Goal: Task Accomplishment & Management: Manage account settings

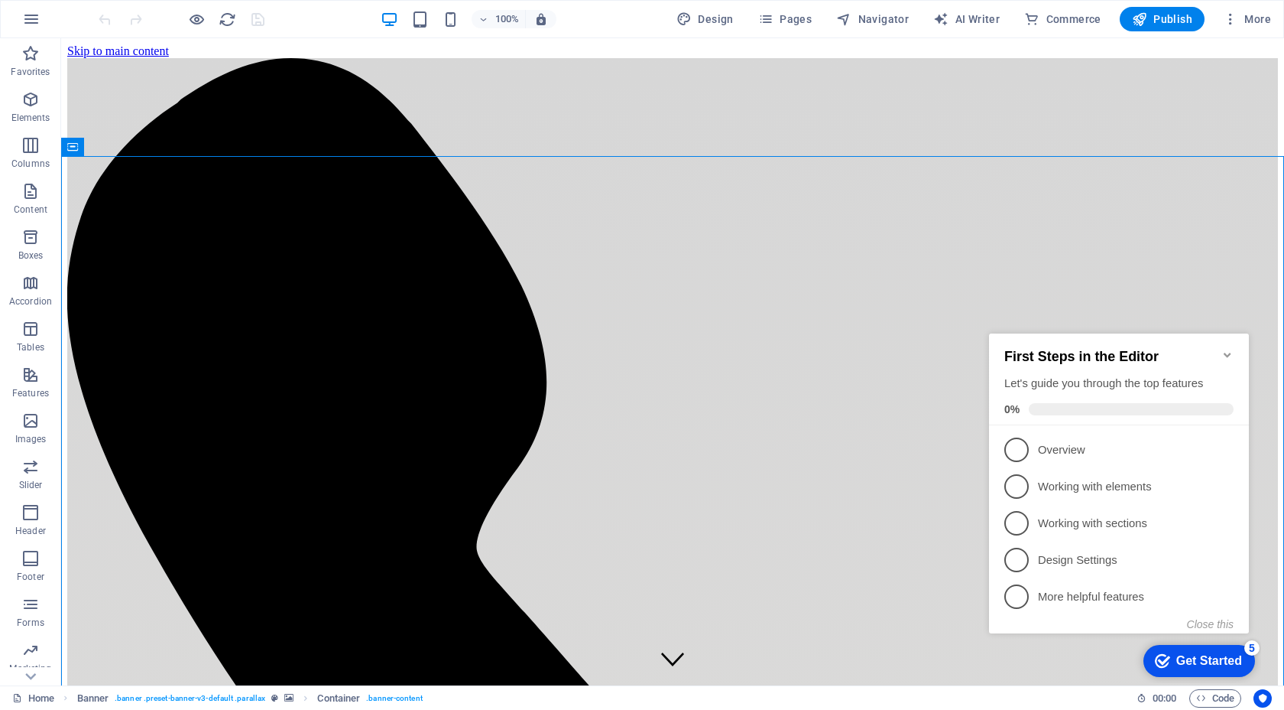
click at [1228, 351] on icon "Minimize checklist" at bounding box center [1228, 355] width 12 height 12
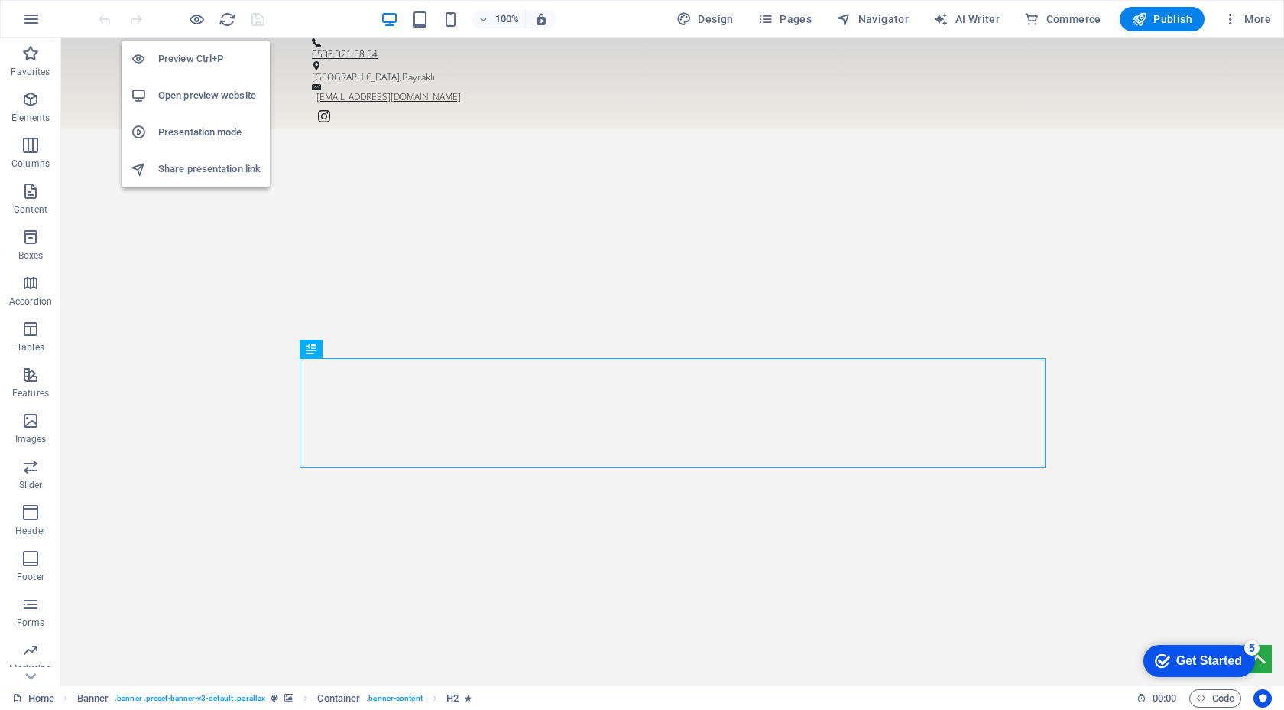
click at [210, 93] on h6 "Open preview website" at bounding box center [209, 95] width 102 height 18
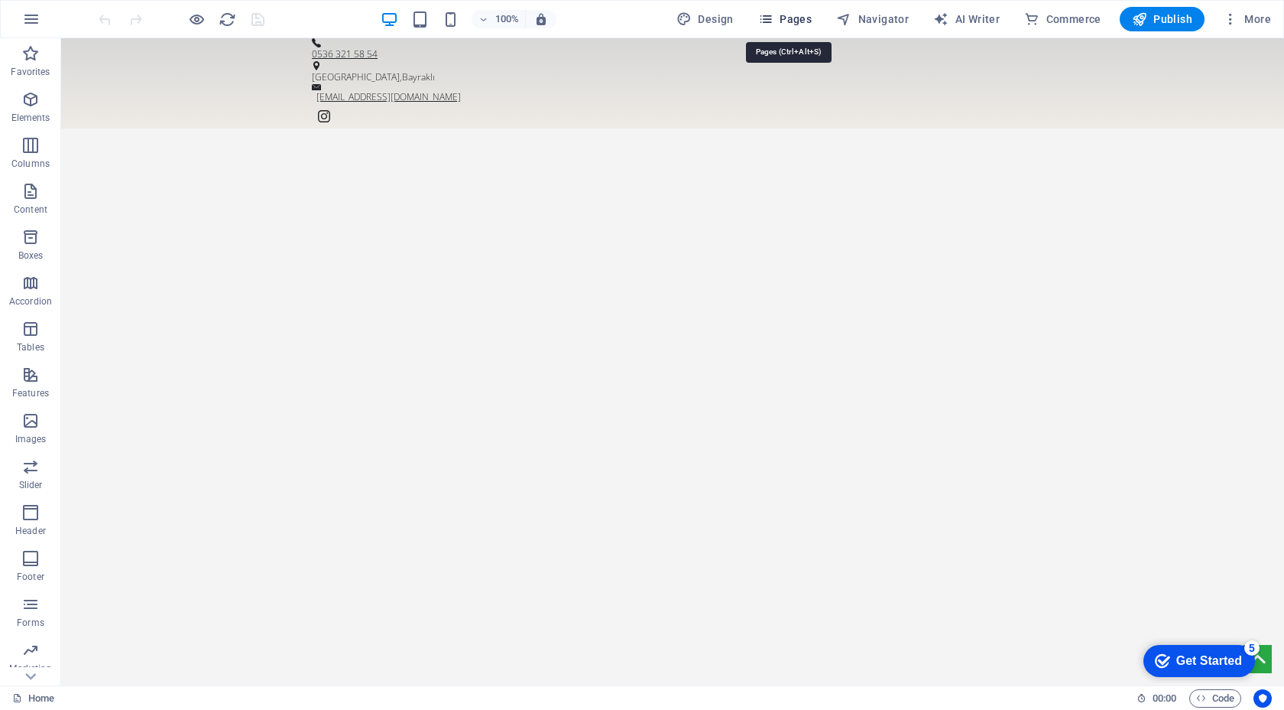
click at [787, 20] on span "Pages" at bounding box center [785, 18] width 54 height 15
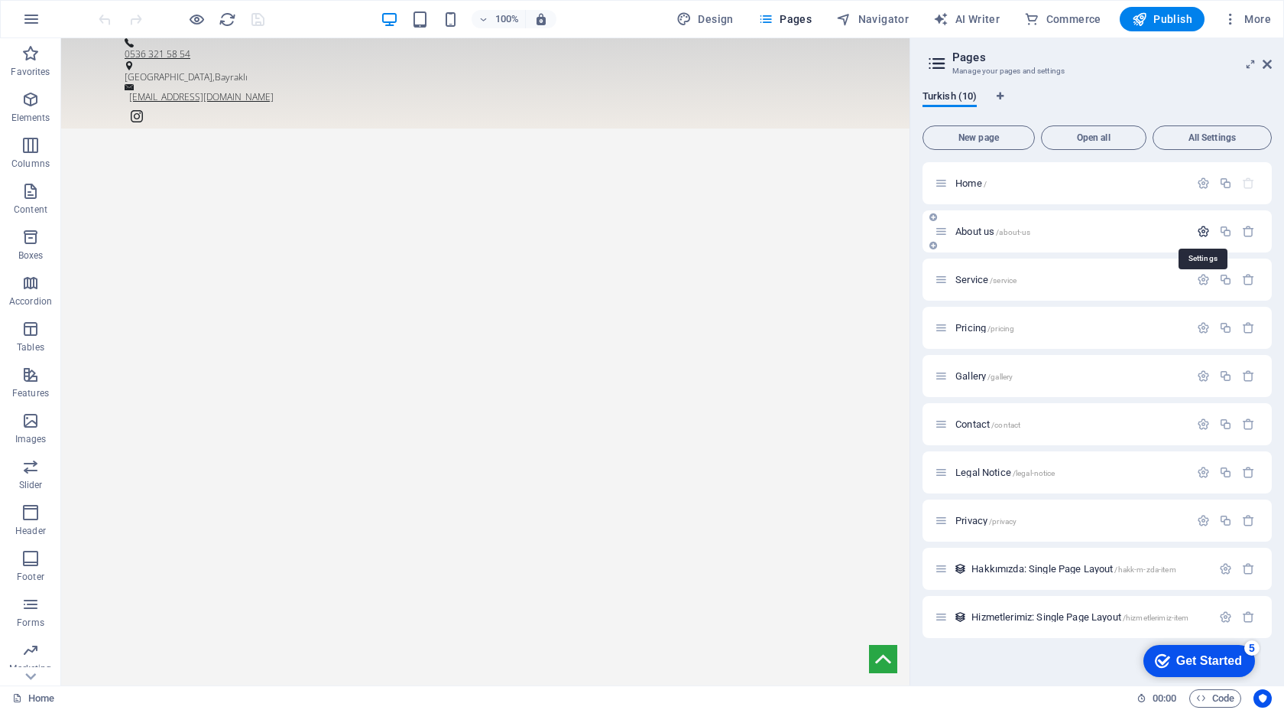
click at [1200, 230] on icon "button" at bounding box center [1203, 231] width 13 height 13
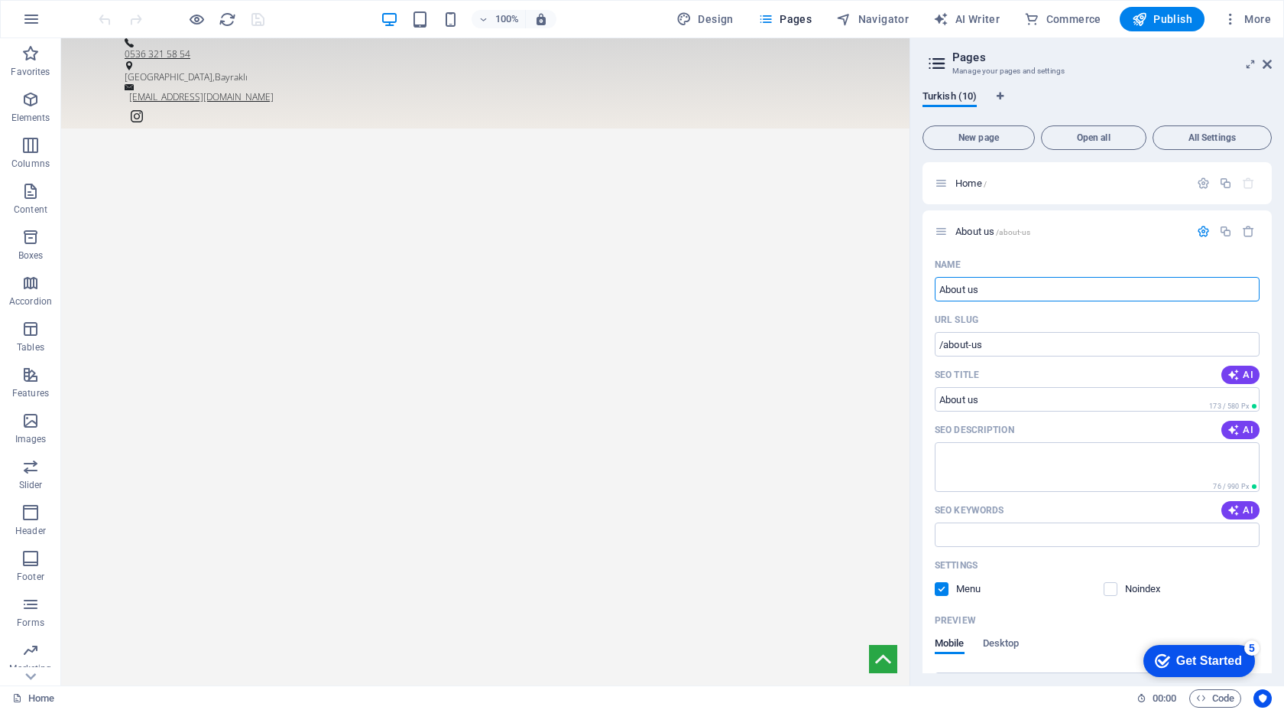
drag, startPoint x: 1036, startPoint y: 287, endPoint x: 916, endPoint y: 287, distance: 120.0
click at [916, 287] on div "Turkish (10) New page Open all All Settings Home / About us /about-us Name Abou…" at bounding box center [1098, 381] width 374 height 607
type input "Hakkımızda"
type input "/hakk-m-zda"
type input "Hakkımızda"
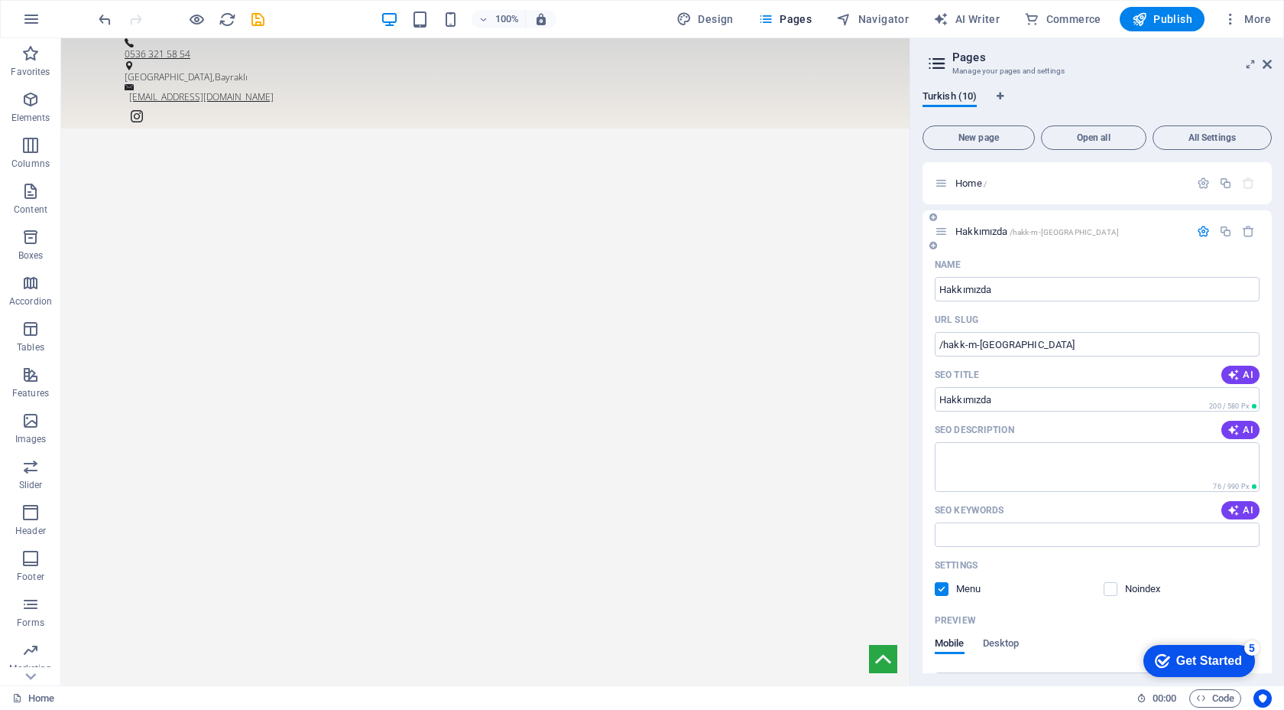
click at [1056, 257] on div "Name" at bounding box center [1097, 264] width 325 height 24
click at [1200, 230] on icon "button" at bounding box center [1203, 231] width 13 height 13
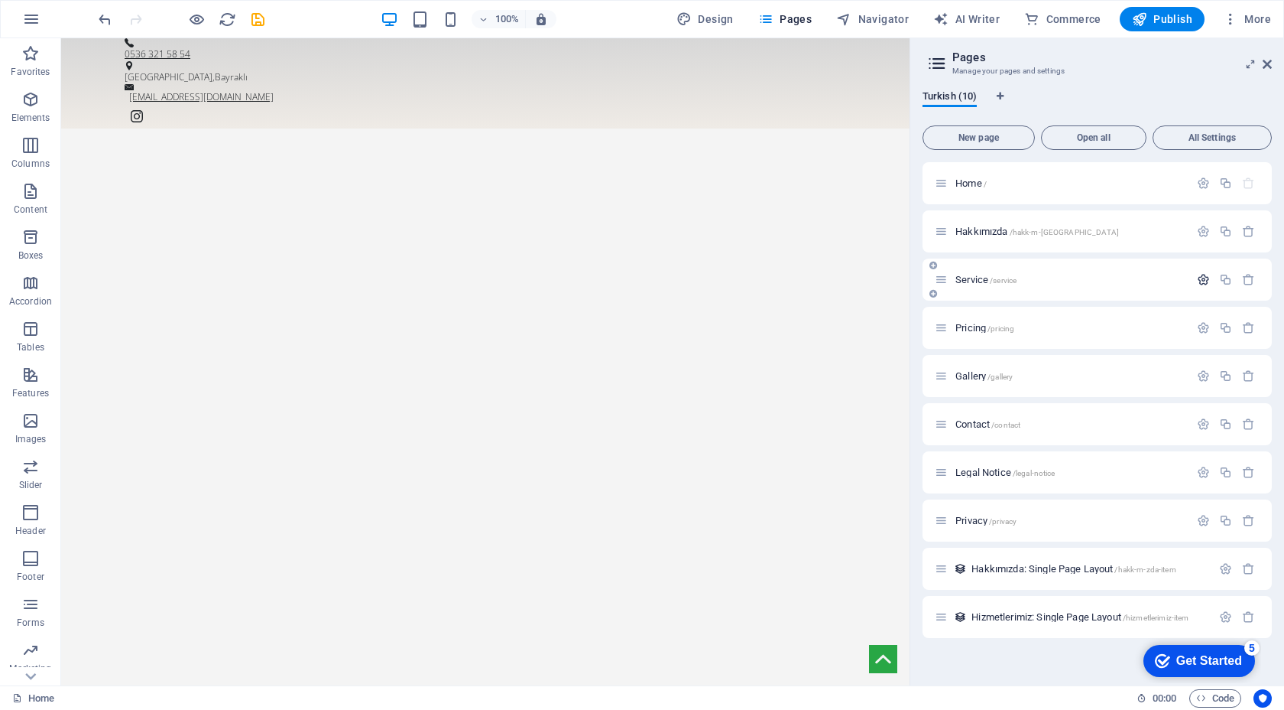
click at [1203, 281] on icon "button" at bounding box center [1203, 279] width 13 height 13
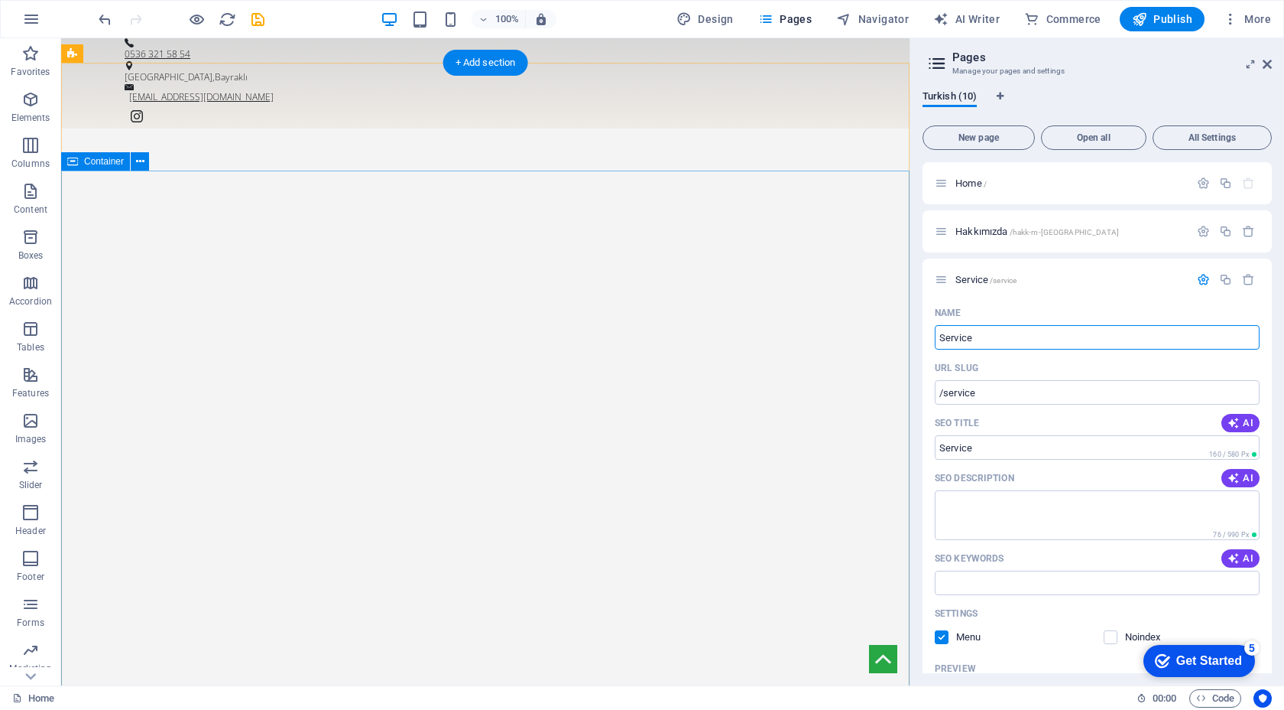
drag, startPoint x: 1088, startPoint y: 371, endPoint x: 874, endPoint y: 333, distance: 217.5
click at [988, 339] on input "Service" at bounding box center [1097, 337] width 325 height 24
drag, startPoint x: 986, startPoint y: 335, endPoint x: 932, endPoint y: 341, distance: 53.9
click at [932, 341] on div "Name Service ​ URL SLUG /service ​ SEO Title AI ​ 160 / 580 Px SEO Description …" at bounding box center [1097, 585] width 349 height 570
type input "/"
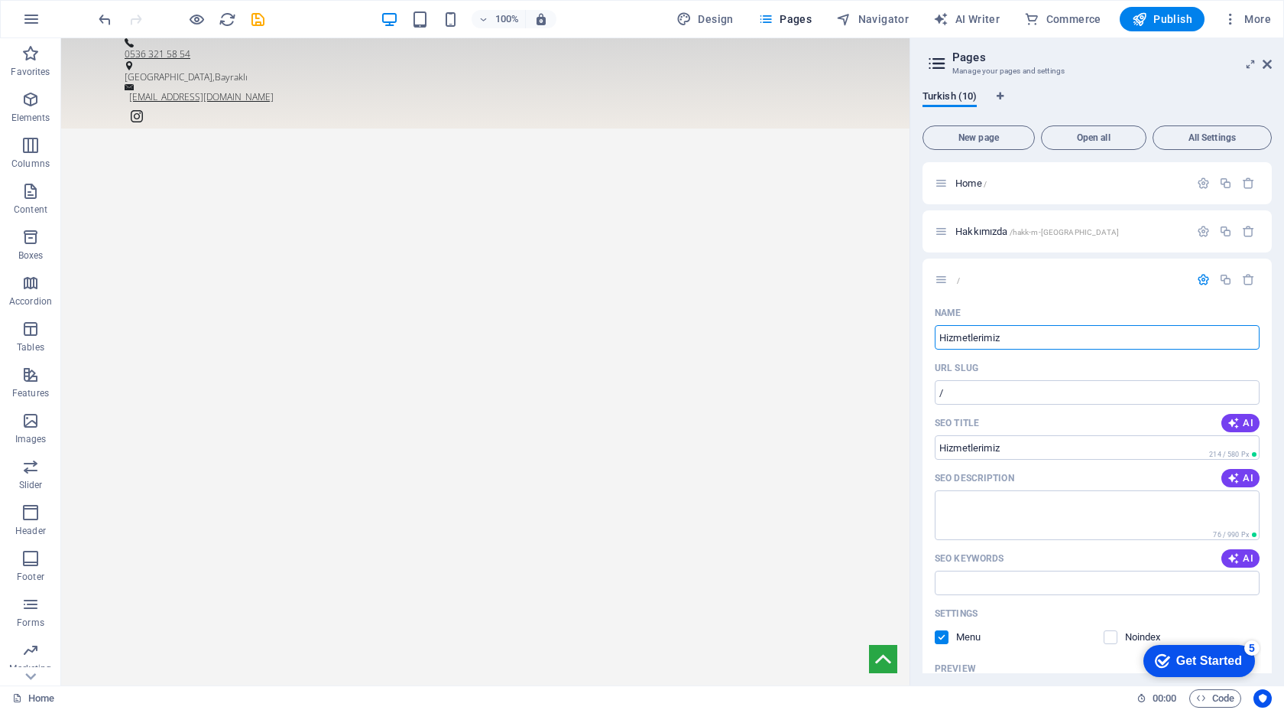
type input "Hizmetlerimiz"
type input "/hizmetlerimiz"
type input "Hizmetlerimiz"
click at [1203, 285] on icon "button" at bounding box center [1203, 279] width 13 height 13
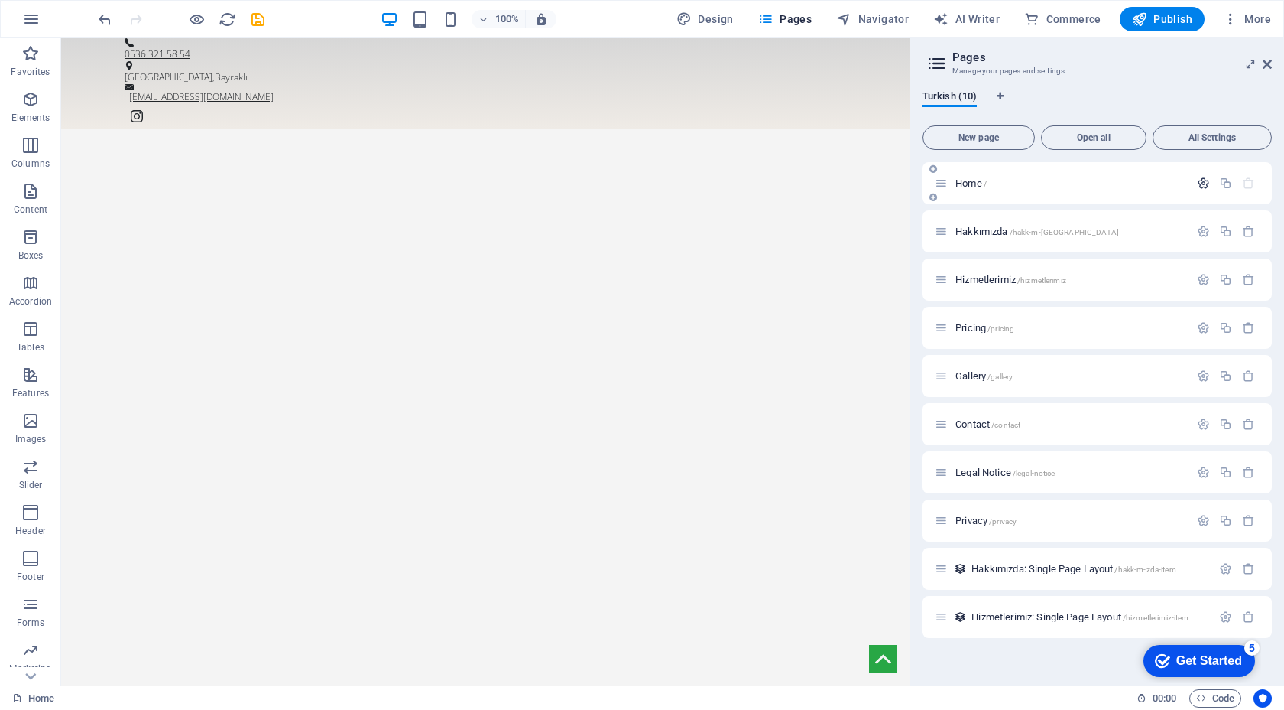
click at [1201, 187] on icon "button" at bounding box center [1203, 183] width 13 height 13
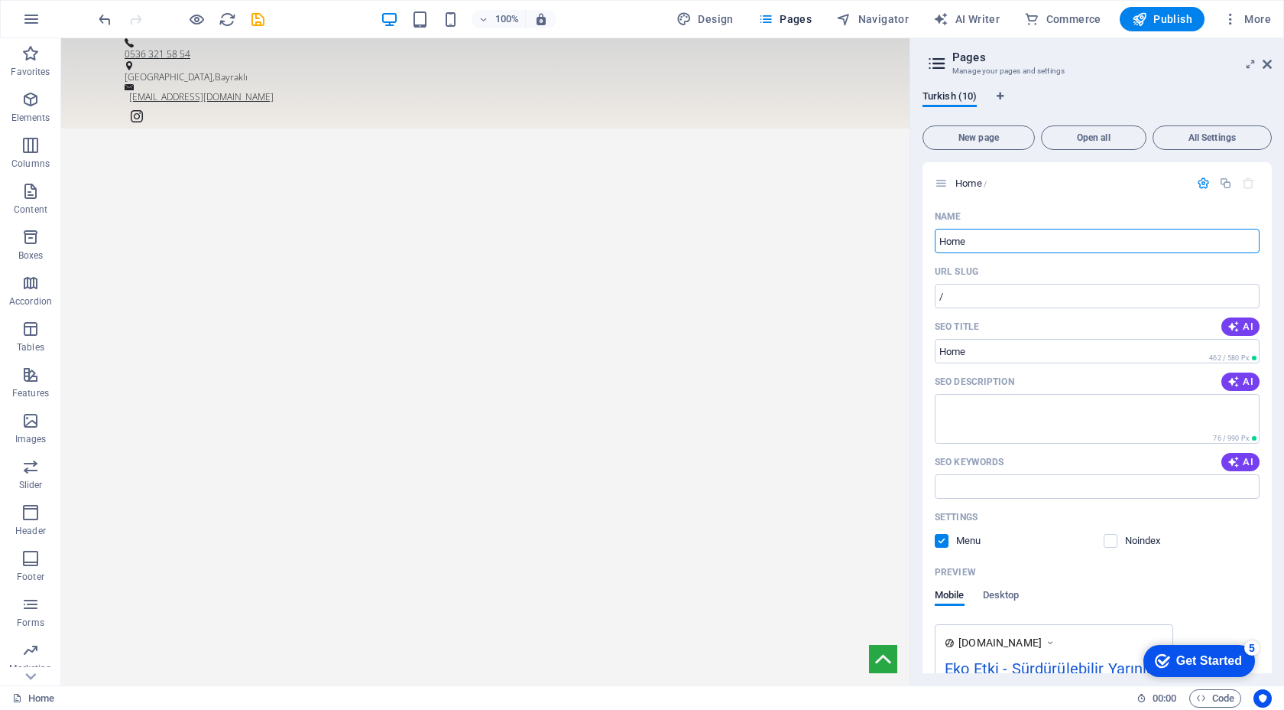
drag, startPoint x: 981, startPoint y: 238, endPoint x: 910, endPoint y: 237, distance: 71.1
click at [910, 237] on aside "Pages Manage your pages and settings Turkish (10) New page Open all All Setting…" at bounding box center [1097, 361] width 375 height 647
type input "a"
type input "Anasayfa"
click at [1201, 175] on div at bounding box center [1226, 183] width 67 height 17
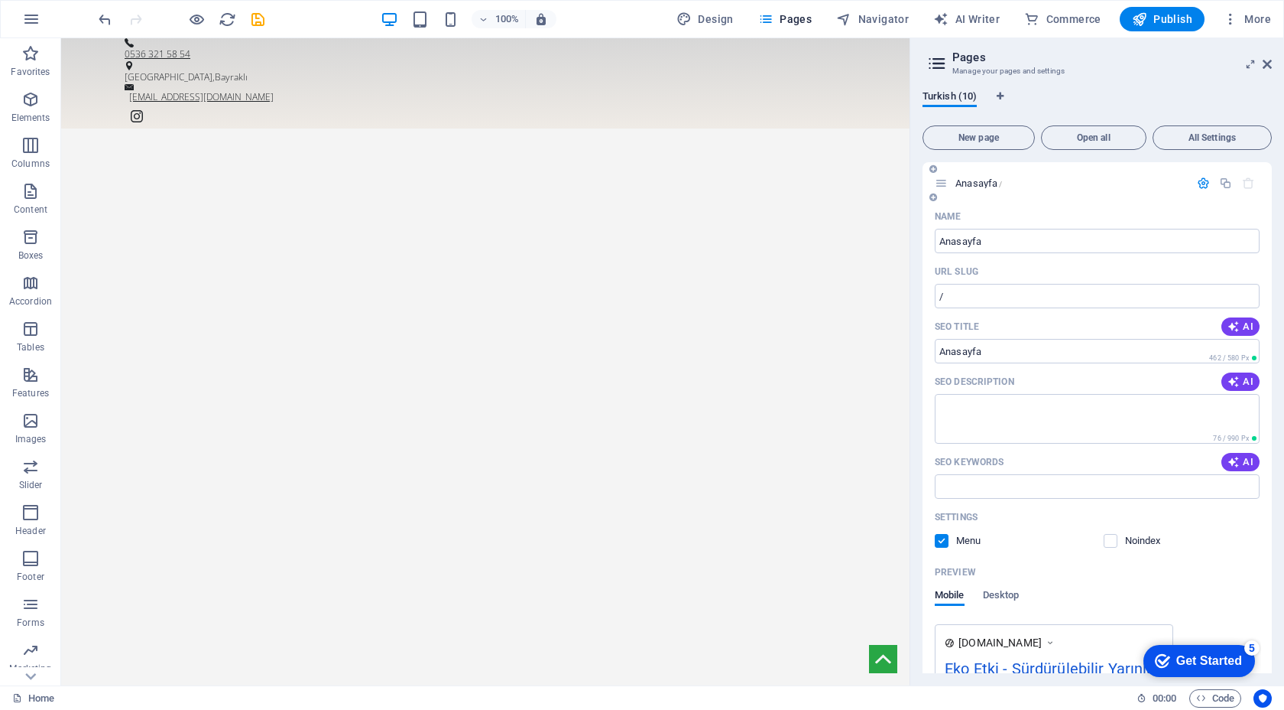
click at [1201, 175] on div at bounding box center [1226, 183] width 67 height 17
click at [1201, 177] on icon "button" at bounding box center [1203, 183] width 13 height 13
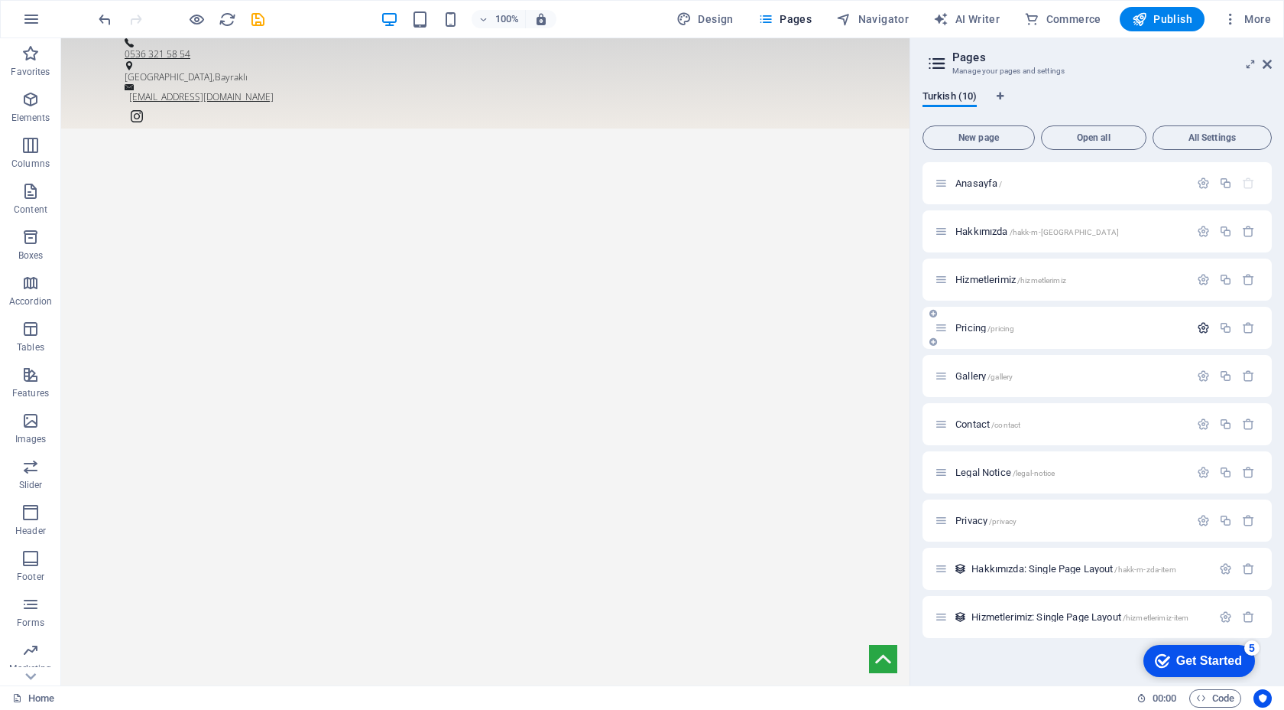
click at [1203, 332] on icon "button" at bounding box center [1203, 327] width 13 height 13
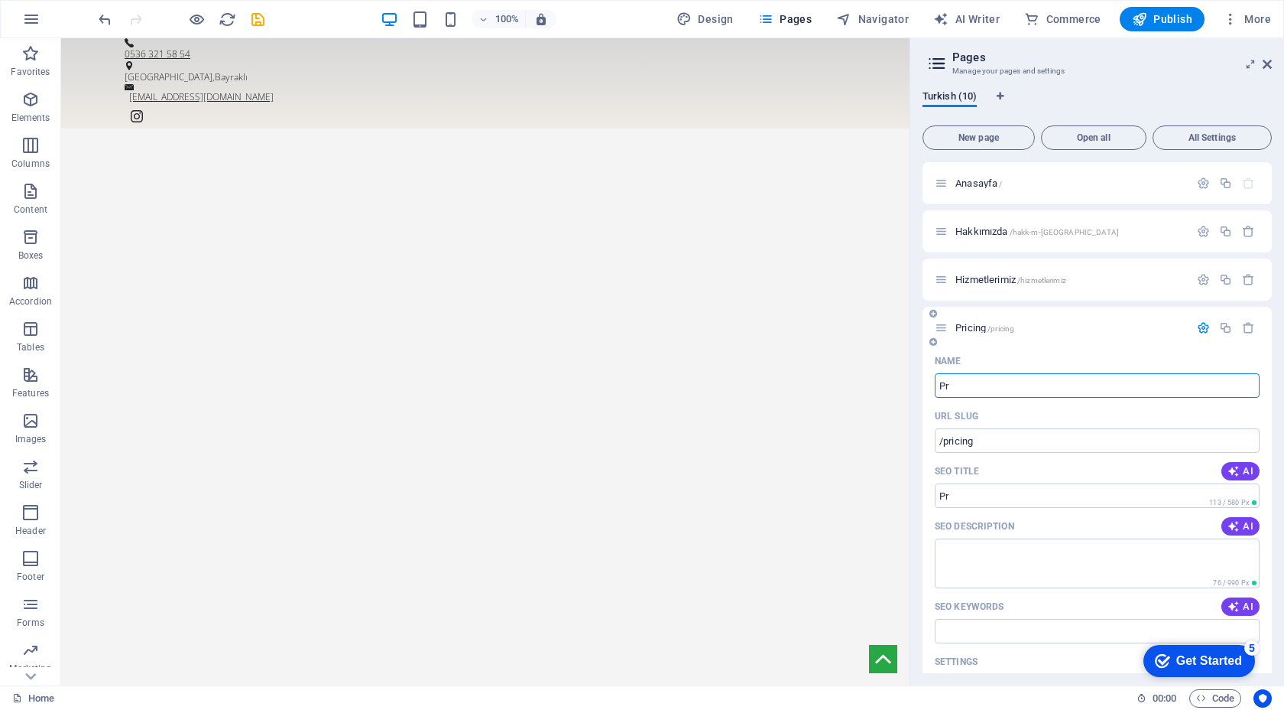
type input "P"
type input "B"
type input "/"
type input "Blog"
type input "/blog"
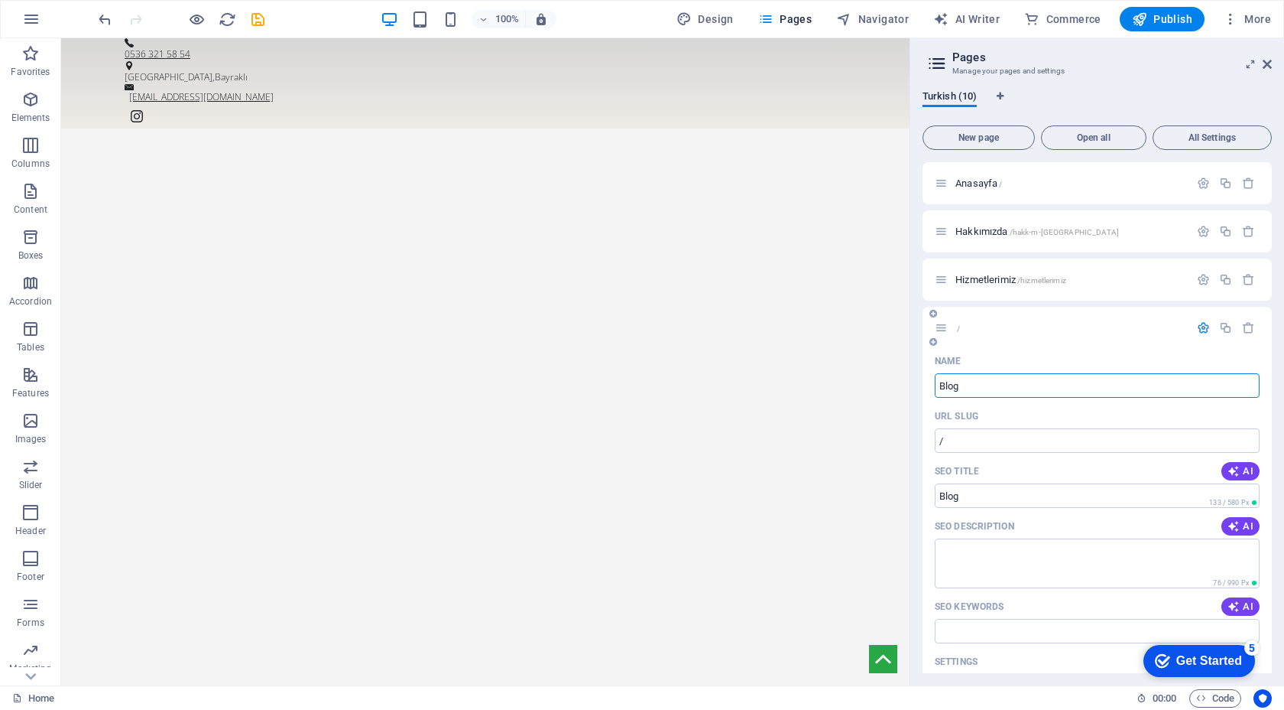
type input "Blog"
type input "B"
type input "İ"
type input "/"
type input "İöer"
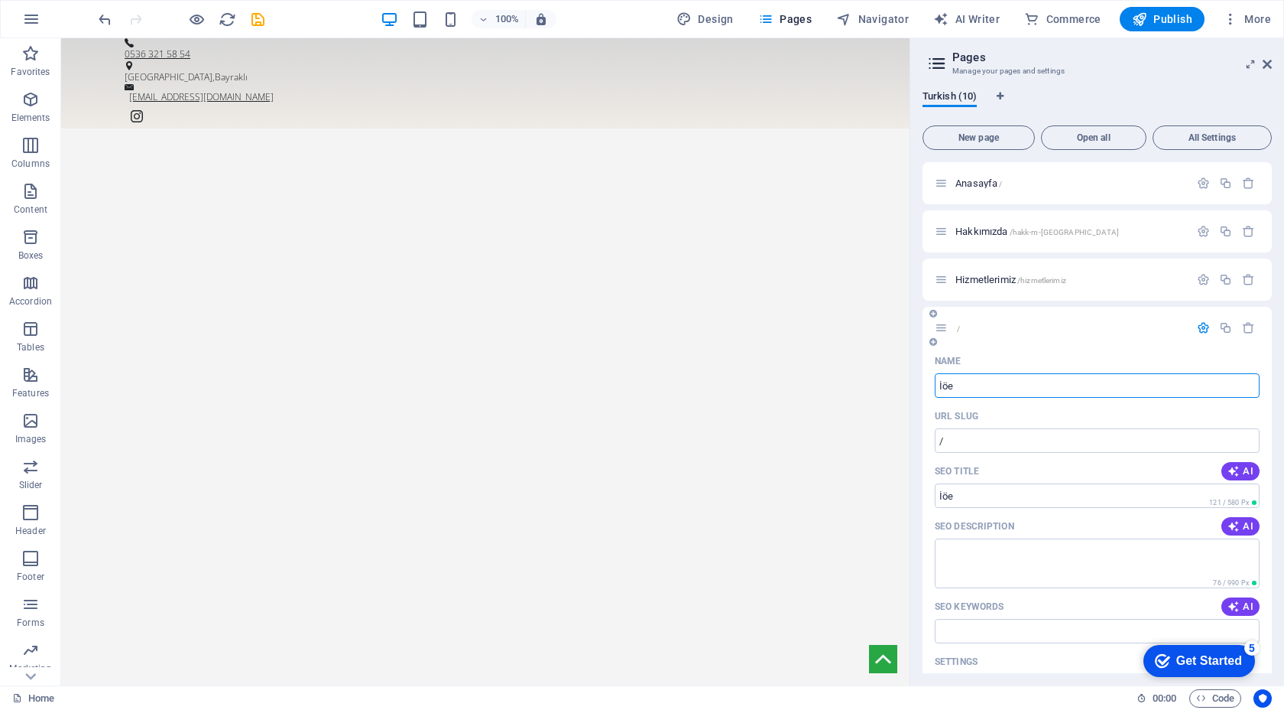
type input "/ioee"
type input "İöe"
type input "İ"
type input "/"
type input "PDF"
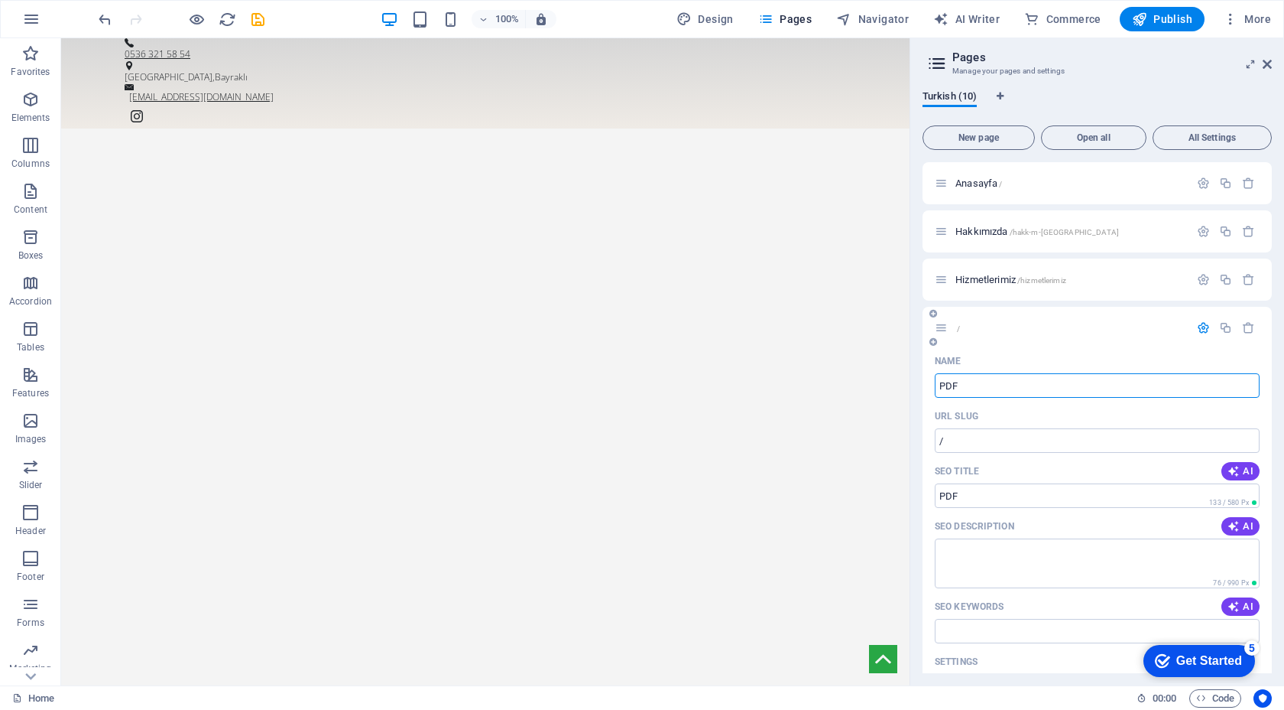
type input "/pdf"
type input "PDF"
type input "P"
type input "/"
type input "Rehber"
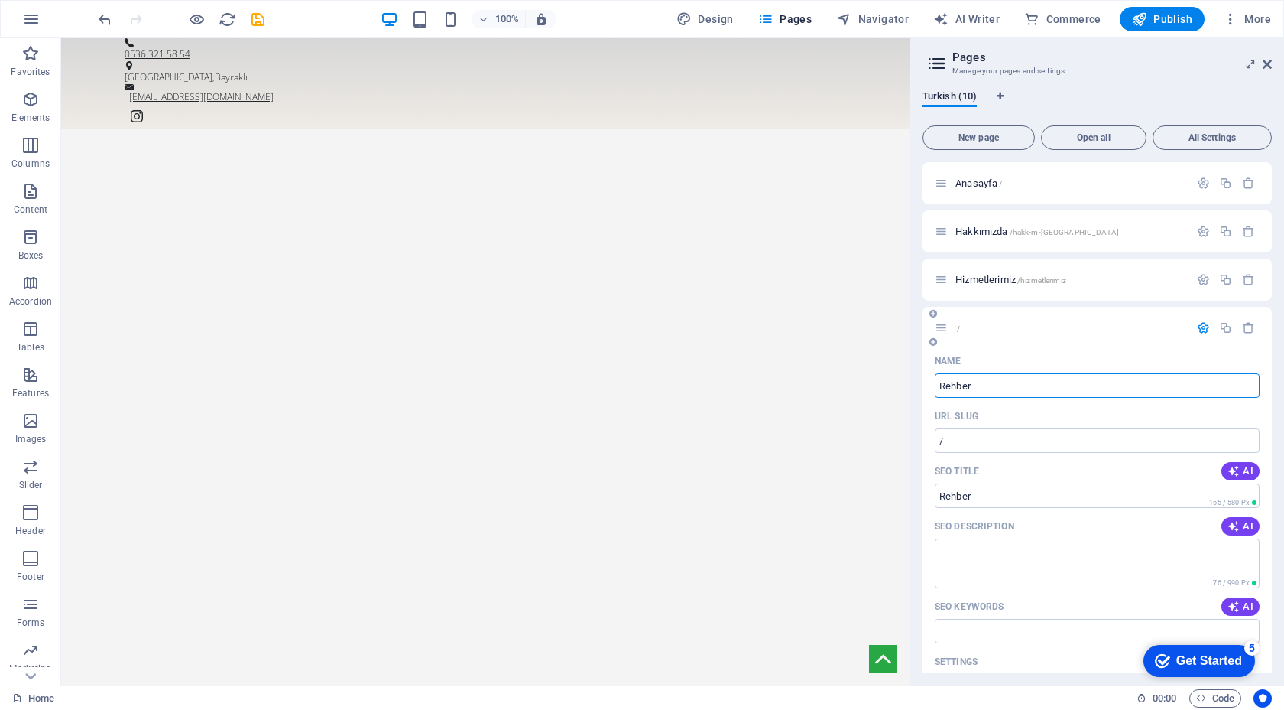
type input "/rehber"
type input "Rehber"
type input "Rehber seris"
type input "/rehber-serisi"
type input "Rehber serisi"
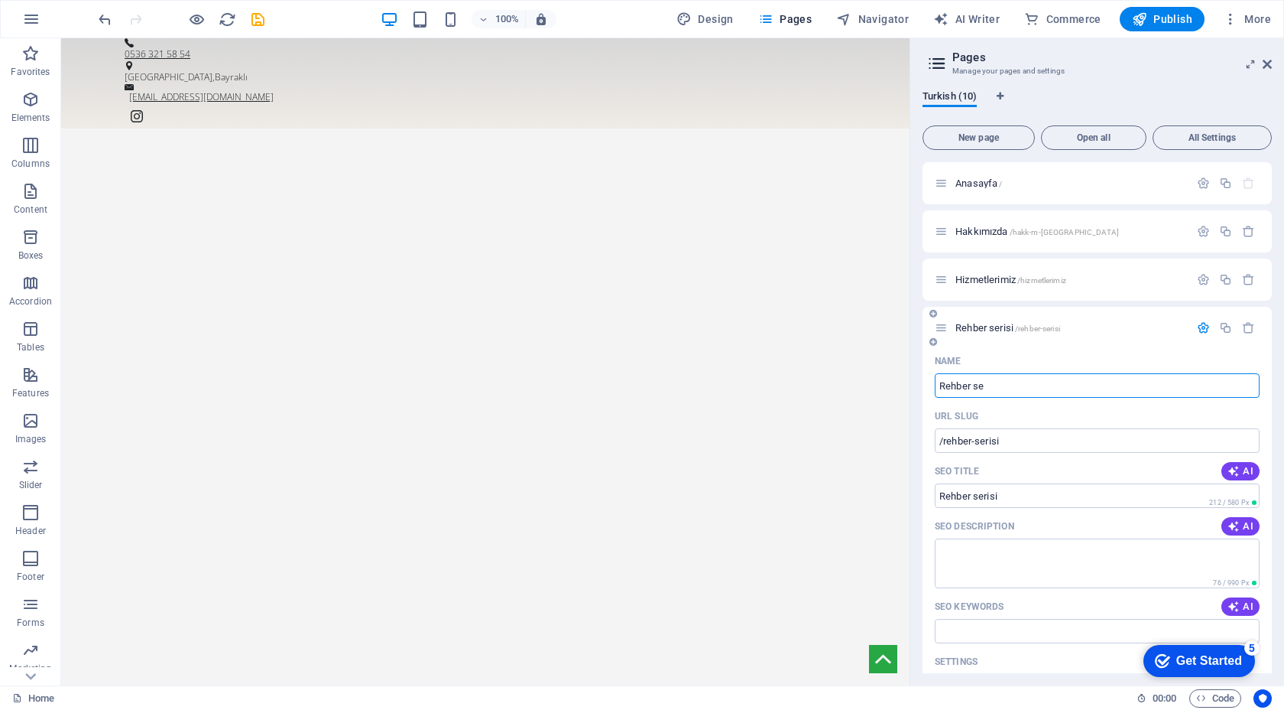
type input "Rehber se"
type input "/rehber-se"
type input "Rehber se"
type input "Rehber"
type input "/rehber"
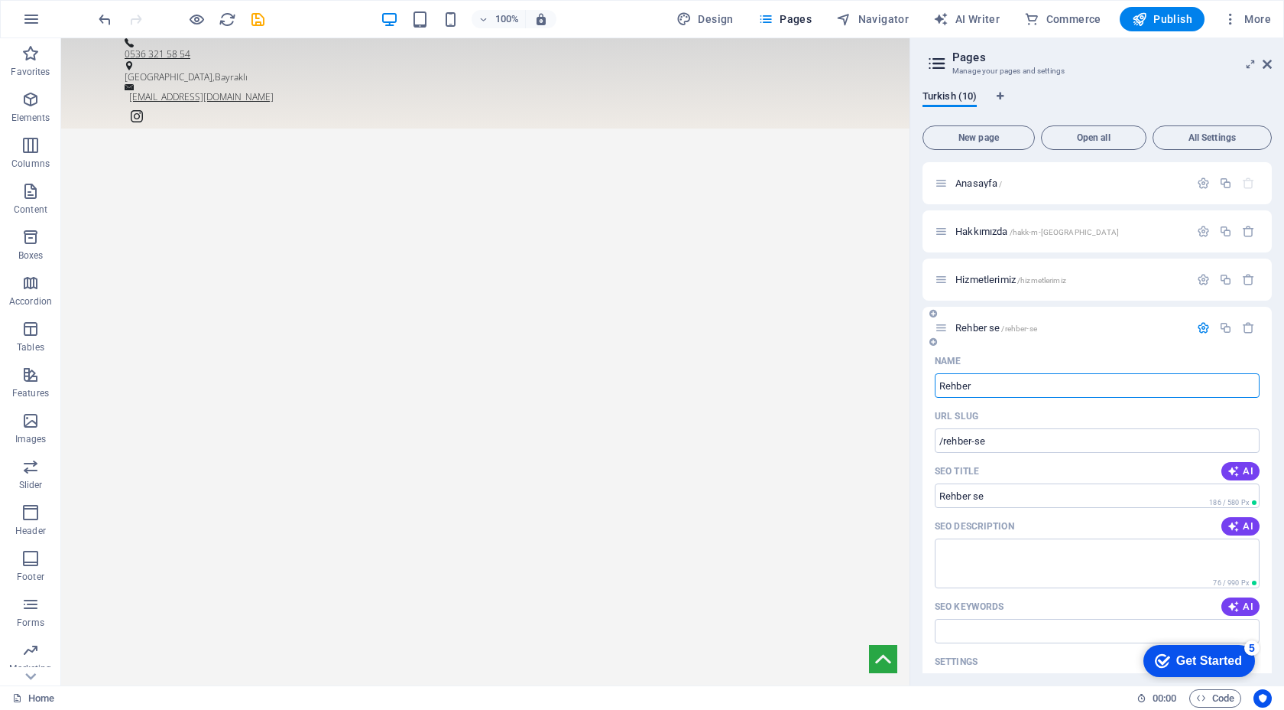
type input "Rehber"
type input "Rehber S"
type input "/rehber-s"
type input "Rehber S"
type input "Rehber Serisi"
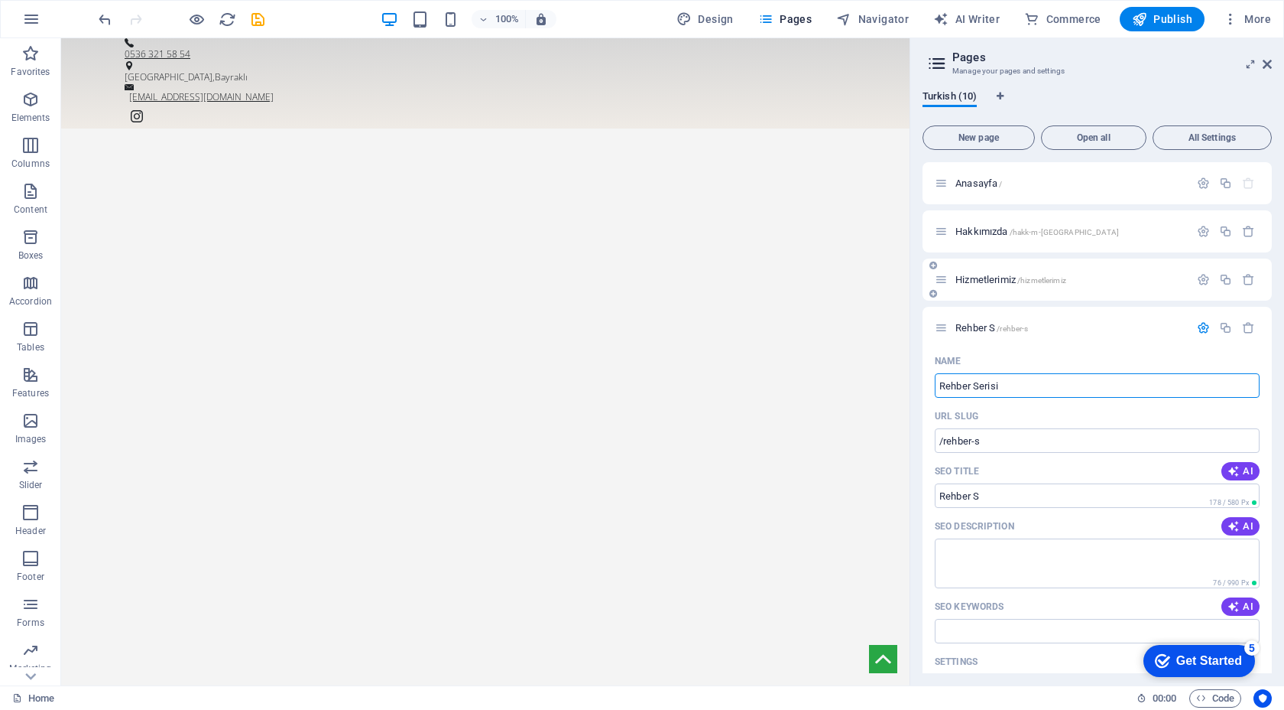
type input "/rehber-serisi"
type input "Rehber Serisi"
click at [1197, 332] on icon "button" at bounding box center [1203, 327] width 13 height 13
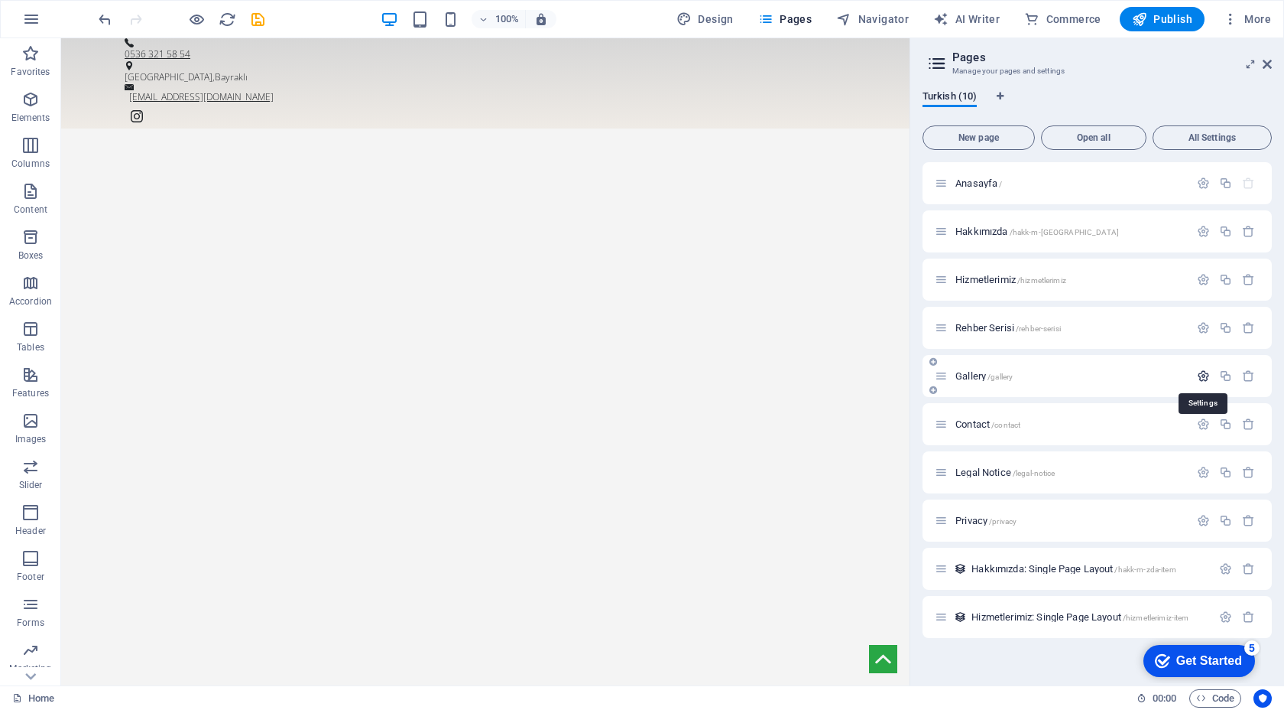
click at [1203, 378] on icon "button" at bounding box center [1203, 375] width 13 height 13
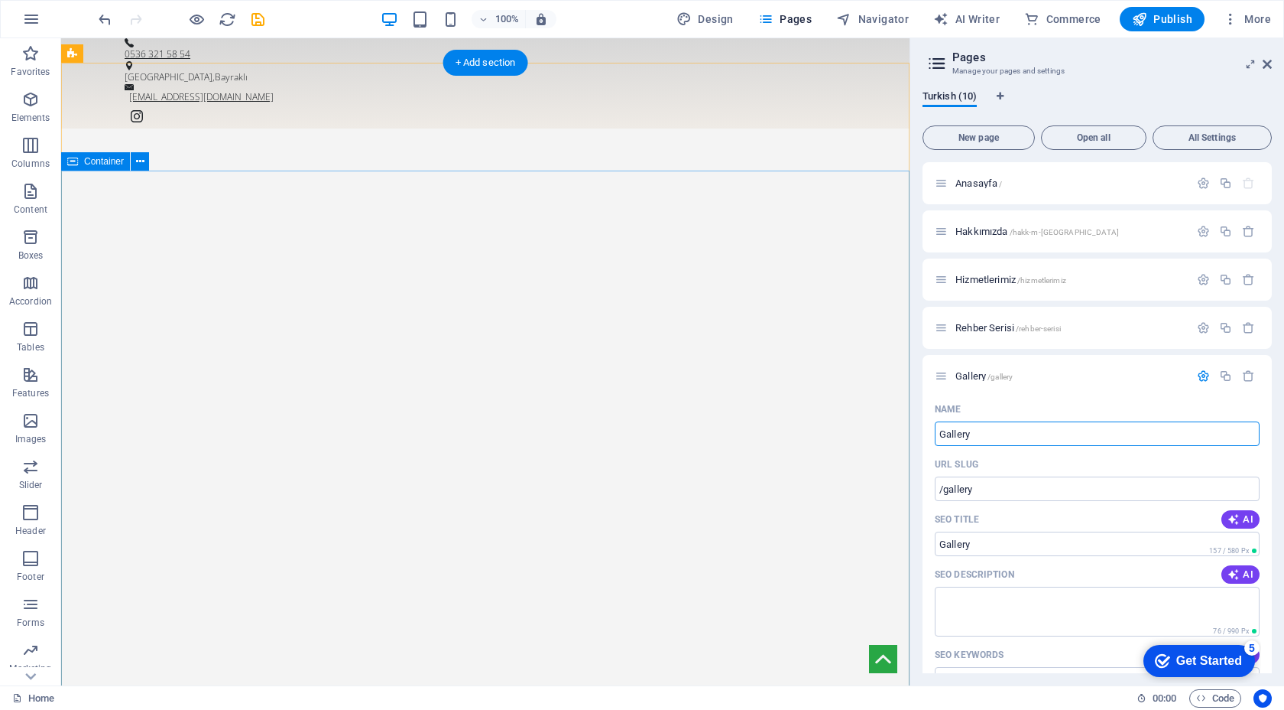
drag, startPoint x: 1104, startPoint y: 472, endPoint x: 878, endPoint y: 435, distance: 228.6
type input "Basında Biz"
type input "/bas-nda-biz"
type input "Basında Biz"
click at [1198, 380] on icon "button" at bounding box center [1203, 375] width 13 height 13
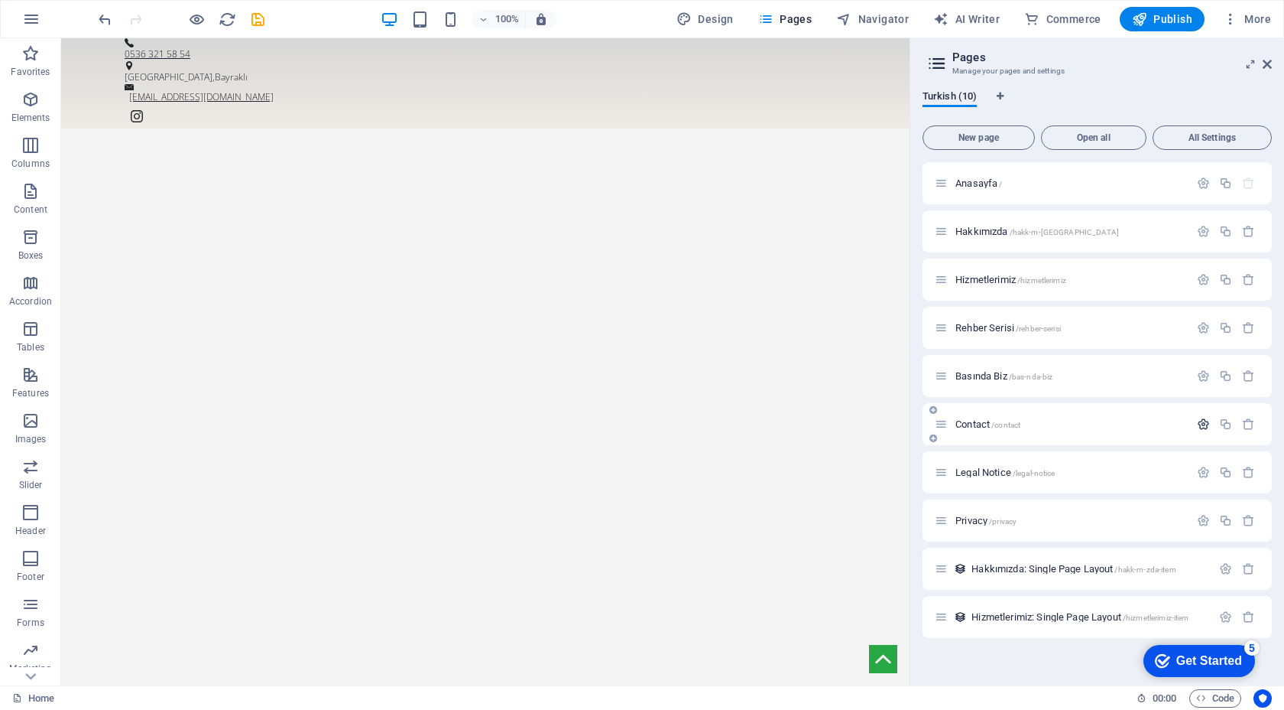
click at [1201, 427] on icon "button" at bounding box center [1203, 423] width 13 height 13
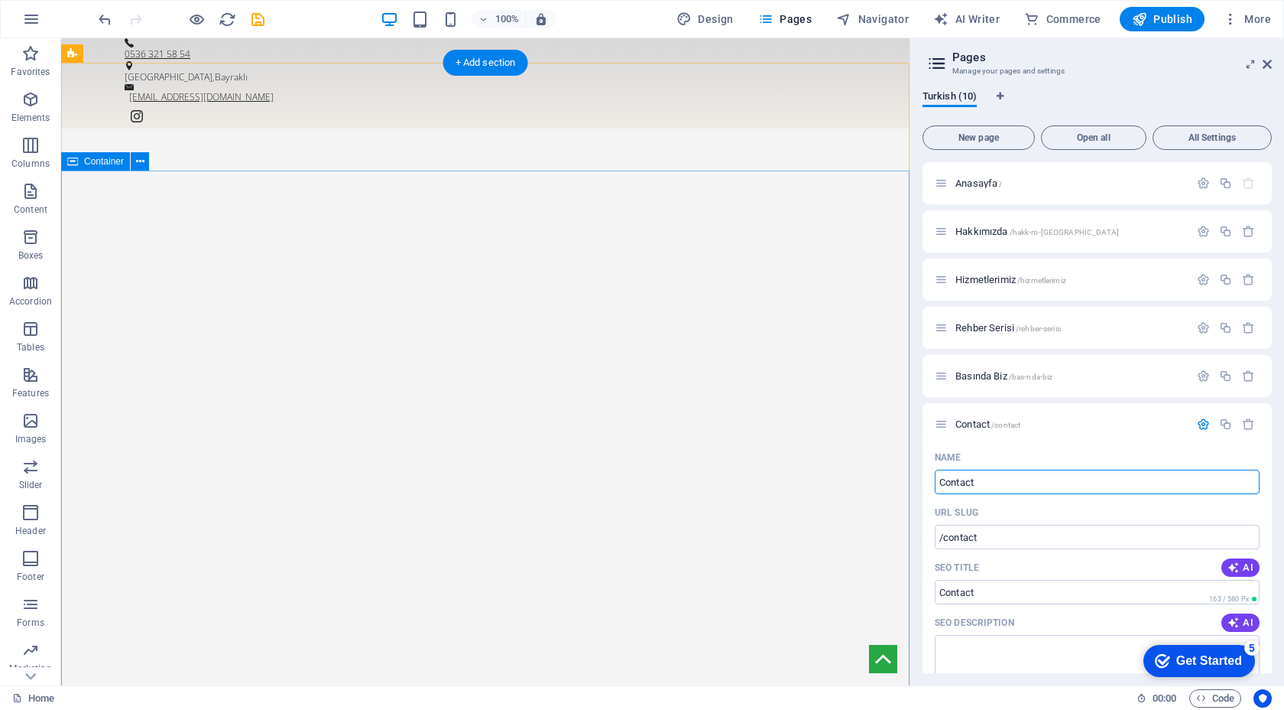
drag, startPoint x: 1092, startPoint y: 524, endPoint x: 905, endPoint y: 489, distance: 189.8
type input "C"
type input "İ"
type input "/"
type input "İletişim"
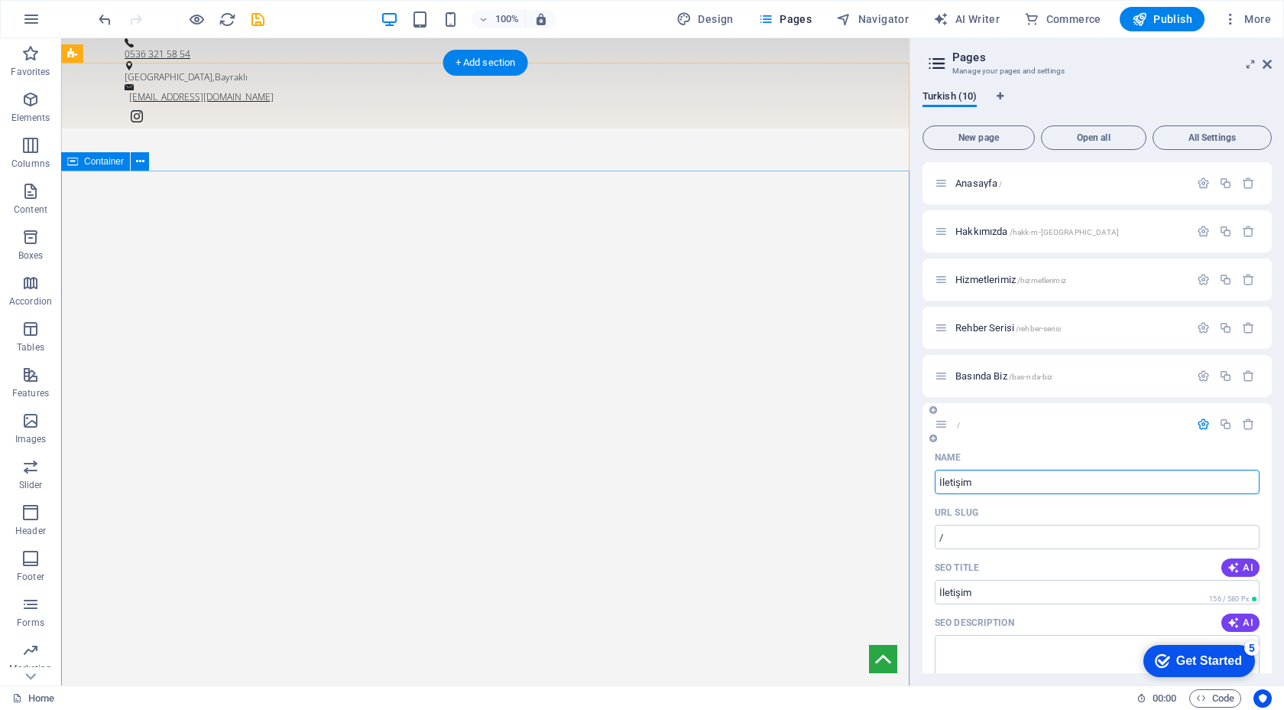
type input "/iletisim"
type input "İletişim"
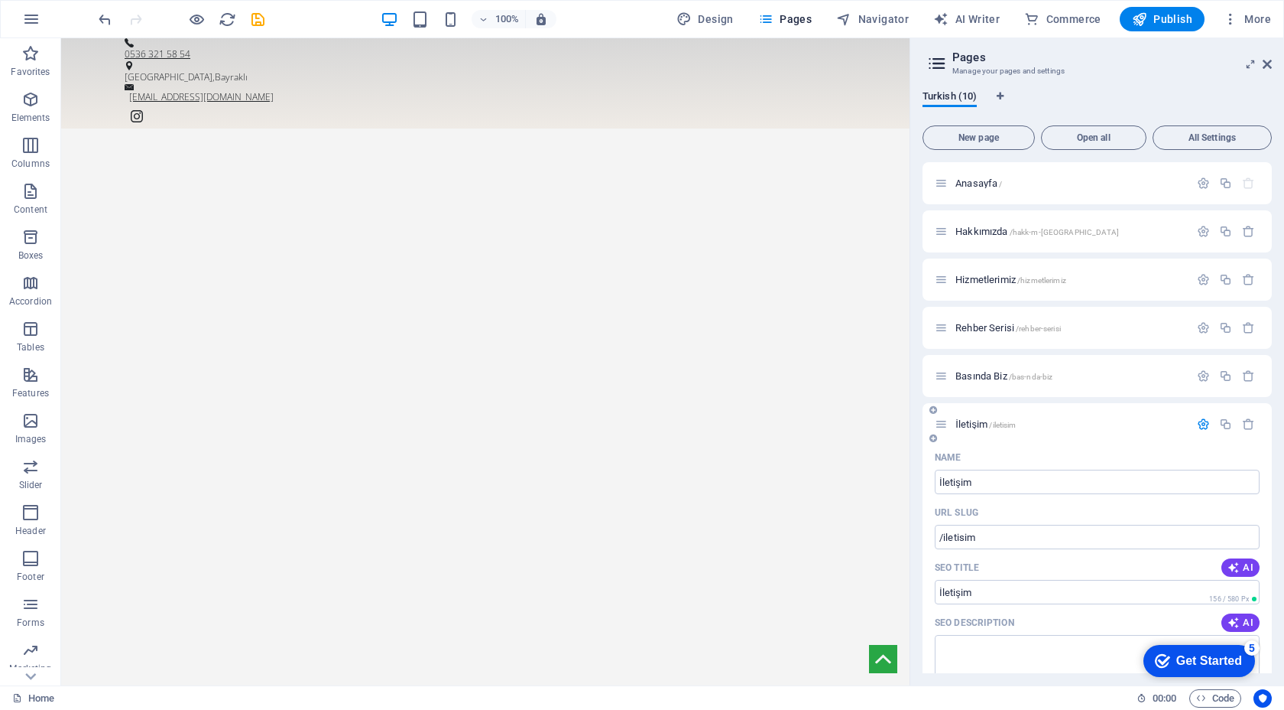
click at [1197, 425] on icon "button" at bounding box center [1203, 423] width 13 height 13
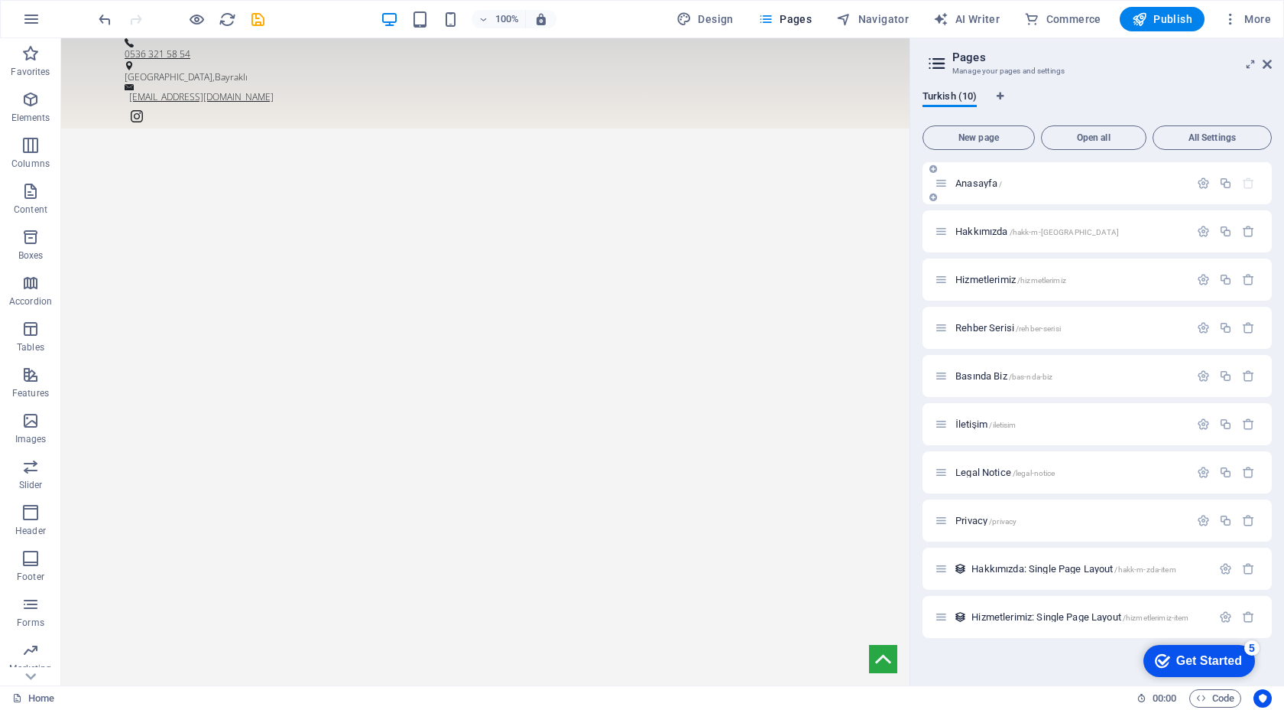
click at [1143, 188] on div "Anasayfa /" at bounding box center [1062, 183] width 255 height 18
click at [1193, 184] on button "button" at bounding box center [1204, 183] width 22 height 13
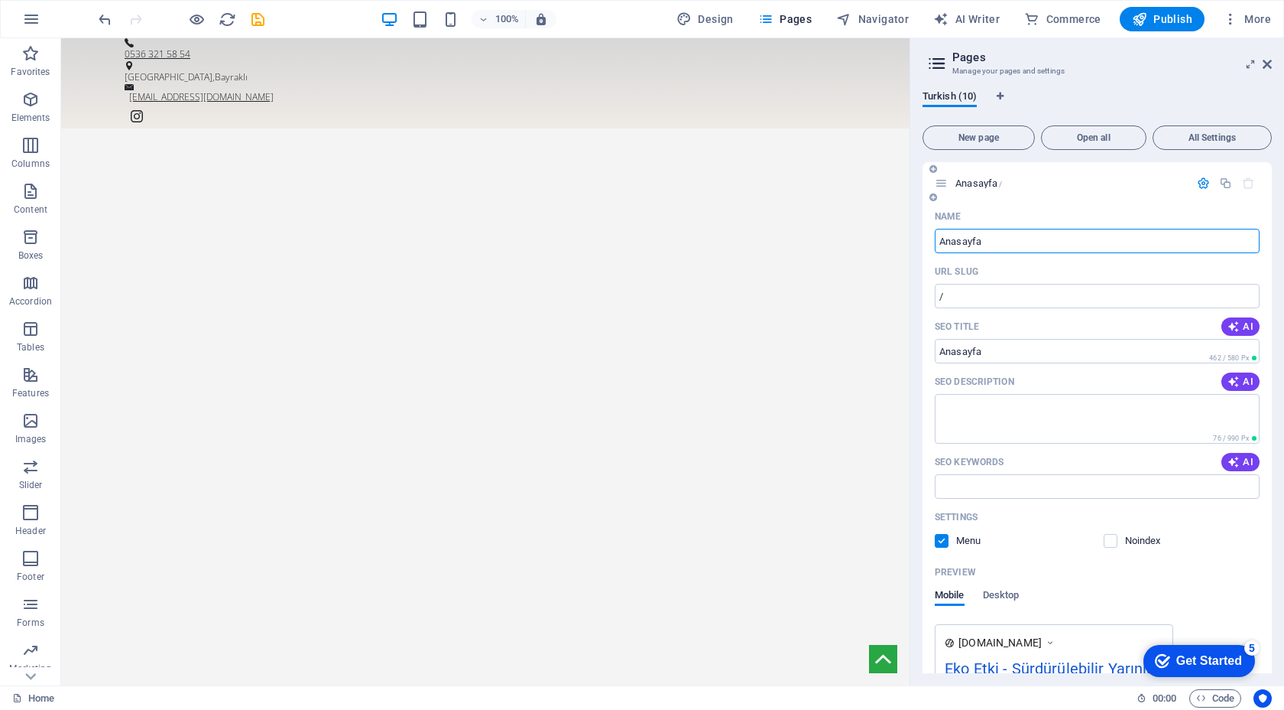
drag, startPoint x: 989, startPoint y: 247, endPoint x: 937, endPoint y: 247, distance: 52.0
click at [937, 247] on input "Anasayfa" at bounding box center [1097, 241] width 325 height 24
drag, startPoint x: 992, startPoint y: 236, endPoint x: 930, endPoint y: 243, distance: 62.3
click at [930, 243] on div "Name Anasayfa ​ URL SLUG / ​ SEO Title AI ​ 462 / 580 Px SEO Description AI ​ 7…" at bounding box center [1097, 499] width 349 height 591
click at [964, 300] on input "/" at bounding box center [1097, 296] width 325 height 24
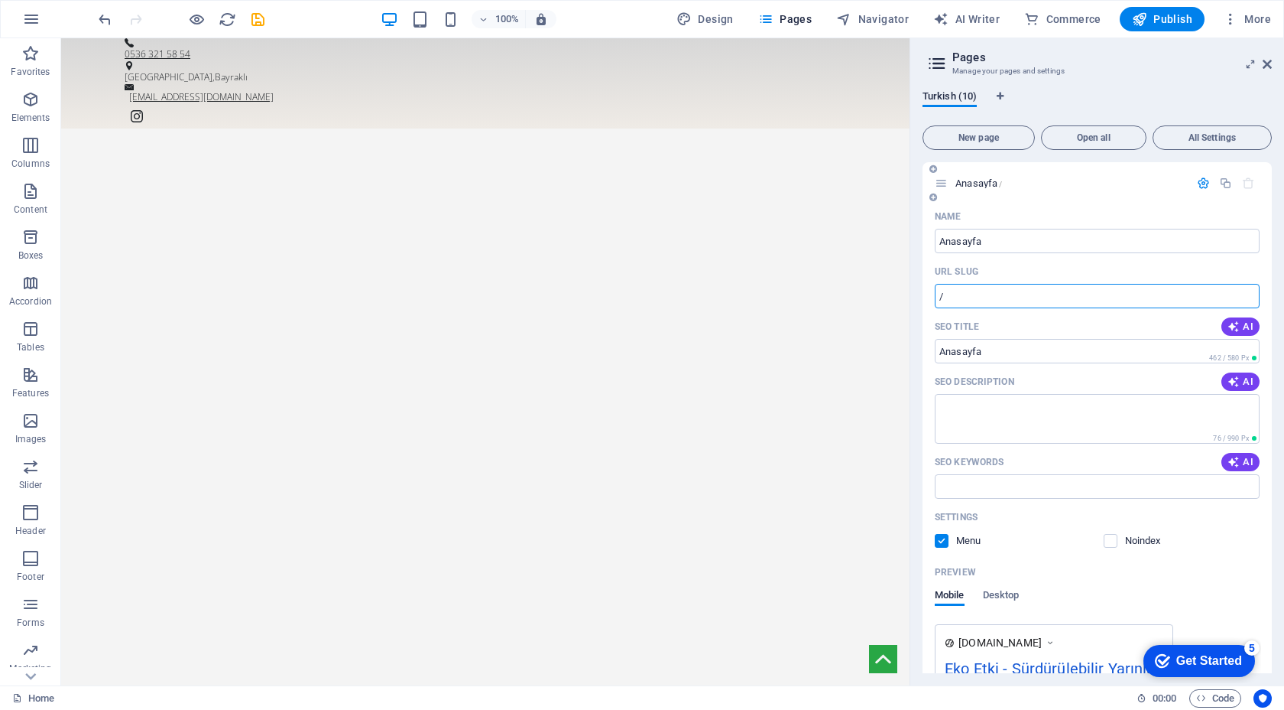
paste input "Anasayfa"
type input "/Anasayfa"
click at [1200, 178] on icon "button" at bounding box center [1203, 183] width 13 height 13
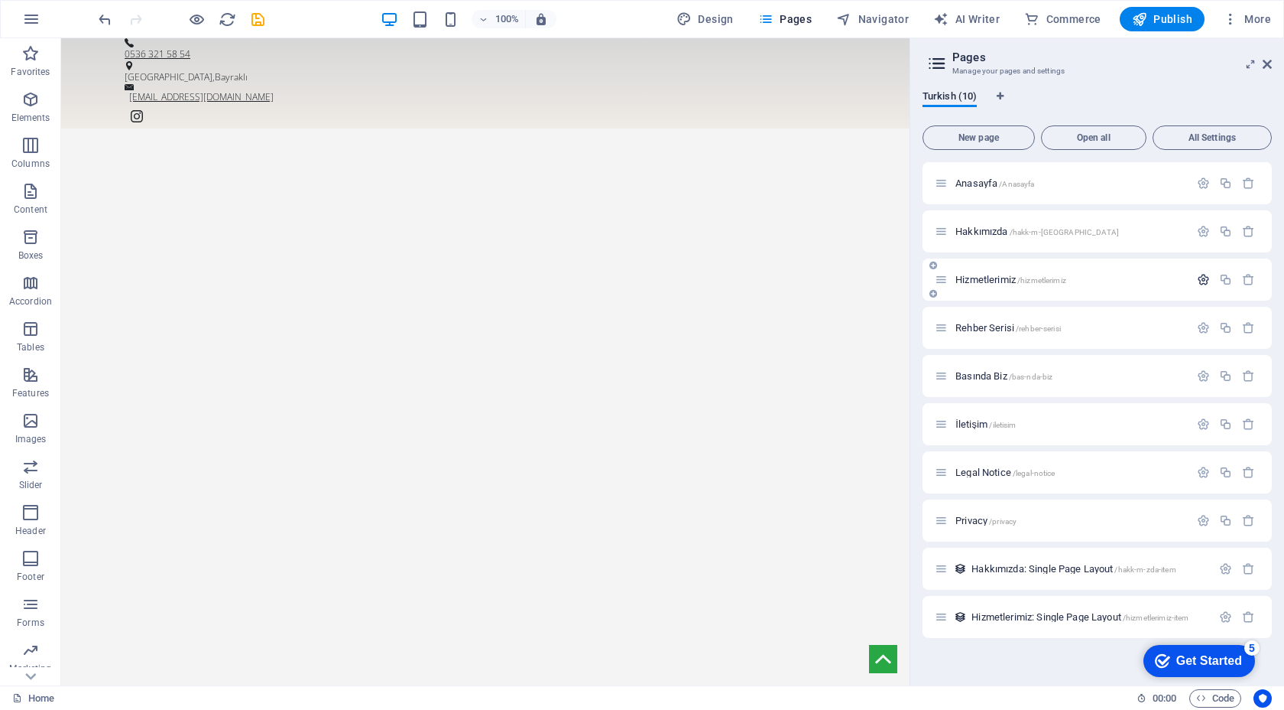
click at [1200, 280] on icon "button" at bounding box center [1203, 279] width 13 height 13
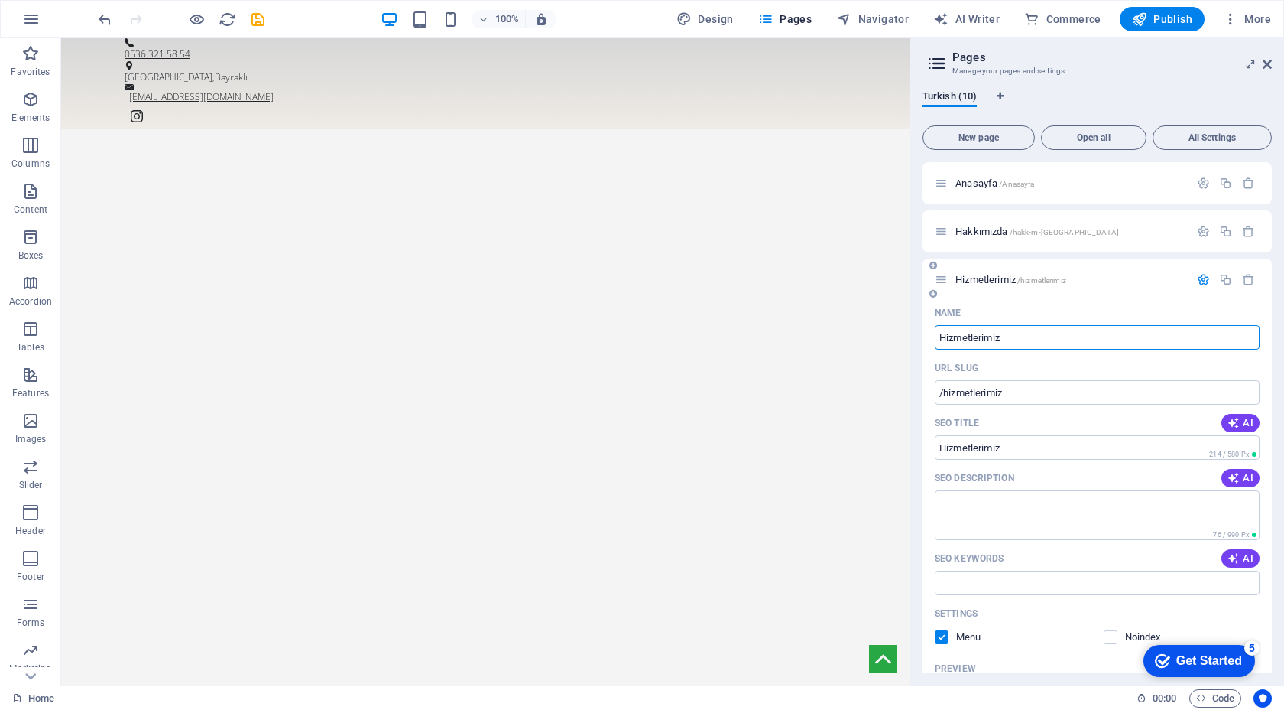
click at [1200, 268] on div "Hizmetlerimiz /hizmetlerimiz" at bounding box center [1097, 279] width 349 height 42
click at [1200, 286] on div at bounding box center [1226, 279] width 67 height 17
click at [1200, 278] on icon "button" at bounding box center [1203, 279] width 13 height 13
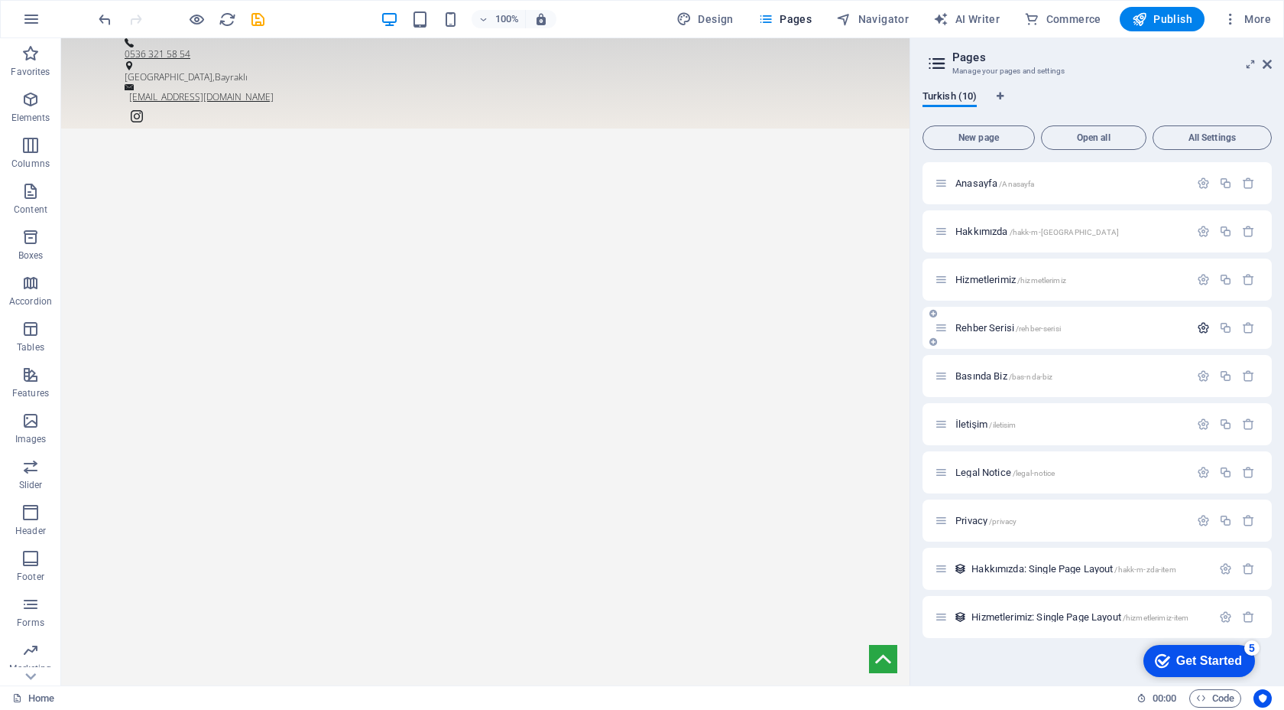
click at [1203, 326] on icon "button" at bounding box center [1203, 327] width 13 height 13
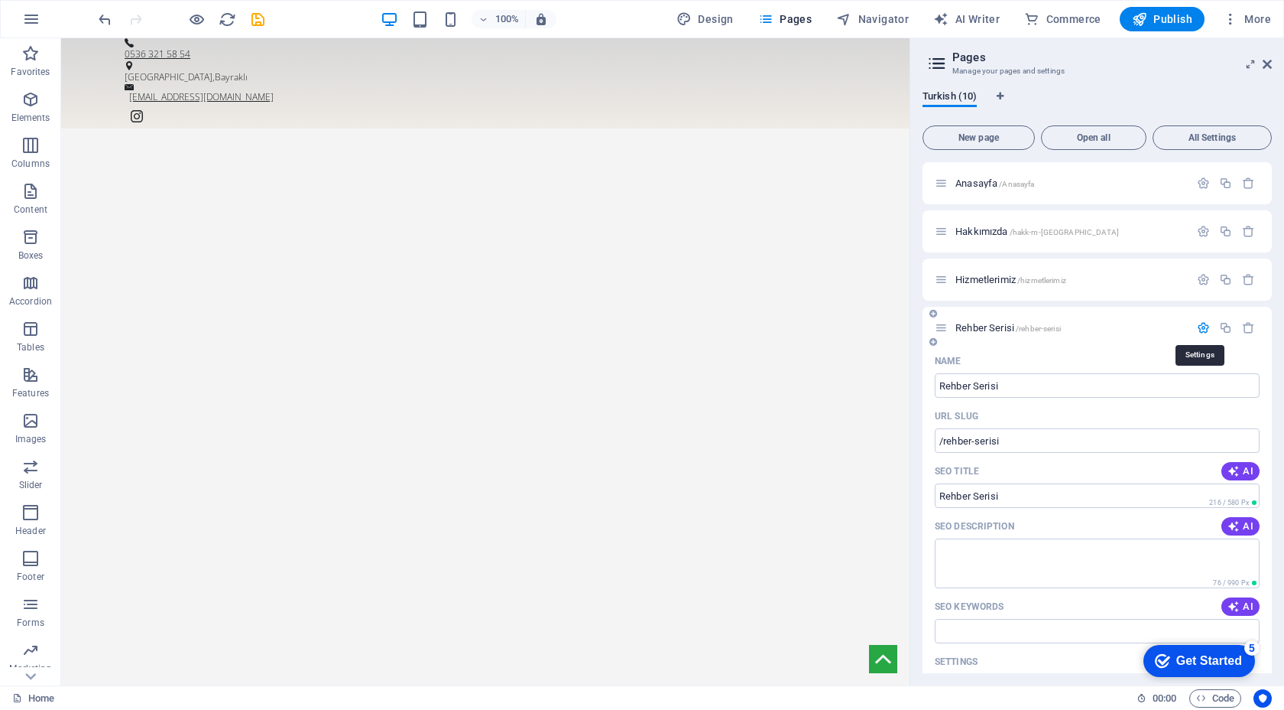
click at [1203, 331] on icon "button" at bounding box center [1203, 327] width 13 height 13
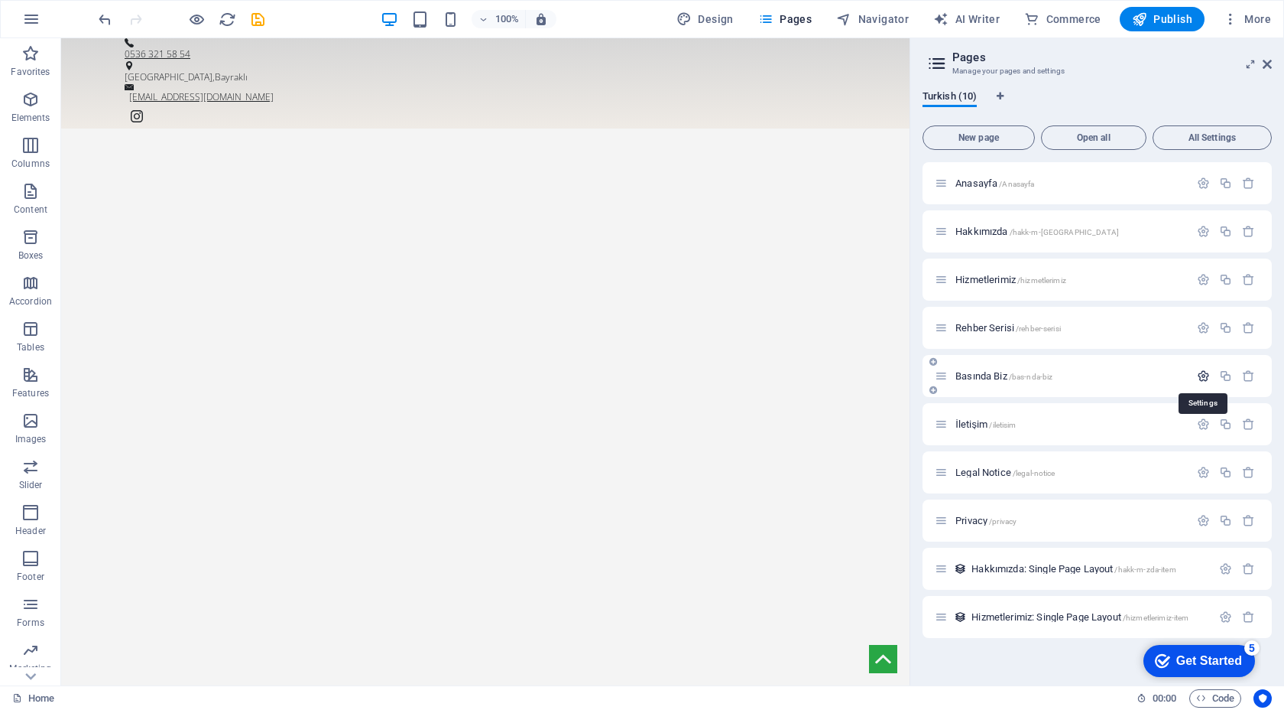
click at [1206, 375] on icon "button" at bounding box center [1203, 375] width 13 height 13
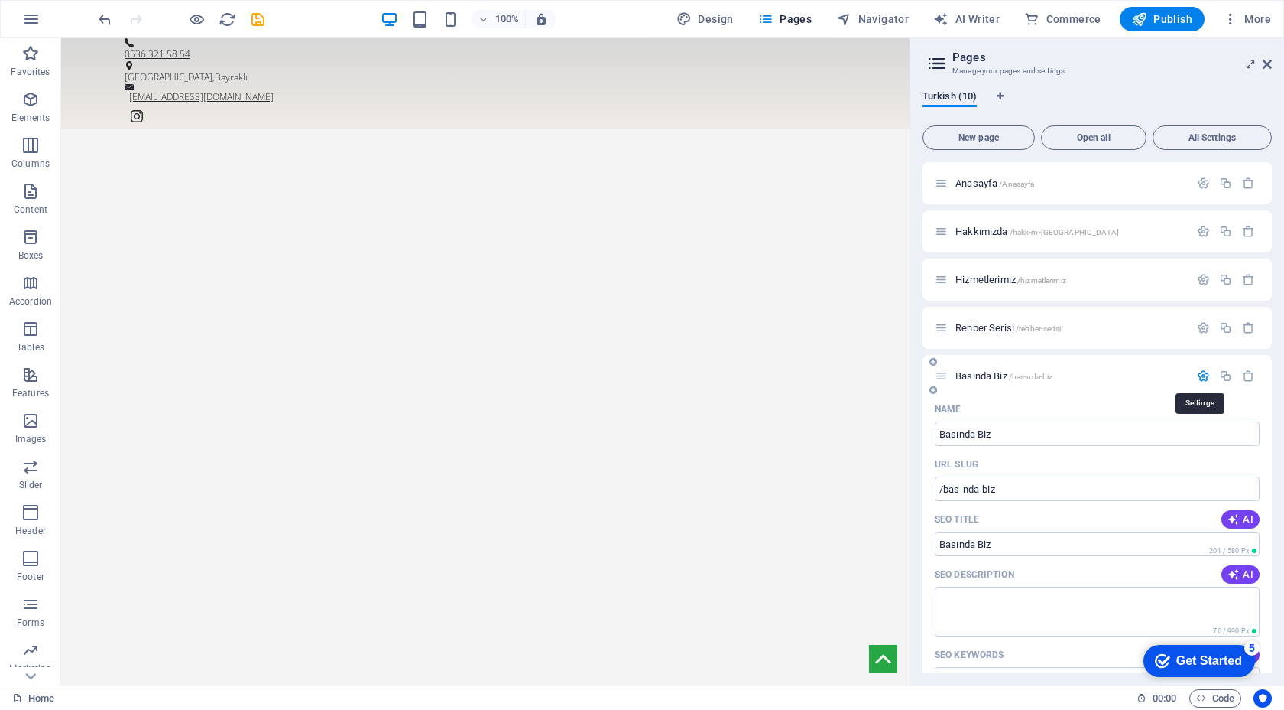
click at [1205, 376] on icon "button" at bounding box center [1203, 375] width 13 height 13
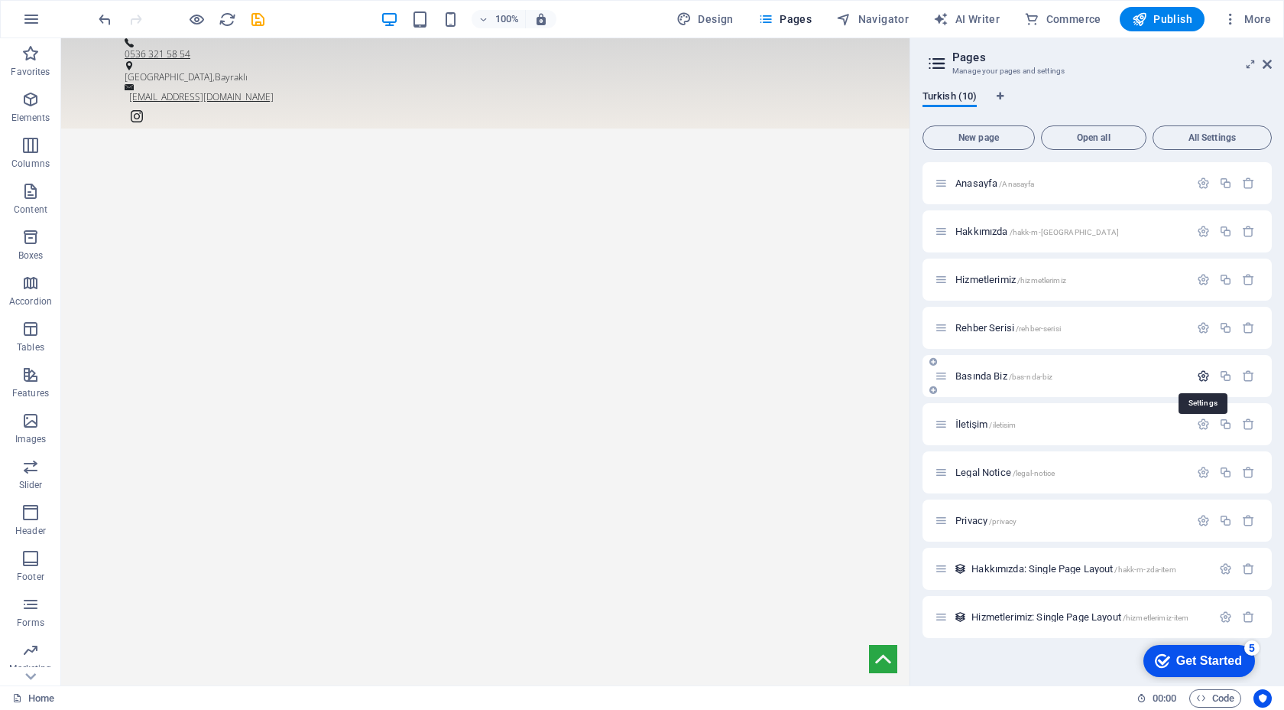
click at [1205, 376] on icon "button" at bounding box center [1203, 375] width 13 height 13
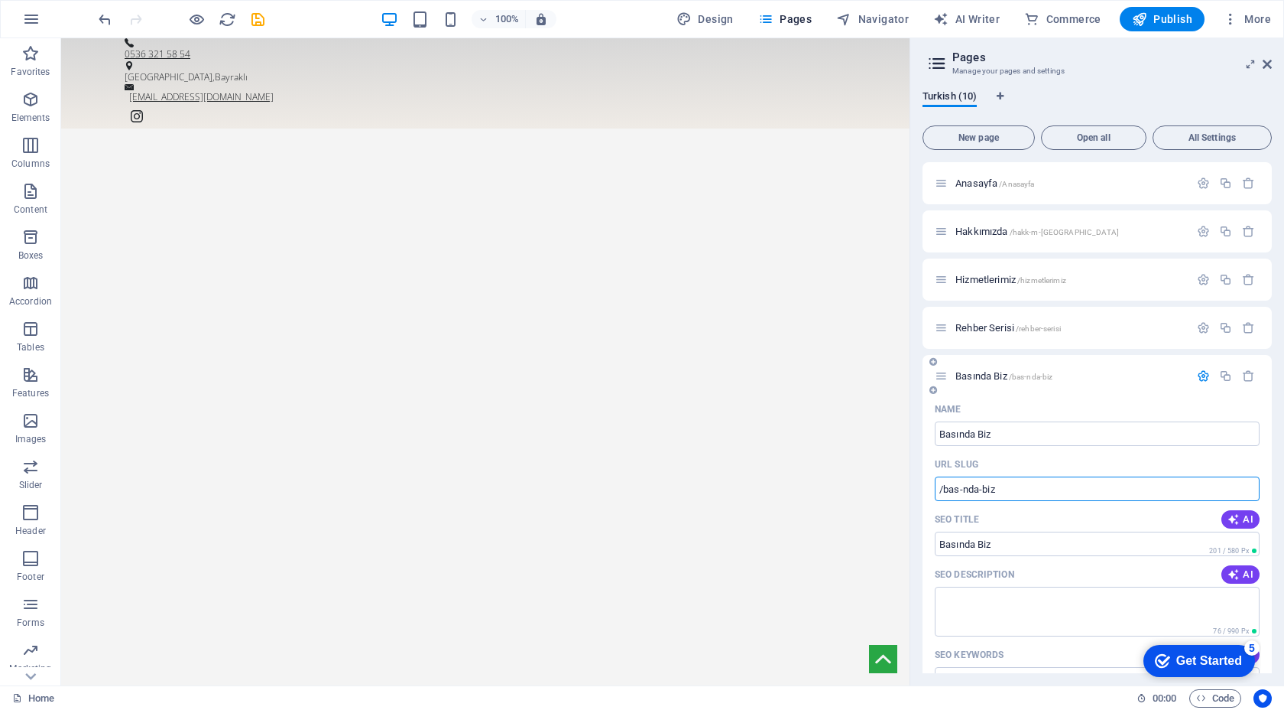
click at [963, 491] on input "/bas-nda-biz" at bounding box center [1097, 488] width 325 height 24
type input "/basinda-biz"
click at [1200, 378] on icon "button" at bounding box center [1203, 375] width 13 height 13
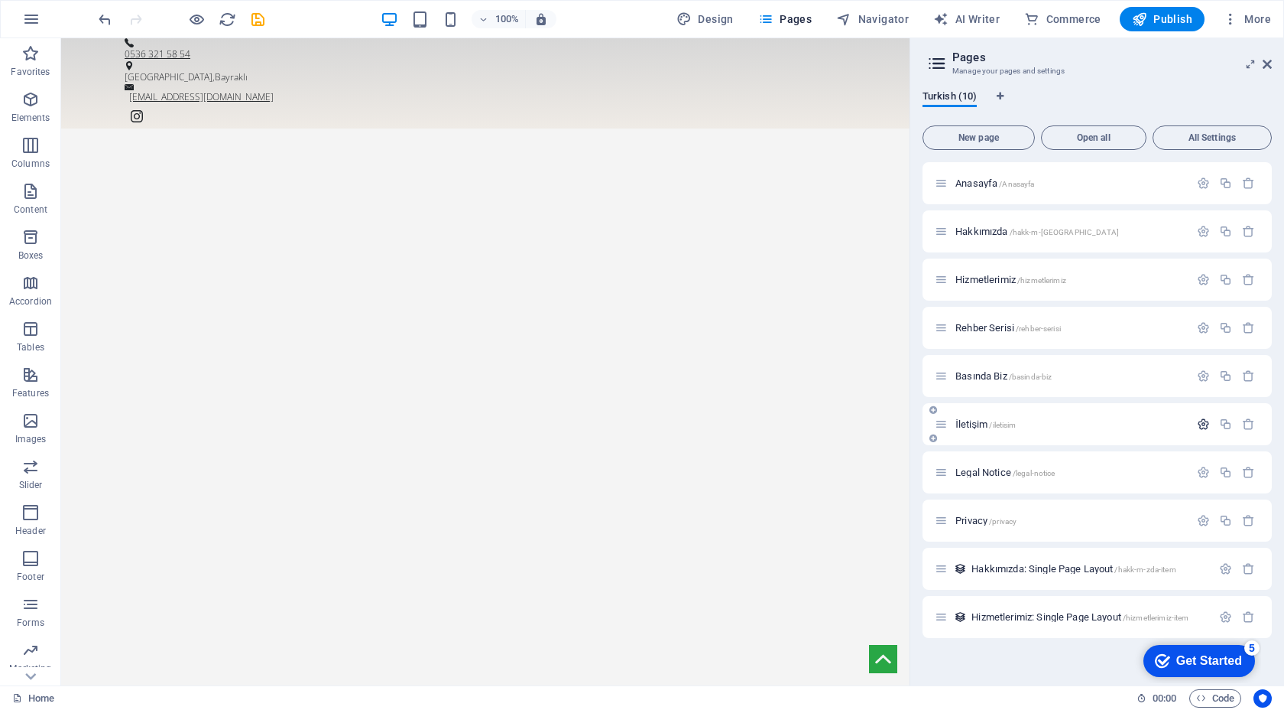
click at [1203, 425] on icon "button" at bounding box center [1203, 423] width 13 height 13
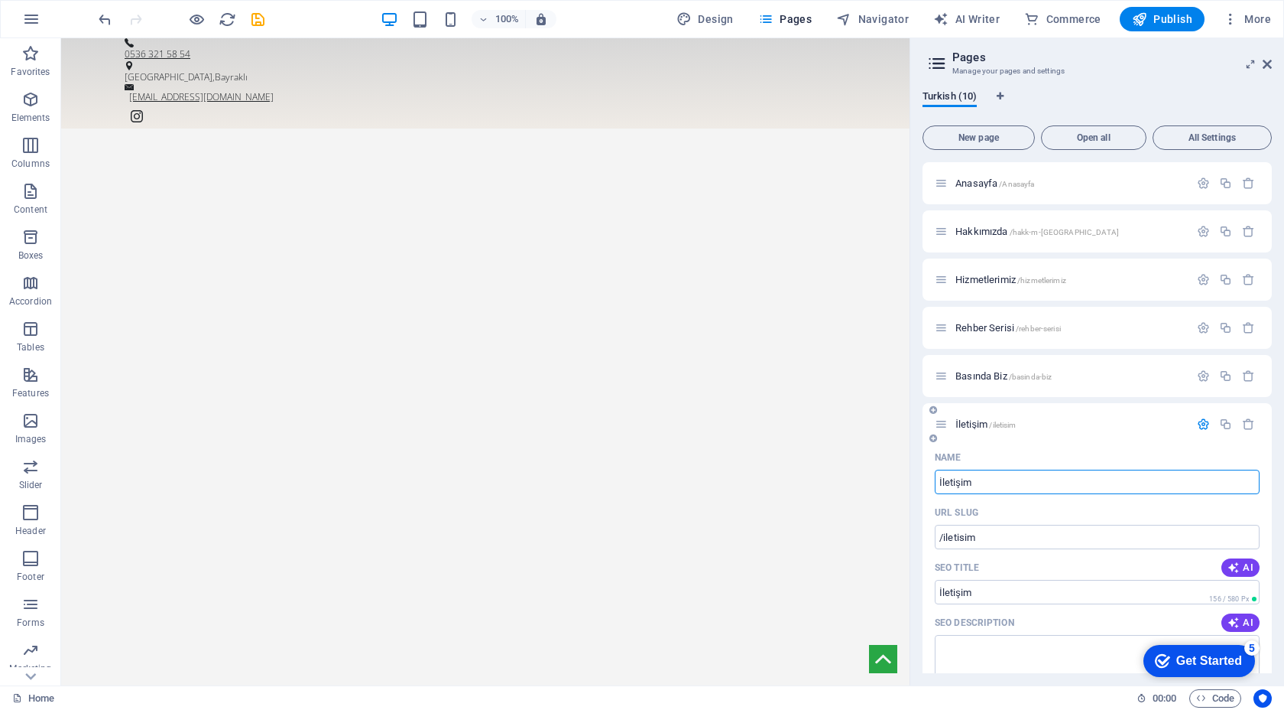
click at [1203, 426] on icon "button" at bounding box center [1203, 423] width 13 height 13
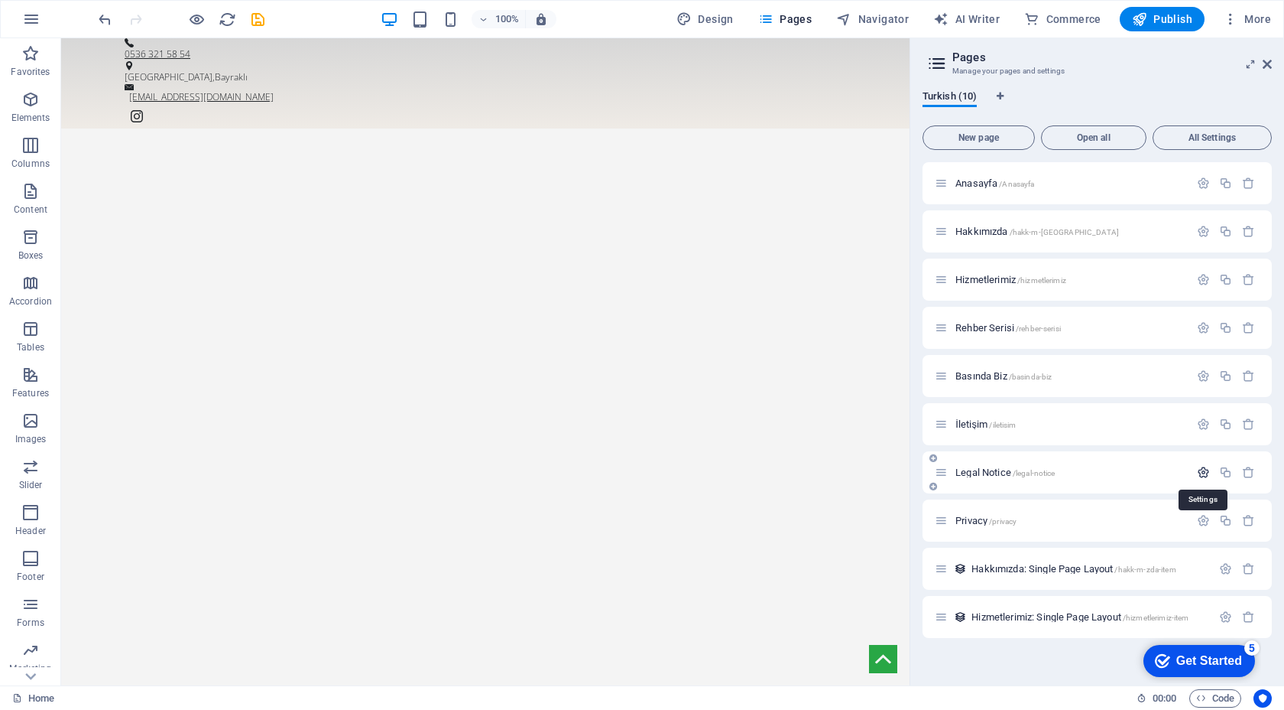
click at [1207, 471] on icon "button" at bounding box center [1203, 472] width 13 height 13
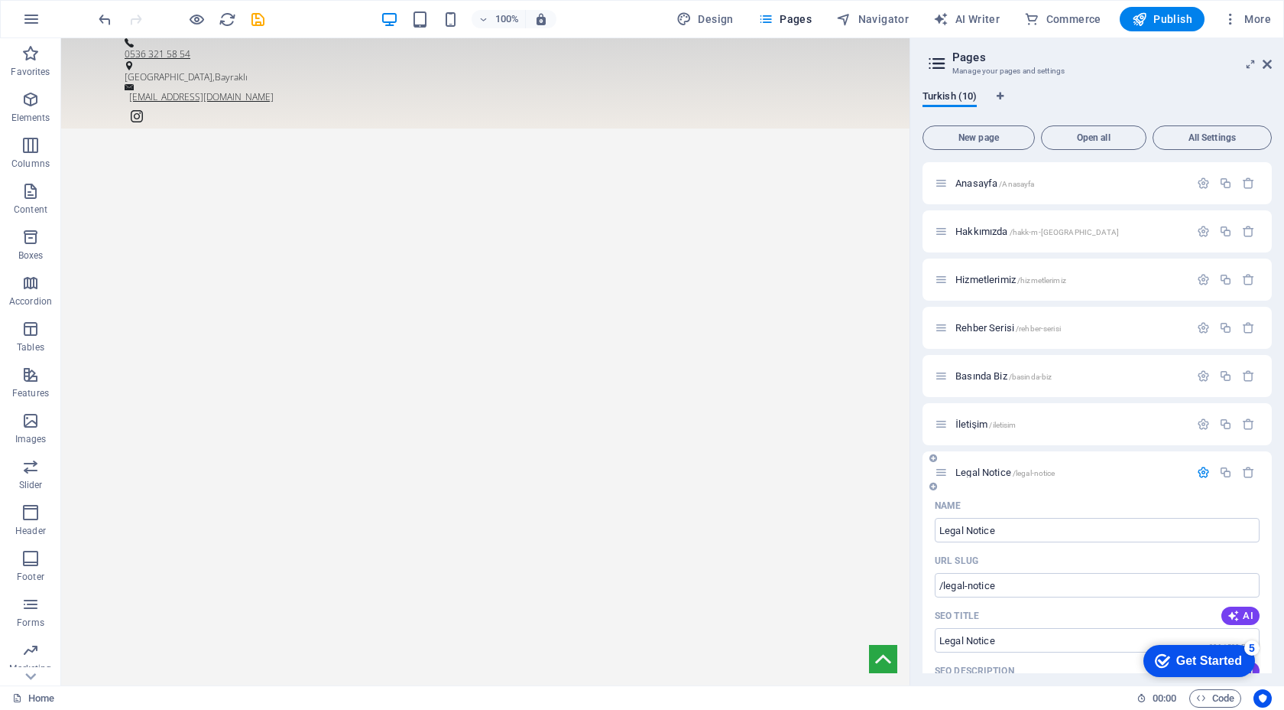
click at [1248, 479] on div at bounding box center [1226, 472] width 67 height 17
click at [1248, 475] on icon "button" at bounding box center [1248, 472] width 13 height 13
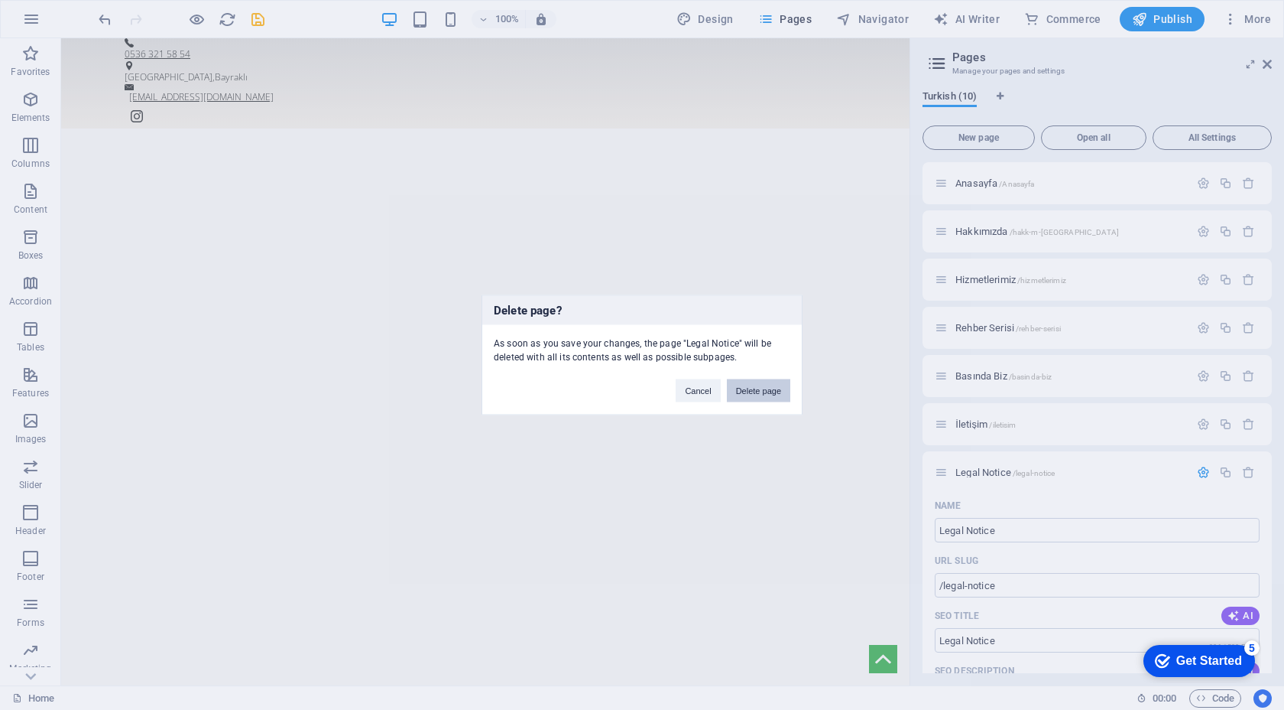
click at [783, 382] on button "Delete page" at bounding box center [758, 390] width 63 height 23
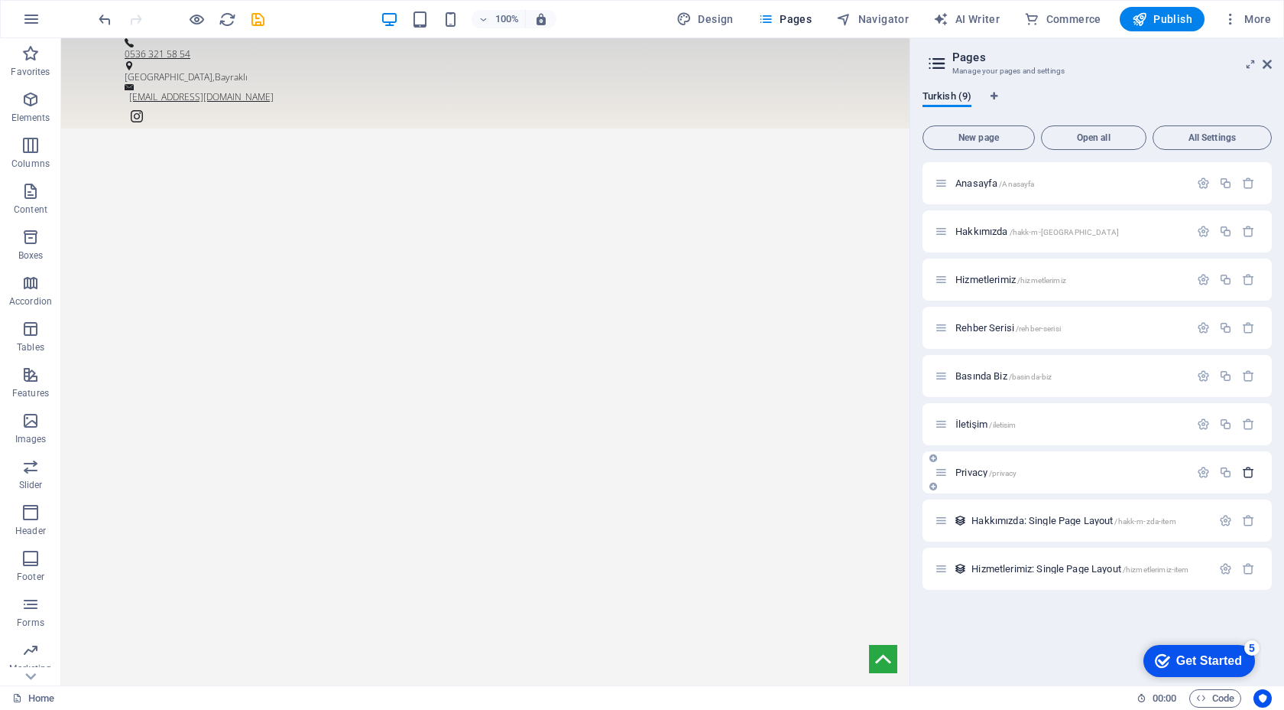
click at [1247, 476] on icon "button" at bounding box center [1248, 472] width 13 height 13
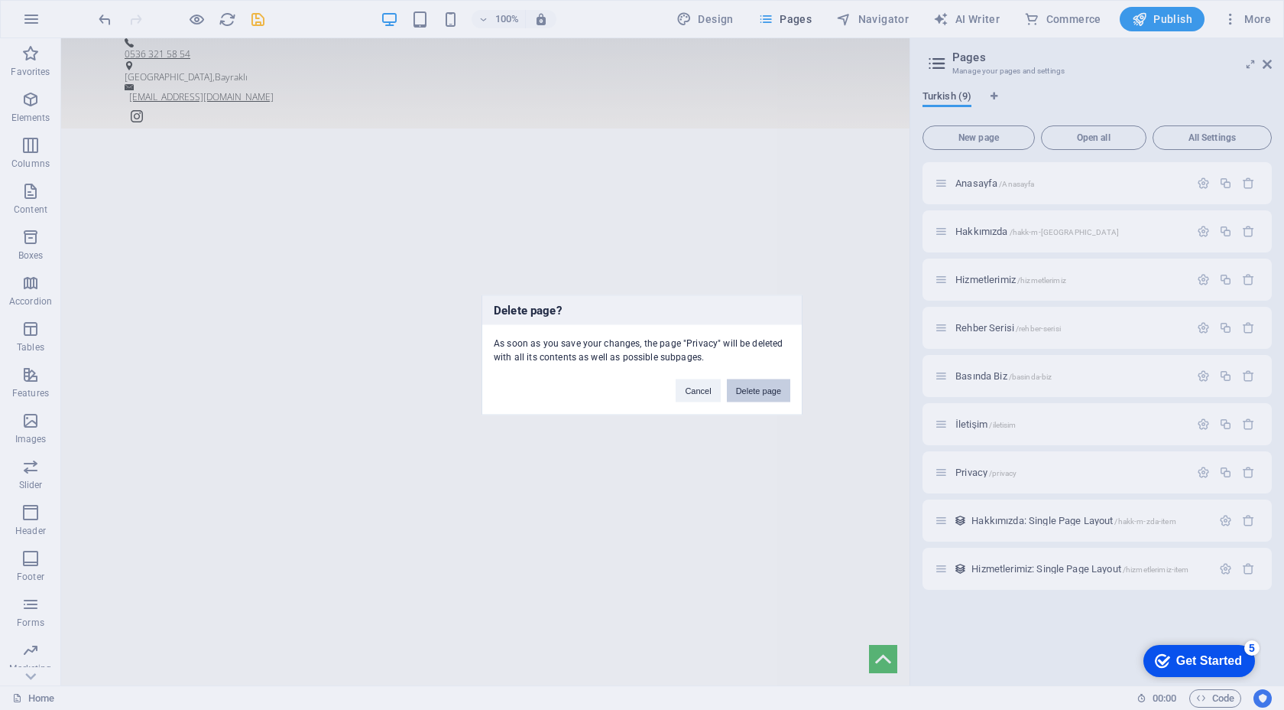
click at [755, 392] on button "Delete page" at bounding box center [758, 390] width 63 height 23
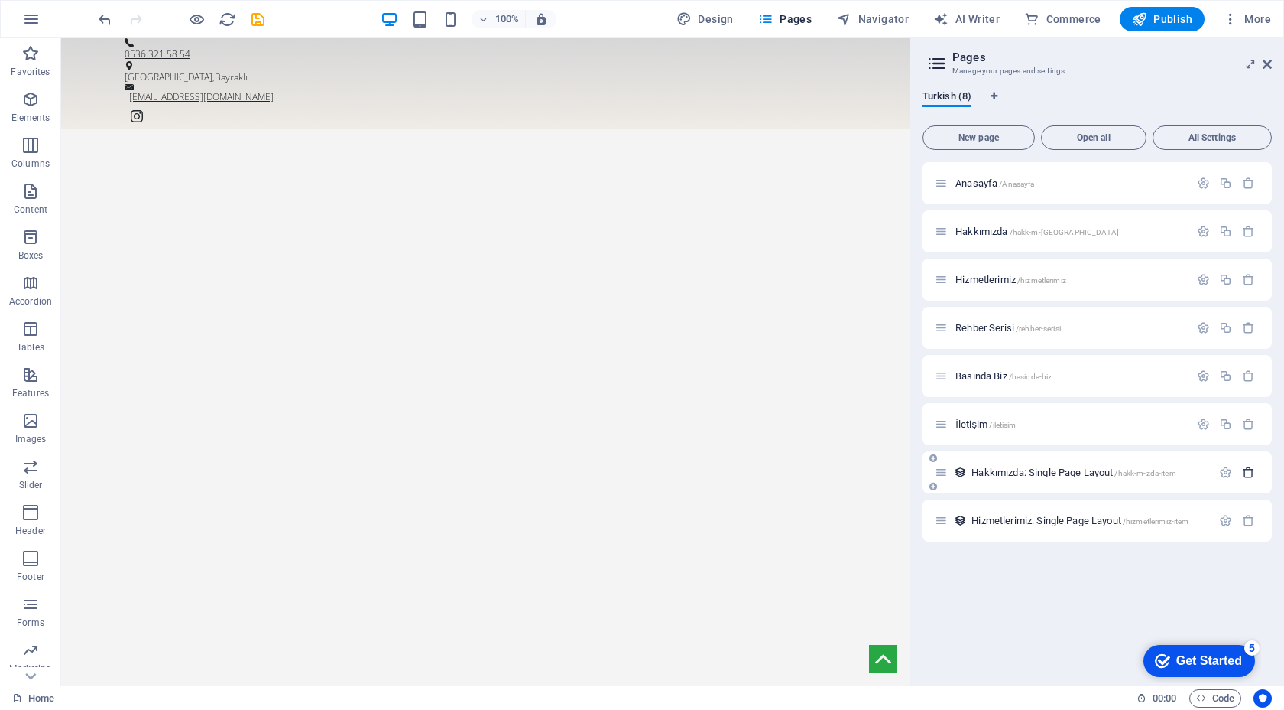
click at [1251, 471] on icon "button" at bounding box center [1248, 472] width 13 height 13
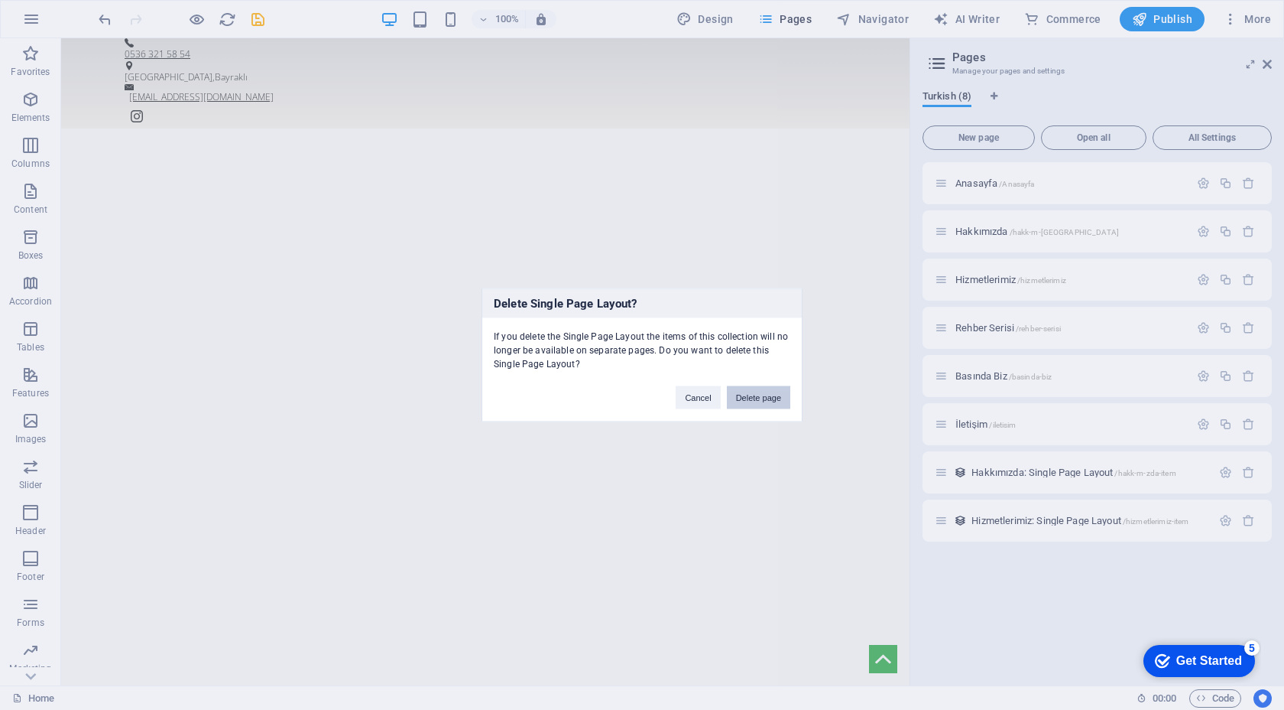
click at [758, 401] on button "Delete page" at bounding box center [758, 397] width 63 height 23
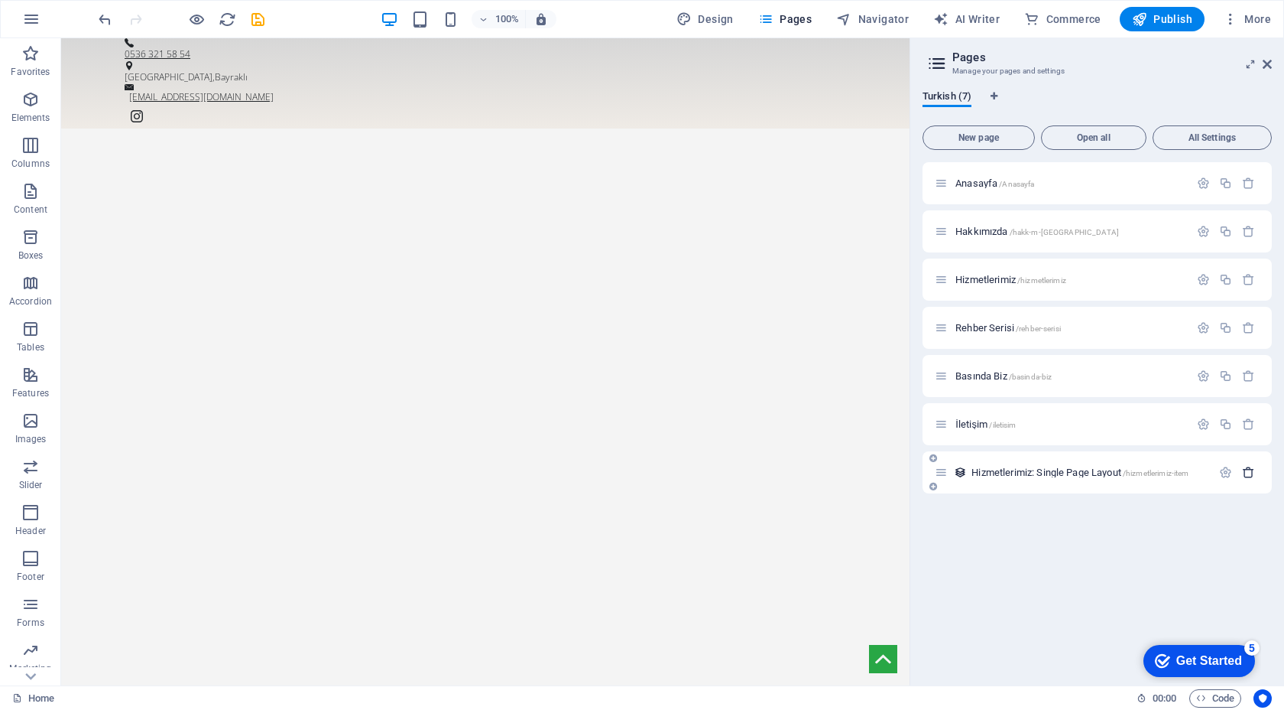
click at [1247, 476] on icon "button" at bounding box center [1248, 472] width 13 height 13
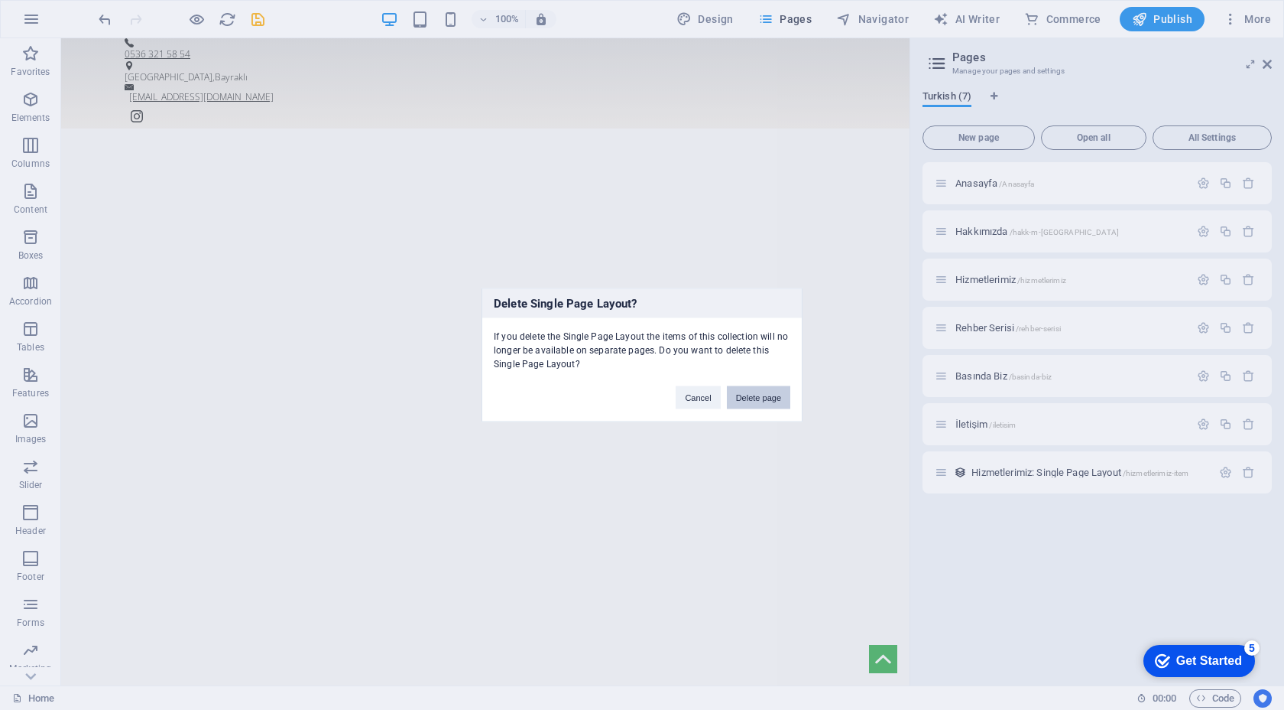
click at [761, 395] on button "Delete page" at bounding box center [758, 397] width 63 height 23
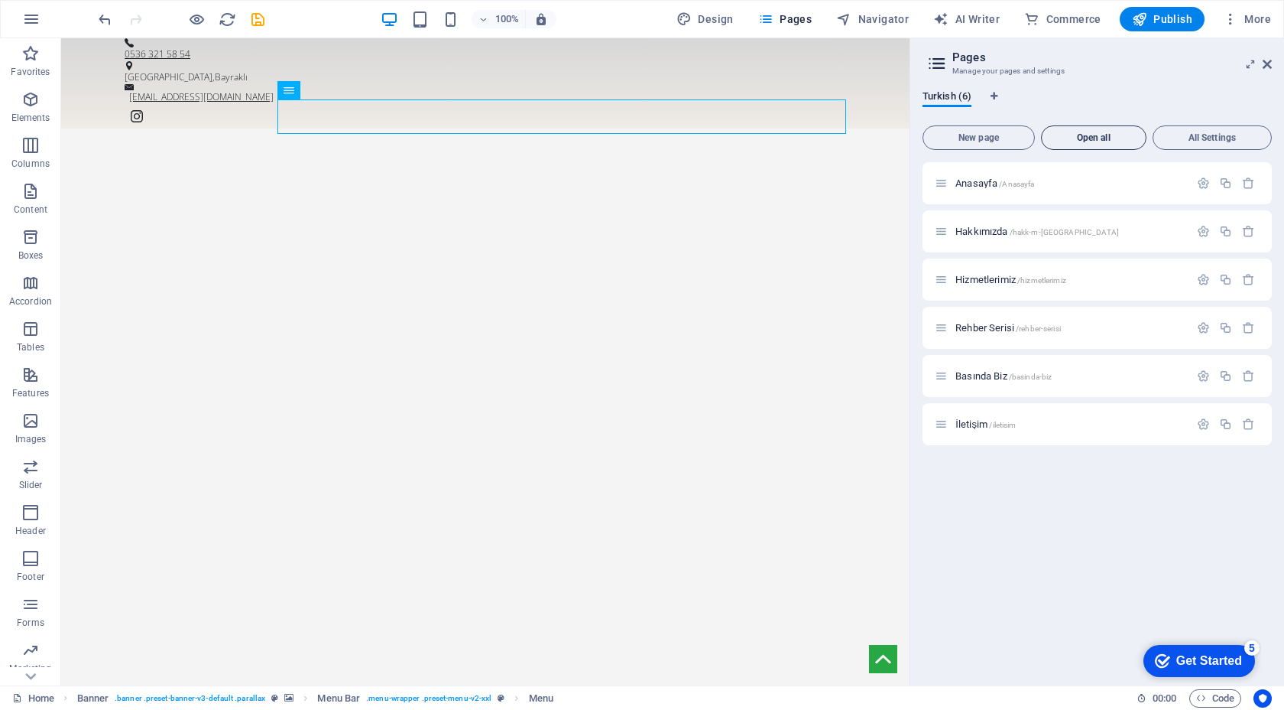
click at [1076, 145] on button "Open all" at bounding box center [1094, 137] width 106 height 24
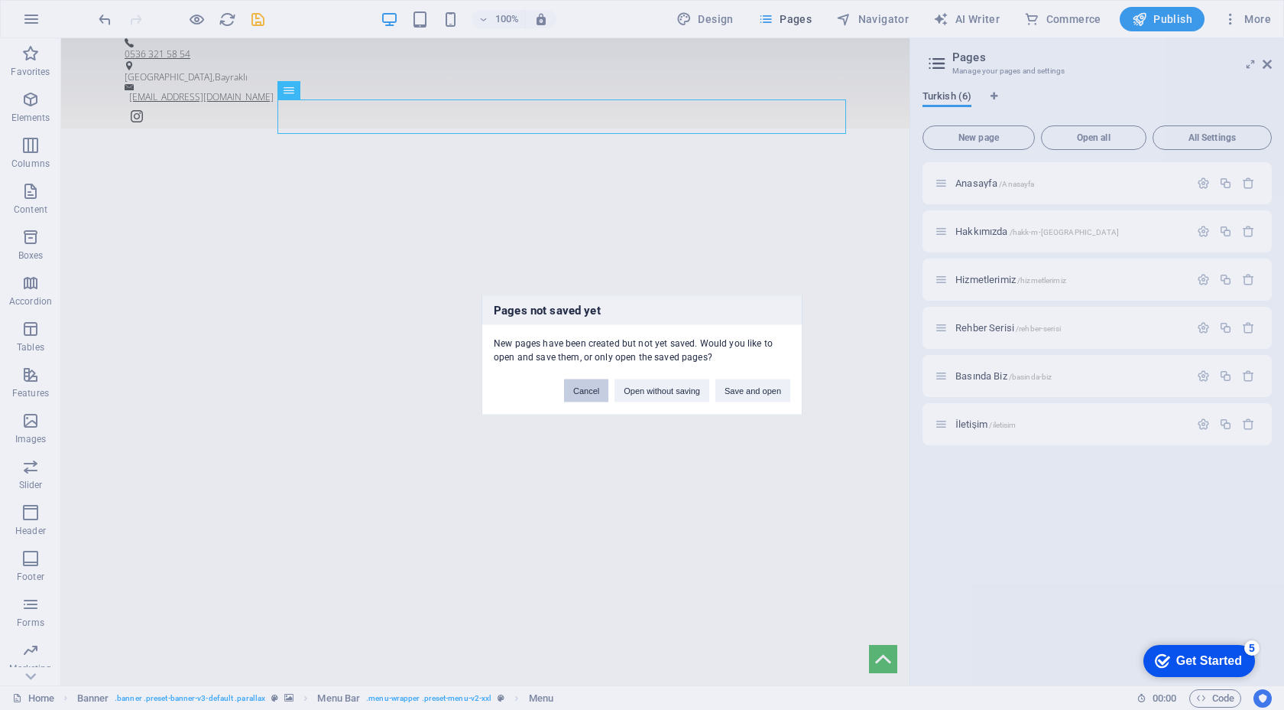
click at [595, 388] on button "Cancel" at bounding box center [586, 390] width 44 height 23
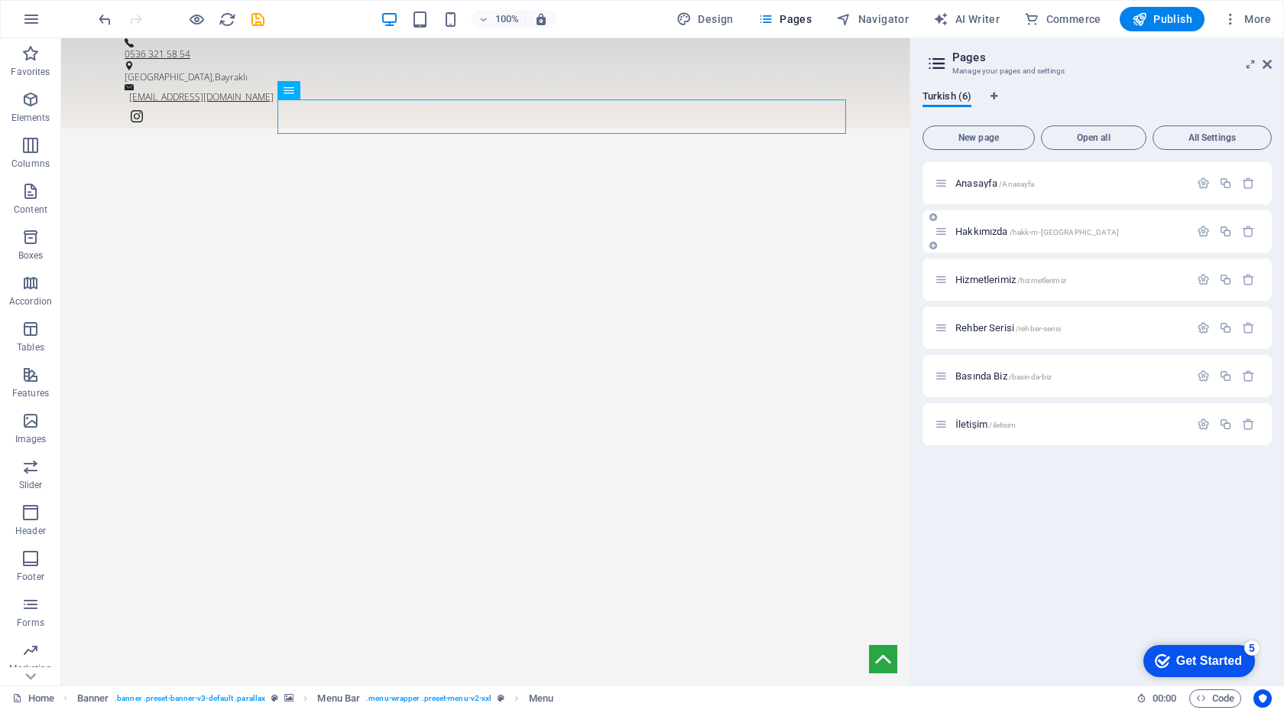
click at [999, 229] on span "Hakkımızda /hakk-m-zda" at bounding box center [1038, 231] width 164 height 11
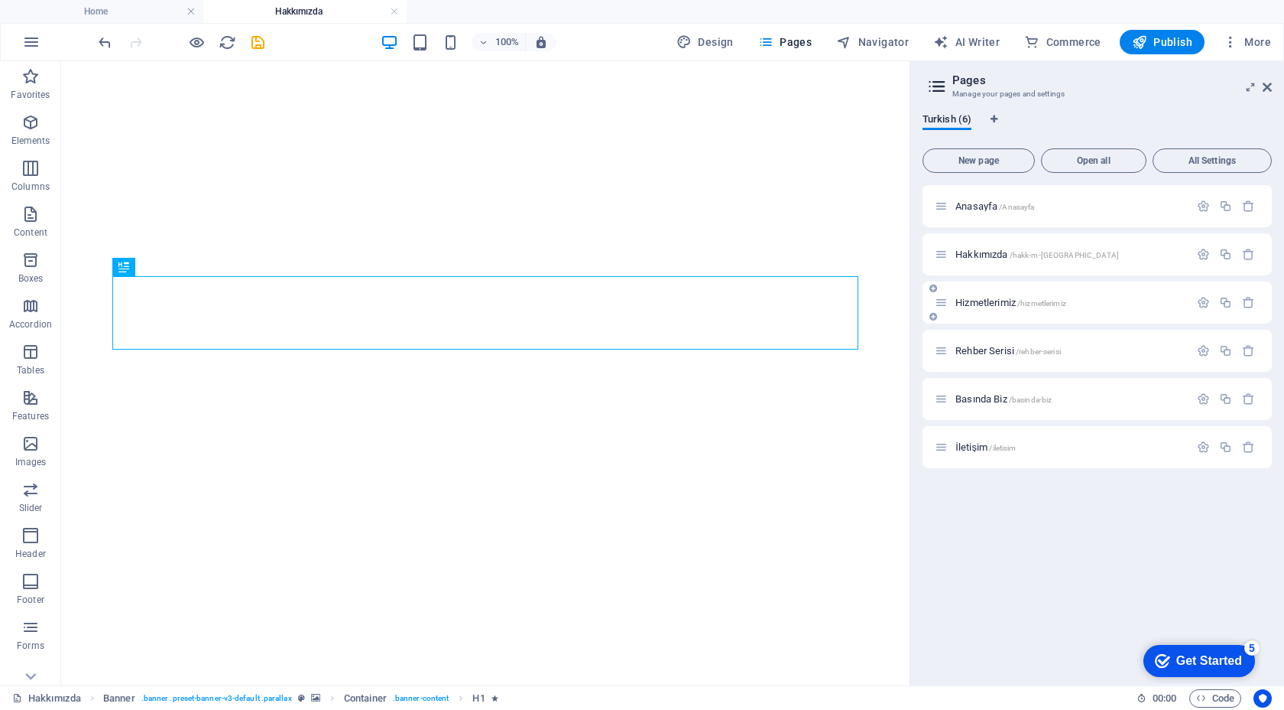
click at [987, 294] on div "Hizmetlerimiz /hizmetlerimiz" at bounding box center [1062, 303] width 255 height 18
click at [983, 300] on span "Hizmetlerimiz /hizmetlerimiz" at bounding box center [1011, 302] width 111 height 11
click at [986, 353] on span "Rehber Serisi /rehber-serisi" at bounding box center [1009, 350] width 106 height 11
click at [983, 403] on span "Basında Biz /basinda-biz" at bounding box center [1004, 398] width 96 height 11
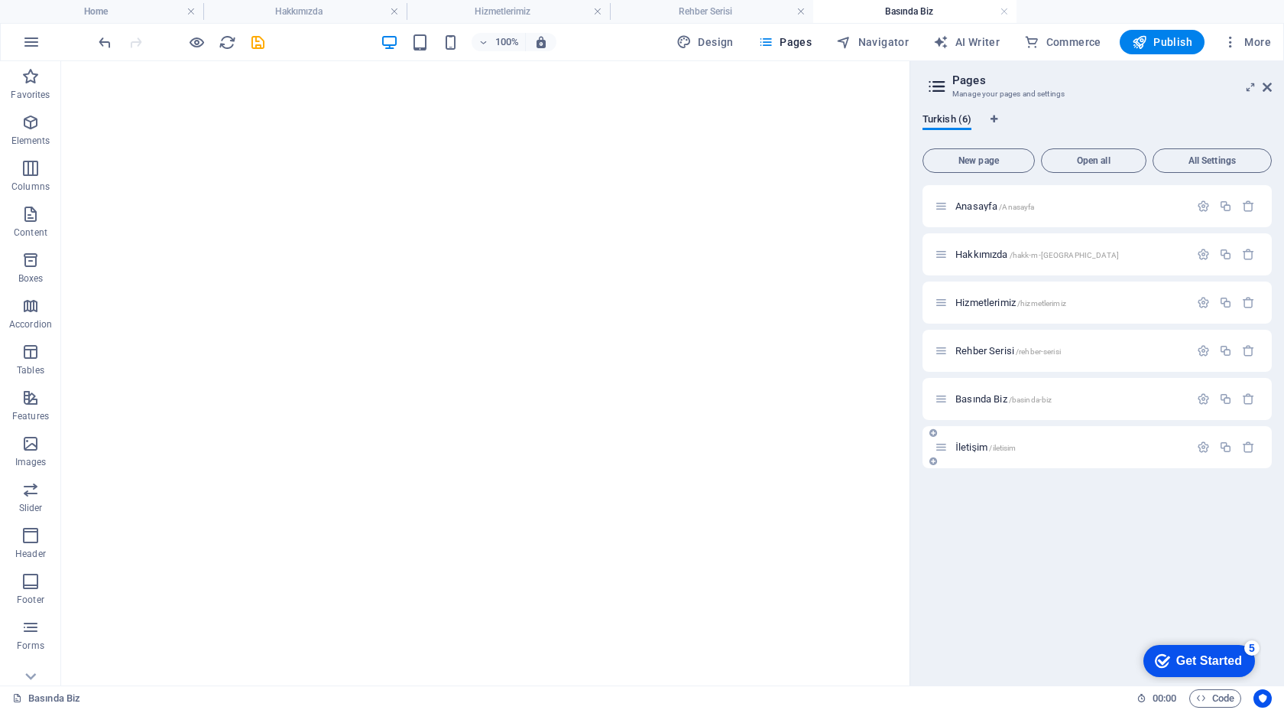
click at [977, 443] on span "İletişim /iletisim" at bounding box center [986, 446] width 61 height 11
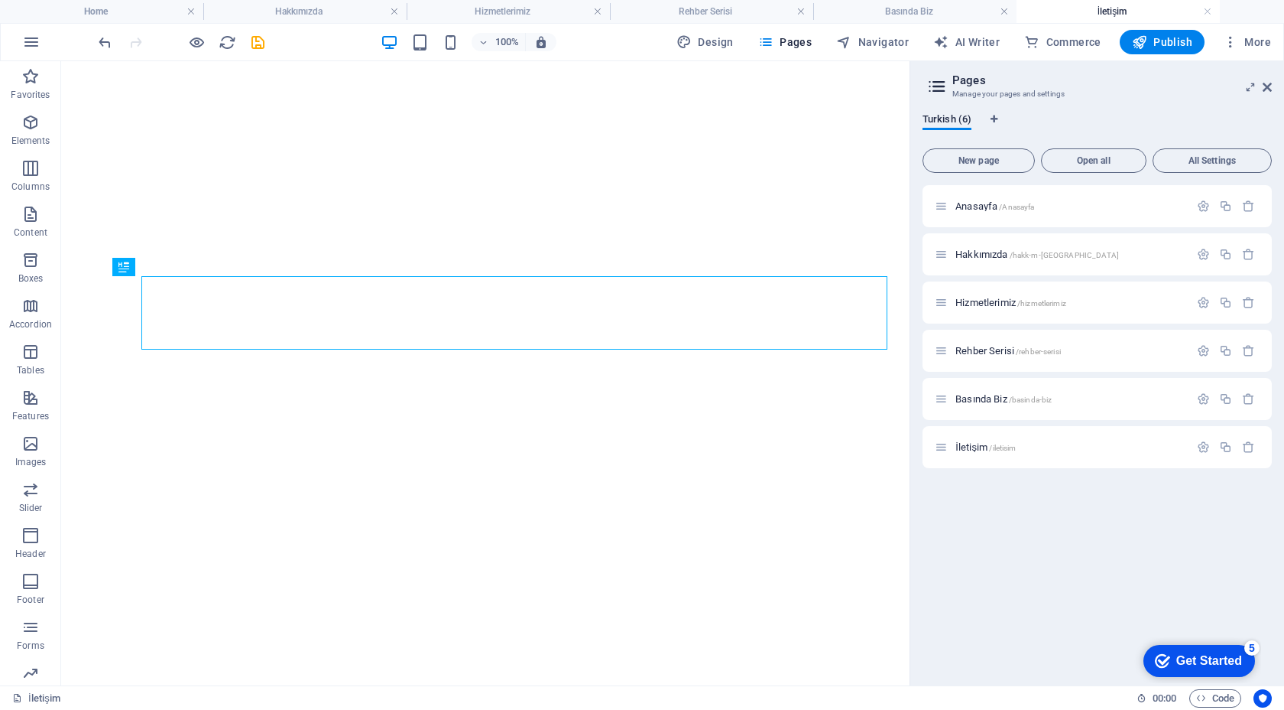
click at [982, 176] on div "New page Open all All Settings Anasayfa /Anasayfa Hakkımızda /hakk-m-zda Hizmet…" at bounding box center [1097, 407] width 349 height 531
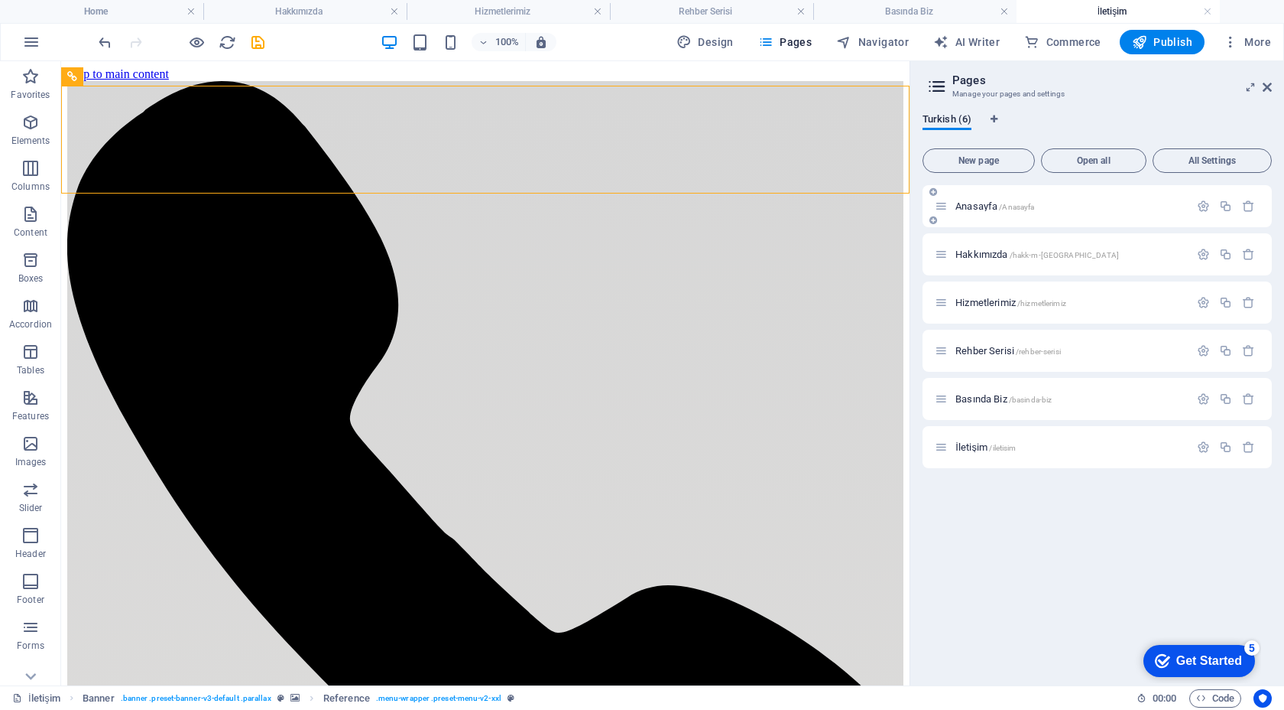
click at [976, 199] on div "Anasayfa /Anasayfa" at bounding box center [1062, 206] width 255 height 18
click at [976, 212] on div "Anasayfa /Anasayfa" at bounding box center [1062, 206] width 255 height 18
click at [972, 209] on span "Anasayfa /Anasayfa" at bounding box center [995, 205] width 79 height 11
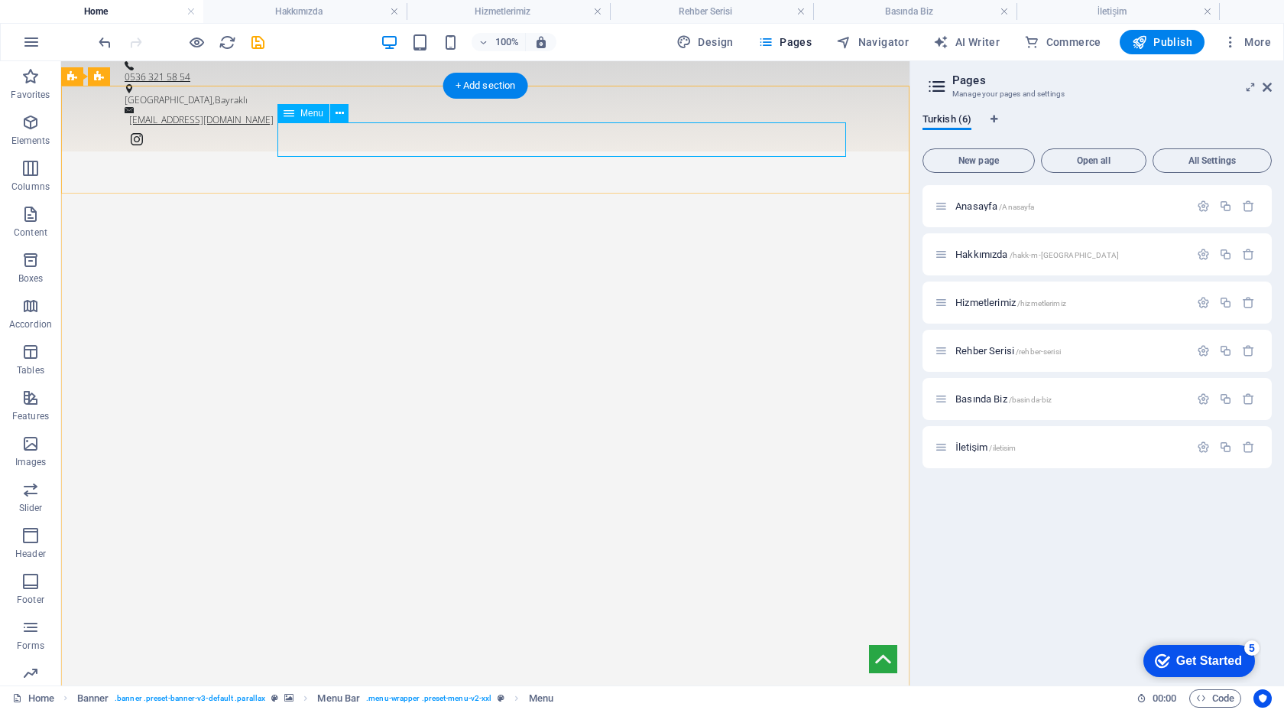
select select
select select "1"
select select
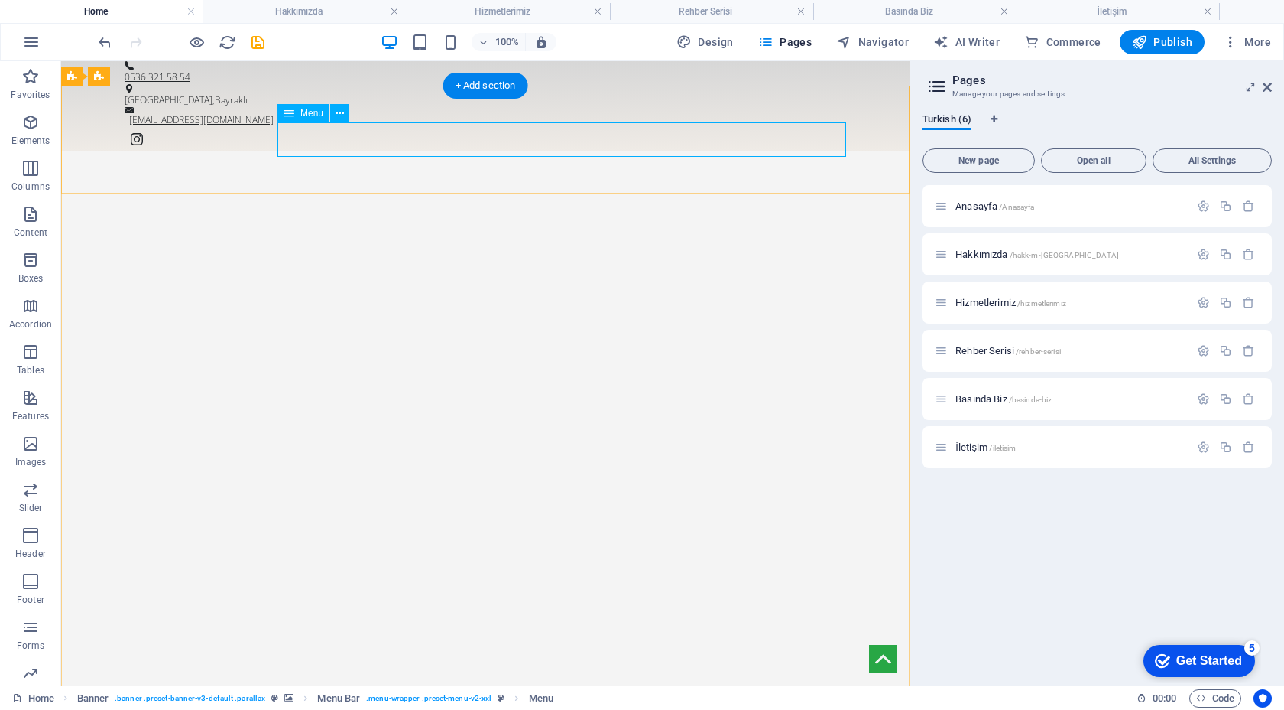
select select "2"
select select
select select "3"
select select
select select "4"
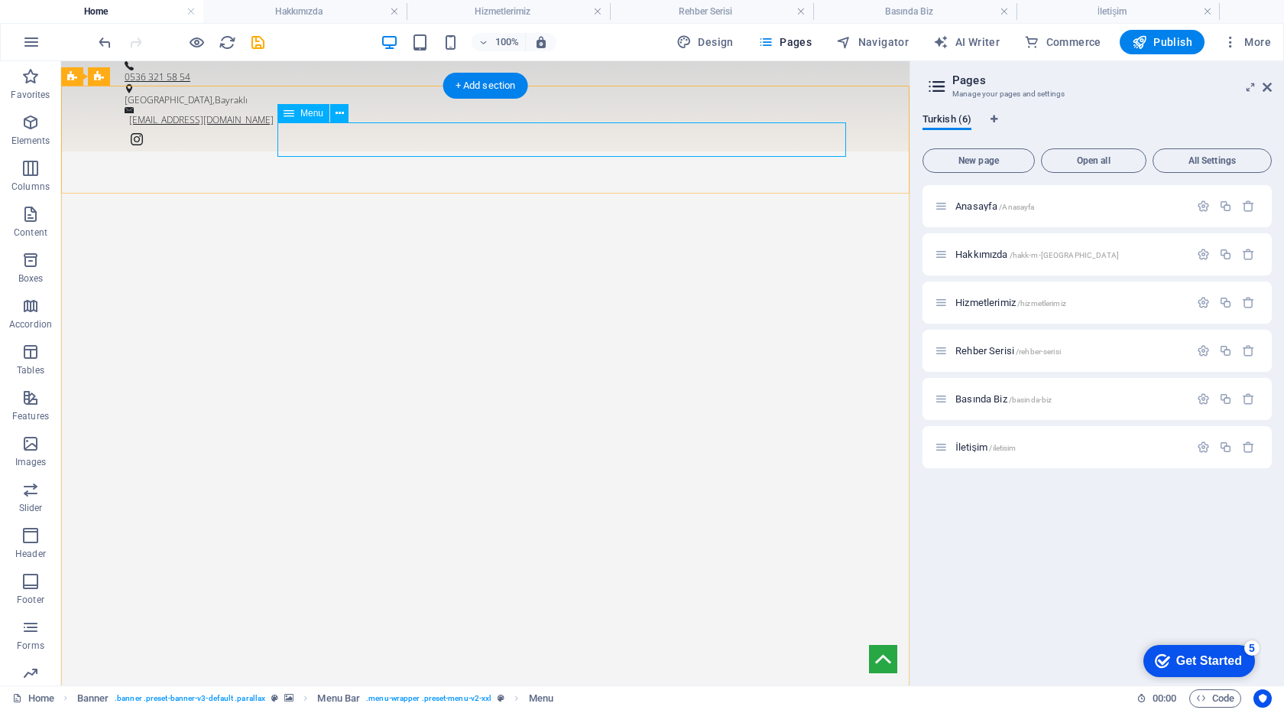
select select
select select "5"
select select
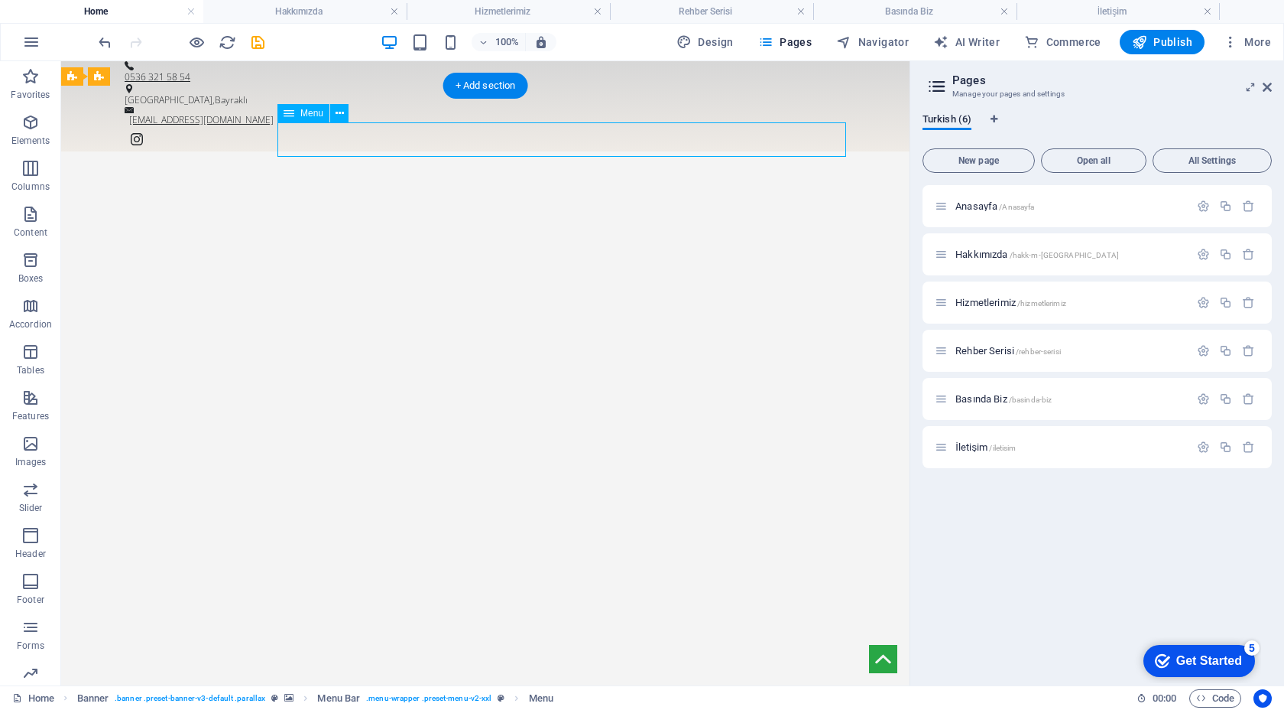
click at [336, 115] on icon at bounding box center [340, 114] width 8 height 16
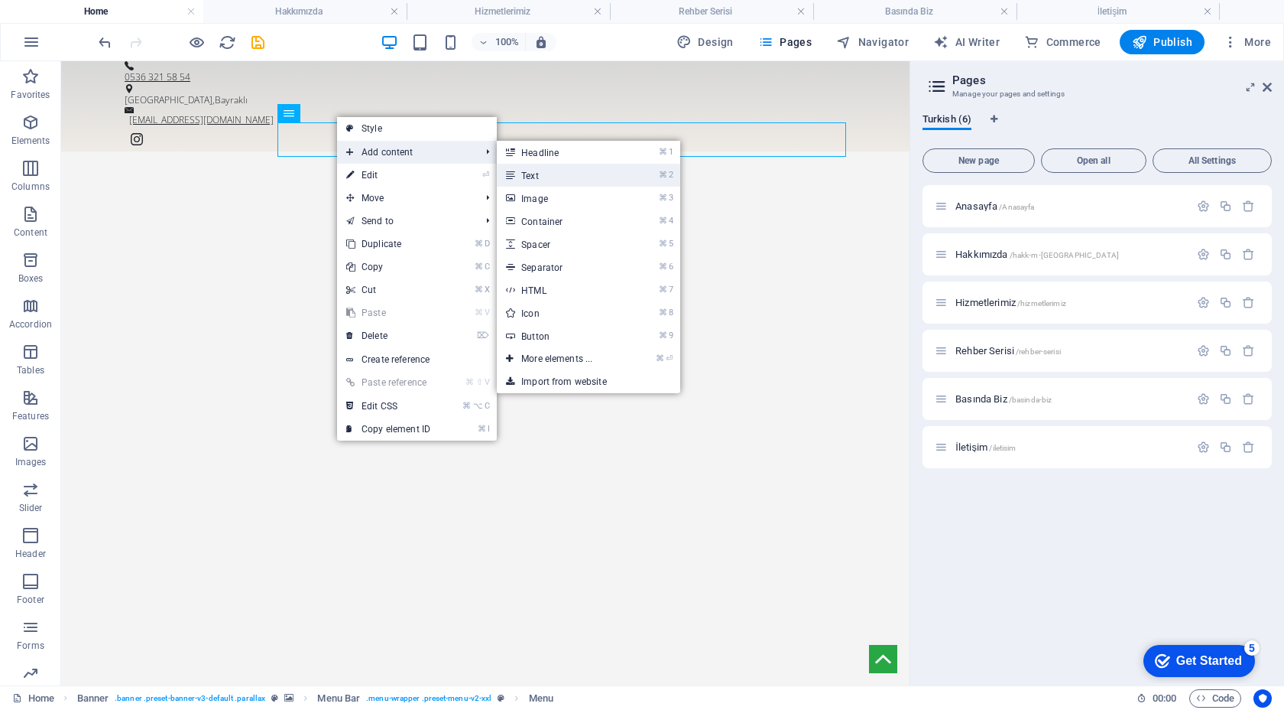
click at [531, 171] on link "⌘ 2 Text" at bounding box center [560, 175] width 126 height 23
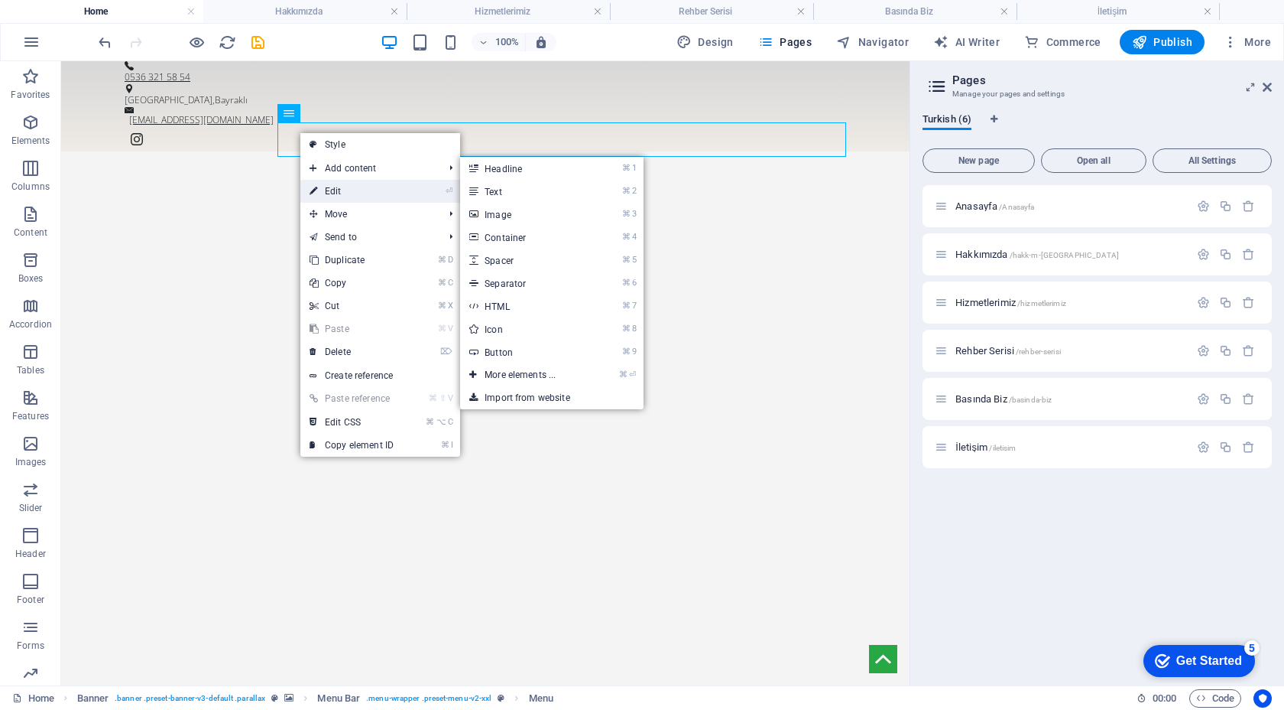
click at [336, 186] on link "⏎ Edit" at bounding box center [351, 191] width 102 height 23
select select
select select "1"
select select
select select "2"
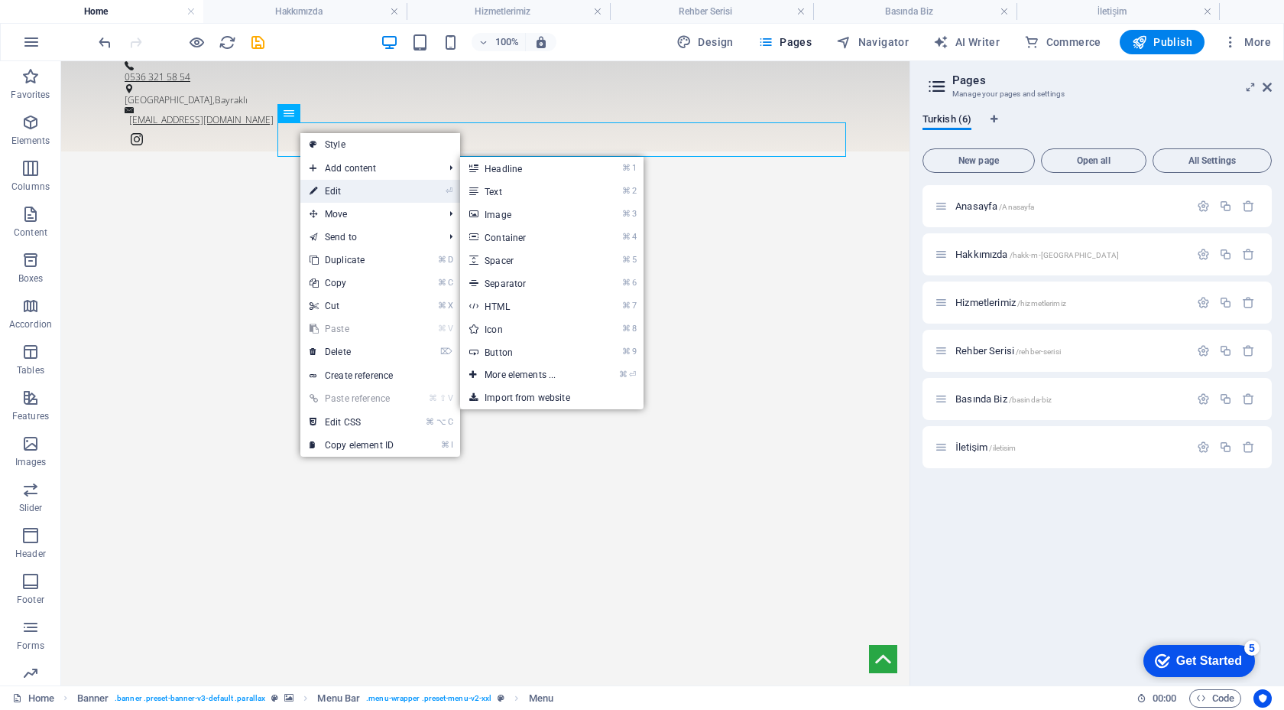
select select
select select "3"
select select
select select "4"
select select
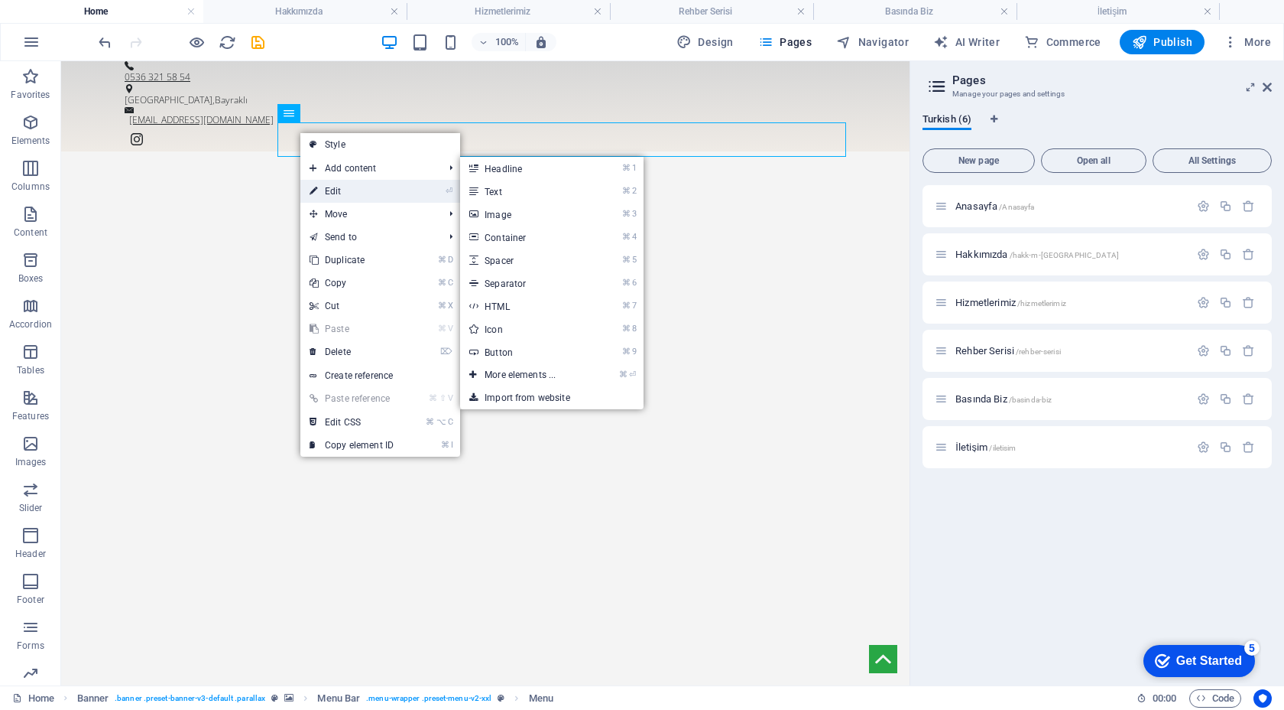
select select "5"
select select
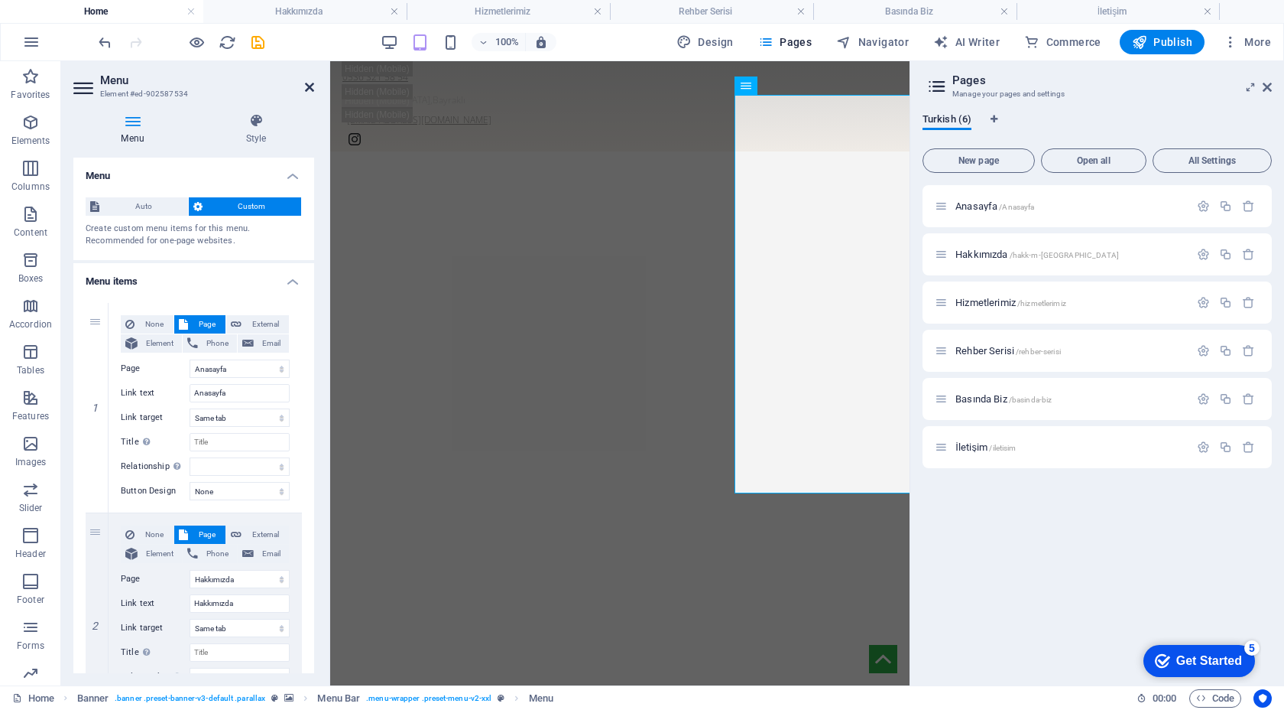
click at [306, 83] on icon at bounding box center [309, 87] width 9 height 12
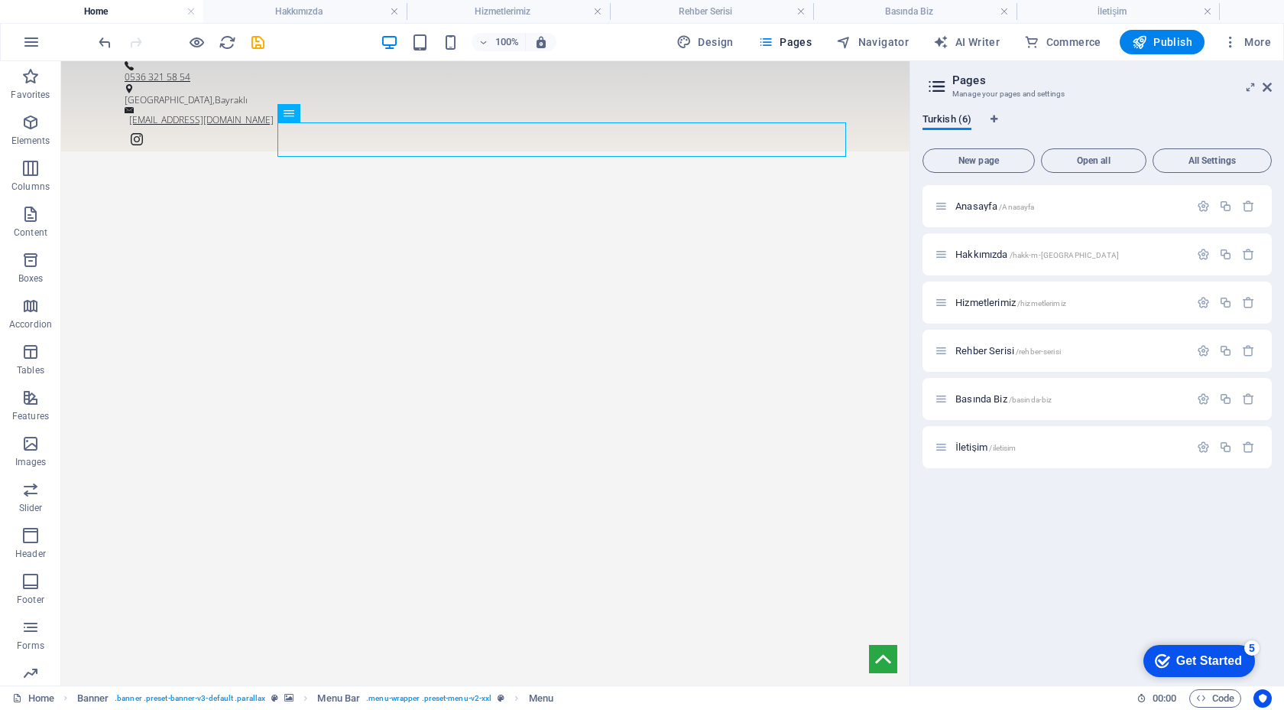
click at [1275, 91] on aside "Pages Manage your pages and settings Turkish (6) New page Open all All Settings…" at bounding box center [1097, 373] width 375 height 624
click at [1271, 91] on icon at bounding box center [1267, 87] width 9 height 12
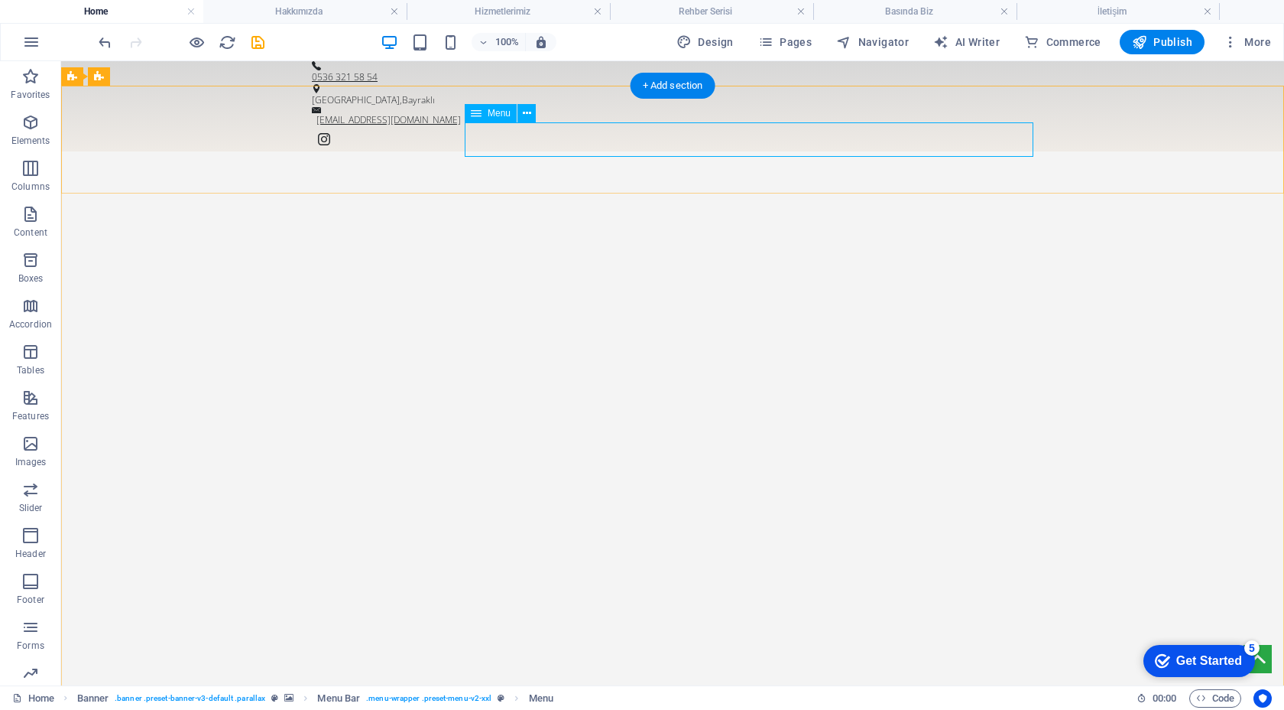
select select
select select "1"
select select
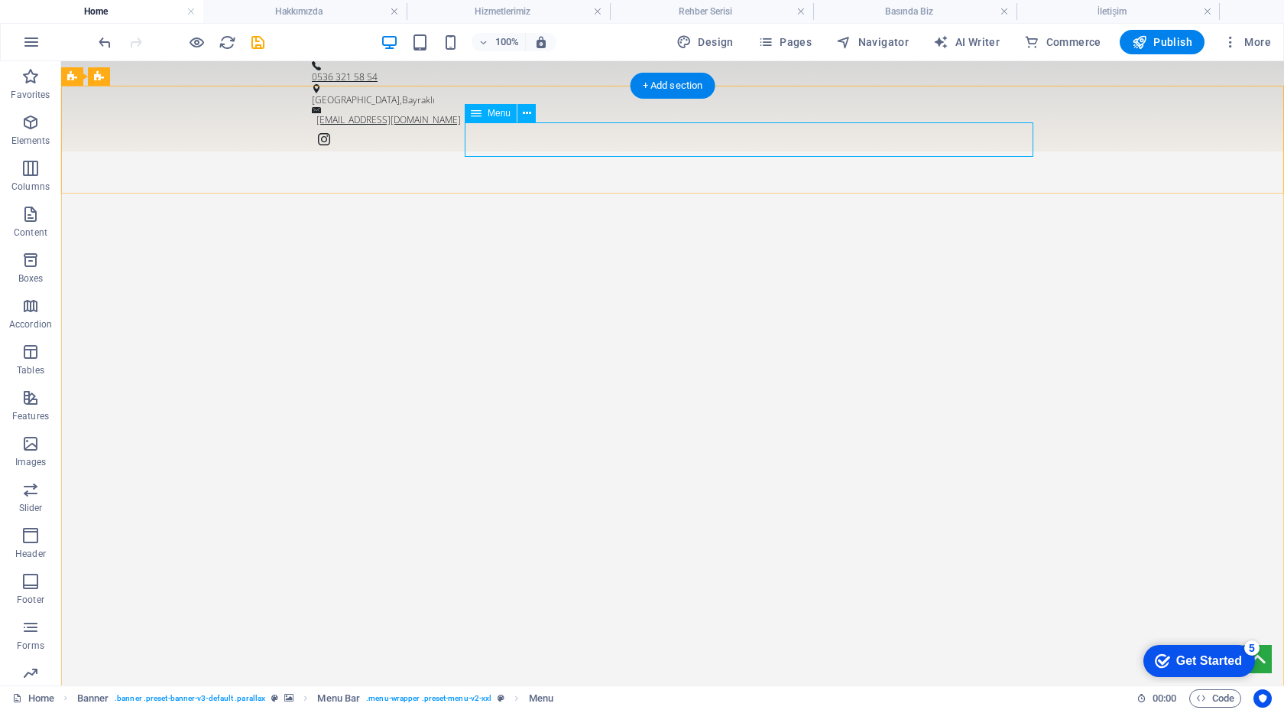
select select "2"
select select
select select "3"
select select
select select "4"
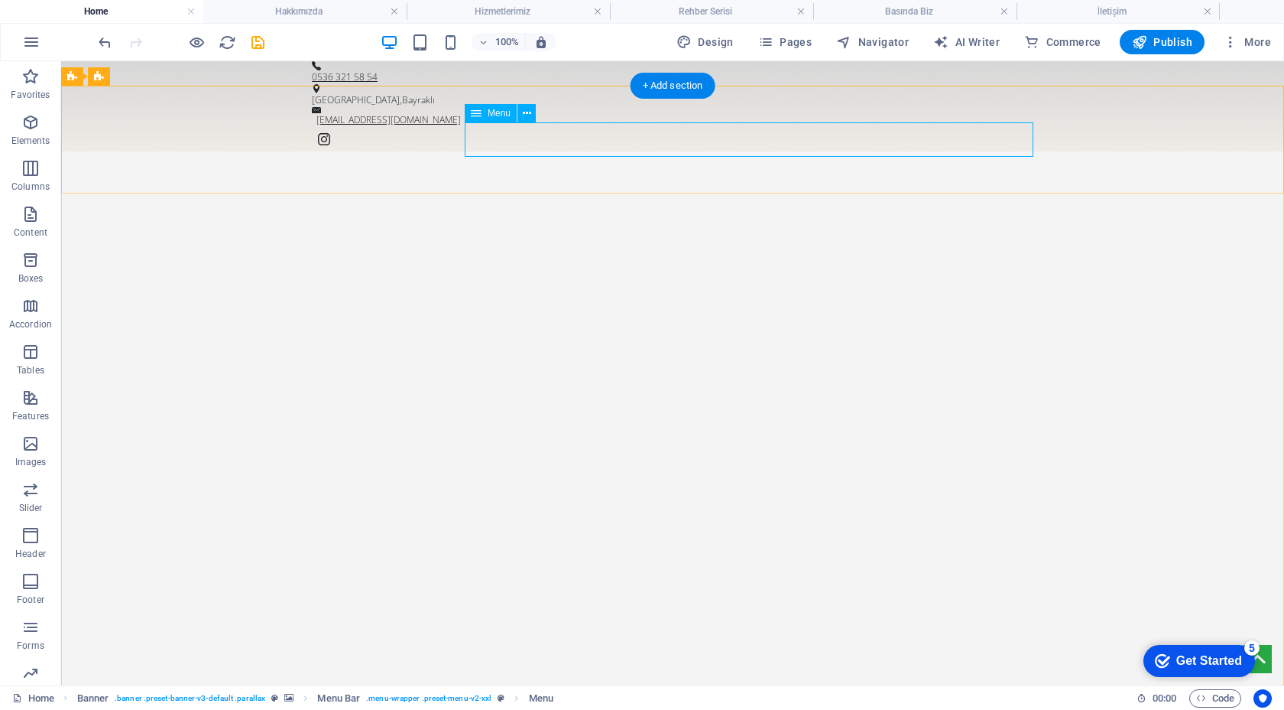
select select
select select "5"
select select
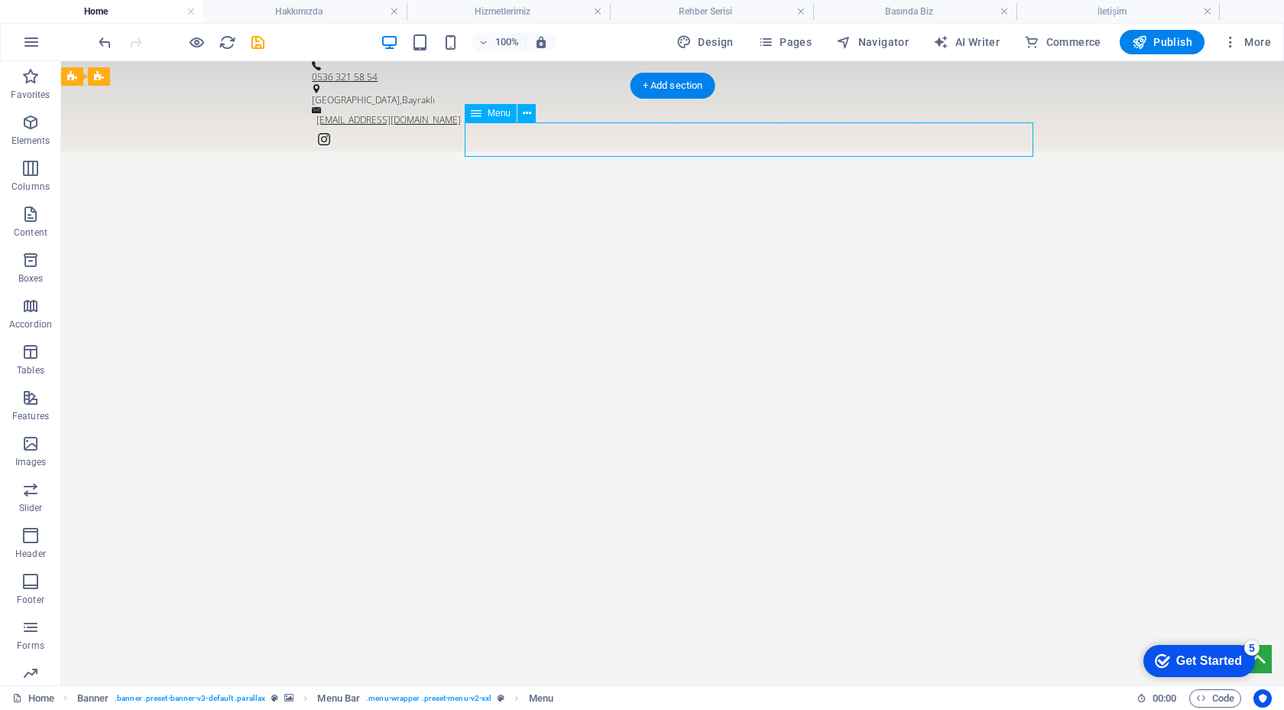
select select
select select "1"
select select
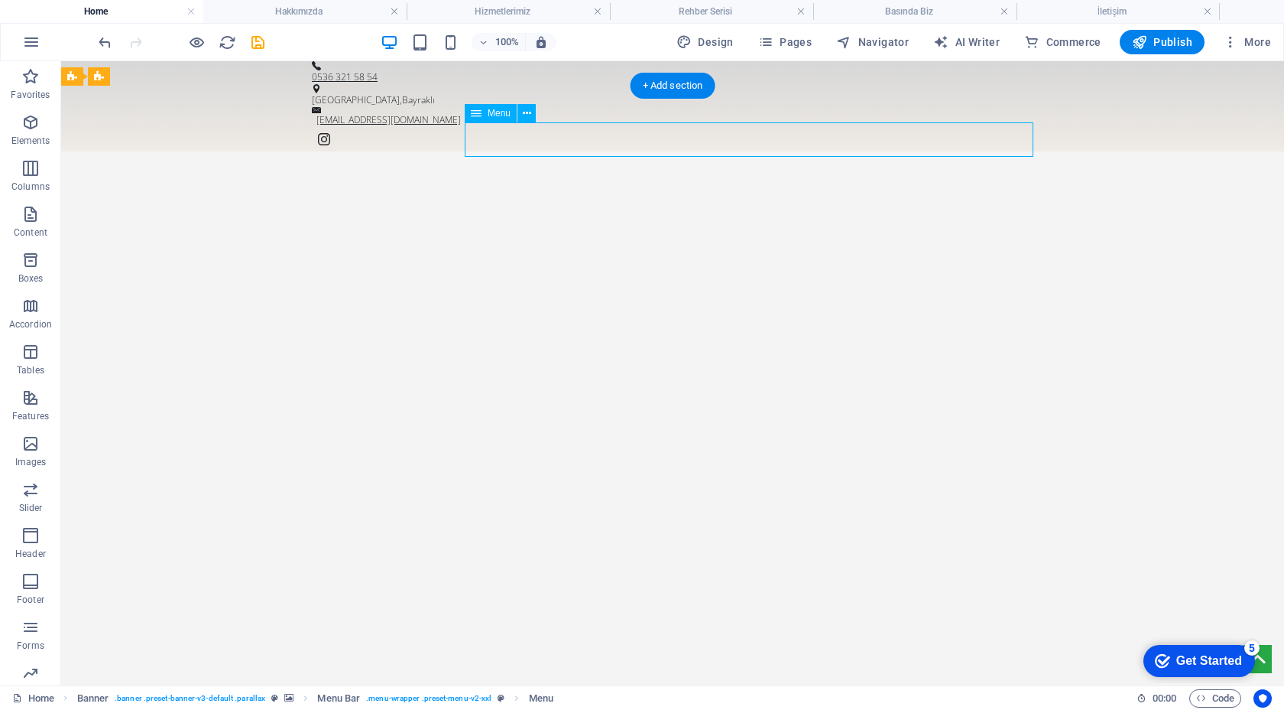
select select "2"
select select
select select "3"
select select
select select "4"
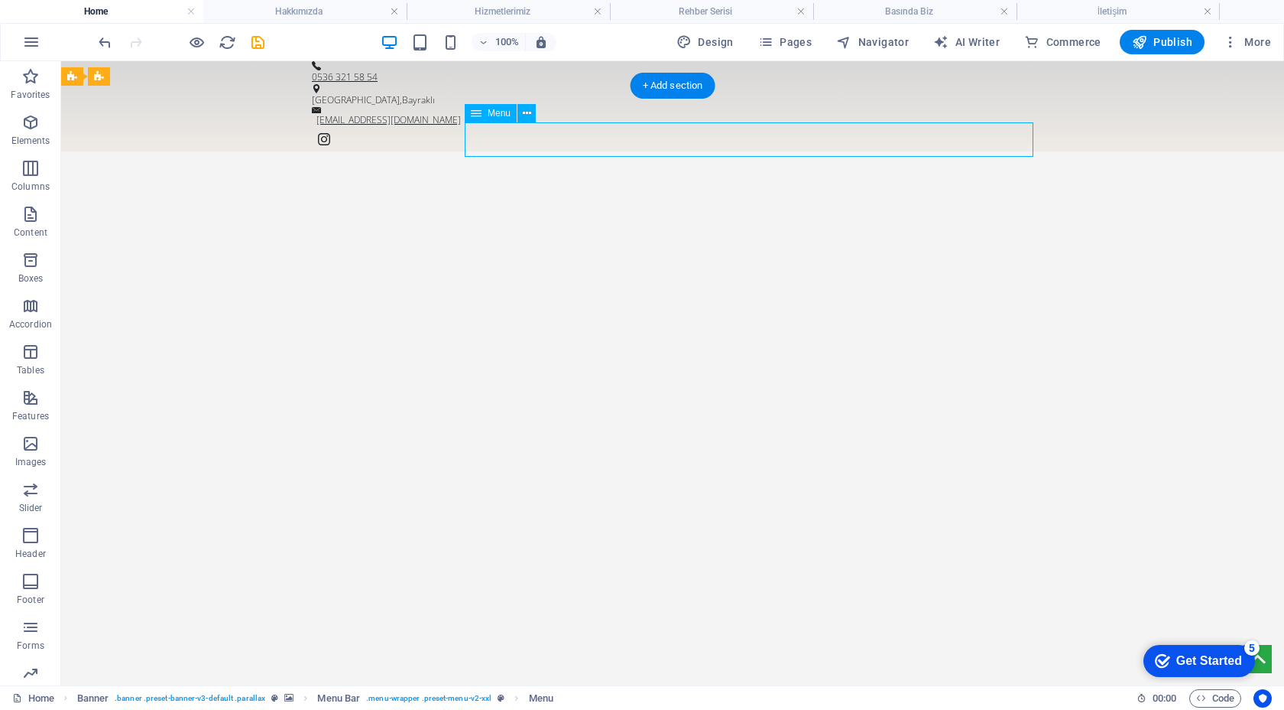
select select
select select "5"
select select
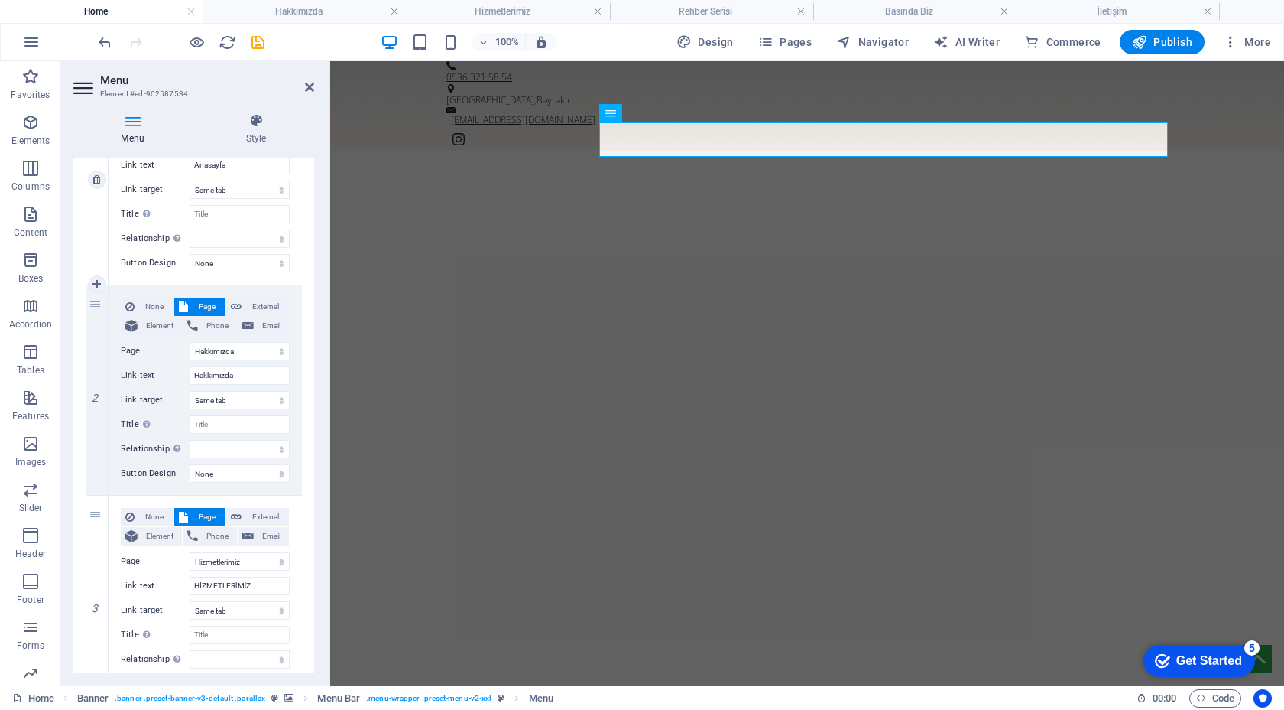
scroll to position [238, 0]
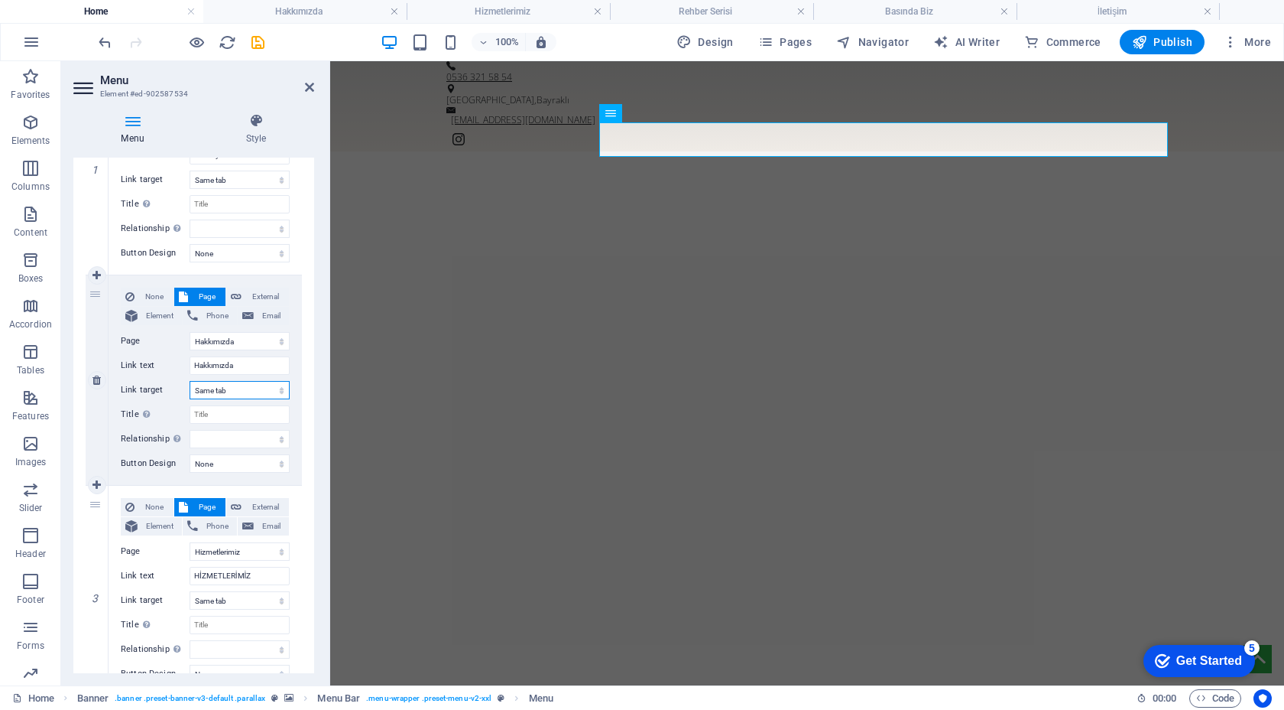
click at [250, 385] on select "New tab Same tab Overlay" at bounding box center [240, 390] width 100 height 18
click at [190, 381] on select "New tab Same tab Overlay" at bounding box center [240, 390] width 100 height 18
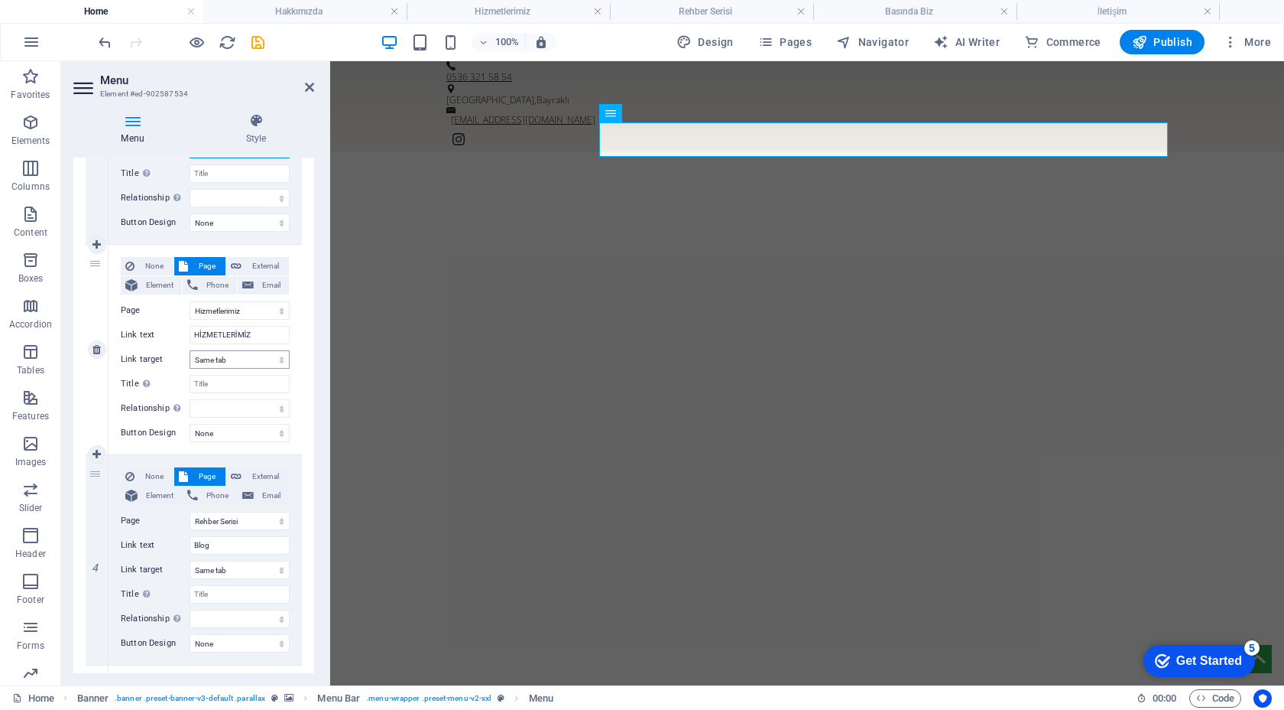
scroll to position [484, 0]
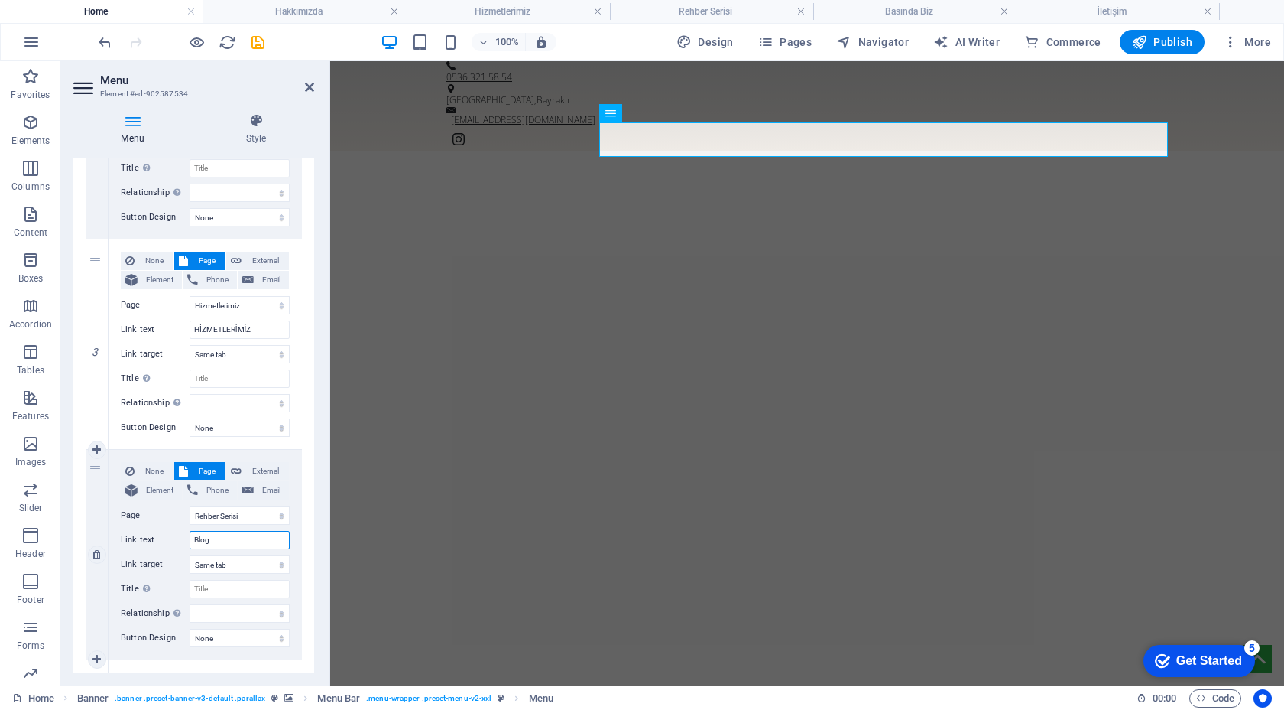
click at [219, 535] on input "Blog" at bounding box center [240, 540] width 100 height 18
type input "B"
select select
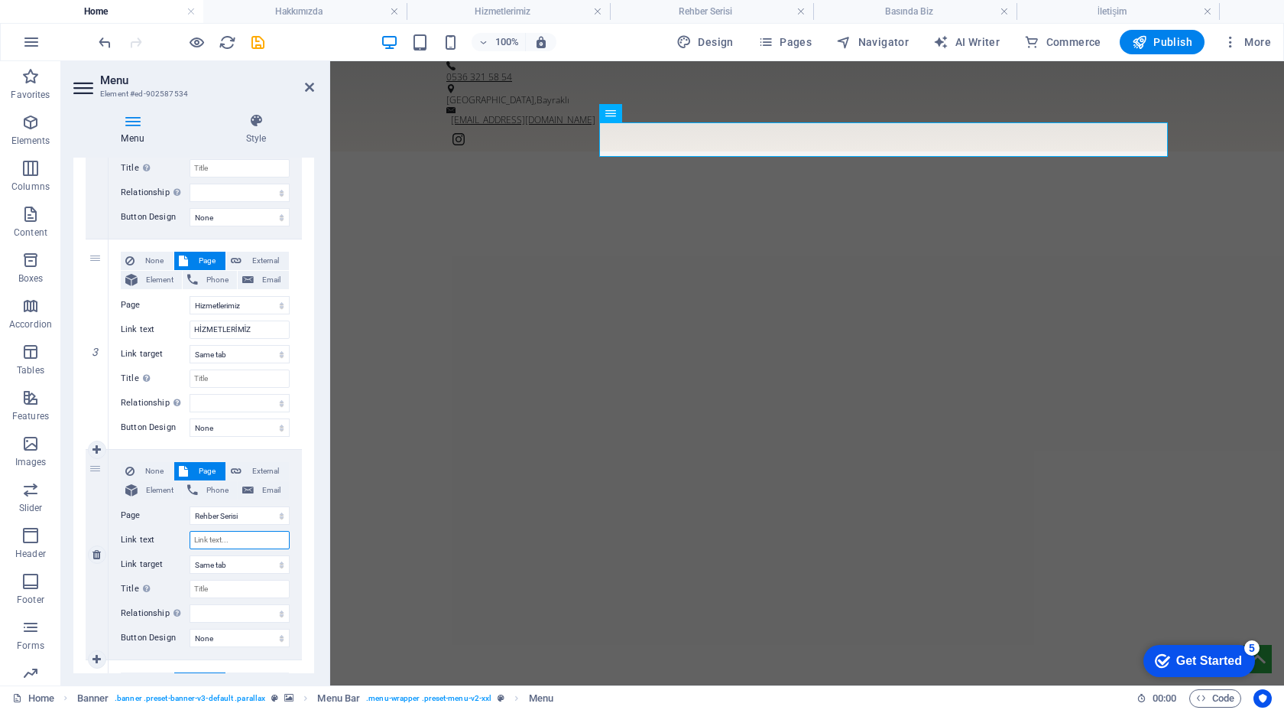
select select
type input "Rehber Serisi"
select select
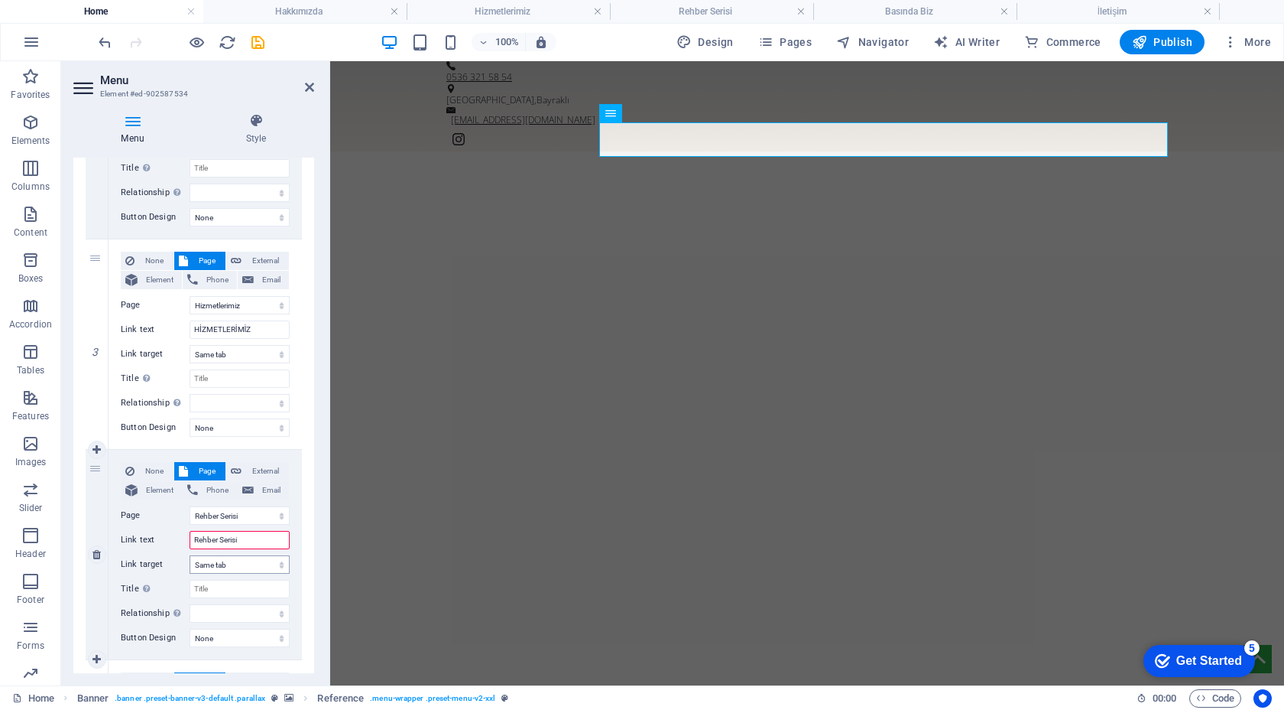
select select
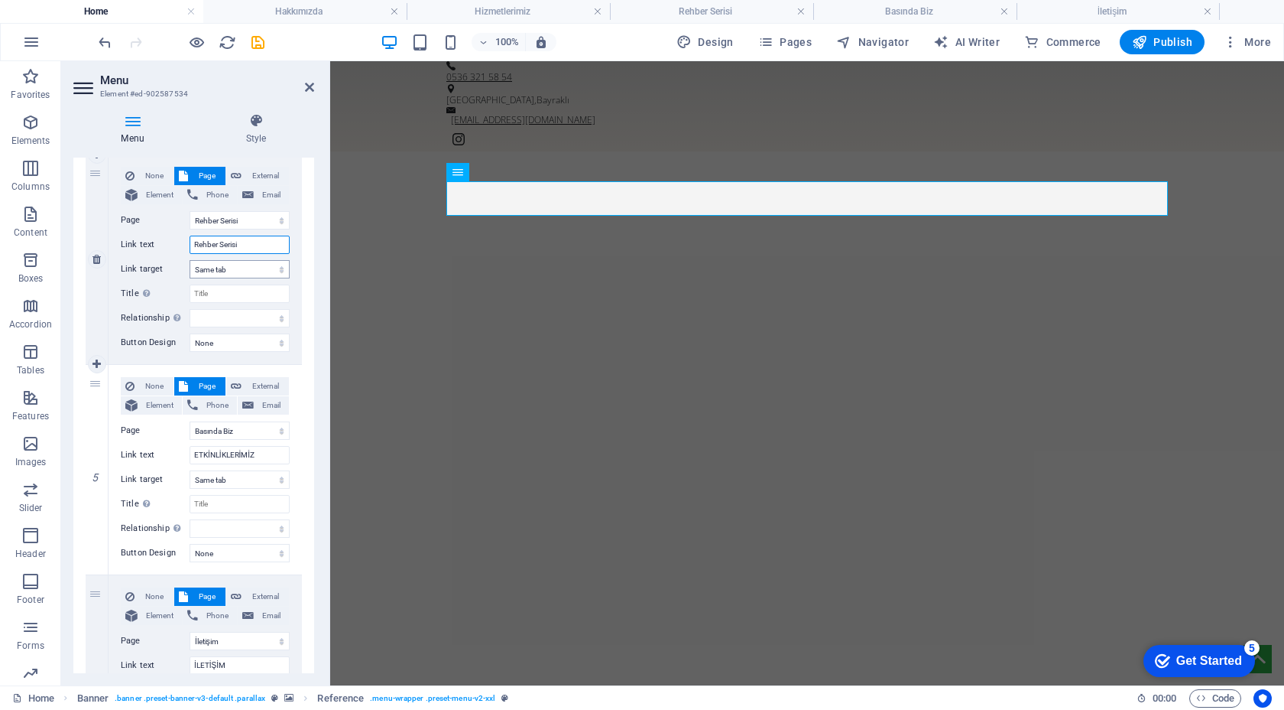
scroll to position [783, 0]
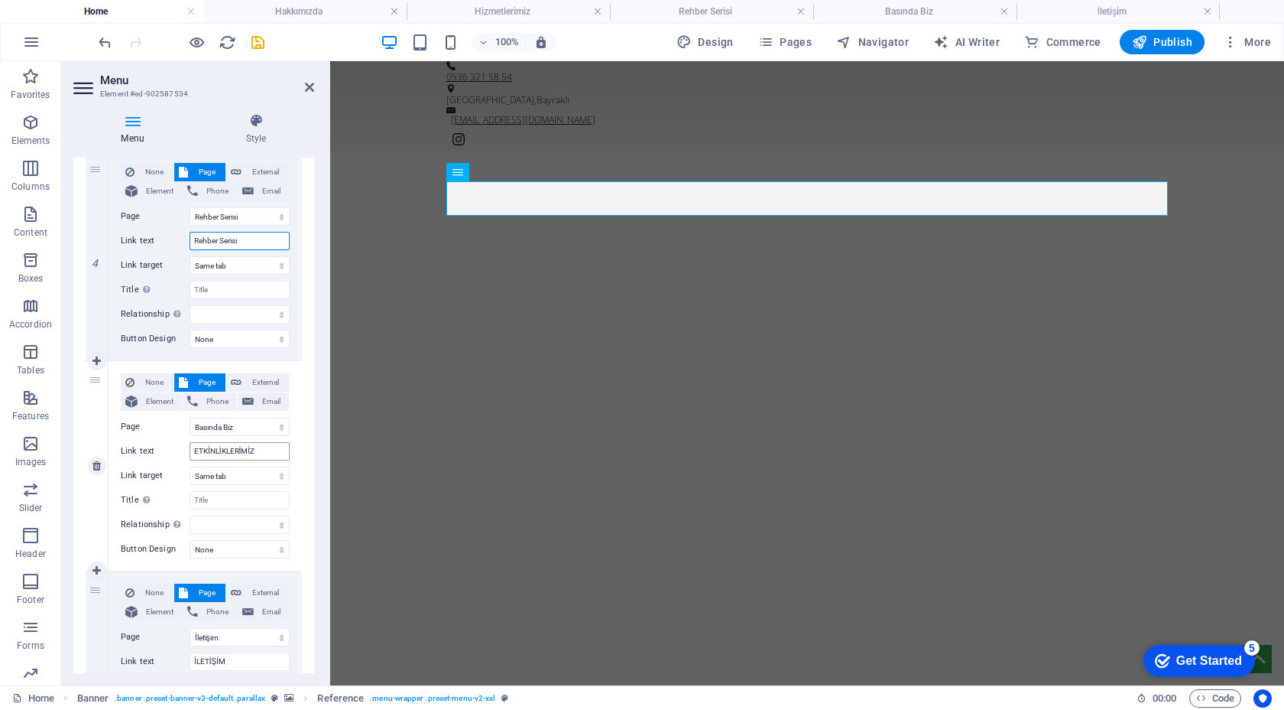
type input "Rehber Serisi"
click at [243, 451] on input "ETKİNLİKLERİMİZ" at bounding box center [240, 451] width 100 height 18
type input "Basında Biz"
select select
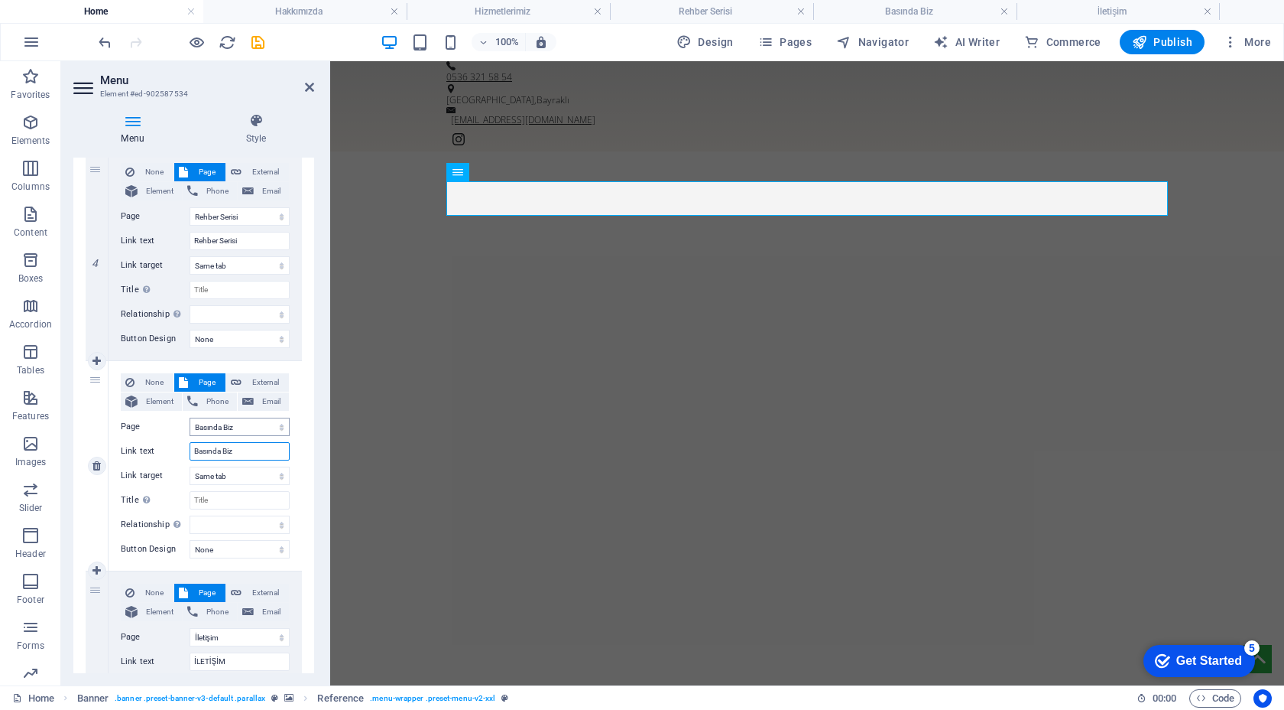
select select
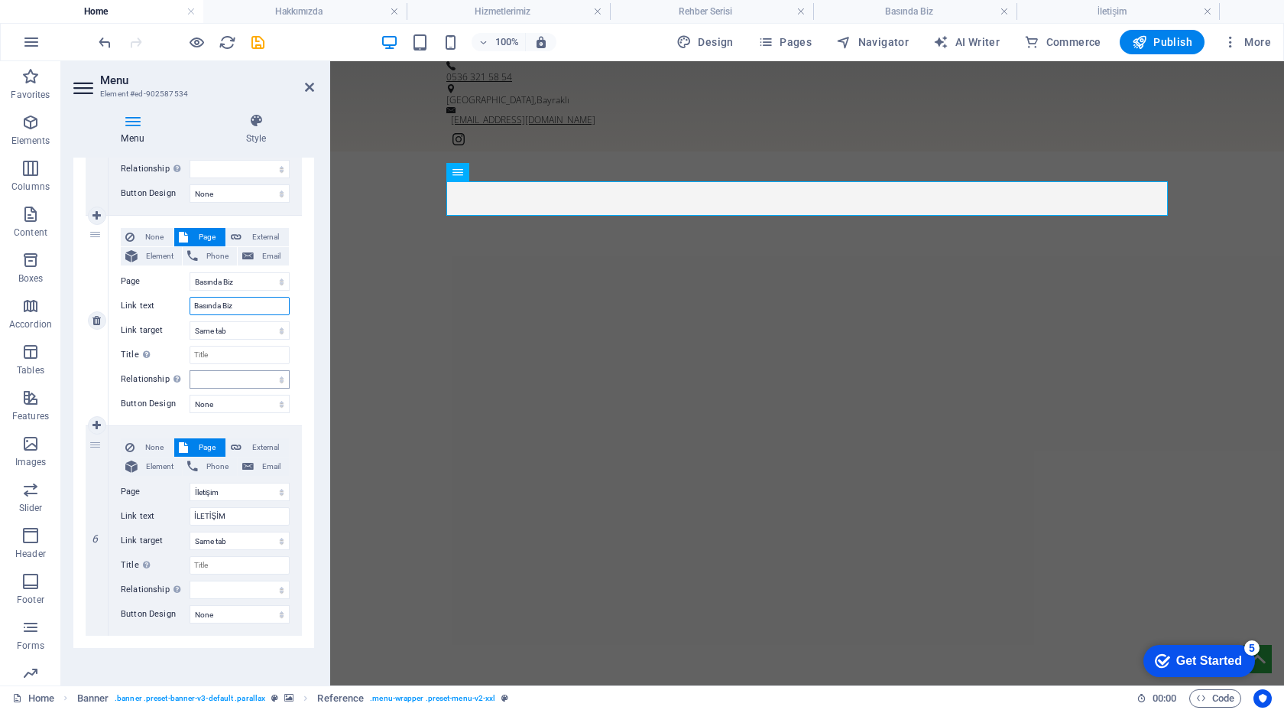
scroll to position [934, 0]
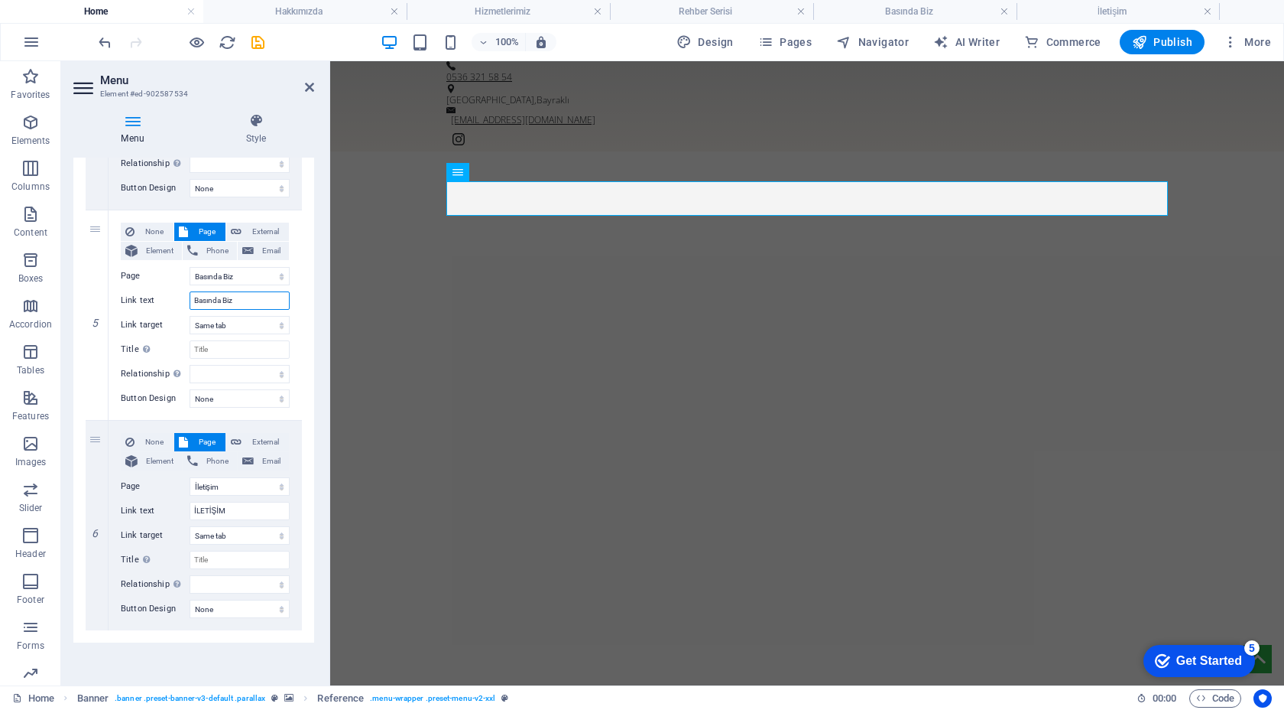
type input "Basında Biz"
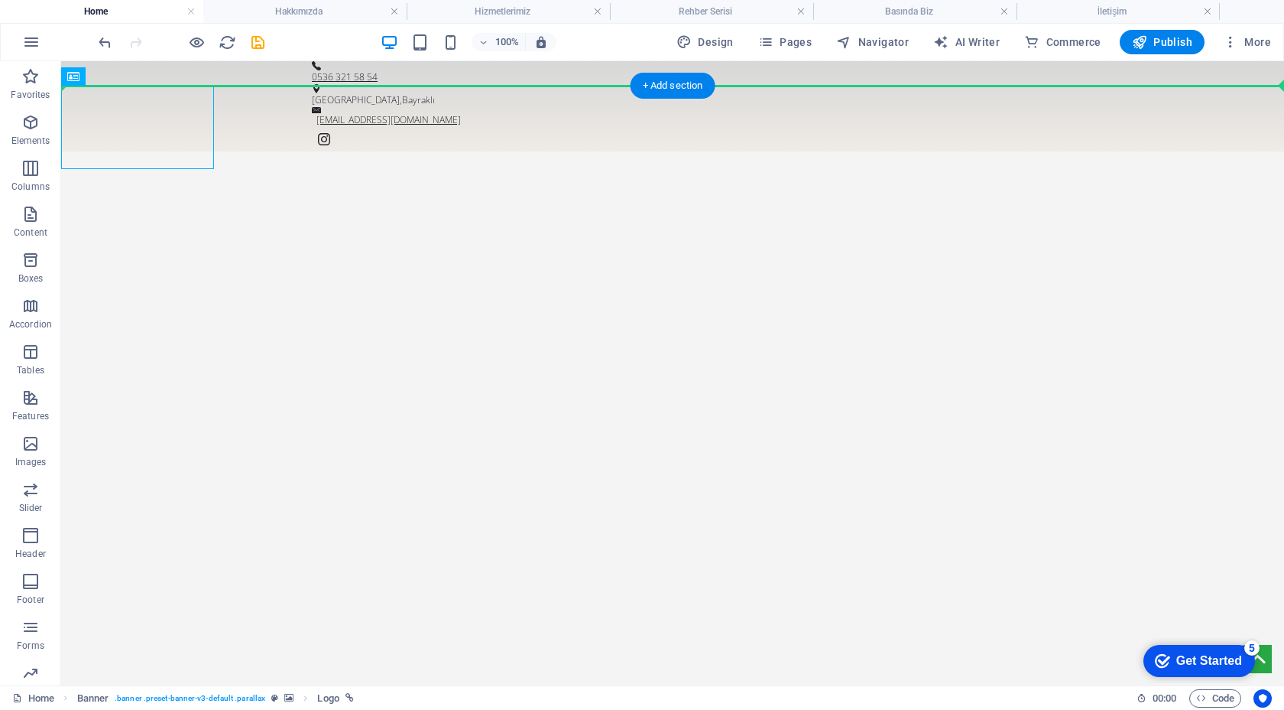
drag, startPoint x: 143, startPoint y: 121, endPoint x: 312, endPoint y: 157, distance: 172.7
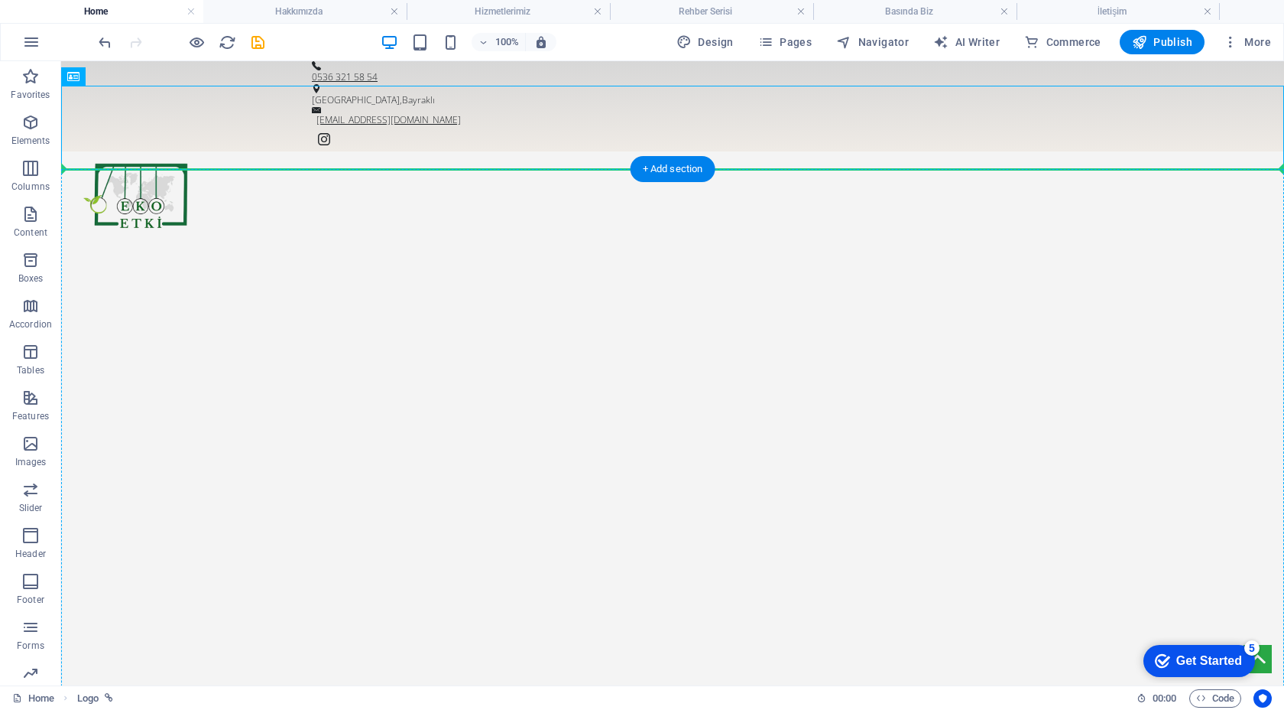
drag, startPoint x: 155, startPoint y: 131, endPoint x: 154, endPoint y: 196, distance: 65.0
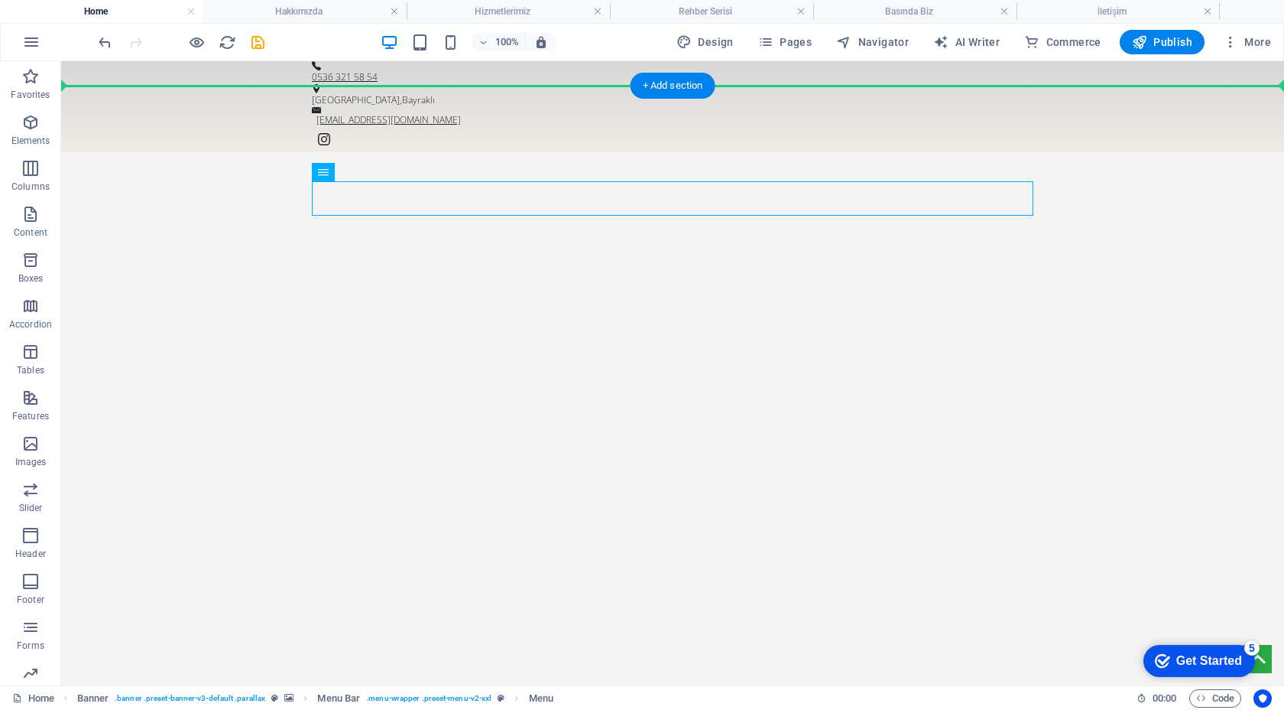
drag, startPoint x: 408, startPoint y: 200, endPoint x: 407, endPoint y: 152, distance: 48.2
drag, startPoint x: 385, startPoint y: 234, endPoint x: 321, endPoint y: 138, distance: 115.4
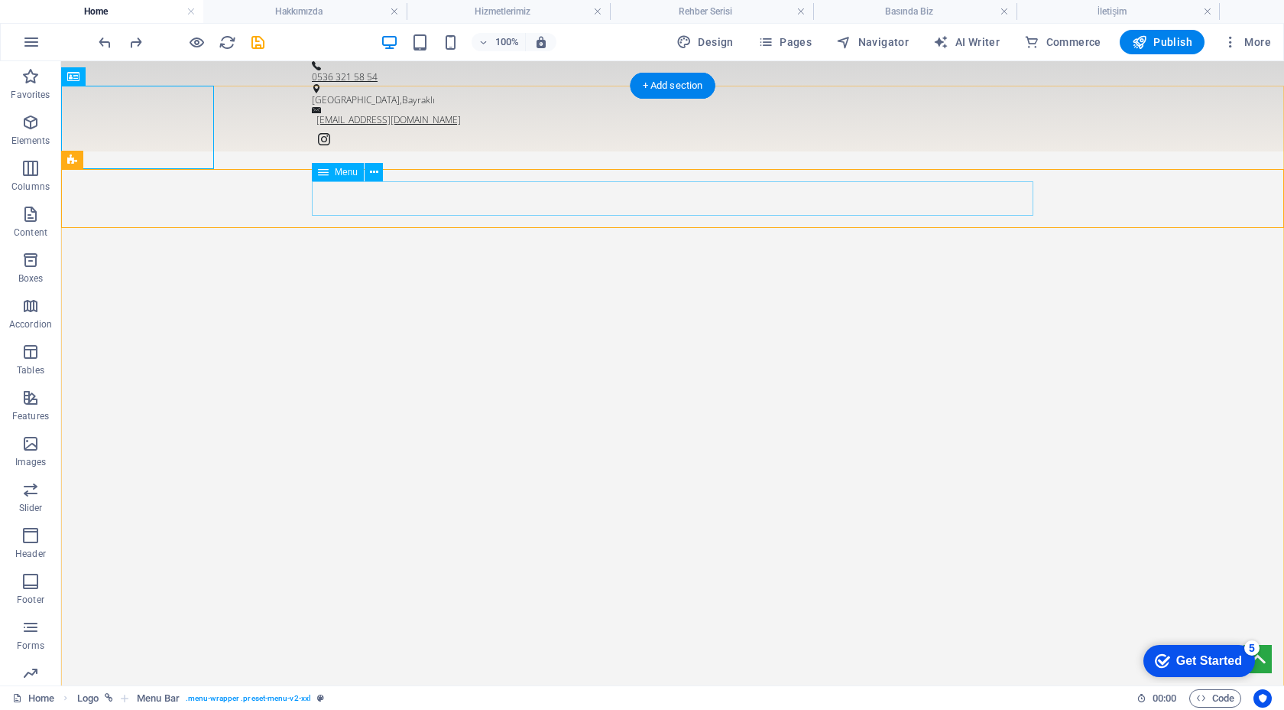
drag, startPoint x: 193, startPoint y: 139, endPoint x: 191, endPoint y: 180, distance: 41.3
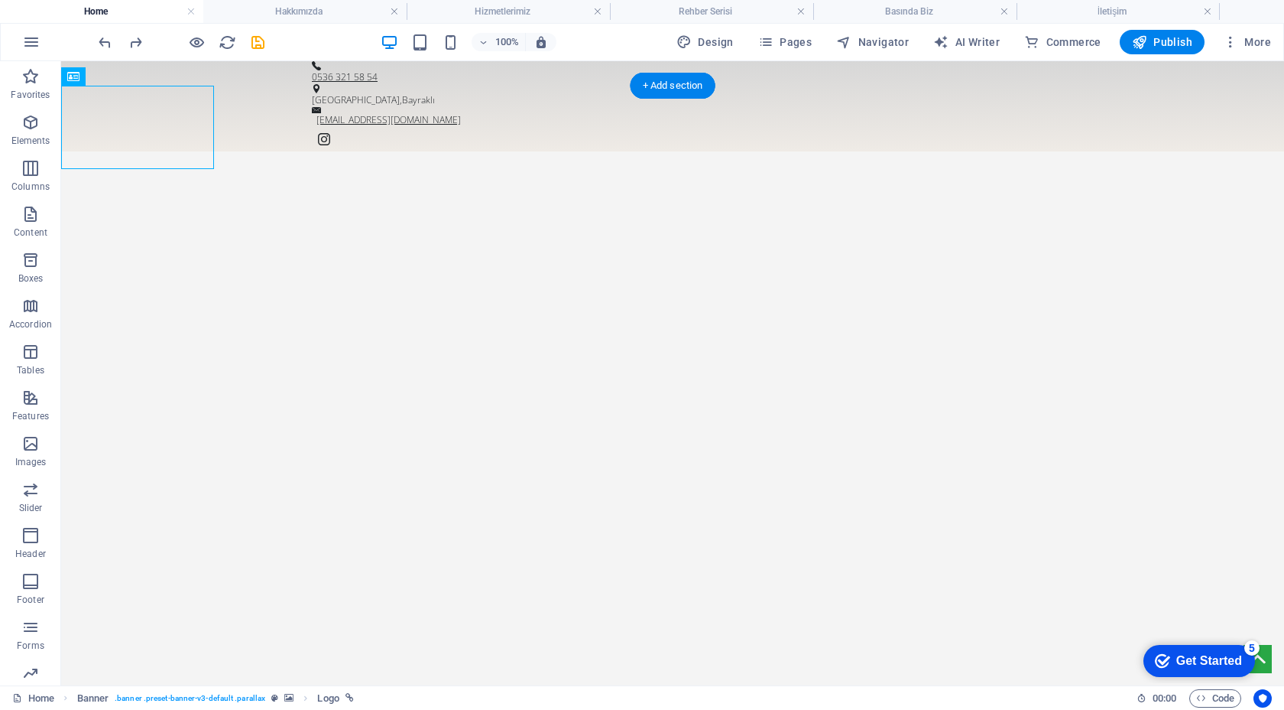
drag, startPoint x: 181, startPoint y: 139, endPoint x: 134, endPoint y: 112, distance: 54.4
click at [255, 139] on img "1/1" at bounding box center [672, 139] width 1223 height 0
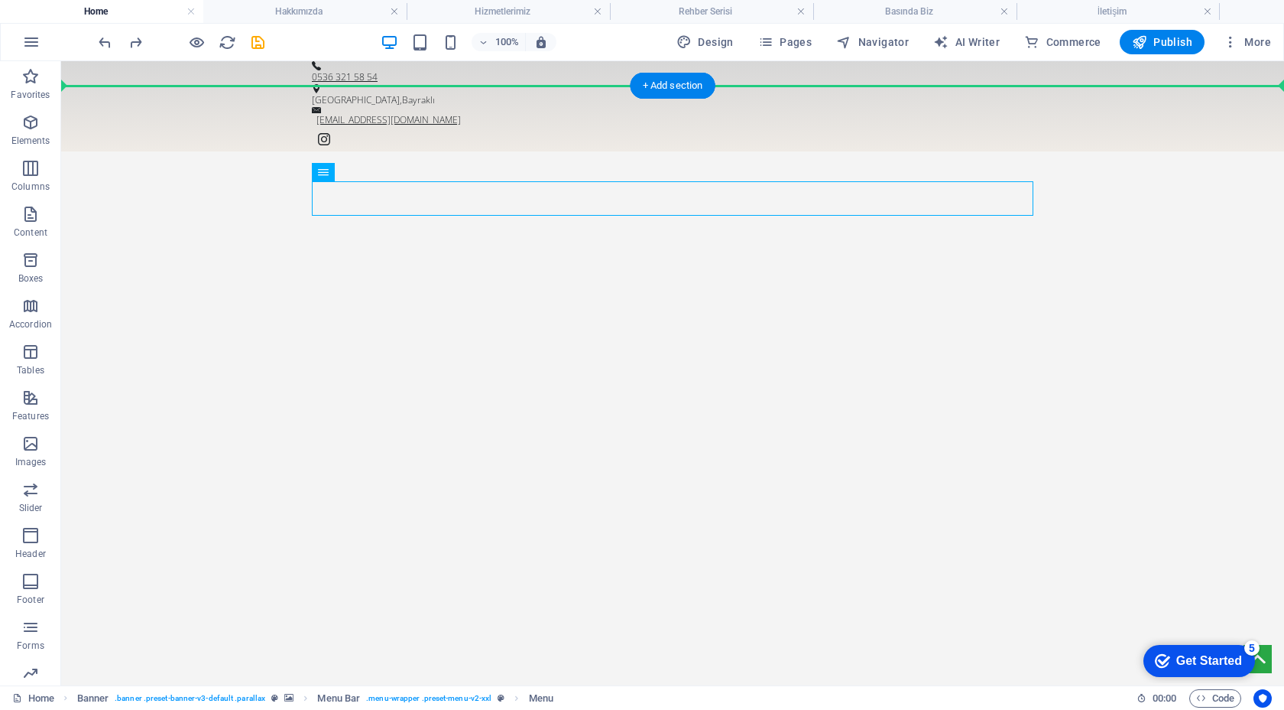
drag, startPoint x: 381, startPoint y: 234, endPoint x: 333, endPoint y: 133, distance: 111.8
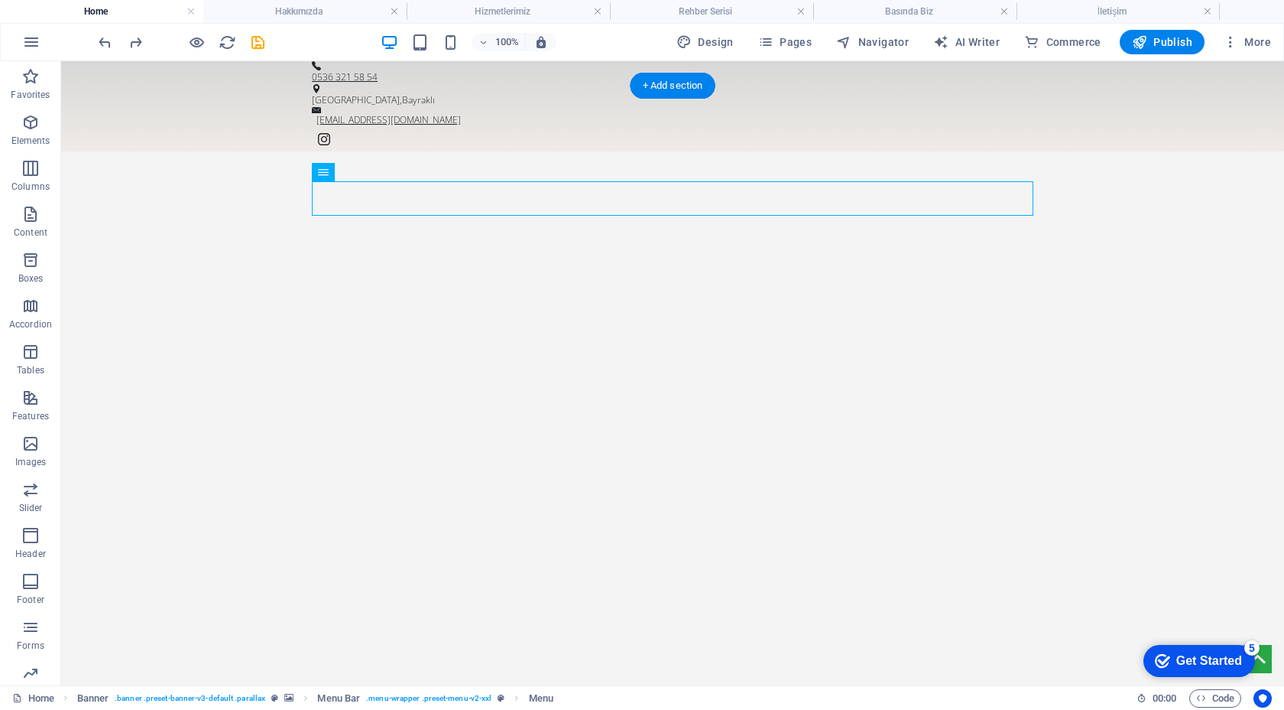
click at [659, 139] on img "1/1" at bounding box center [672, 139] width 1223 height 0
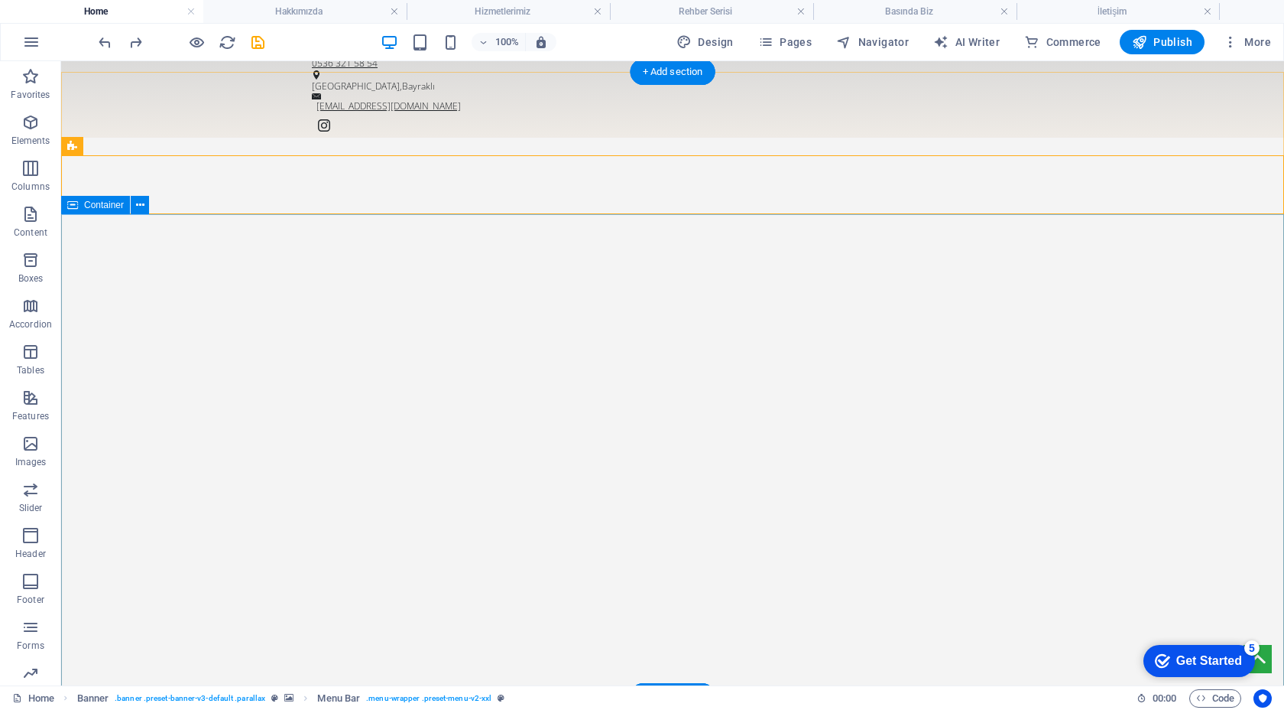
scroll to position [11, 0]
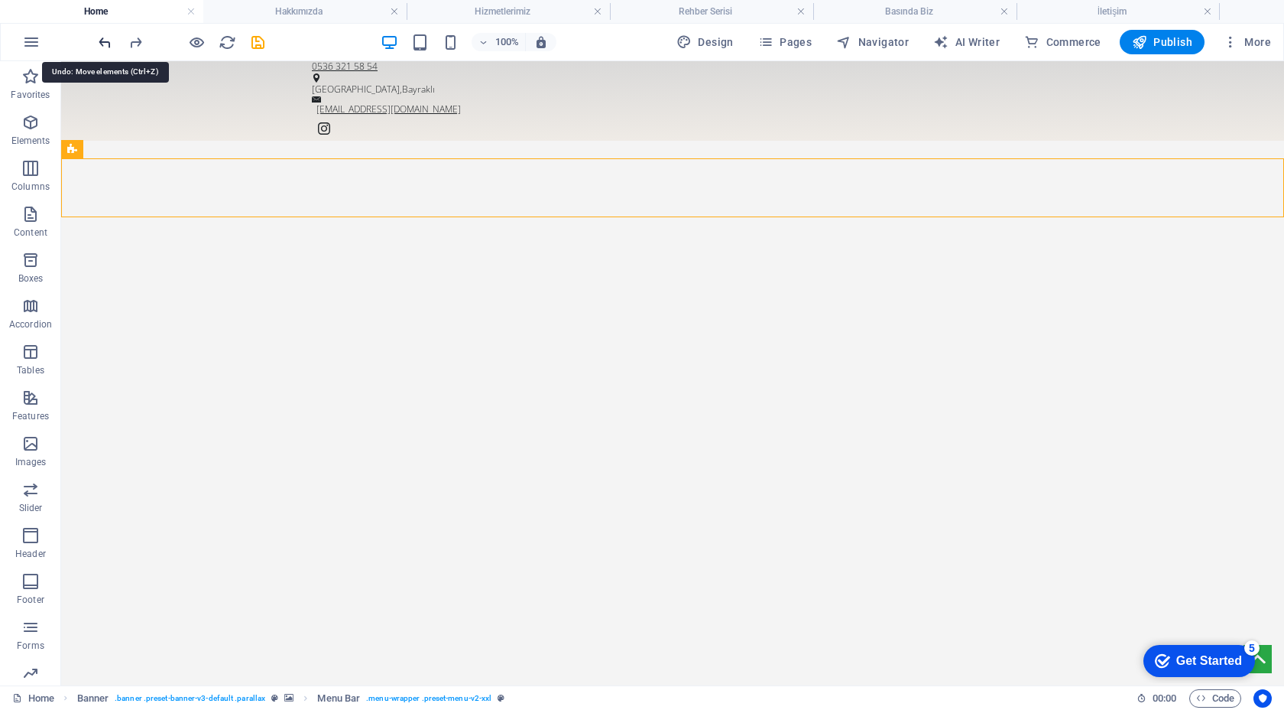
click at [96, 41] on icon "undo" at bounding box center [105, 43] width 18 height 18
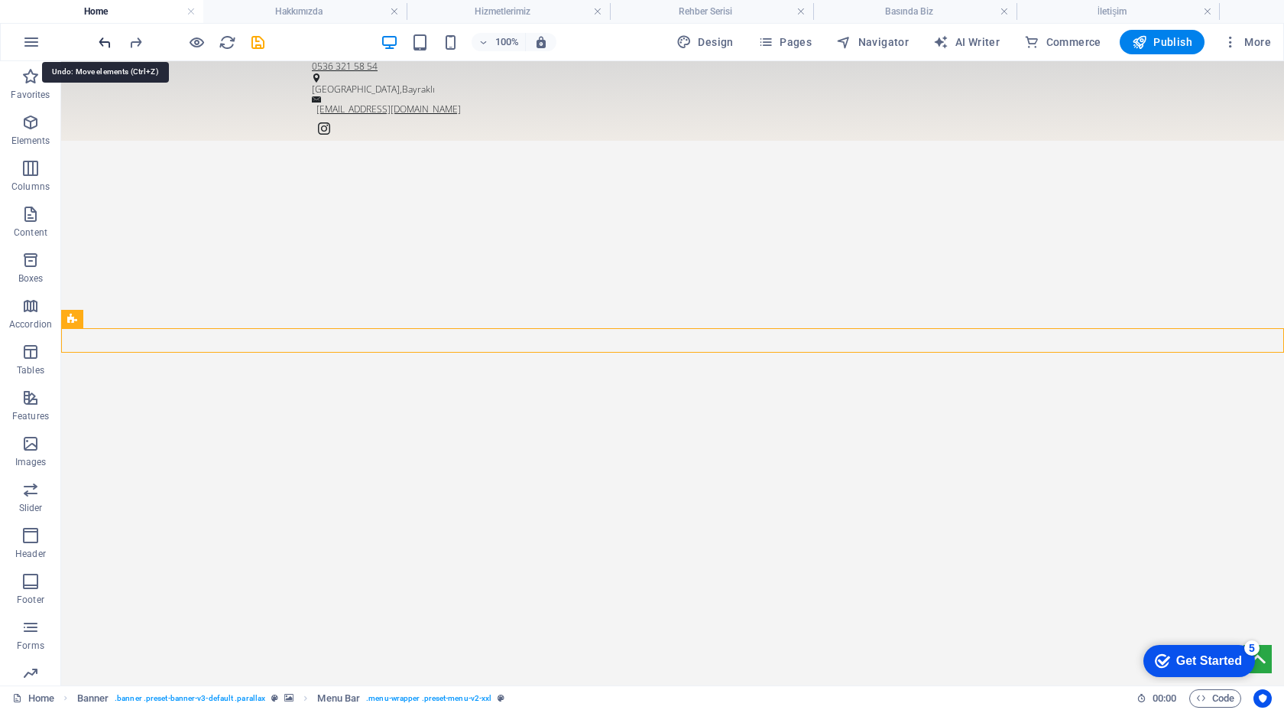
click at [96, 41] on icon "undo" at bounding box center [105, 43] width 18 height 18
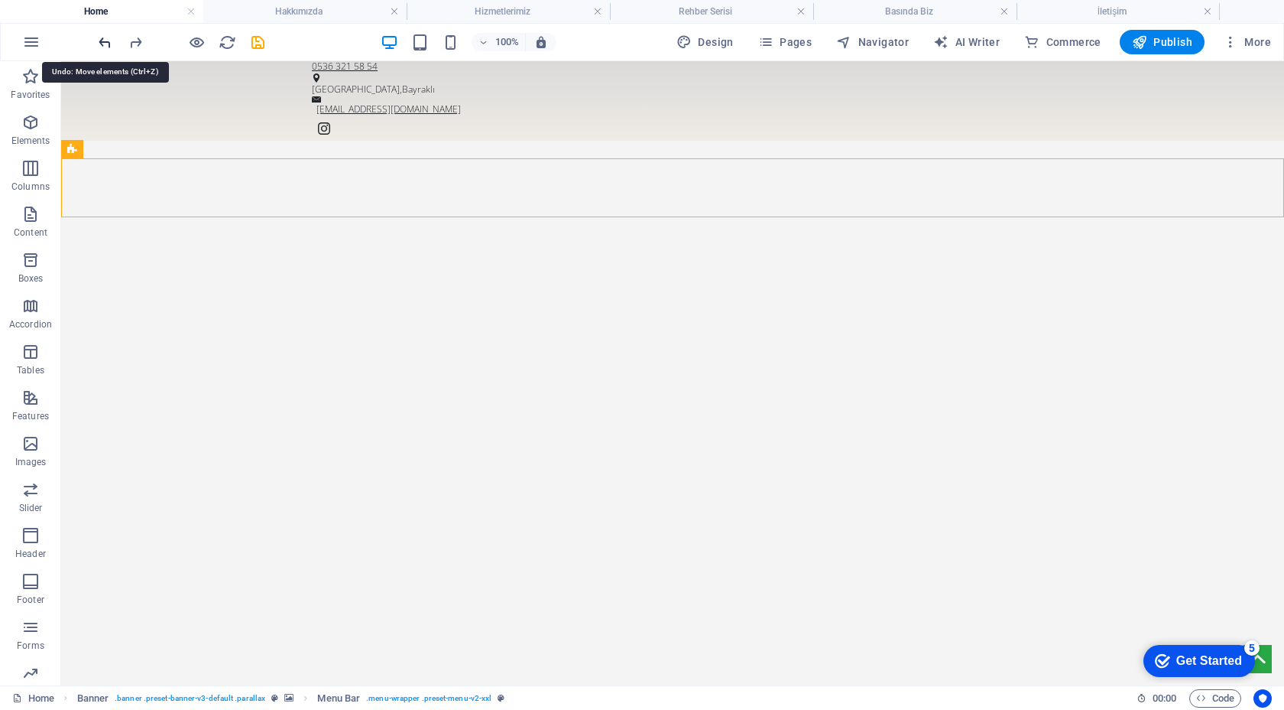
click at [96, 41] on icon "undo" at bounding box center [105, 43] width 18 height 18
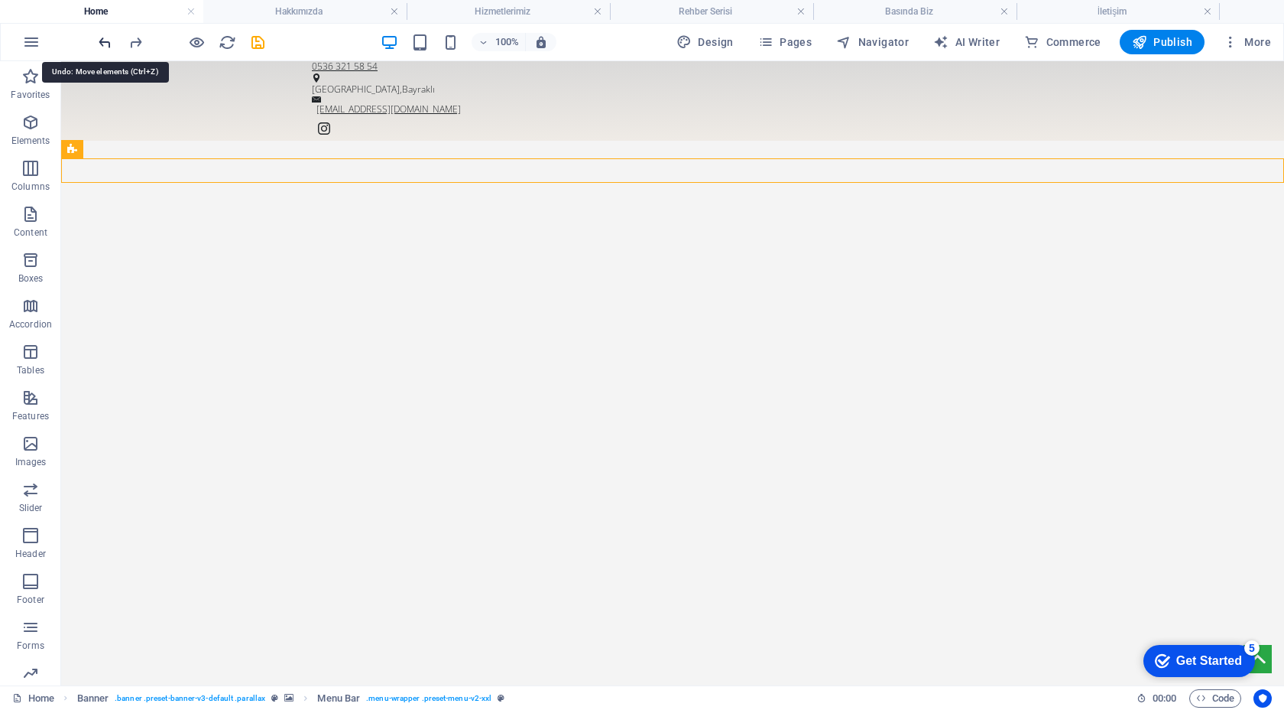
click at [96, 41] on icon "undo" at bounding box center [105, 43] width 18 height 18
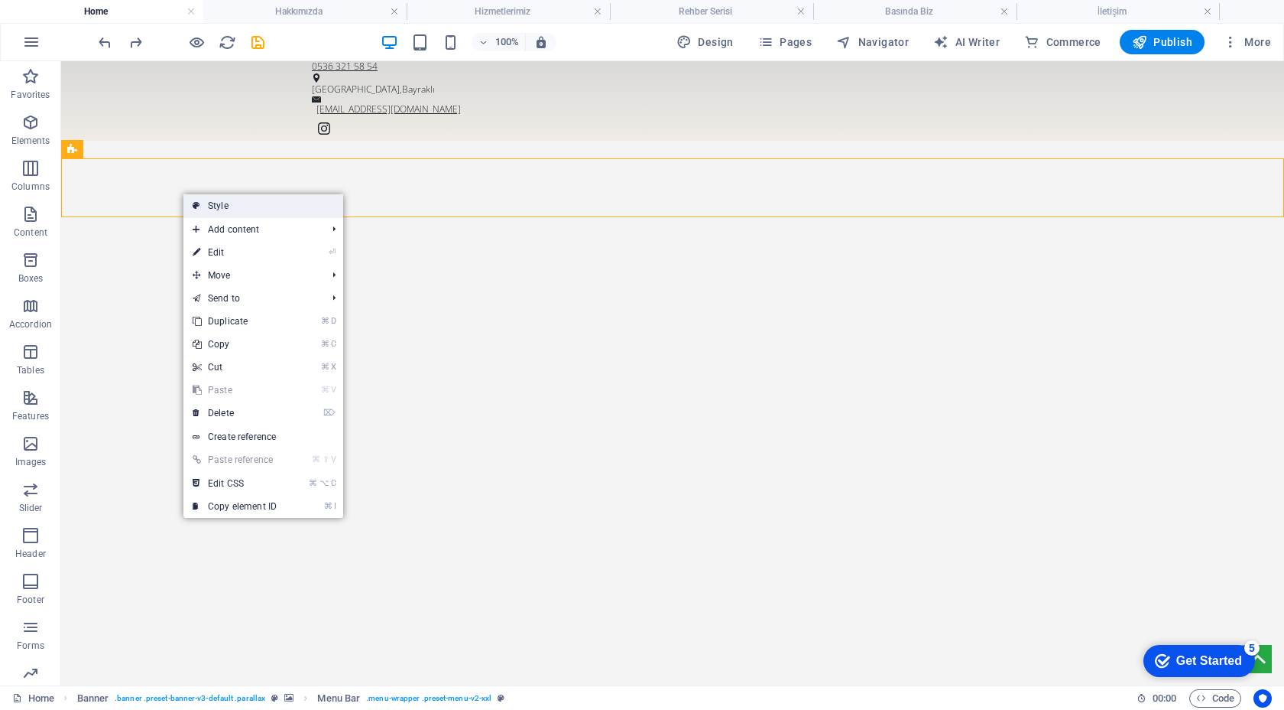
click at [196, 210] on icon at bounding box center [197, 205] width 8 height 23
select select "rem"
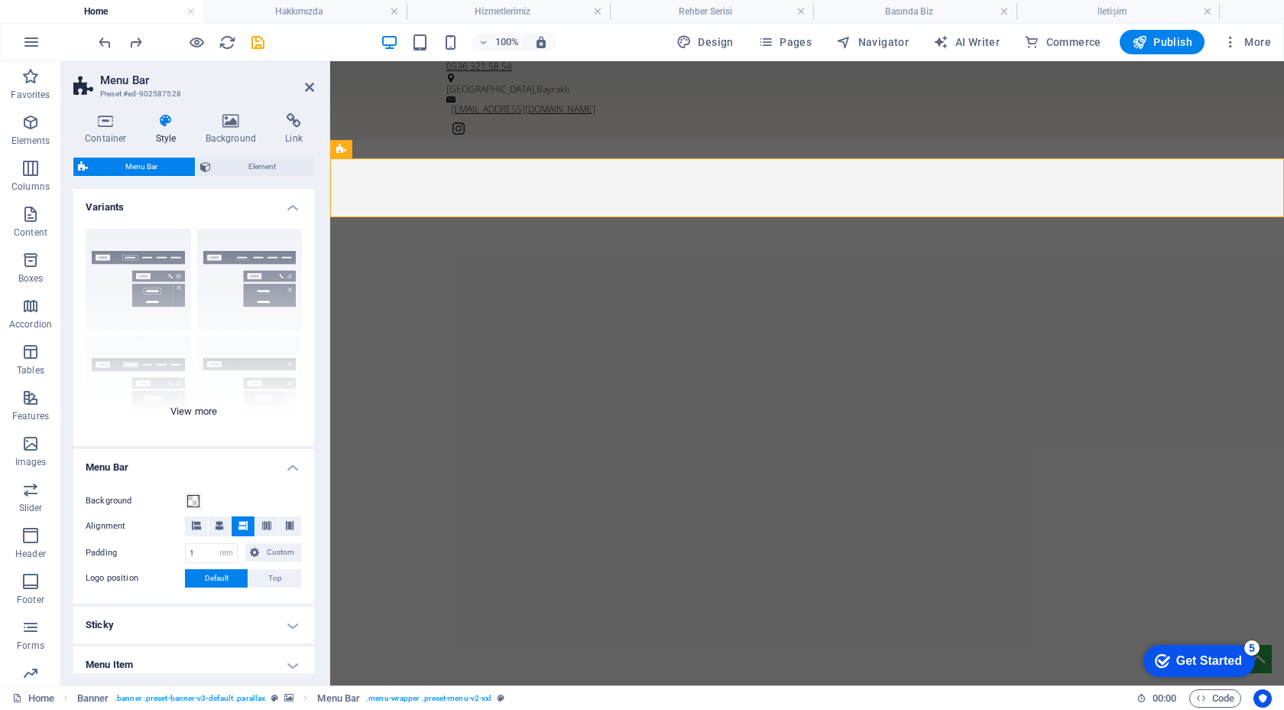
click at [144, 281] on div "Border Centered Default Fixed Loki Trigger Wide XXL" at bounding box center [193, 330] width 241 height 229
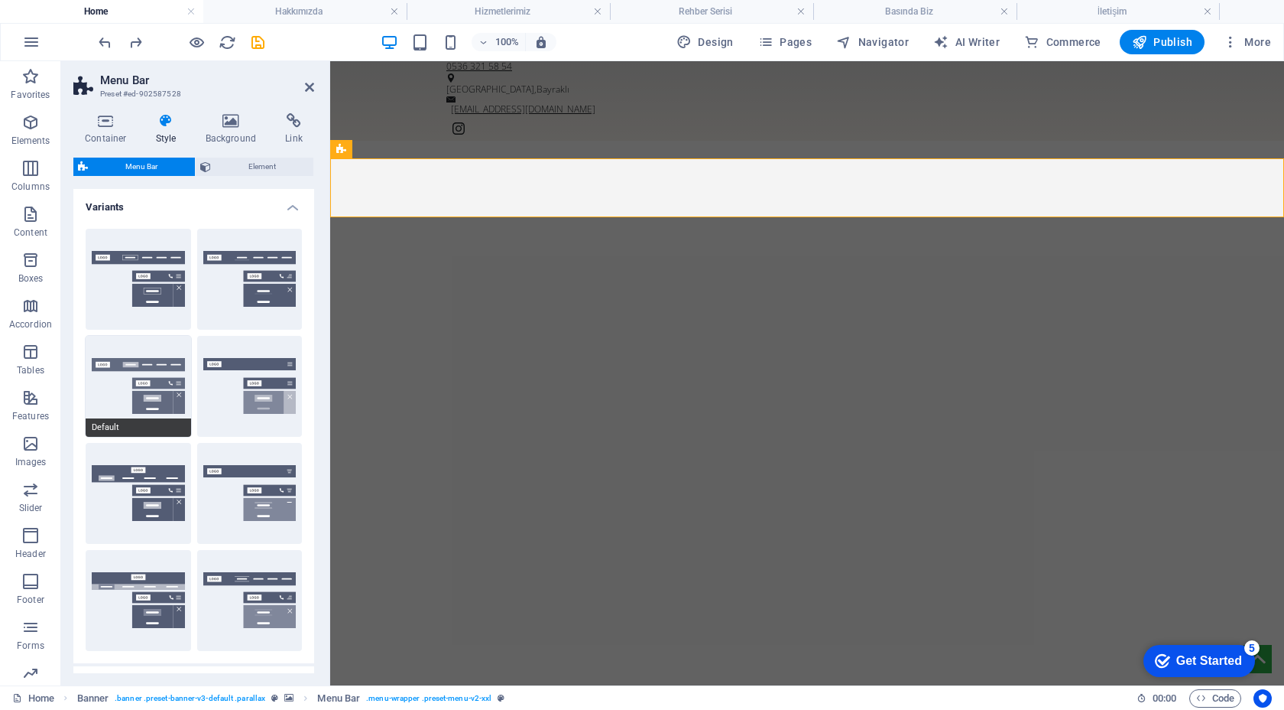
click at [136, 361] on button "Default" at bounding box center [139, 386] width 106 height 101
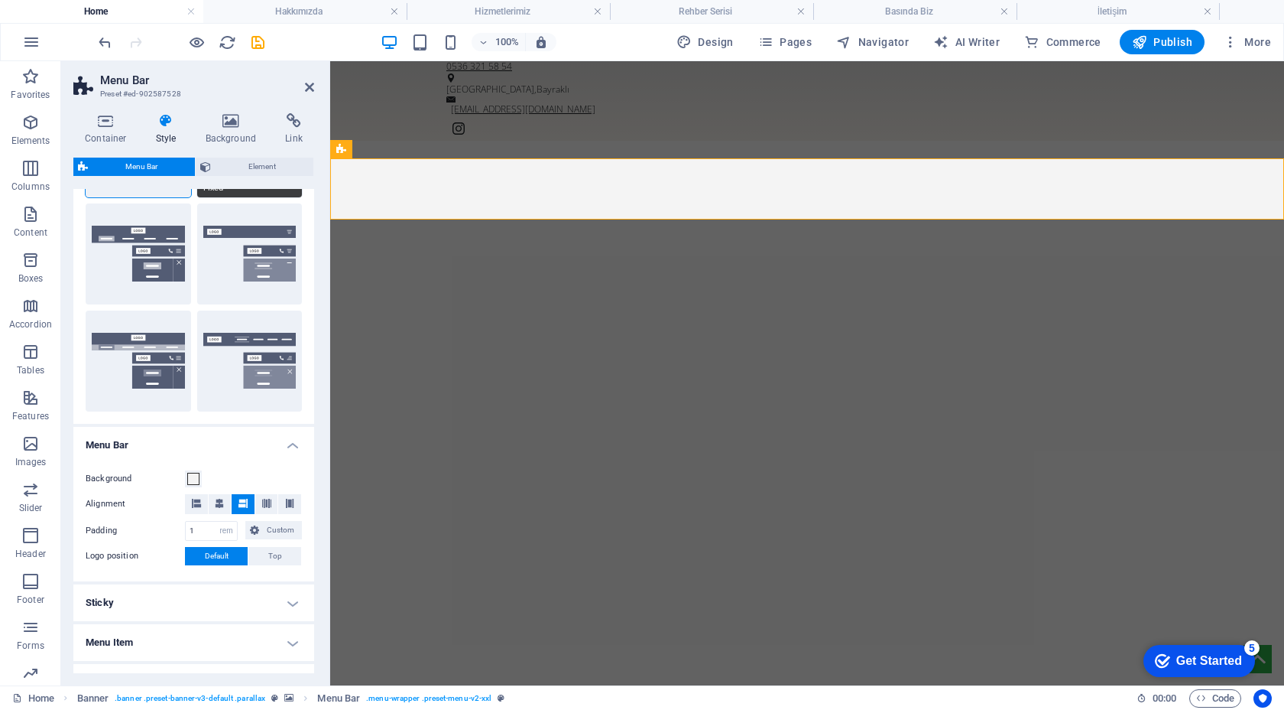
scroll to position [0, 0]
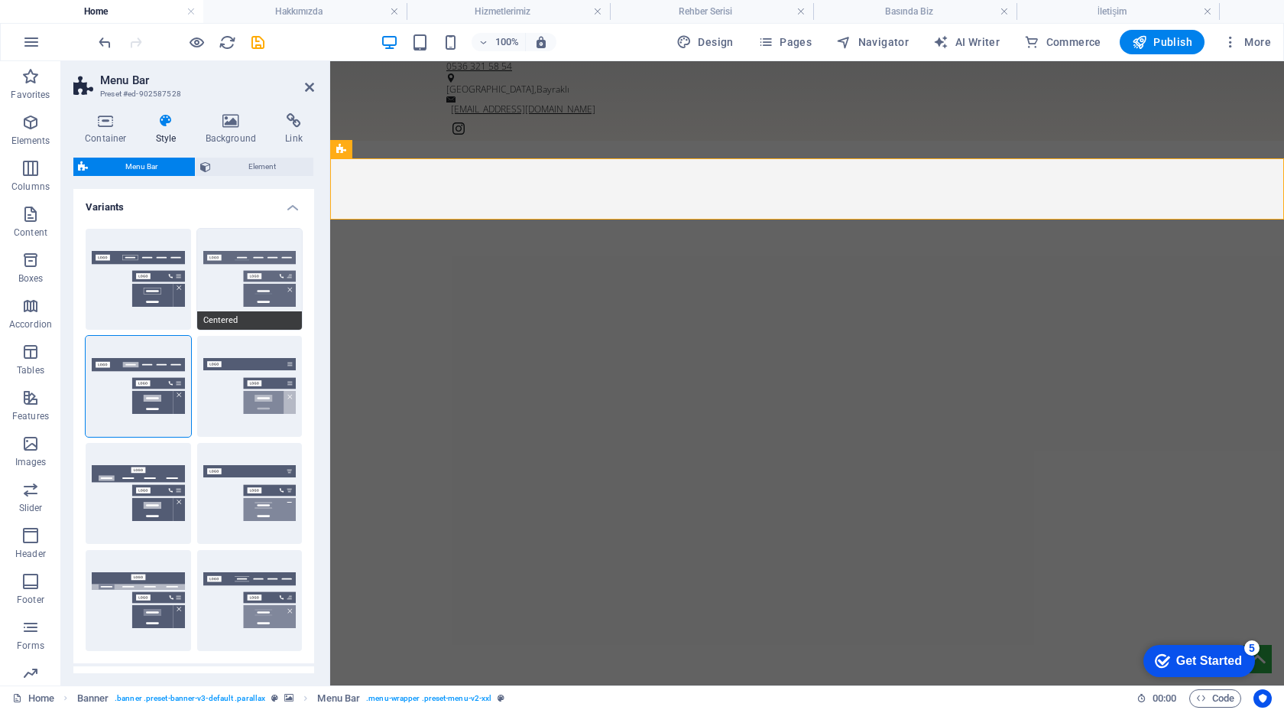
click at [237, 283] on button "Centered" at bounding box center [250, 279] width 106 height 101
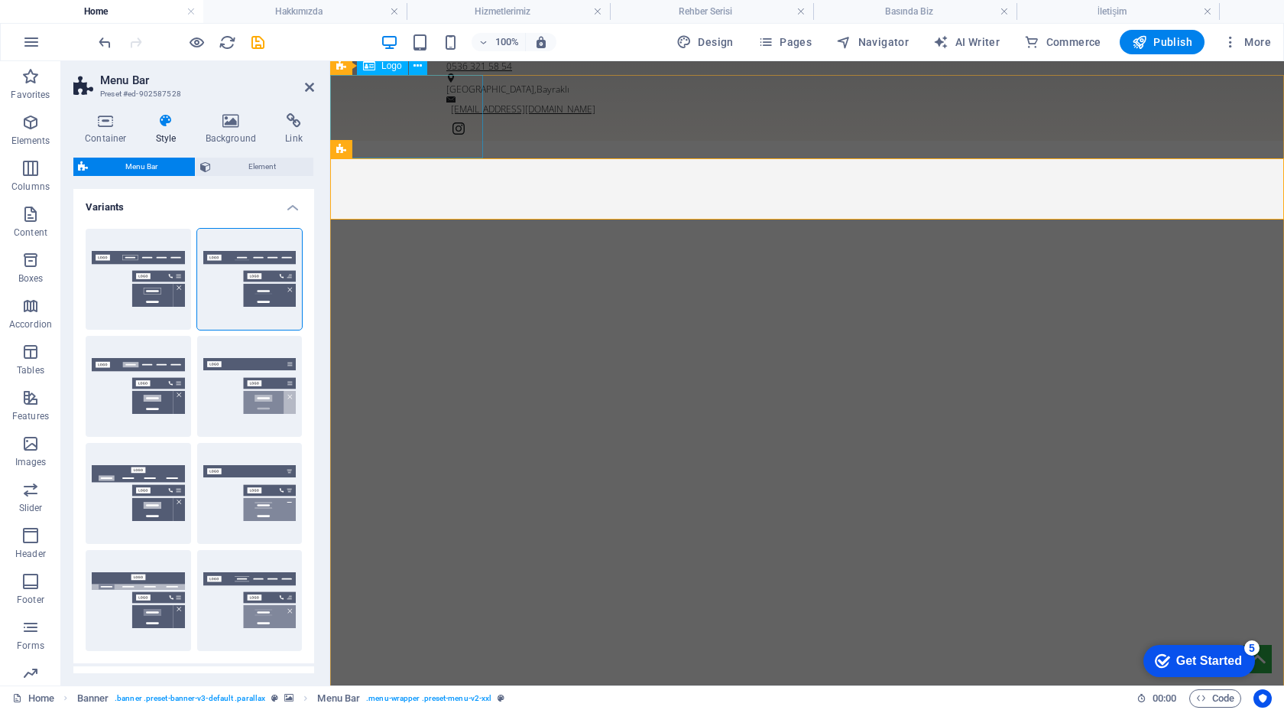
select select "px"
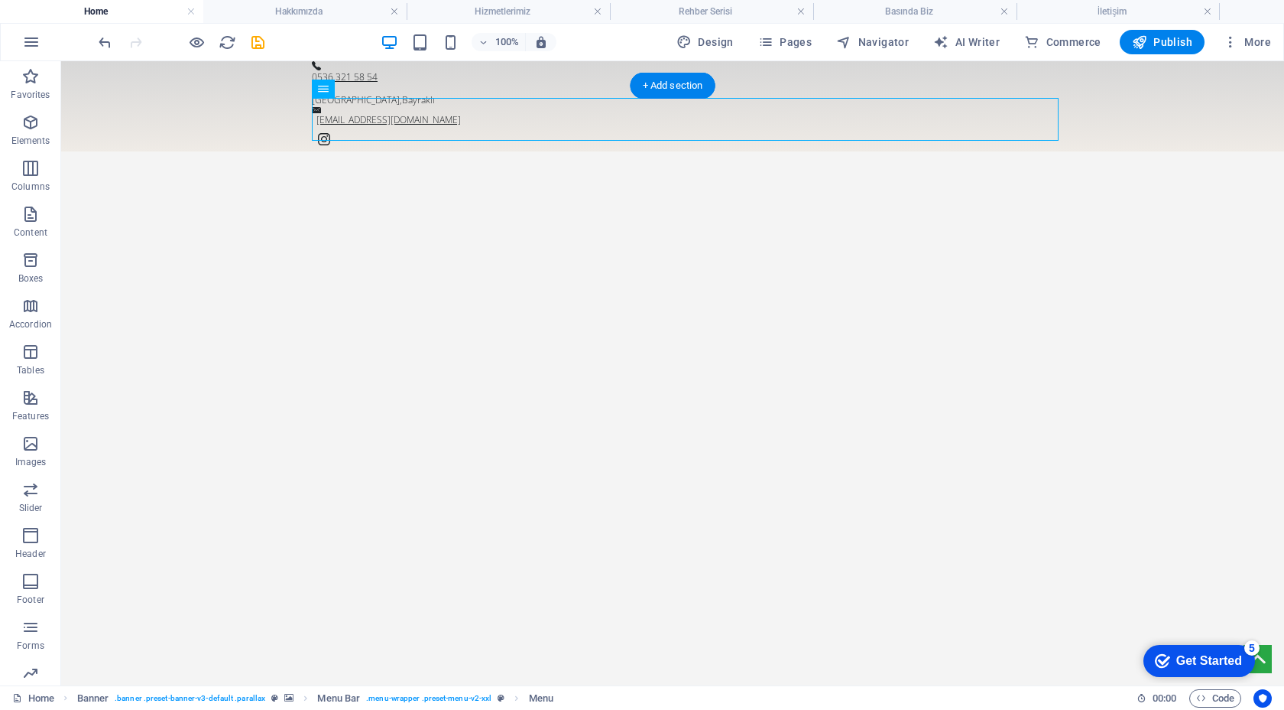
click at [372, 139] on img "1/1" at bounding box center [672, 139] width 1223 height 0
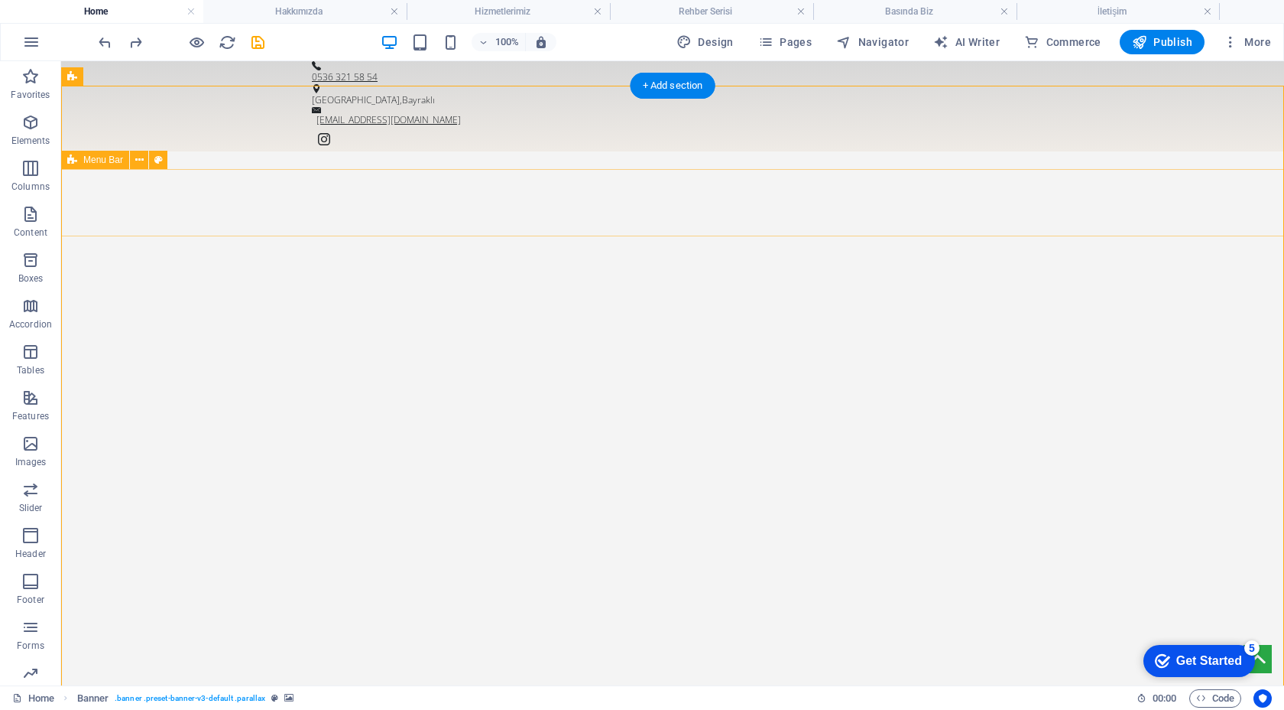
select select "rem"
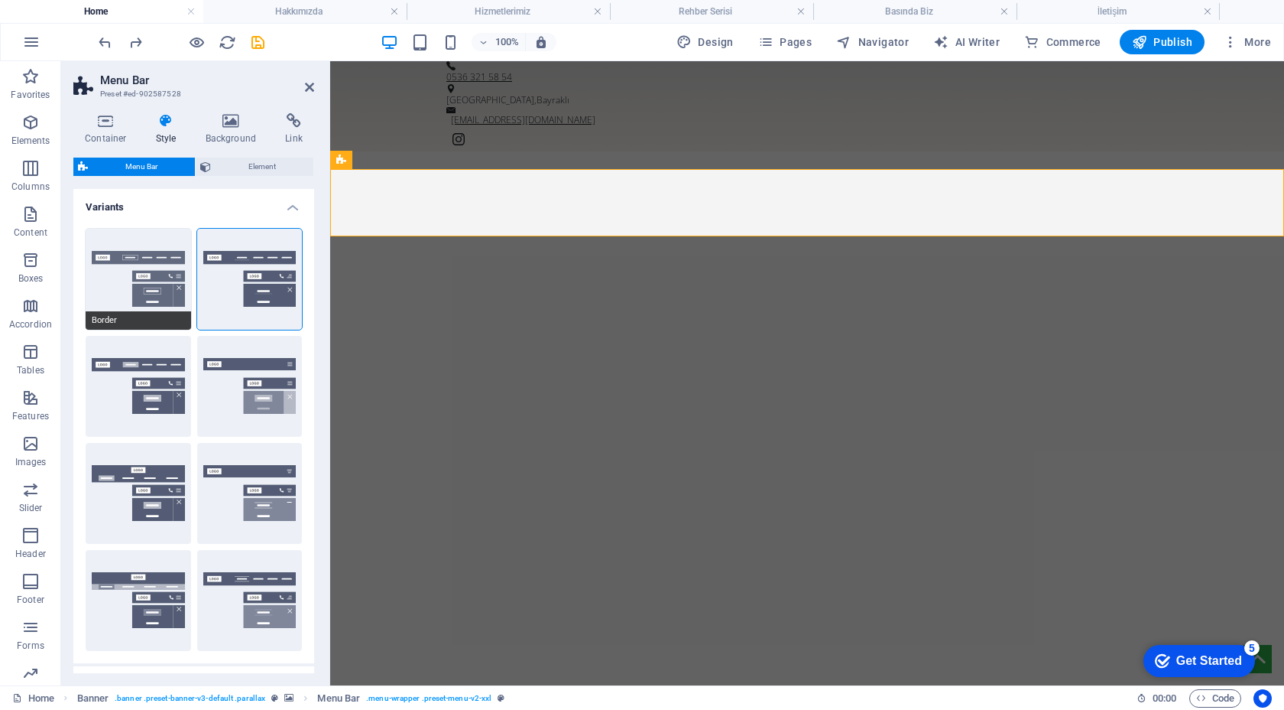
click at [125, 281] on button "Border" at bounding box center [139, 279] width 106 height 101
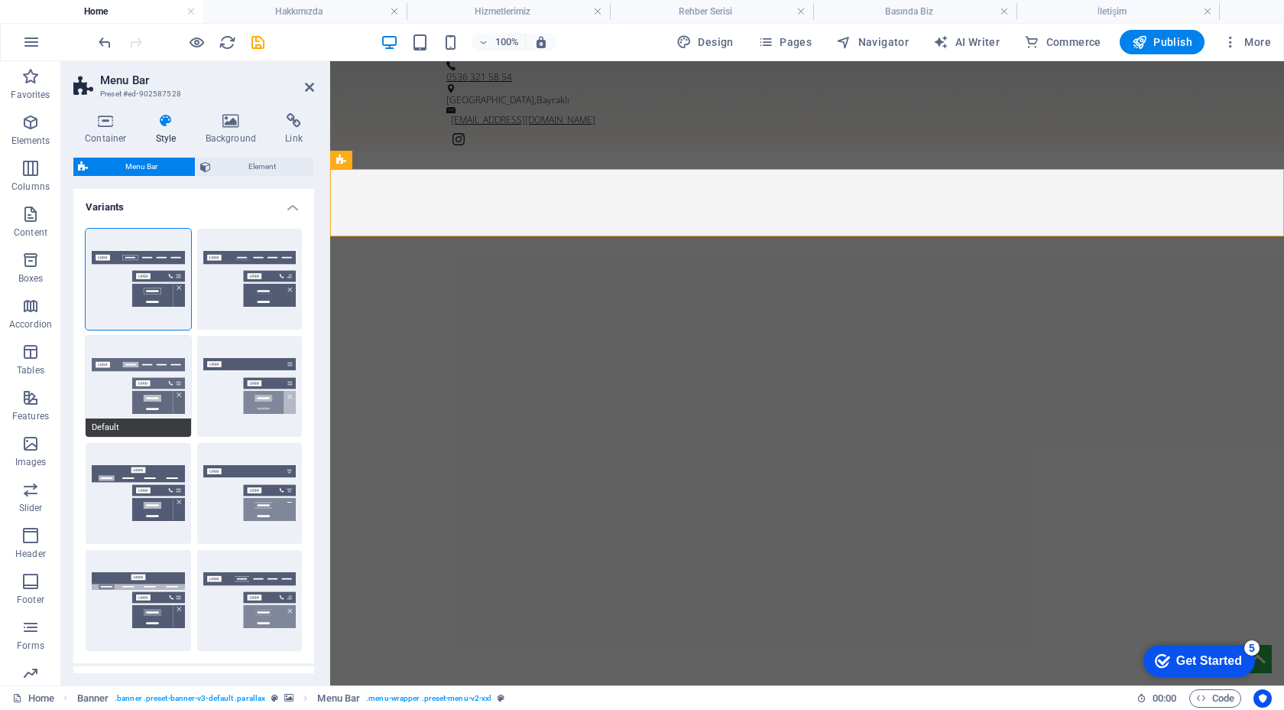
click at [149, 355] on button "Default" at bounding box center [139, 386] width 106 height 101
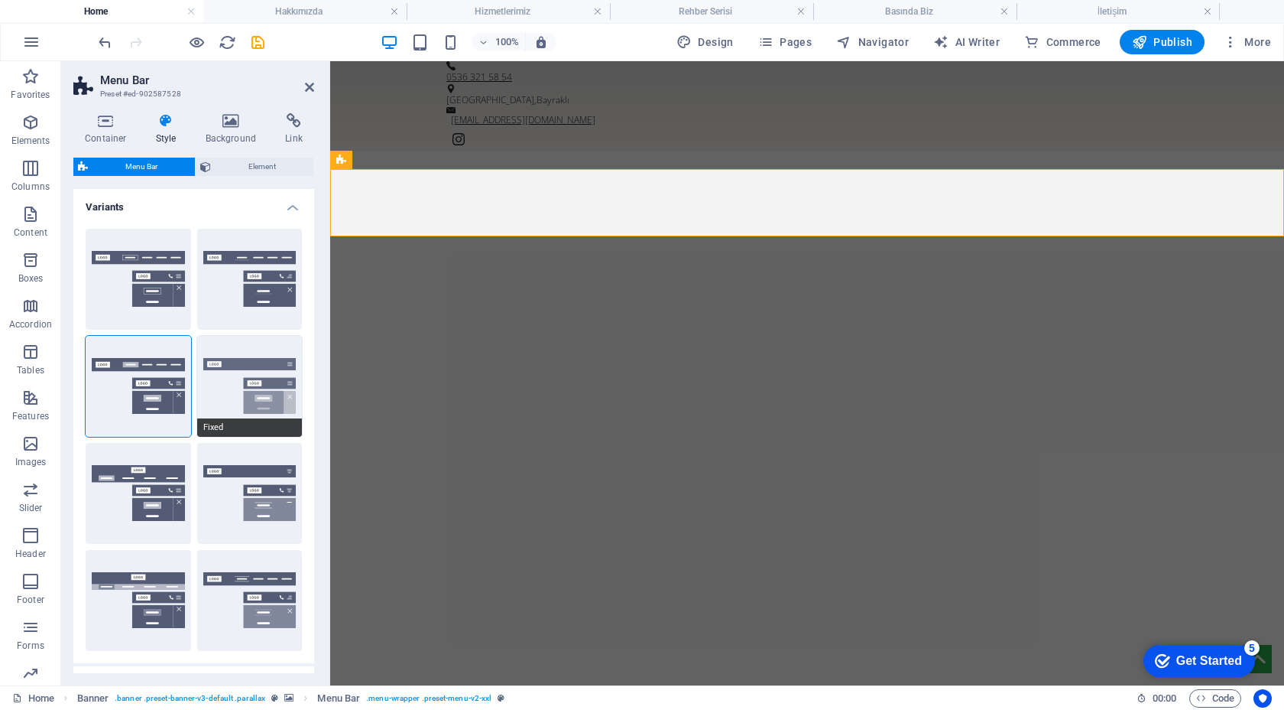
click at [207, 378] on button "Fixed" at bounding box center [250, 386] width 106 height 101
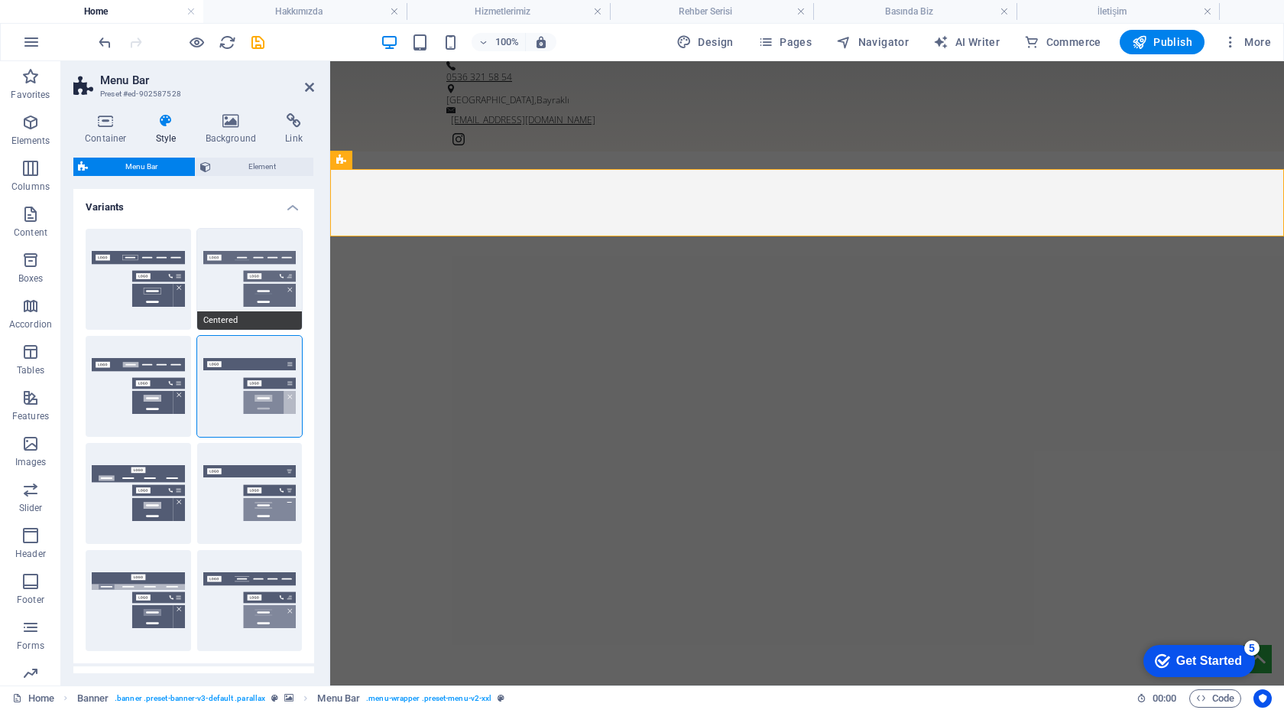
click at [201, 304] on button "Centered" at bounding box center [250, 279] width 106 height 101
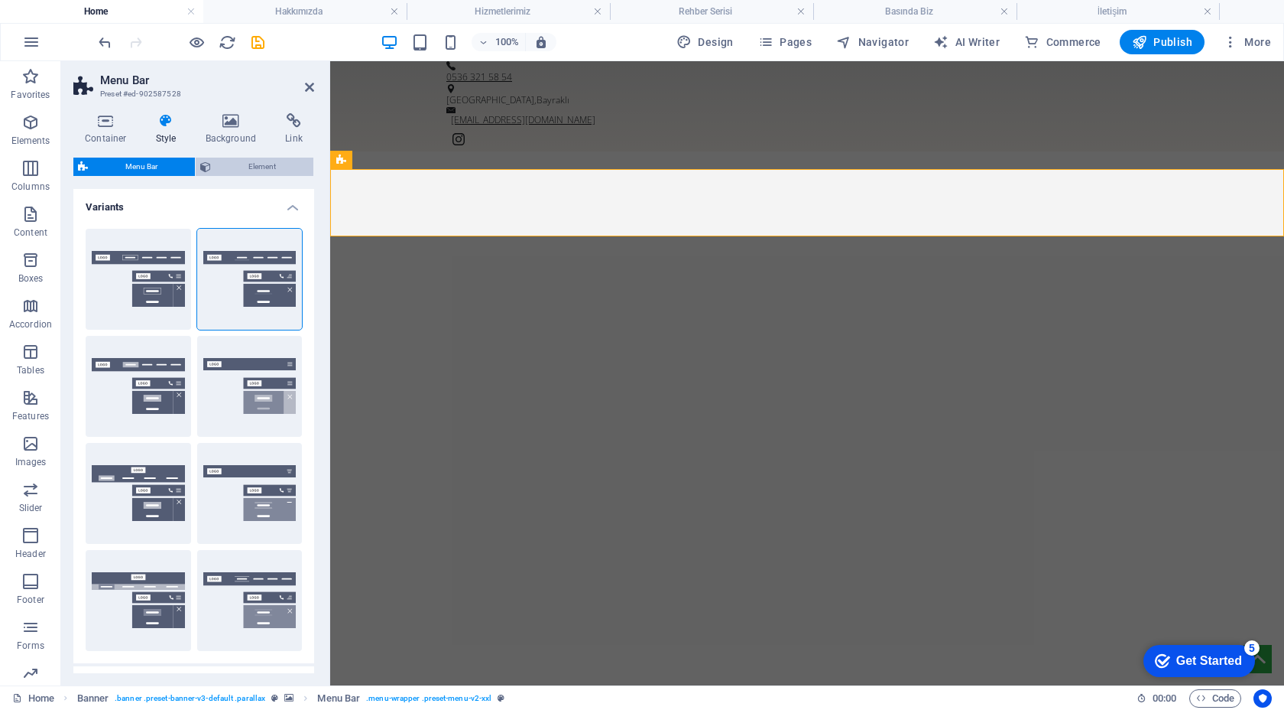
click at [245, 167] on span "Element" at bounding box center [262, 166] width 93 height 18
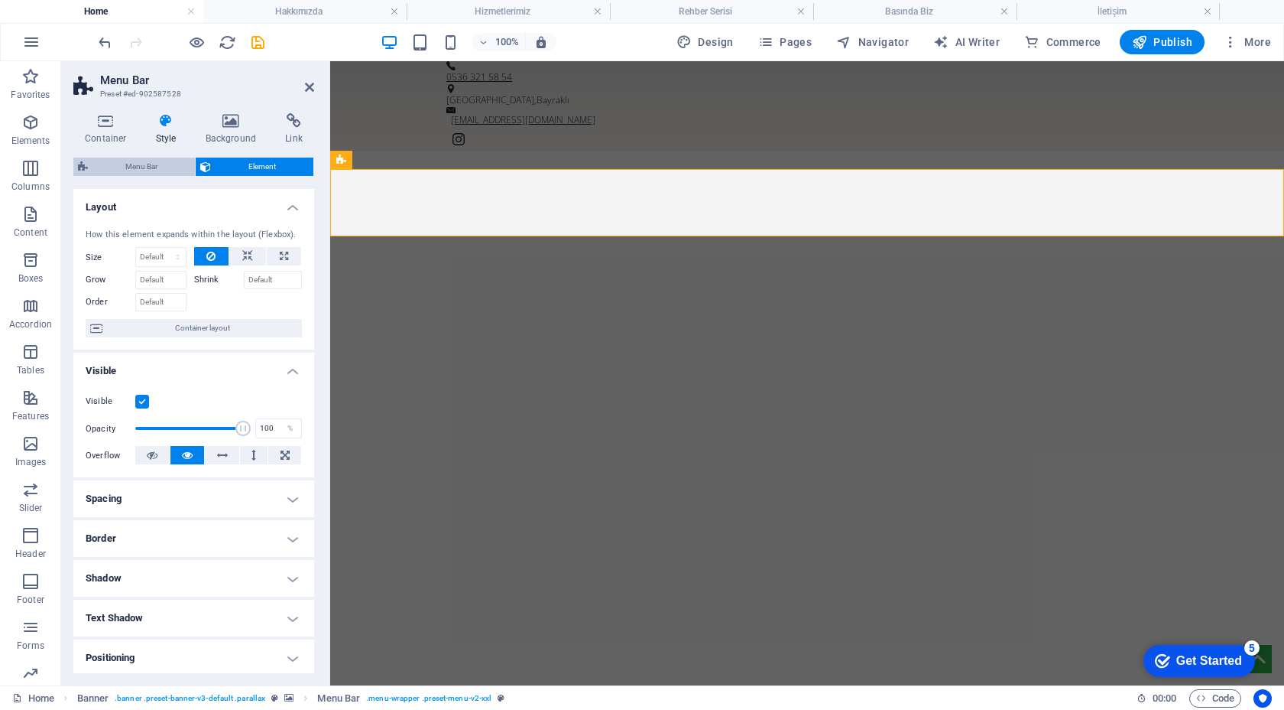
click at [172, 162] on span "Menu Bar" at bounding box center [142, 166] width 98 height 18
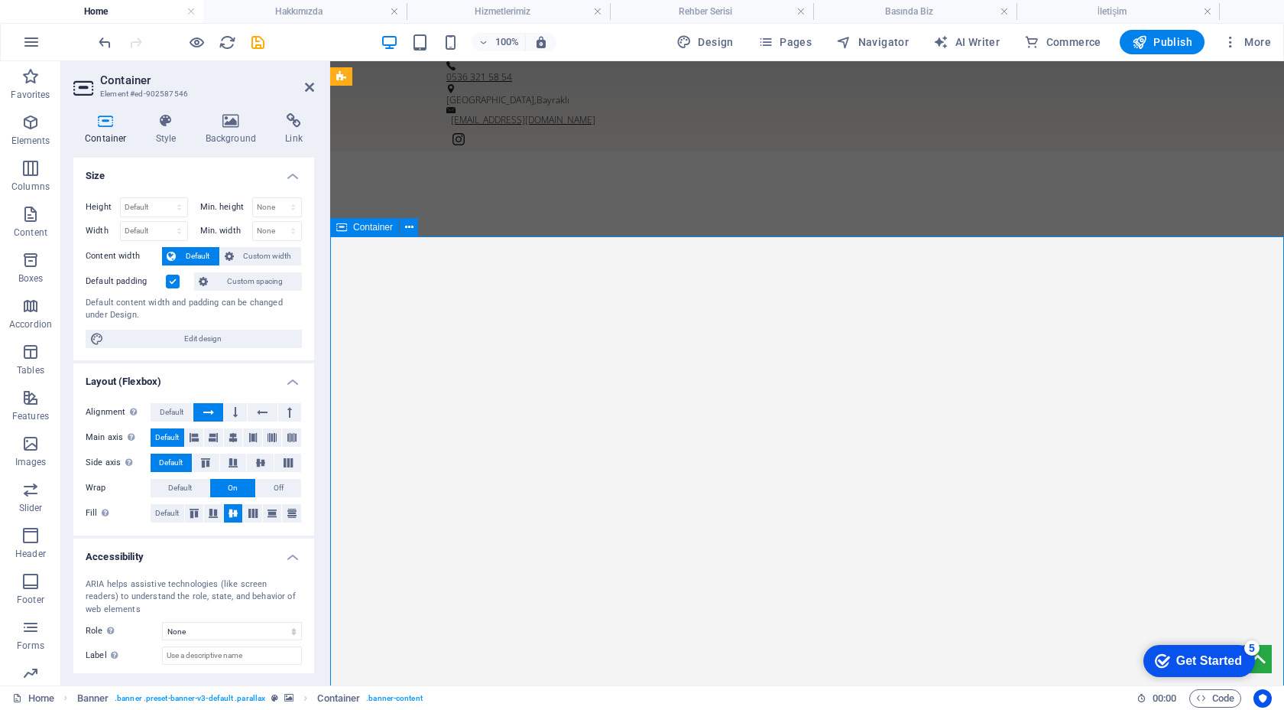
click at [304, 88] on header "Container Element #ed-902587546" at bounding box center [193, 81] width 241 height 40
click at [310, 87] on icon at bounding box center [309, 87] width 9 height 12
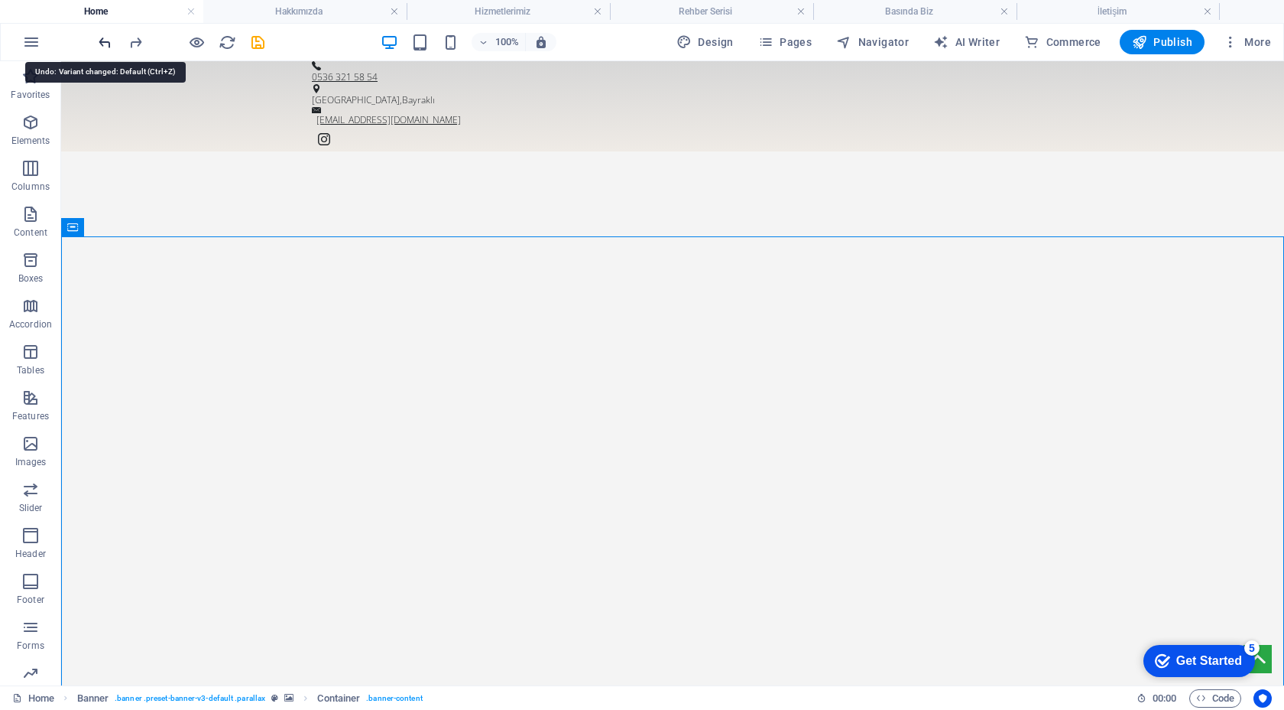
click at [110, 47] on icon "undo" at bounding box center [105, 43] width 18 height 18
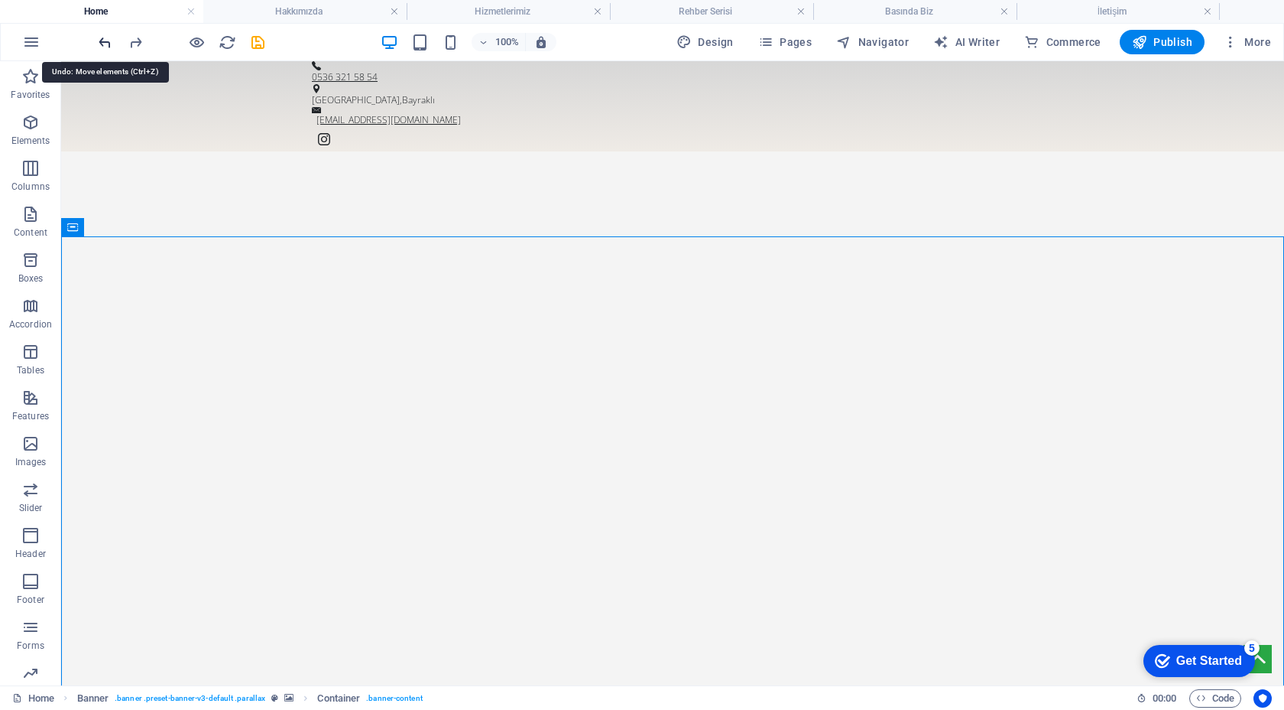
click at [110, 47] on icon "undo" at bounding box center [105, 43] width 18 height 18
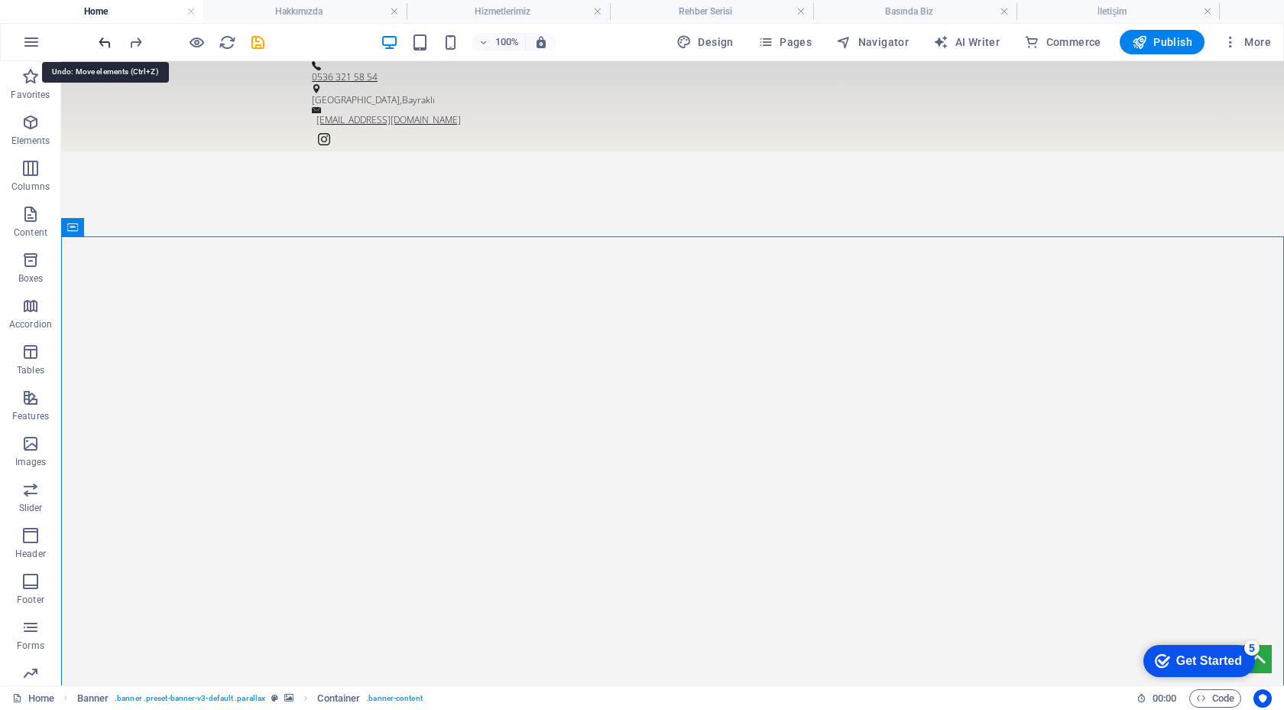
click at [110, 47] on icon "undo" at bounding box center [105, 43] width 18 height 18
click at [130, 44] on icon "redo" at bounding box center [136, 43] width 18 height 18
click at [109, 46] on icon "undo" at bounding box center [105, 43] width 18 height 18
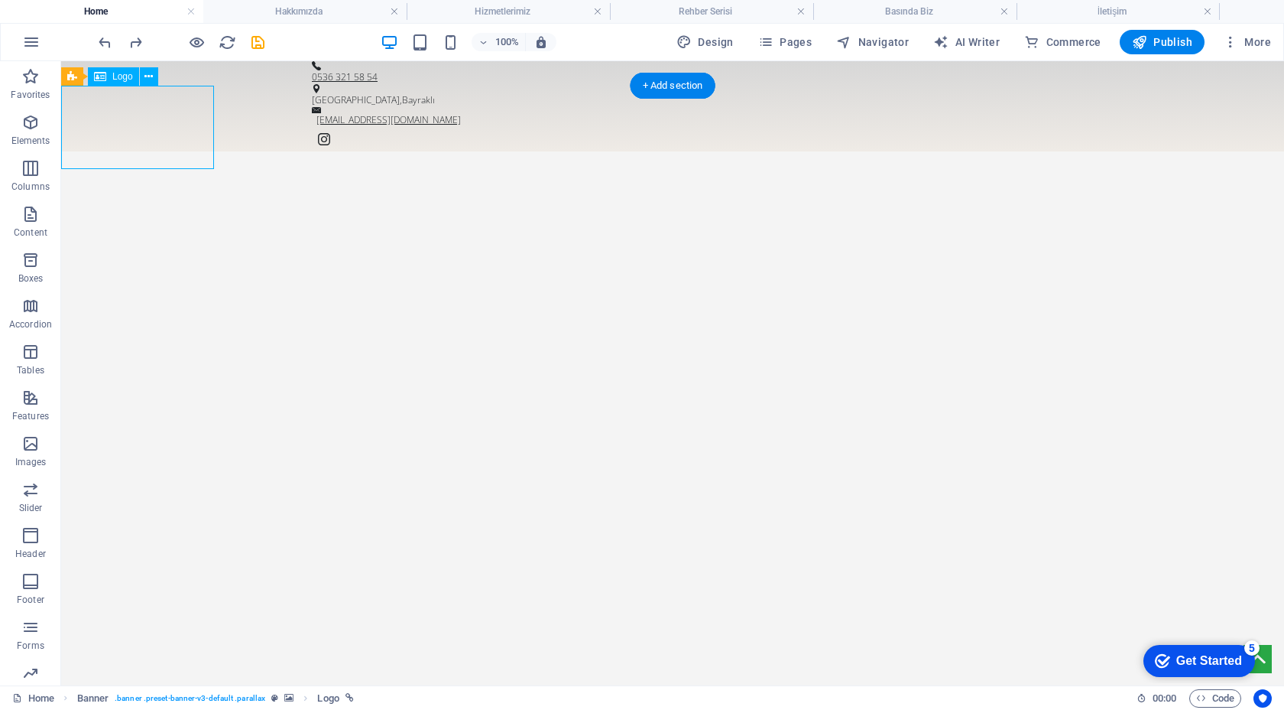
drag, startPoint x: 173, startPoint y: 138, endPoint x: 206, endPoint y: 149, distance: 35.3
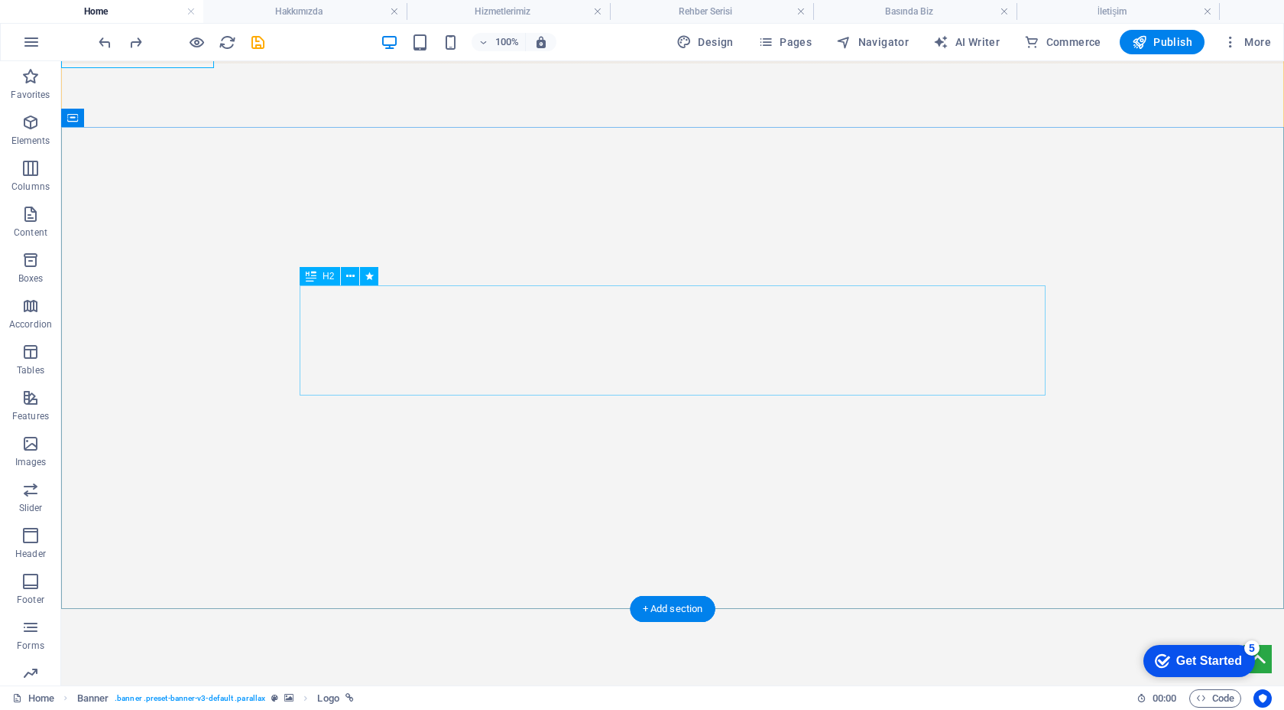
scroll to position [105, 0]
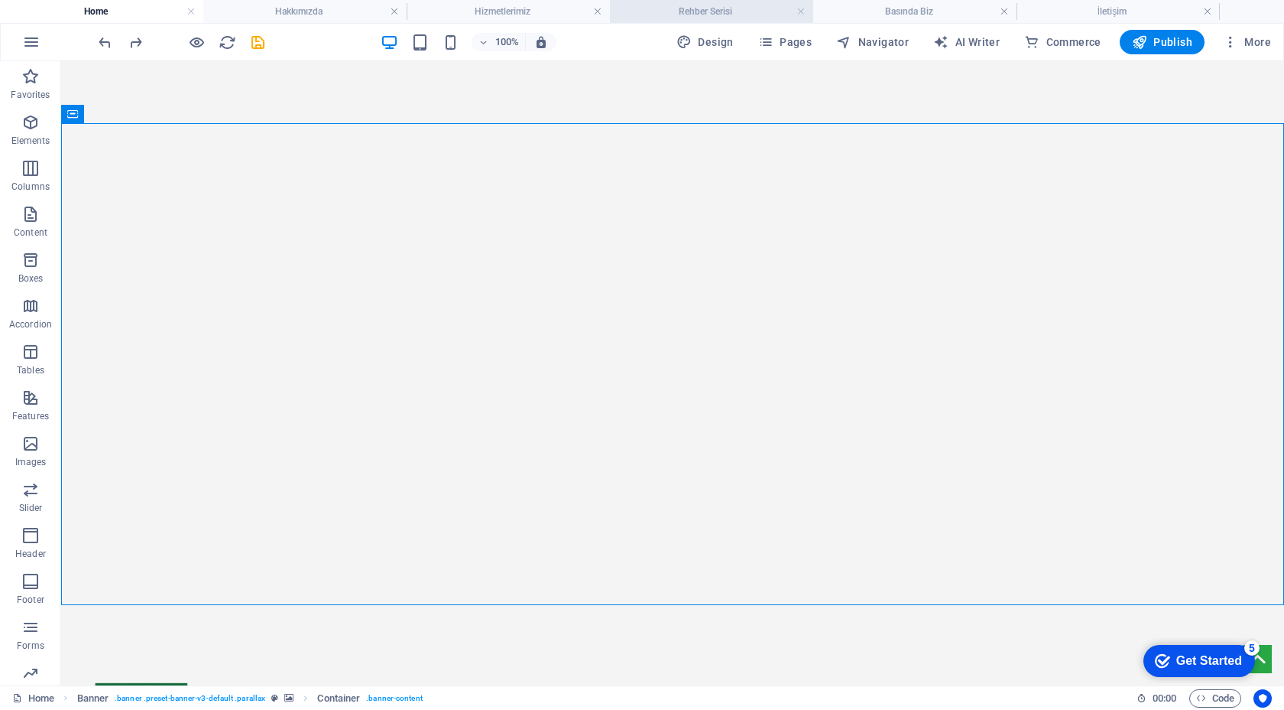
click at [745, 17] on h4 "Rehber Serisi" at bounding box center [711, 11] width 203 height 17
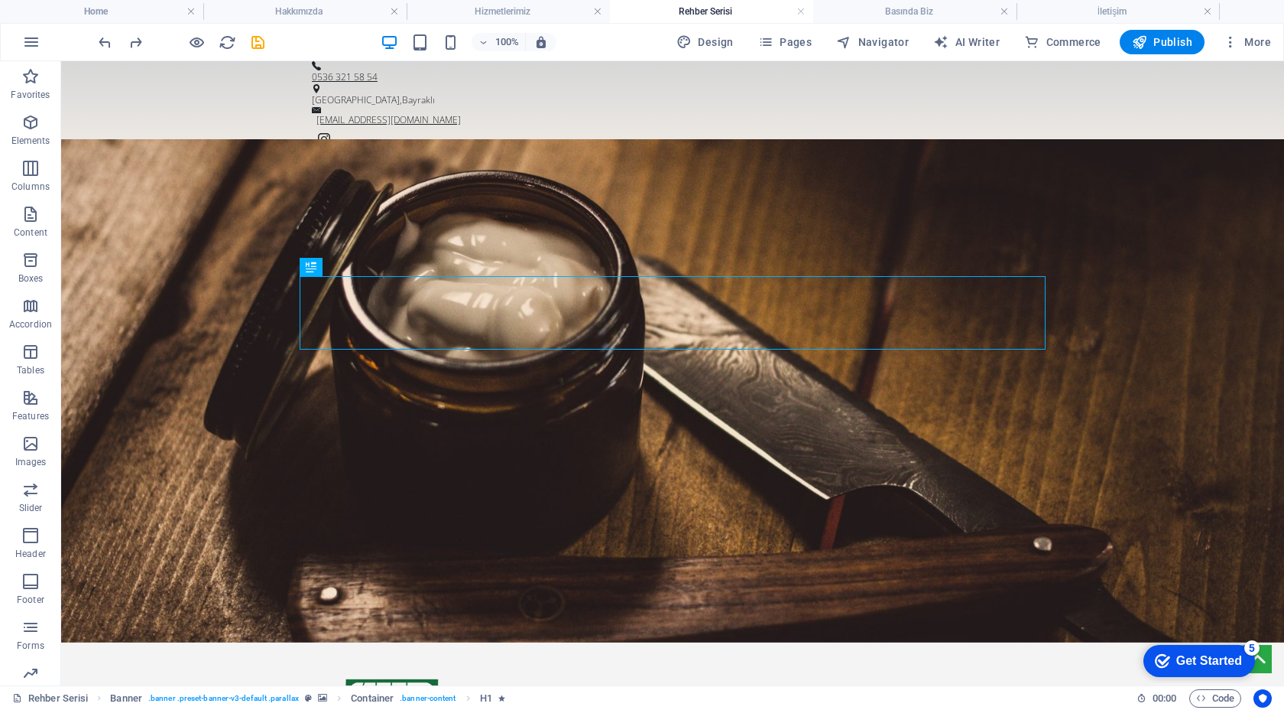
scroll to position [0, 0]
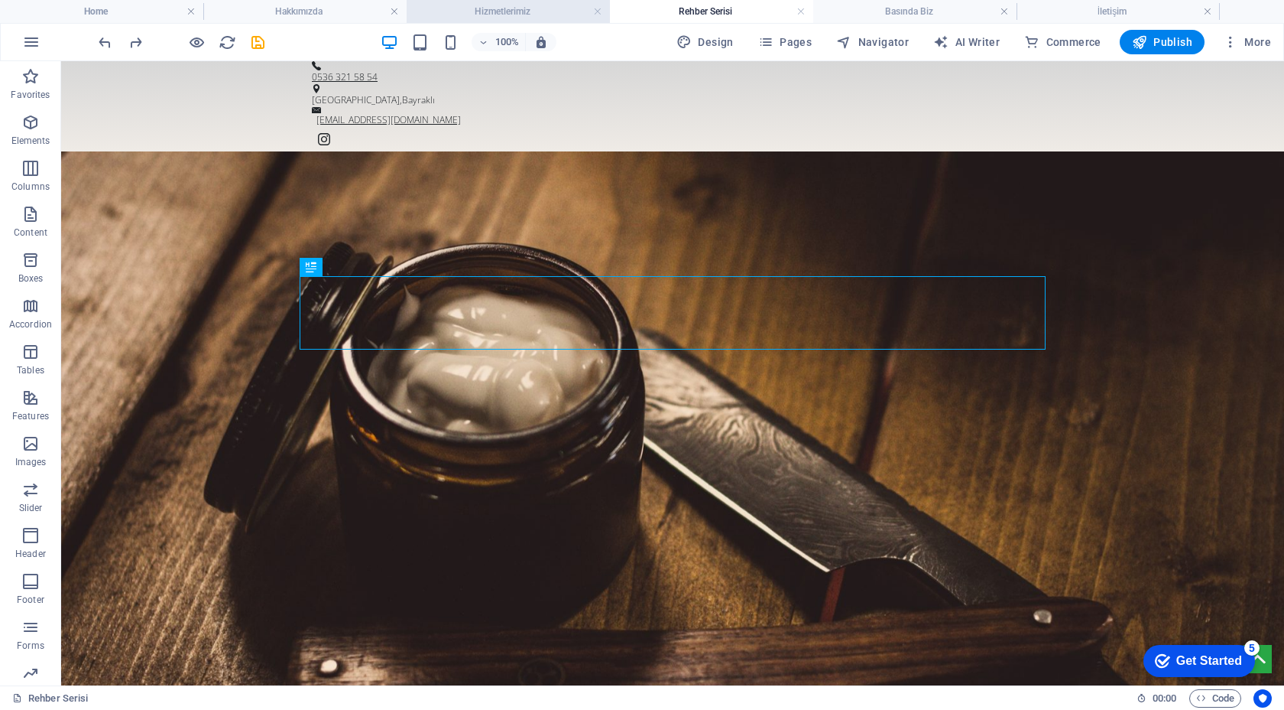
click at [561, 15] on h4 "Hizmetlerimiz" at bounding box center [508, 11] width 203 height 17
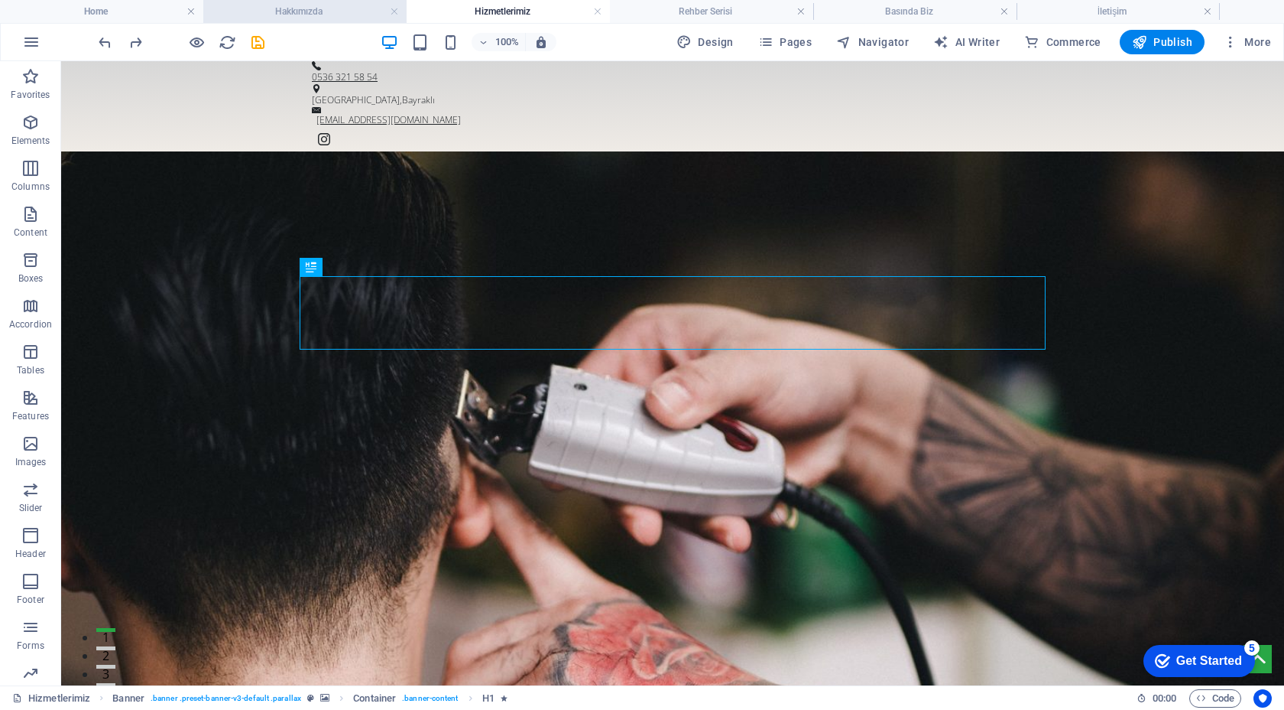
click at [356, 13] on h4 "Hakkımızda" at bounding box center [304, 11] width 203 height 17
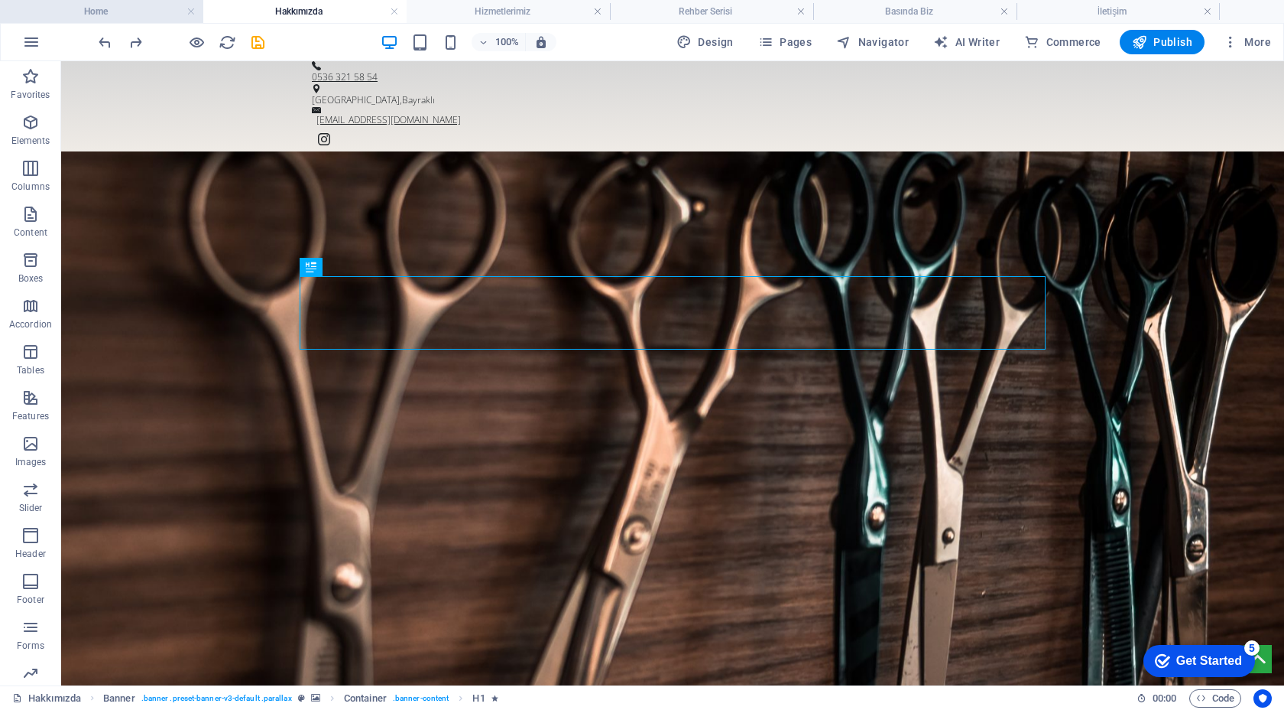
click at [149, 15] on h4 "Home" at bounding box center [101, 11] width 203 height 17
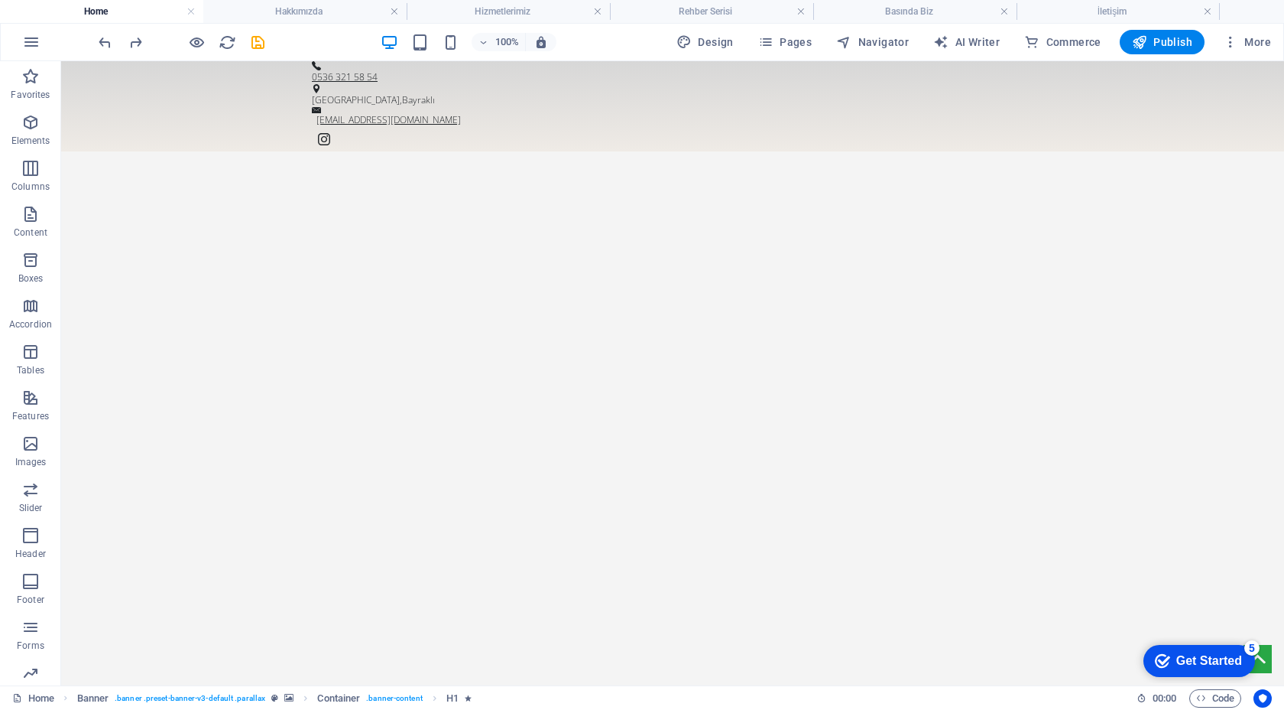
scroll to position [105, 0]
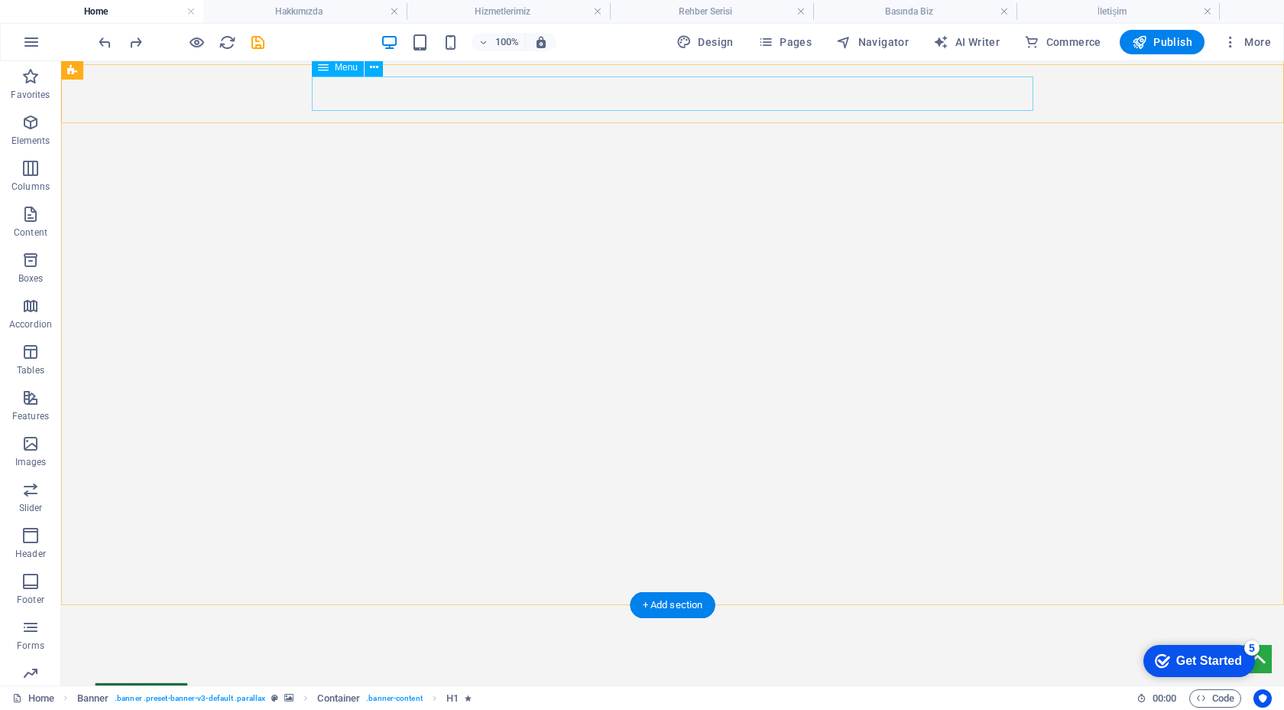
click at [323, 70] on icon at bounding box center [323, 67] width 11 height 18
click at [372, 67] on icon at bounding box center [374, 68] width 8 height 16
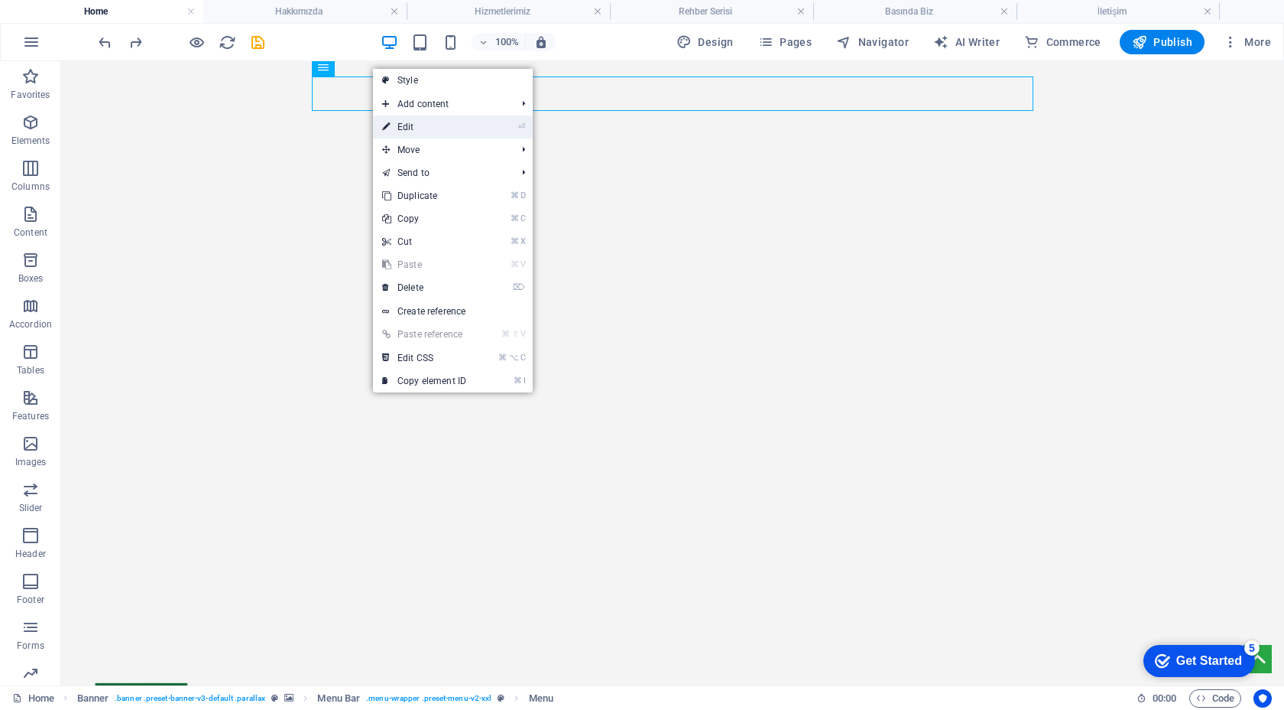
click at [492, 124] on li "⏎ Edit" at bounding box center [453, 126] width 160 height 23
click at [490, 125] on li "⏎ Edit" at bounding box center [453, 126] width 160 height 23
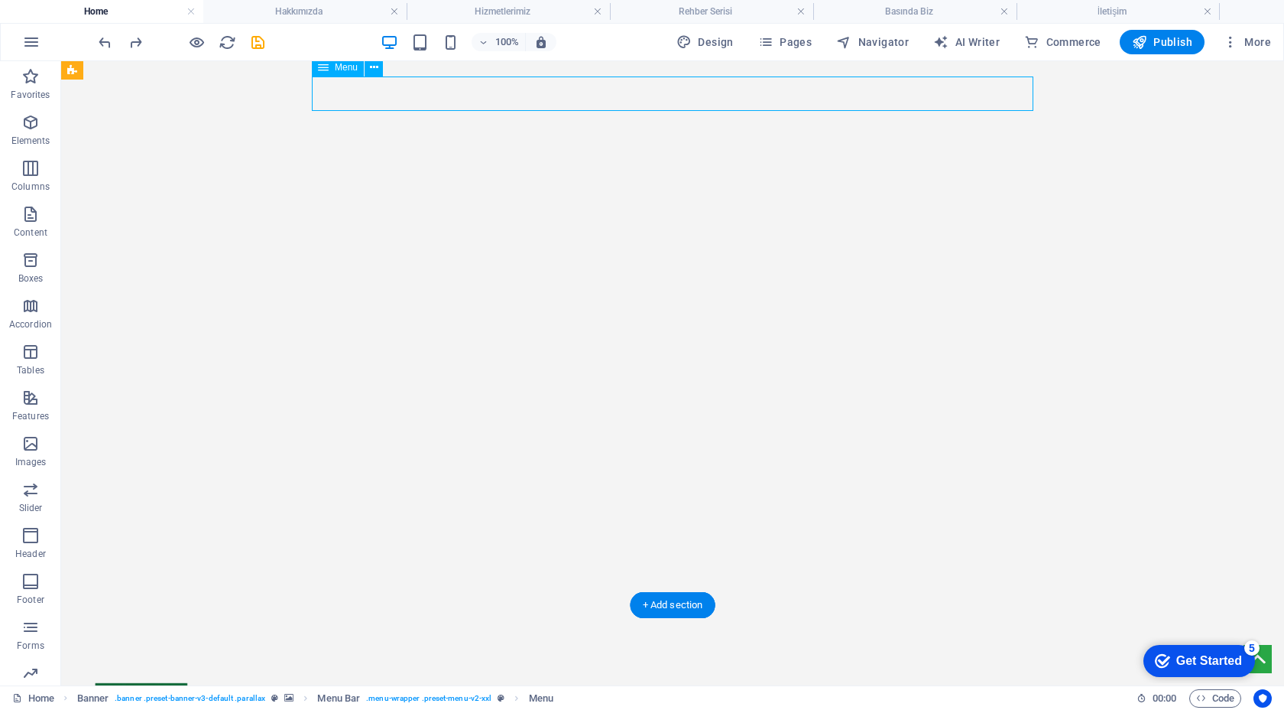
select select
select select "1"
select select
select select "2"
select select
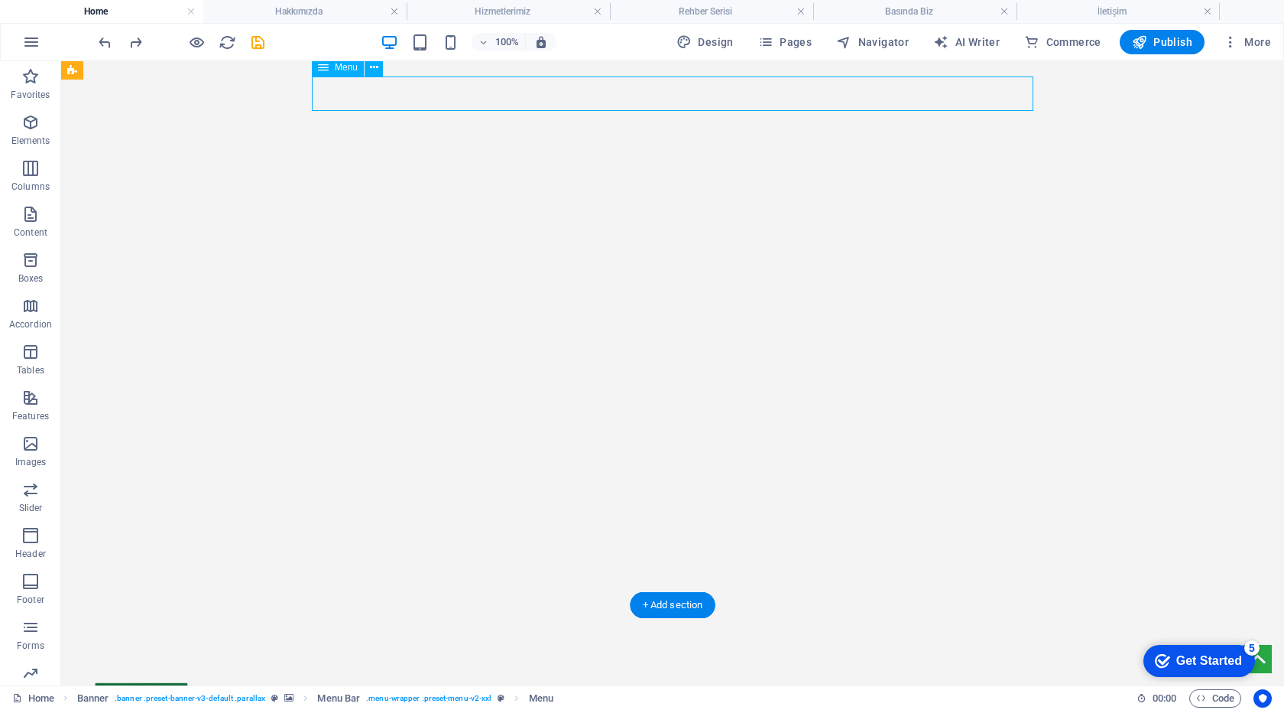
select select "3"
select select
select select "4"
select select
select select "5"
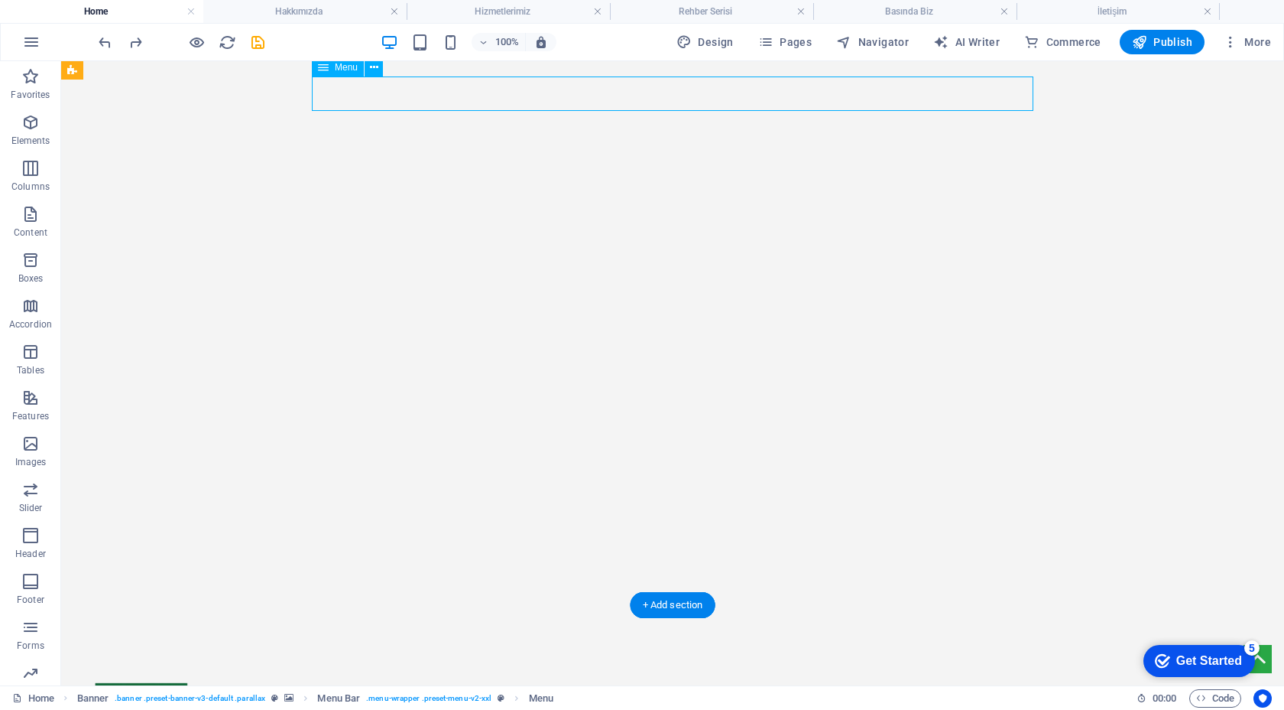
select select
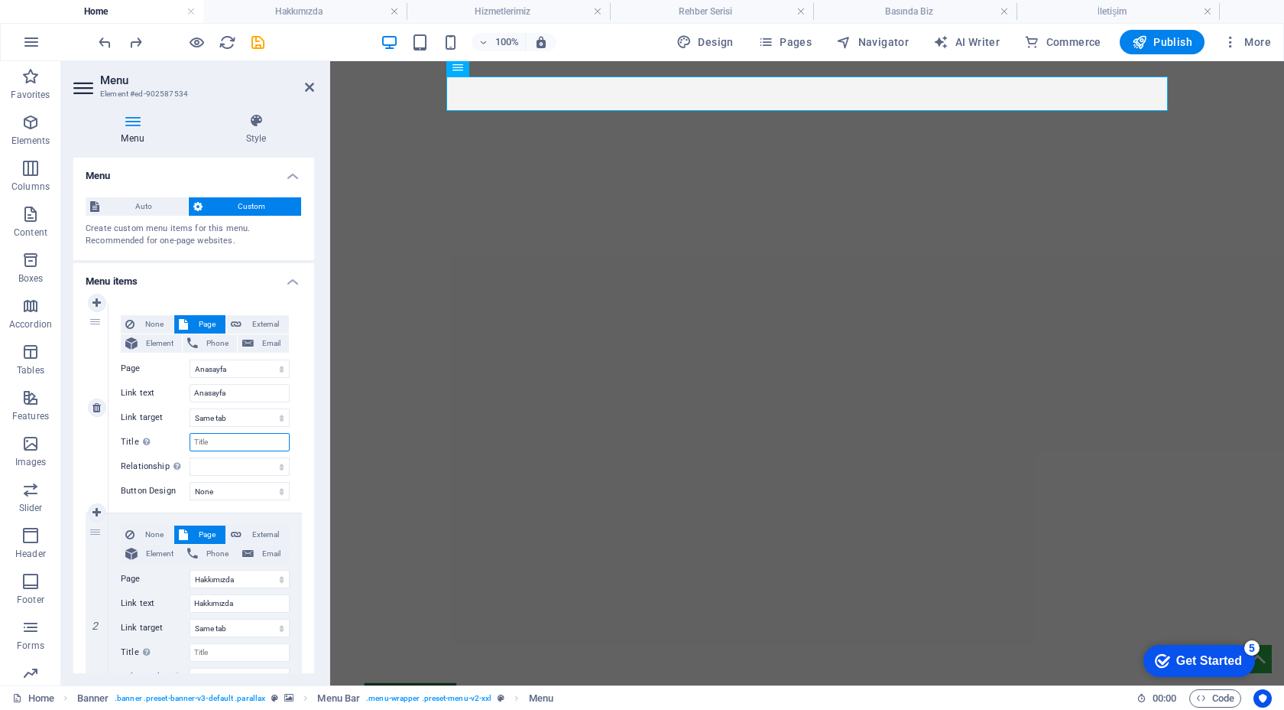
click at [243, 443] on input "Title Additional link description, should not be the same as the link text. The…" at bounding box center [240, 442] width 100 height 18
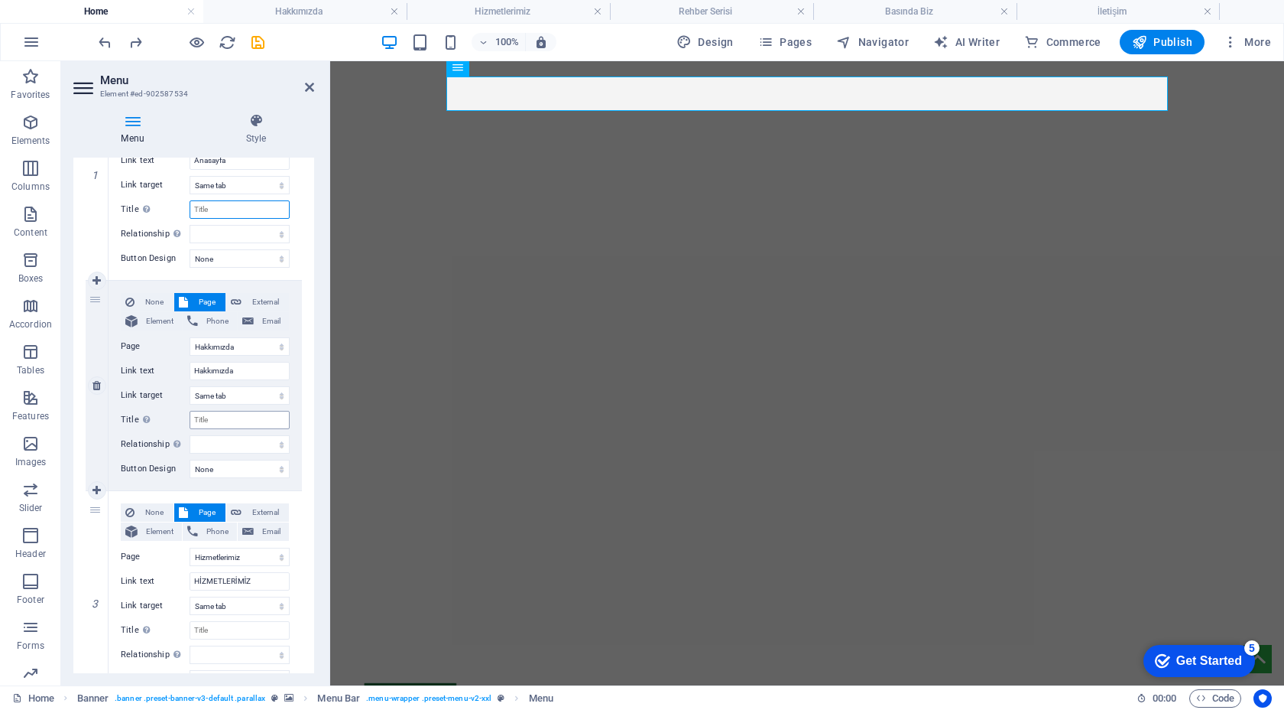
scroll to position [0, 0]
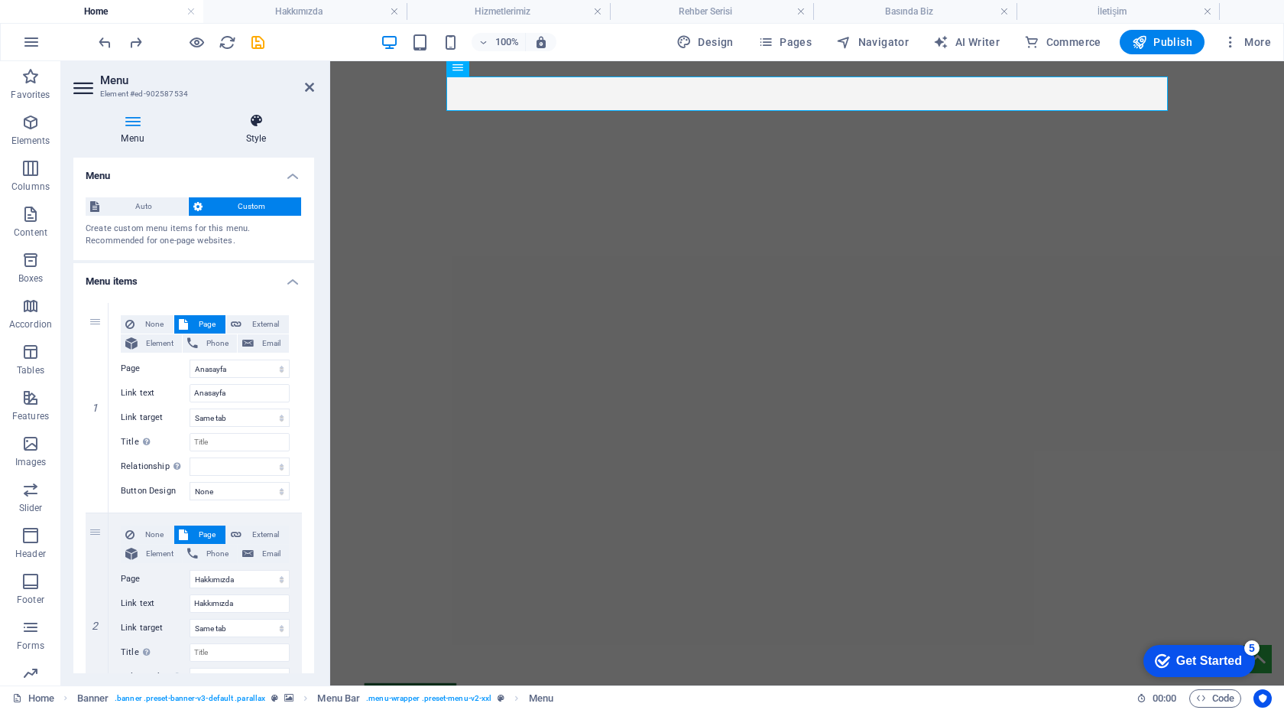
click at [252, 119] on icon at bounding box center [256, 120] width 116 height 15
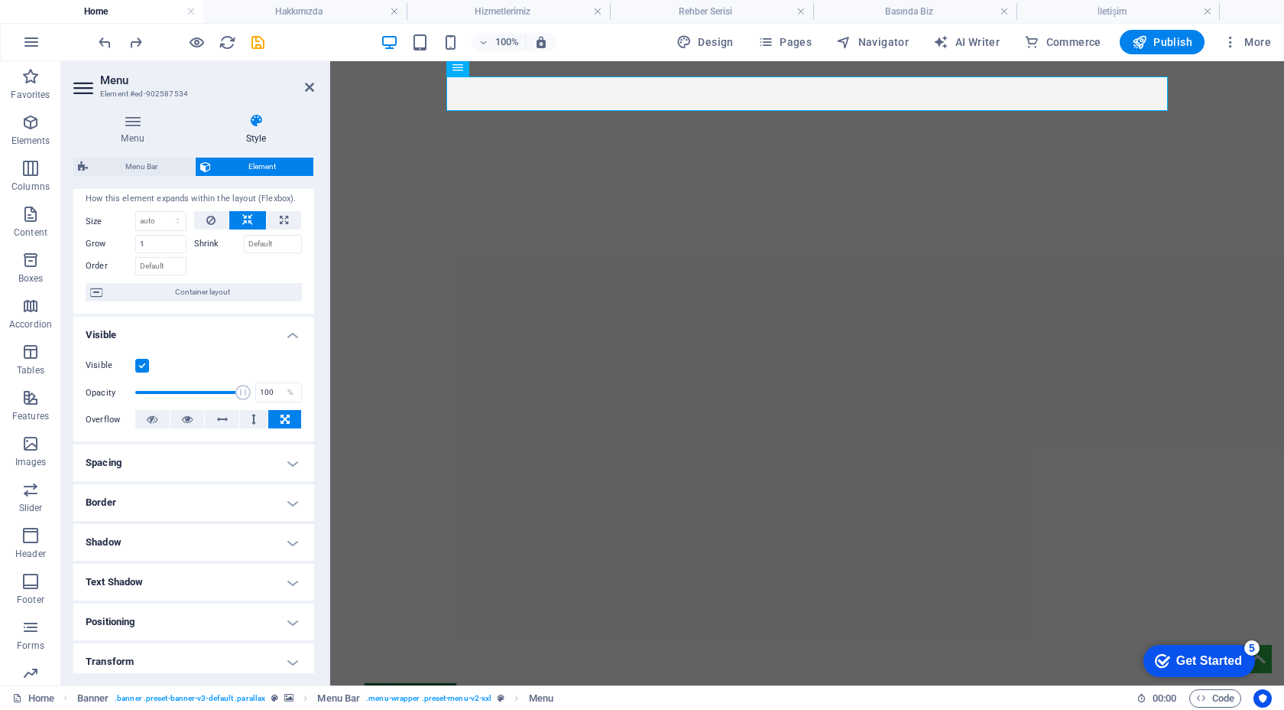
click at [181, 459] on h4 "Spacing" at bounding box center [193, 462] width 241 height 37
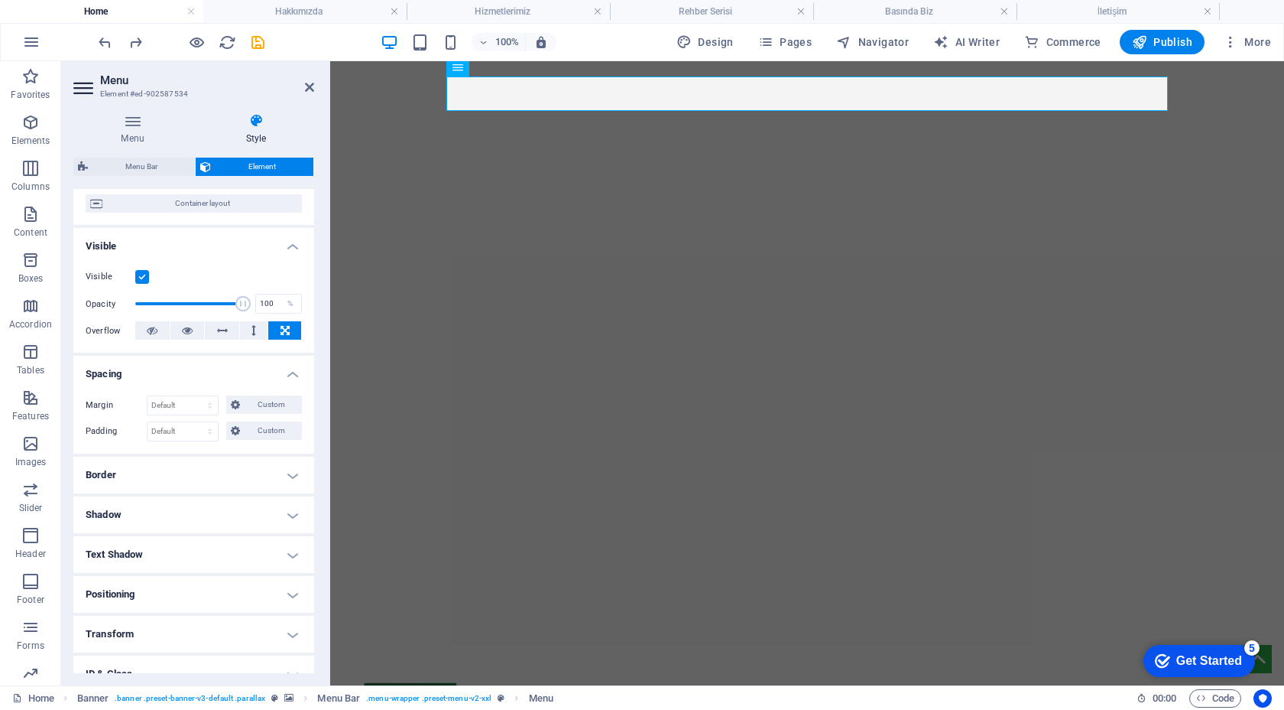
click at [180, 460] on h4 "Border" at bounding box center [193, 474] width 241 height 37
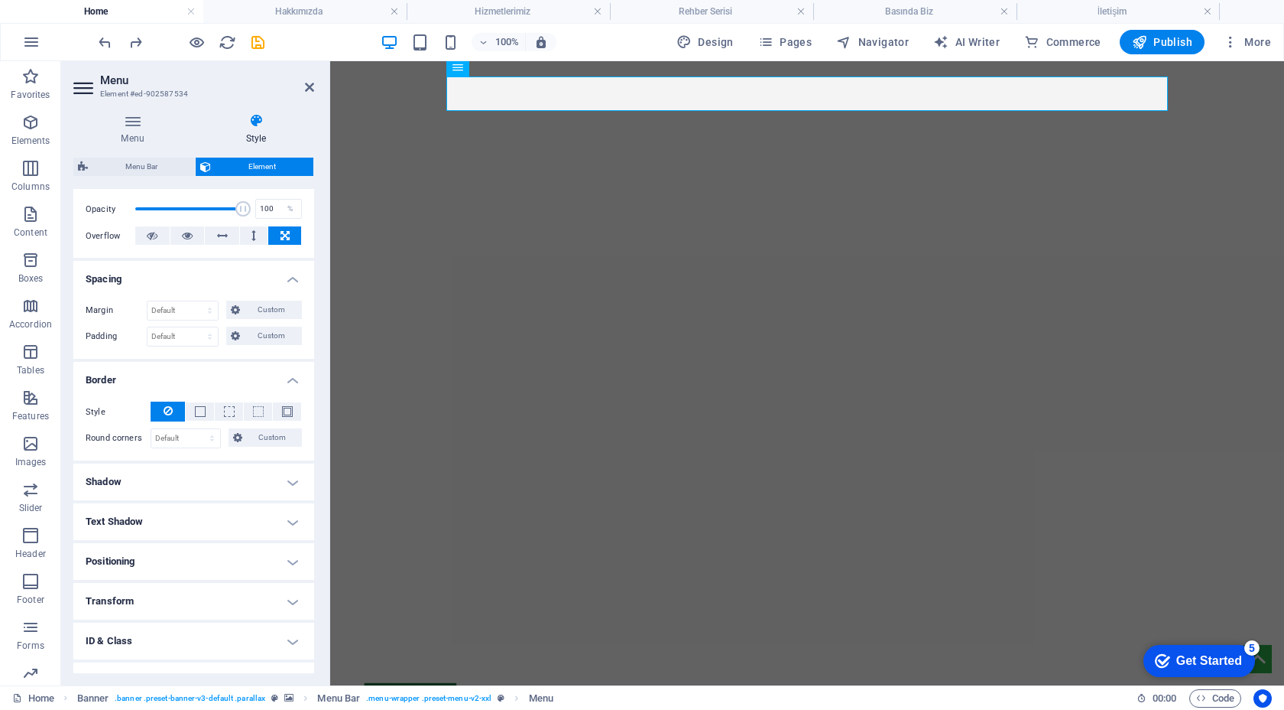
click at [175, 472] on h4 "Shadow" at bounding box center [193, 481] width 241 height 37
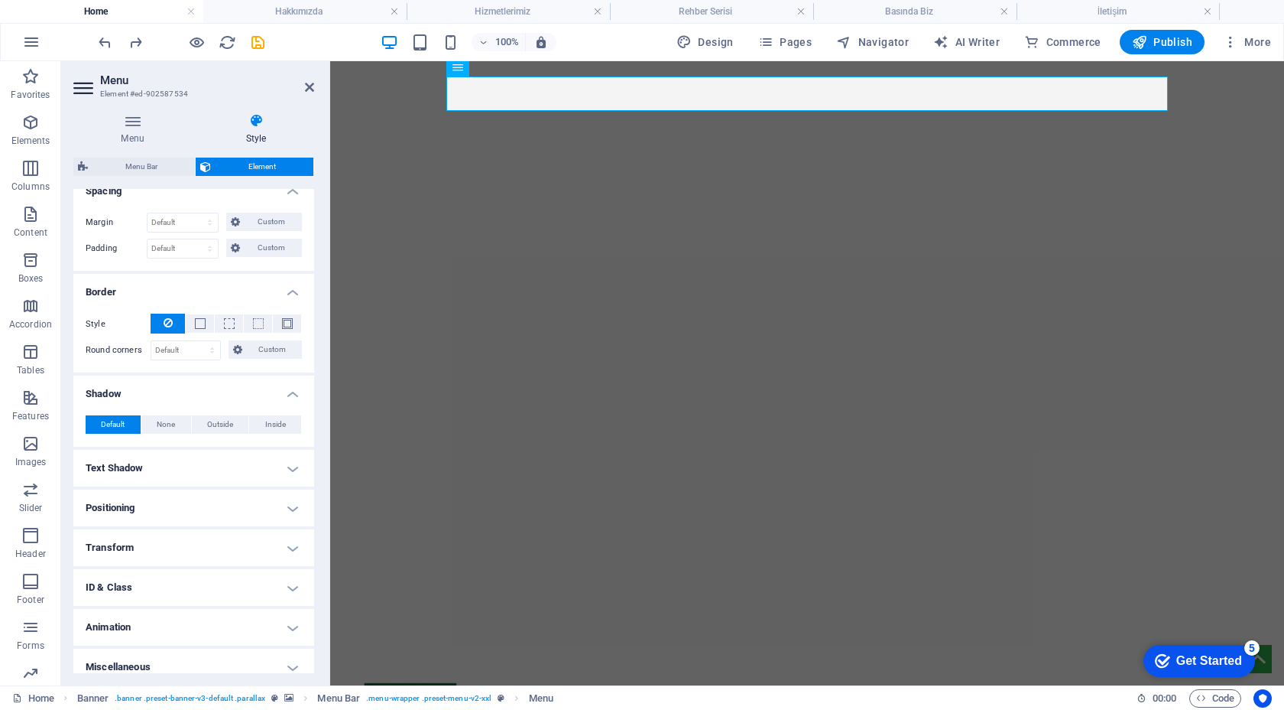
click at [175, 472] on h4 "Text Shadow" at bounding box center [193, 468] width 241 height 37
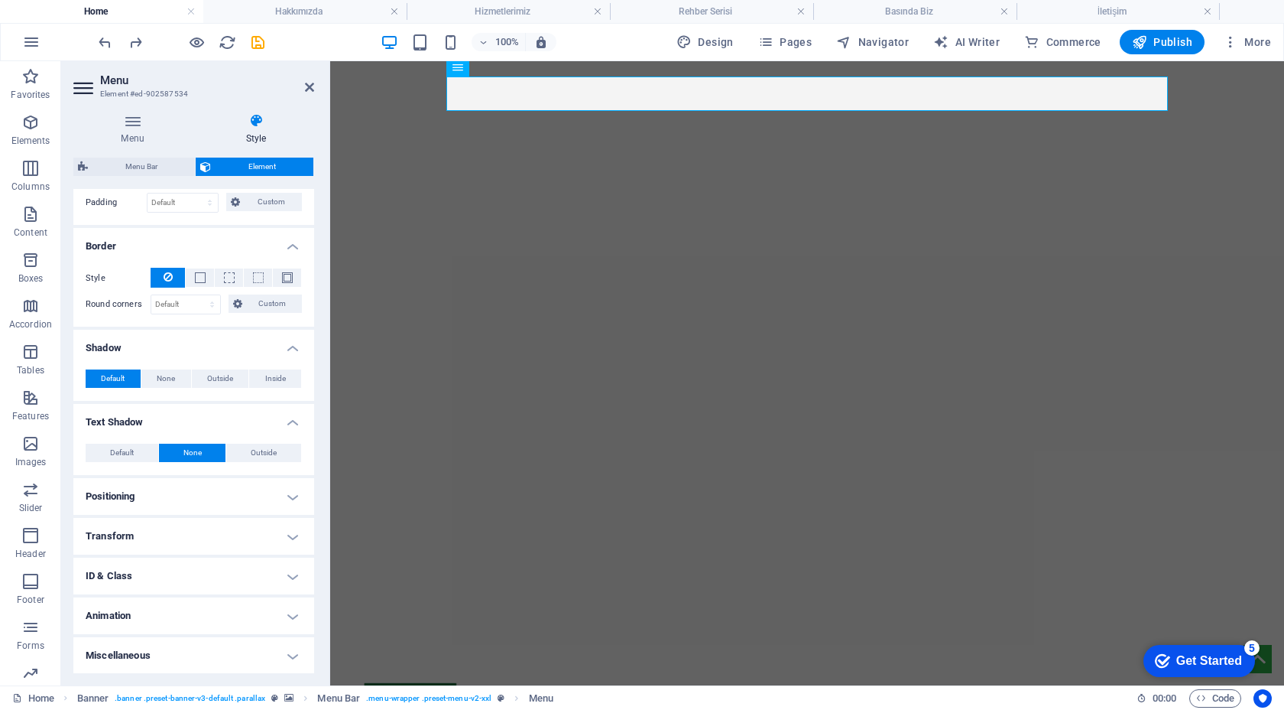
click at [179, 505] on h4 "Positioning" at bounding box center [193, 496] width 241 height 37
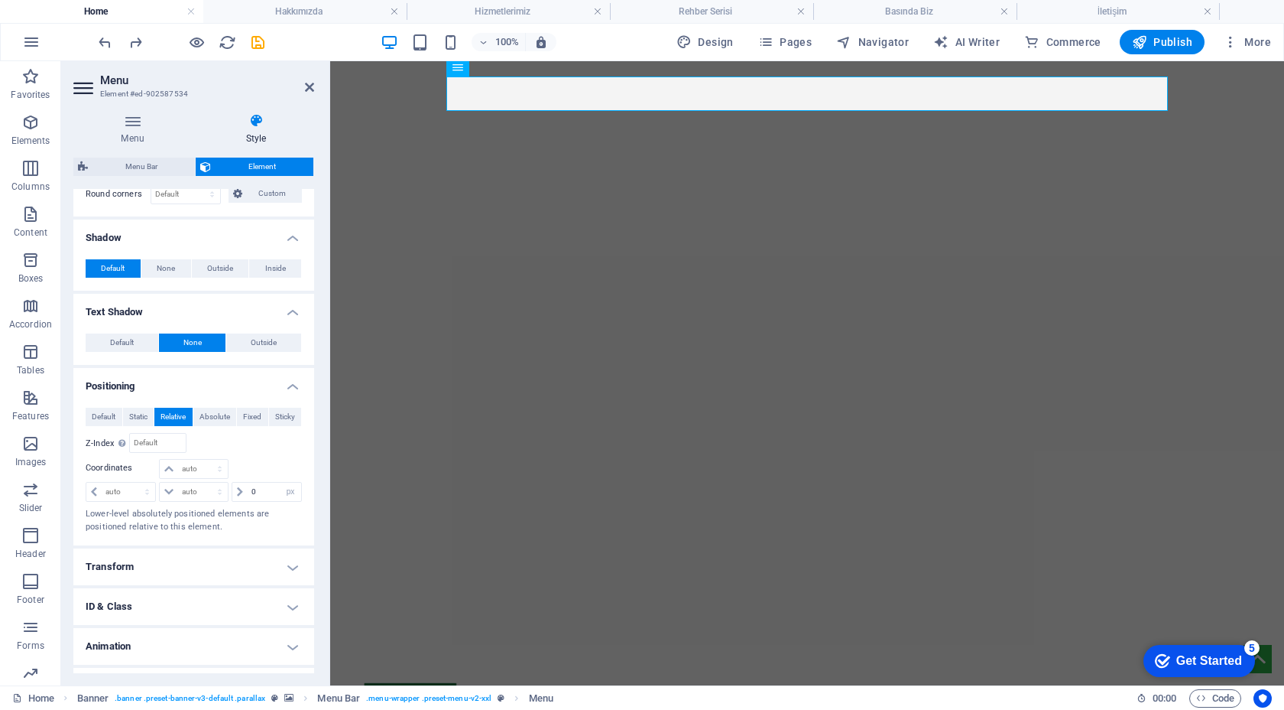
scroll to position [466, 0]
click at [177, 546] on h4 "Transform" at bounding box center [193, 564] width 241 height 37
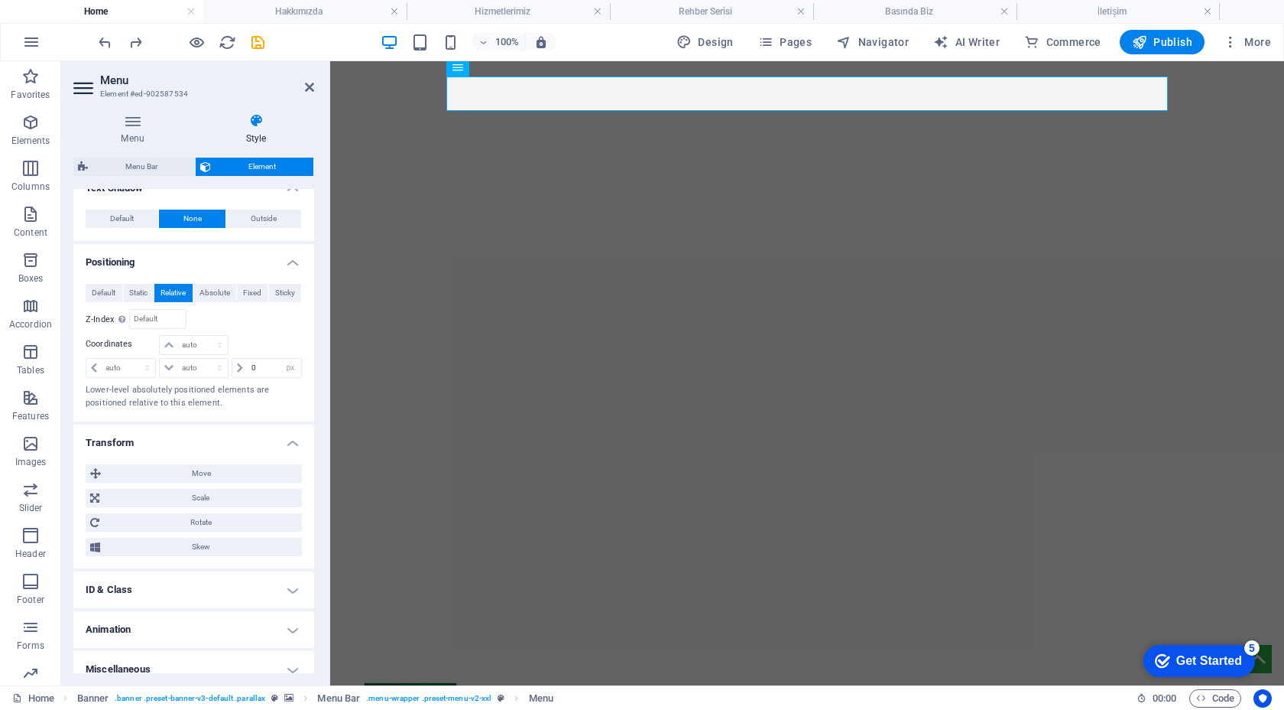
scroll to position [601, 0]
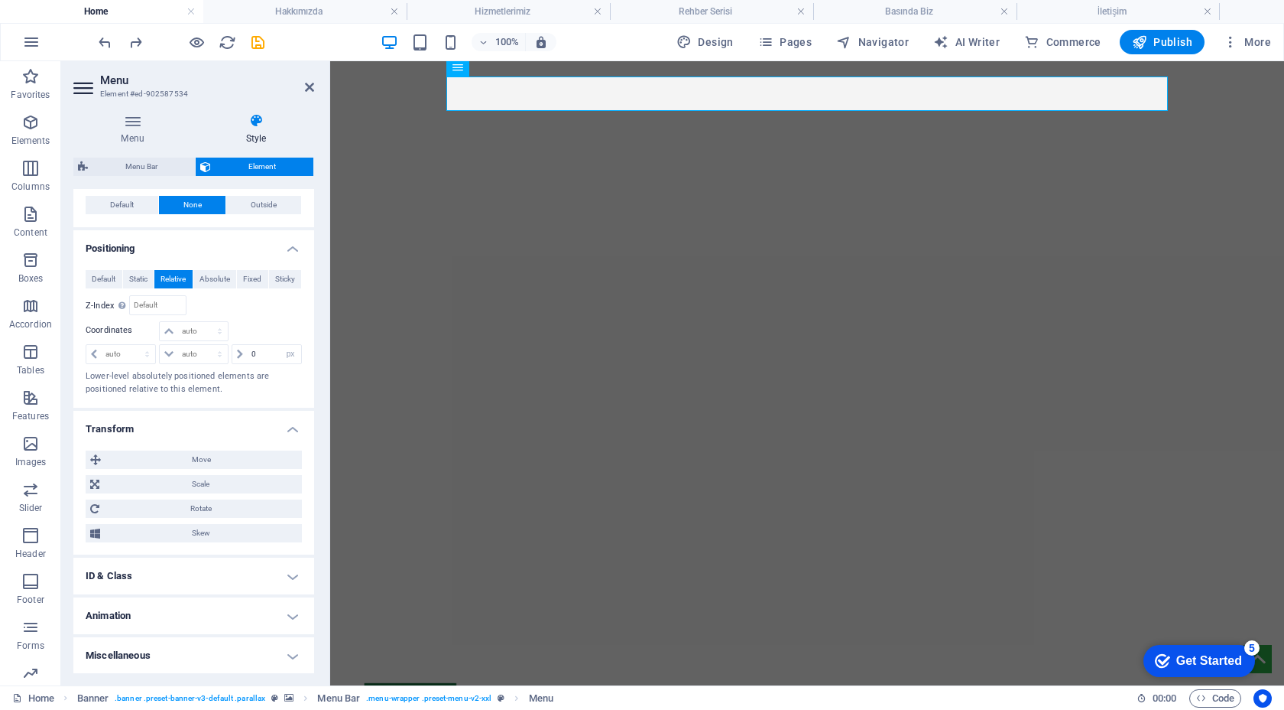
click at [199, 564] on h4 "ID & Class" at bounding box center [193, 575] width 241 height 37
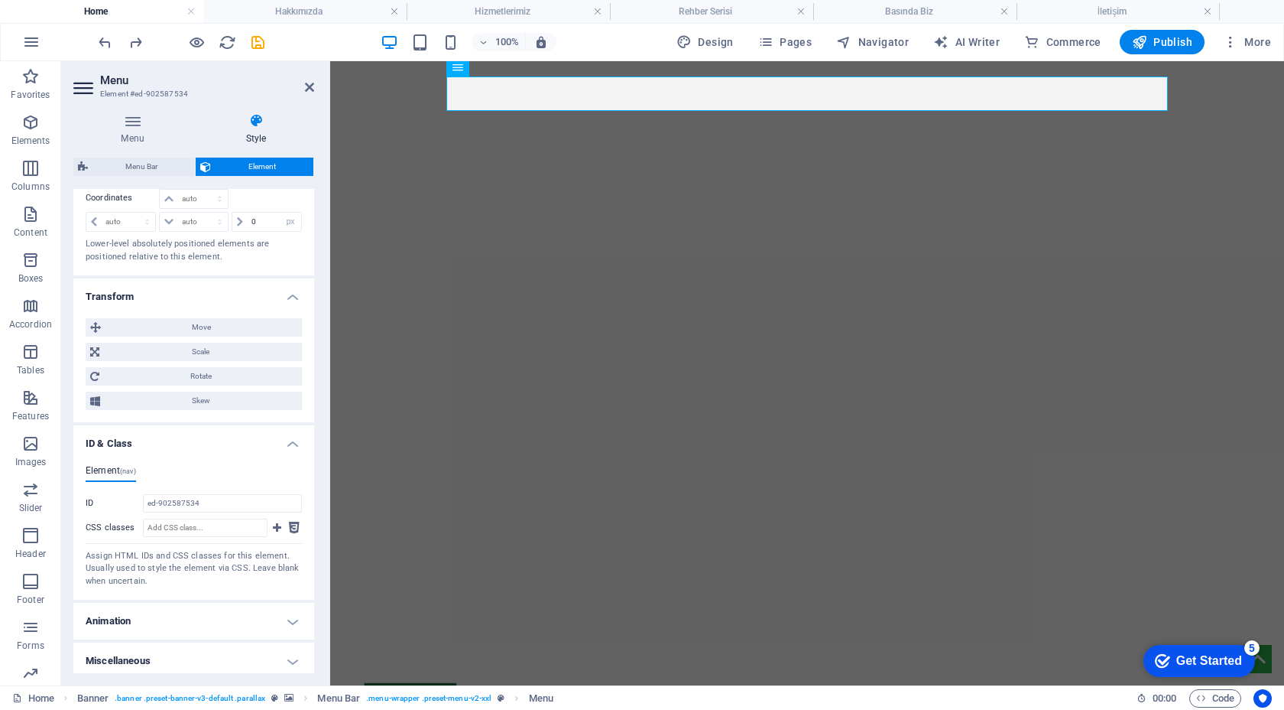
click at [187, 617] on h4 "Animation" at bounding box center [193, 620] width 241 height 37
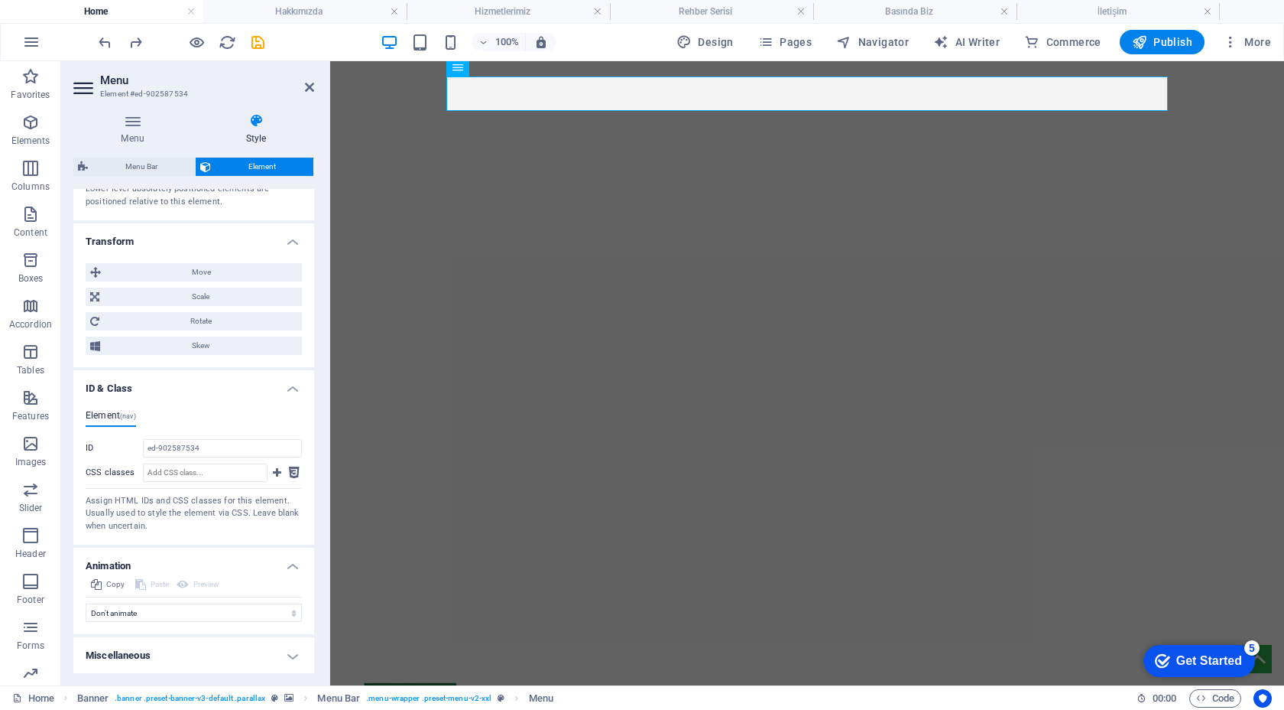
click at [179, 653] on h4 "Miscellaneous" at bounding box center [193, 655] width 241 height 37
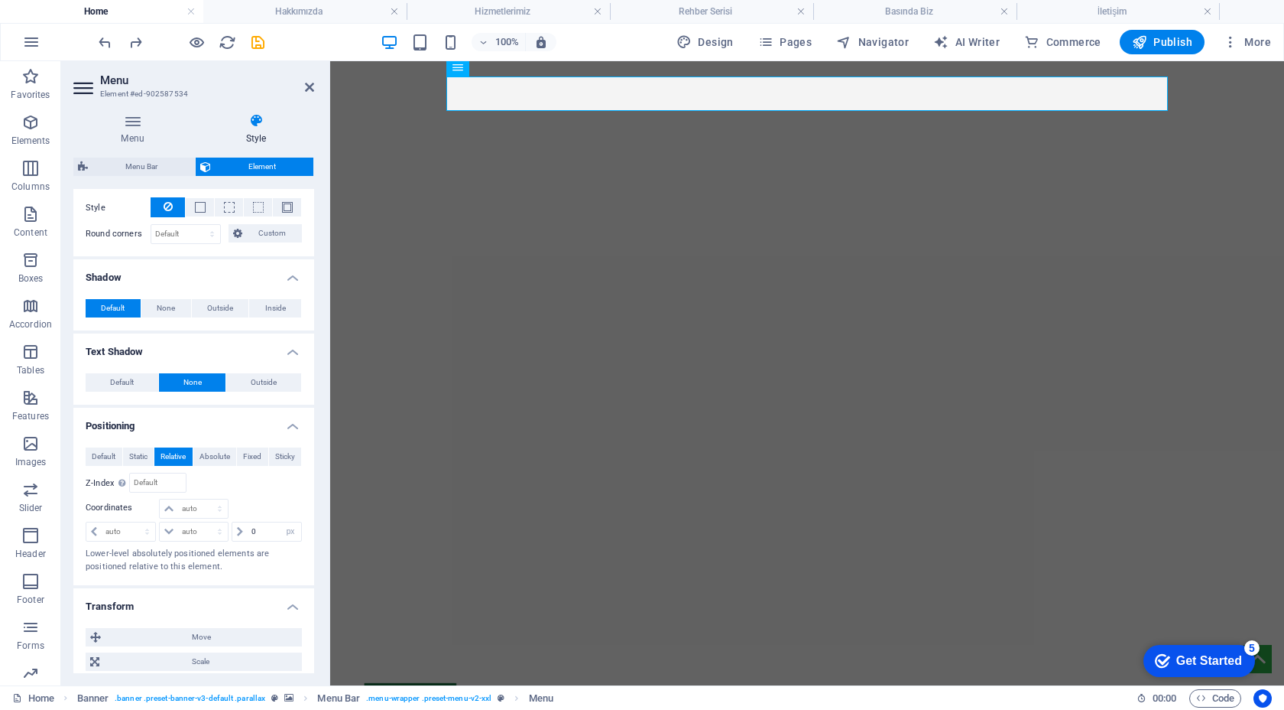
scroll to position [0, 0]
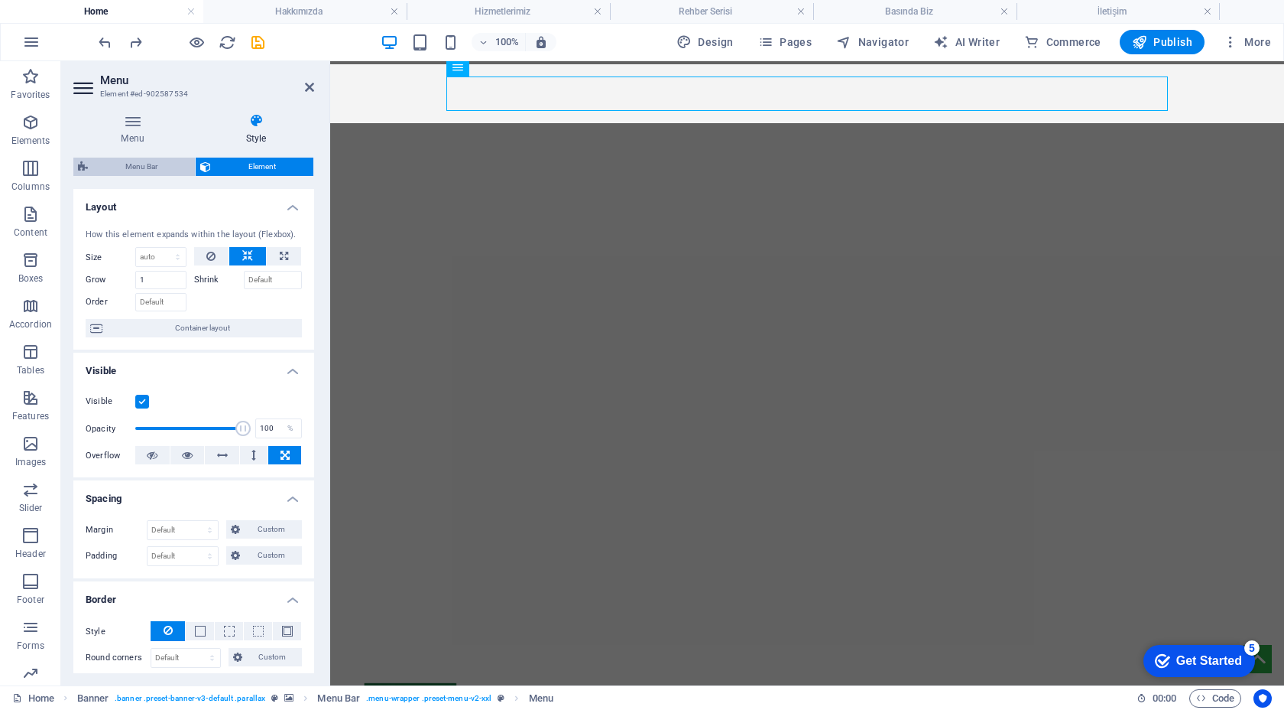
click at [174, 167] on span "Menu Bar" at bounding box center [142, 166] width 98 height 18
select select "rem"
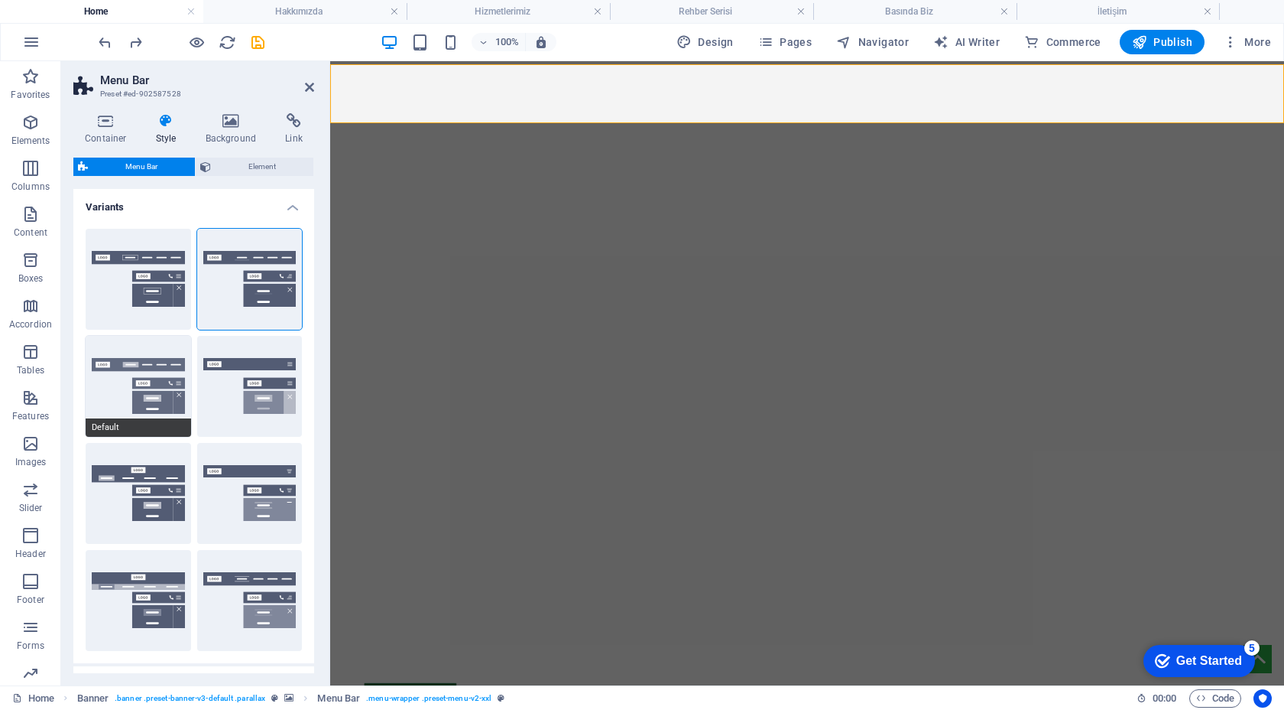
scroll to position [407, 0]
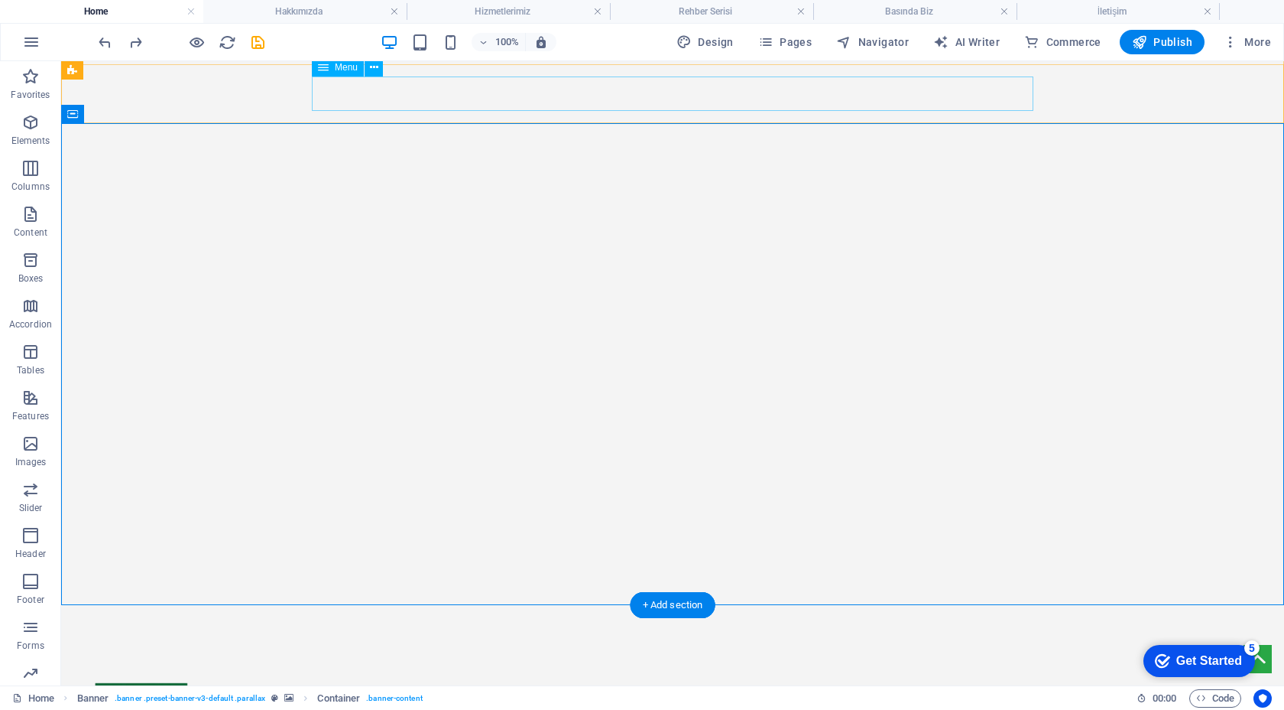
select select "px"
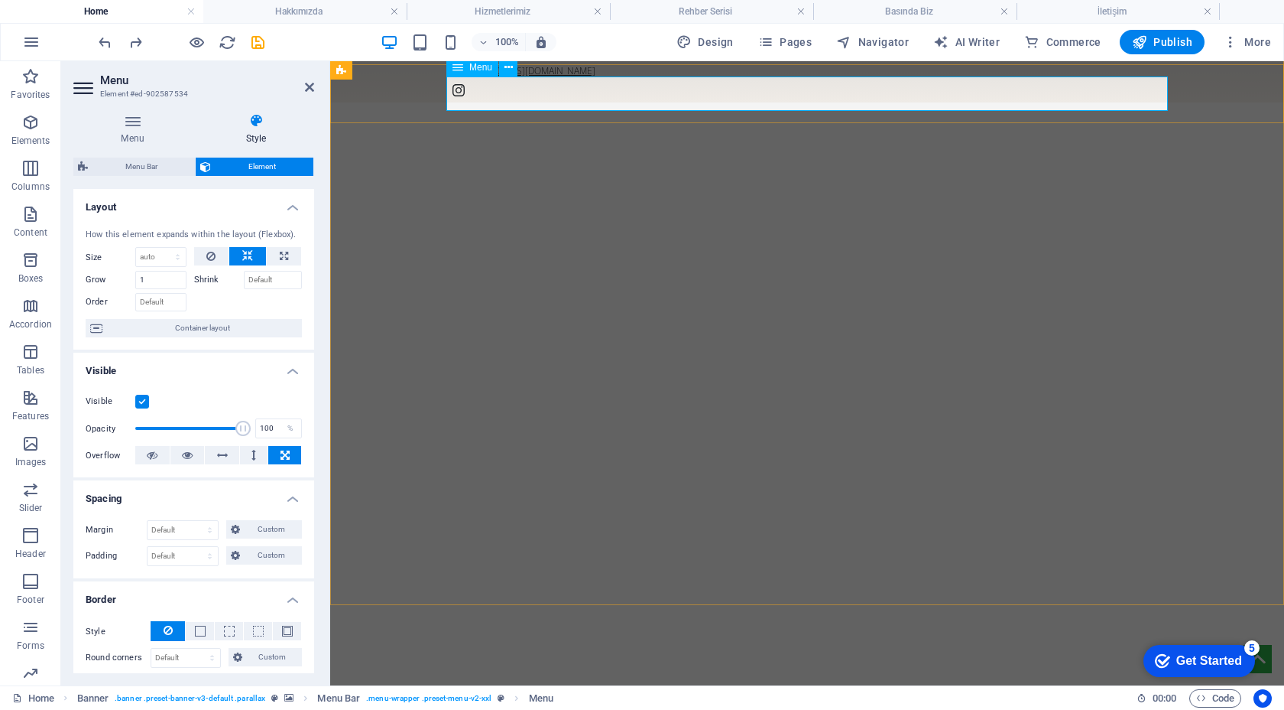
scroll to position [0, 0]
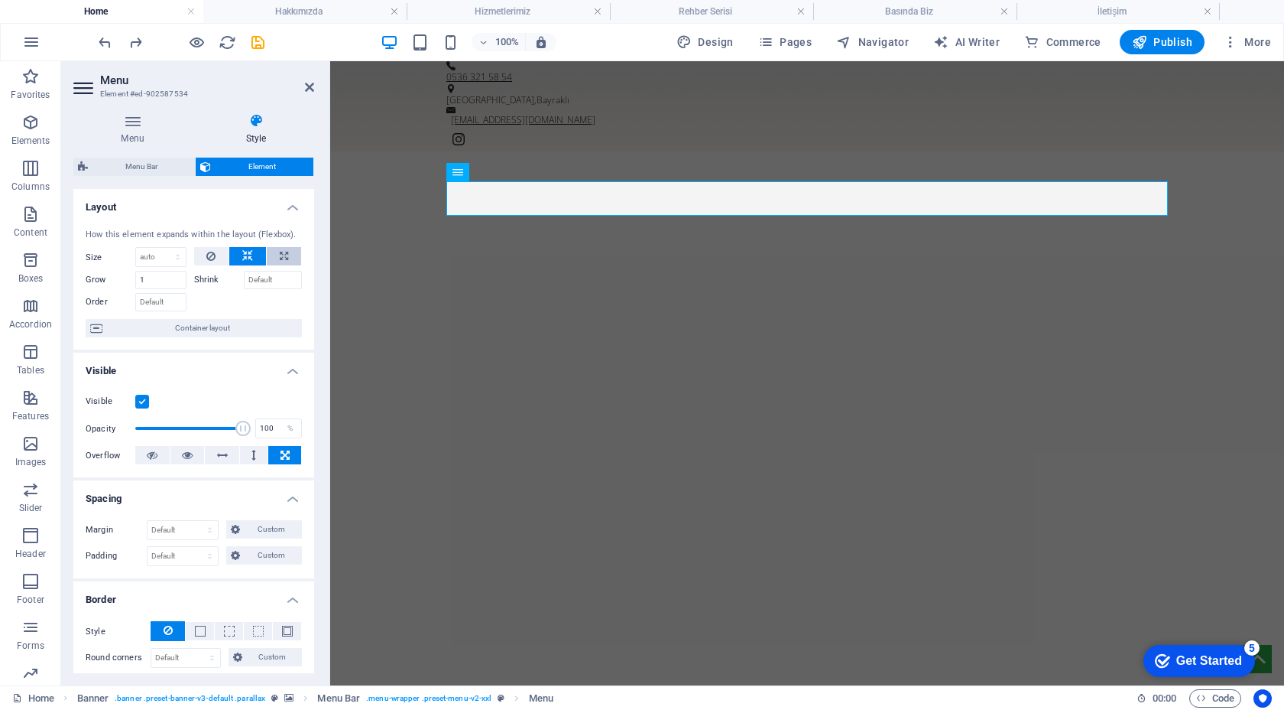
click at [280, 254] on icon at bounding box center [284, 256] width 8 height 18
type input "100"
select select "%"
click at [249, 255] on icon at bounding box center [247, 256] width 11 height 18
select select "DISABLED_OPTION_VALUE"
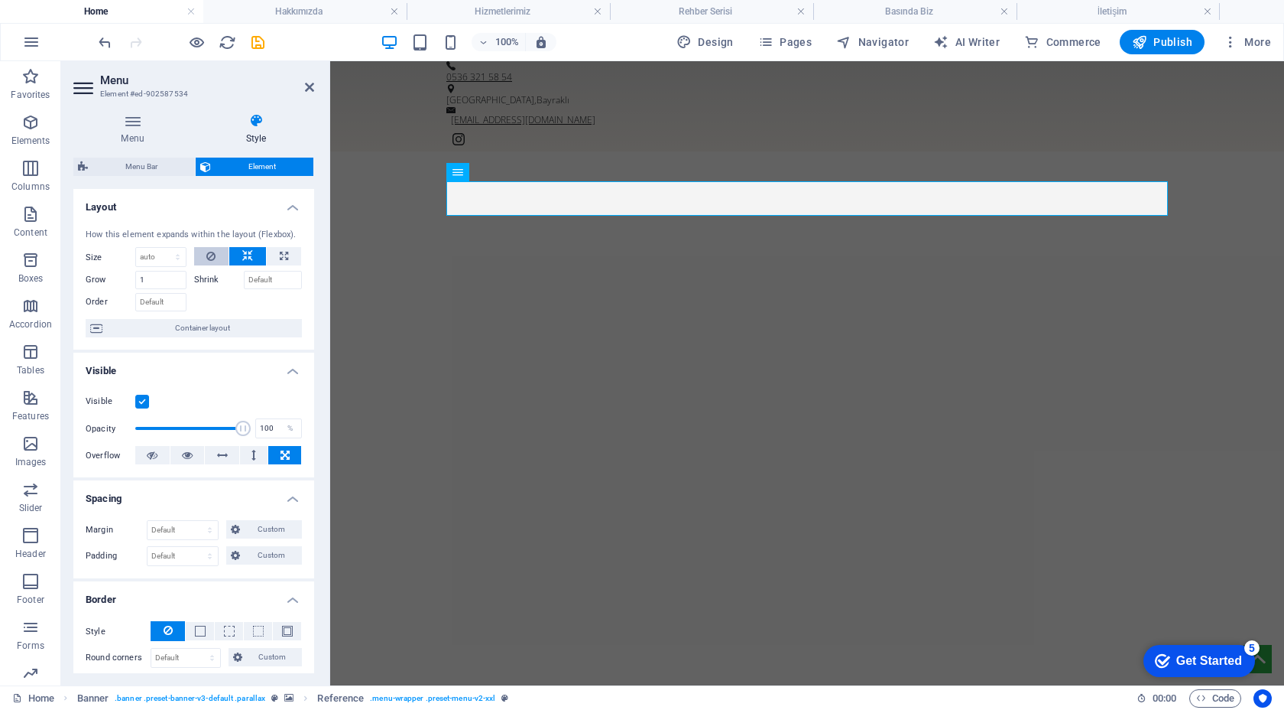
click at [216, 258] on button at bounding box center [211, 256] width 35 height 18
click at [252, 259] on button at bounding box center [247, 256] width 37 height 18
click at [209, 324] on span "Container layout" at bounding box center [202, 328] width 190 height 18
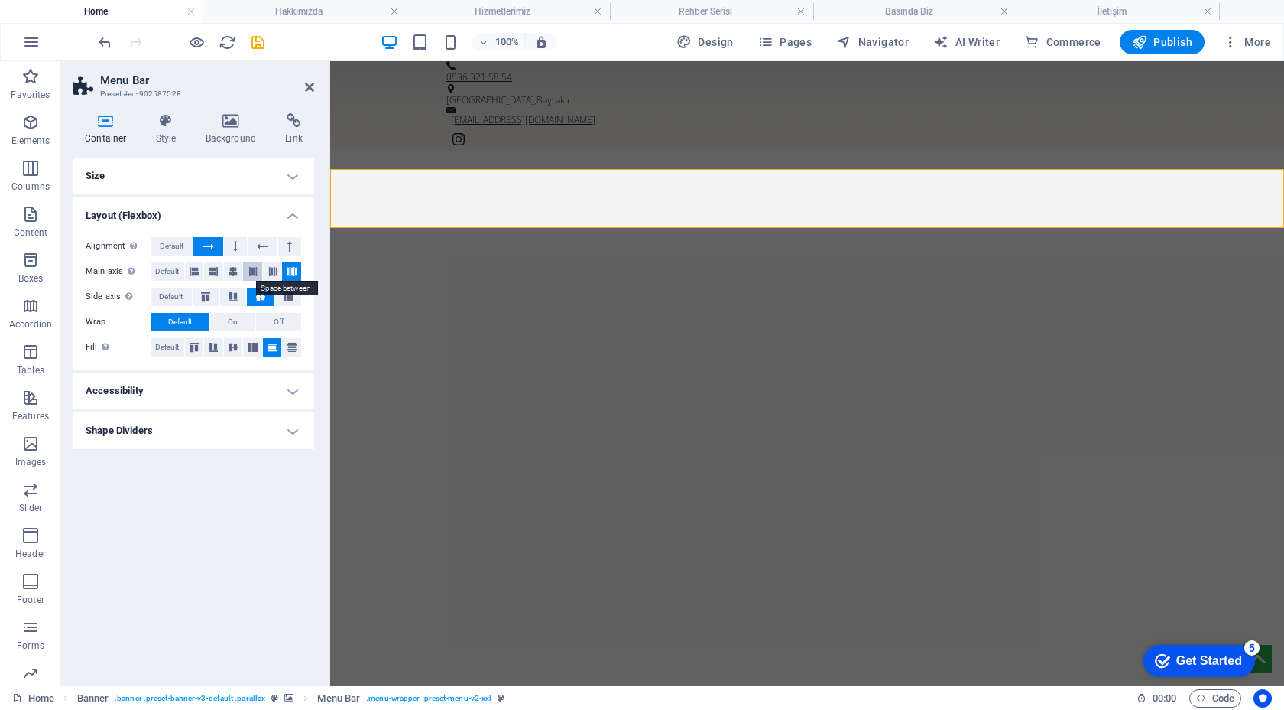
click at [248, 269] on icon at bounding box center [252, 271] width 9 height 18
click at [235, 272] on icon at bounding box center [233, 271] width 9 height 18
click at [209, 272] on icon at bounding box center [213, 271] width 9 height 18
click at [205, 272] on button at bounding box center [213, 271] width 19 height 18
click at [201, 272] on button at bounding box center [194, 271] width 19 height 18
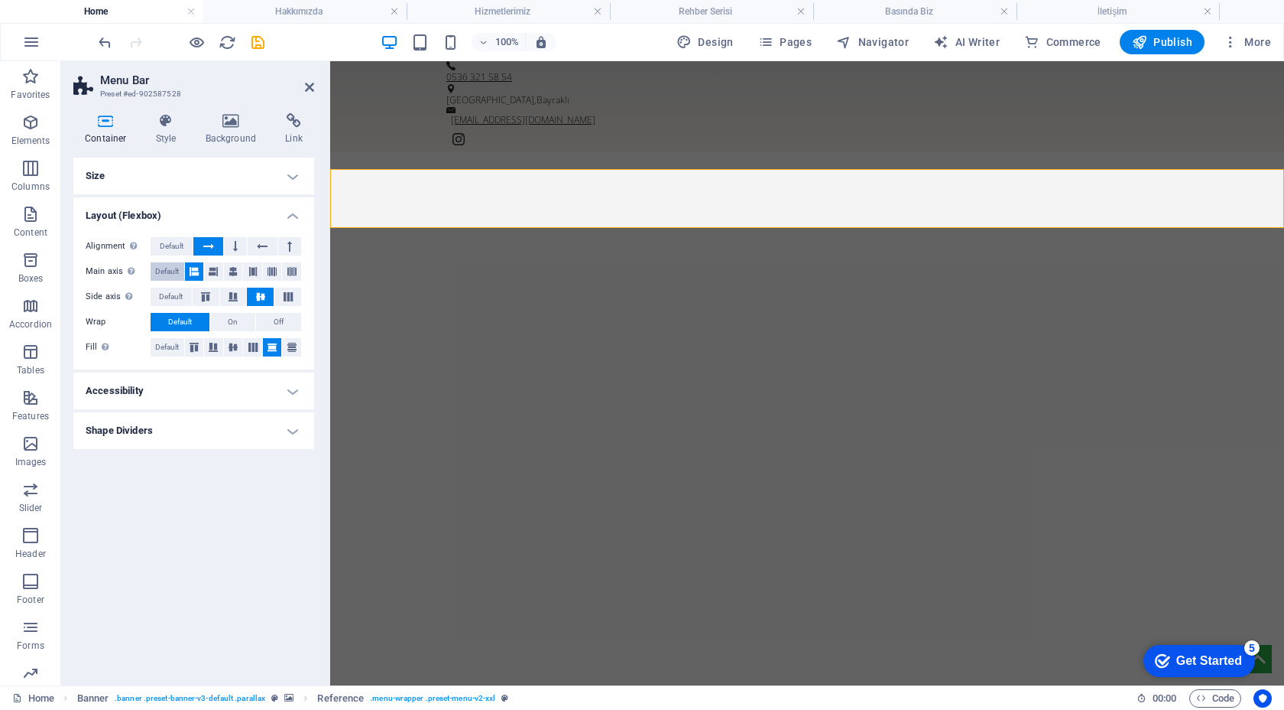
click at [174, 271] on span "Default" at bounding box center [167, 271] width 24 height 18
click at [198, 375] on h4 "Accessibility" at bounding box center [193, 390] width 241 height 37
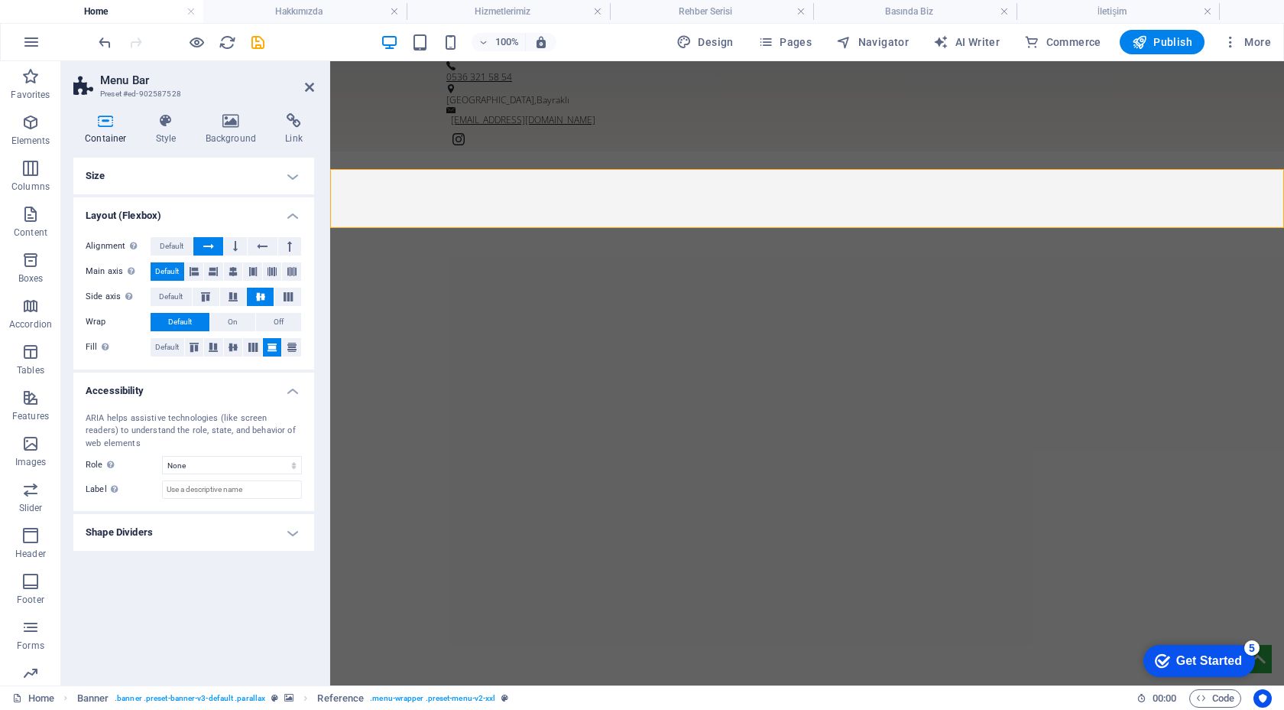
click at [198, 382] on h4 "Accessibility" at bounding box center [193, 386] width 241 height 28
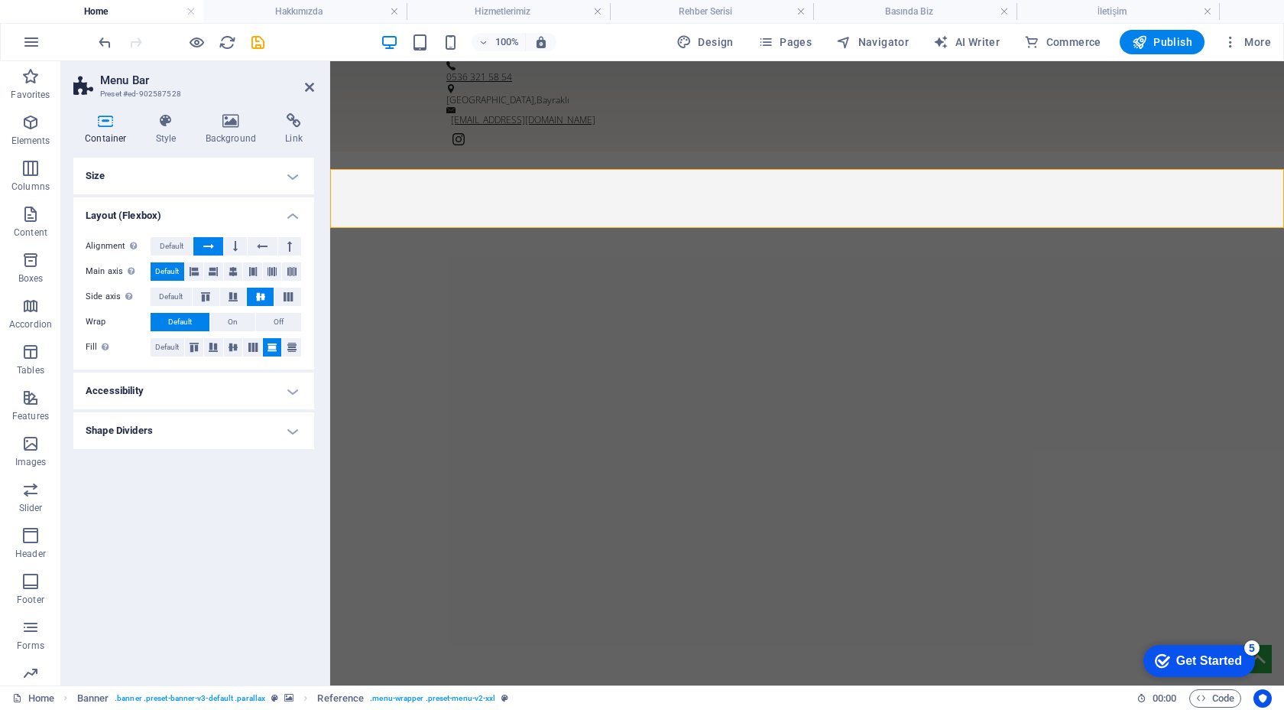
click at [195, 438] on h4 "Shape Dividers" at bounding box center [193, 430] width 241 height 37
click at [262, 164] on h4 "Size" at bounding box center [193, 175] width 241 height 37
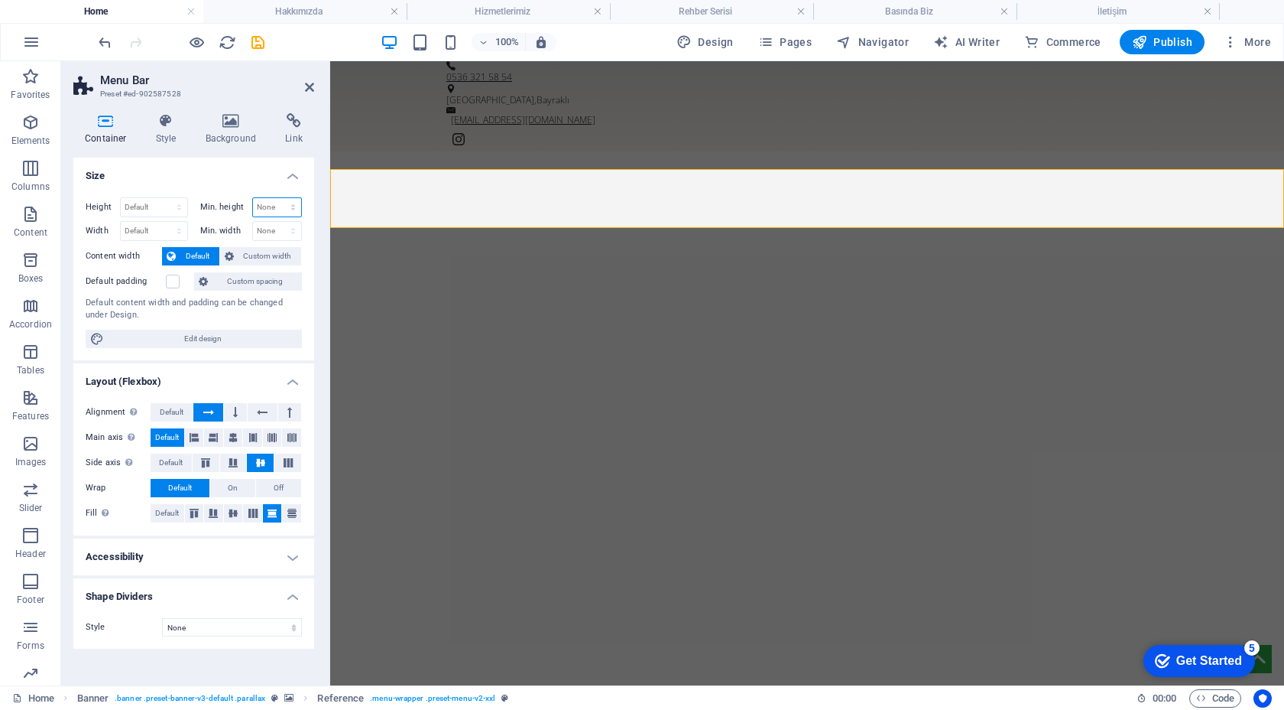
click at [277, 203] on select "None px rem % vh vw" at bounding box center [277, 207] width 49 height 18
click at [253, 198] on select "None px rem % vh vw" at bounding box center [277, 207] width 49 height 18
select select "DISABLED_OPTION_VALUE"
click at [252, 250] on span "Custom width" at bounding box center [268, 256] width 59 height 18
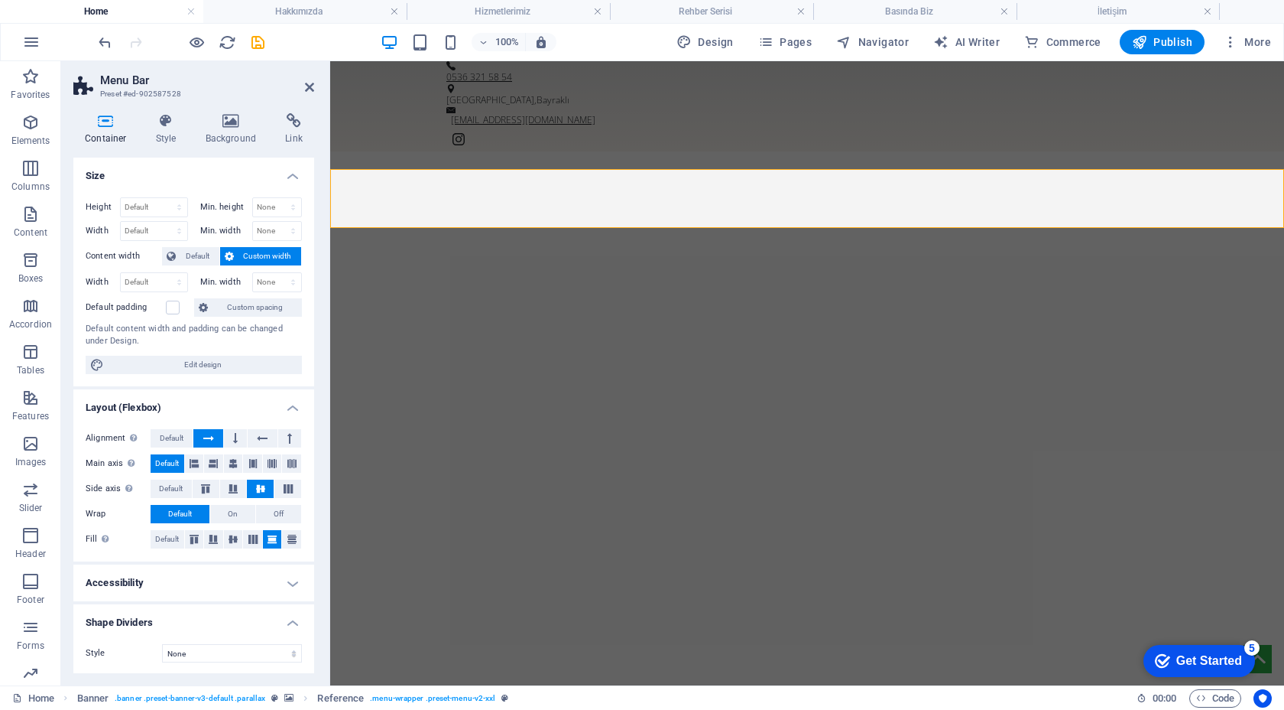
click at [252, 250] on span "Custom width" at bounding box center [268, 256] width 59 height 18
click at [193, 255] on span "Default" at bounding box center [197, 256] width 34 height 18
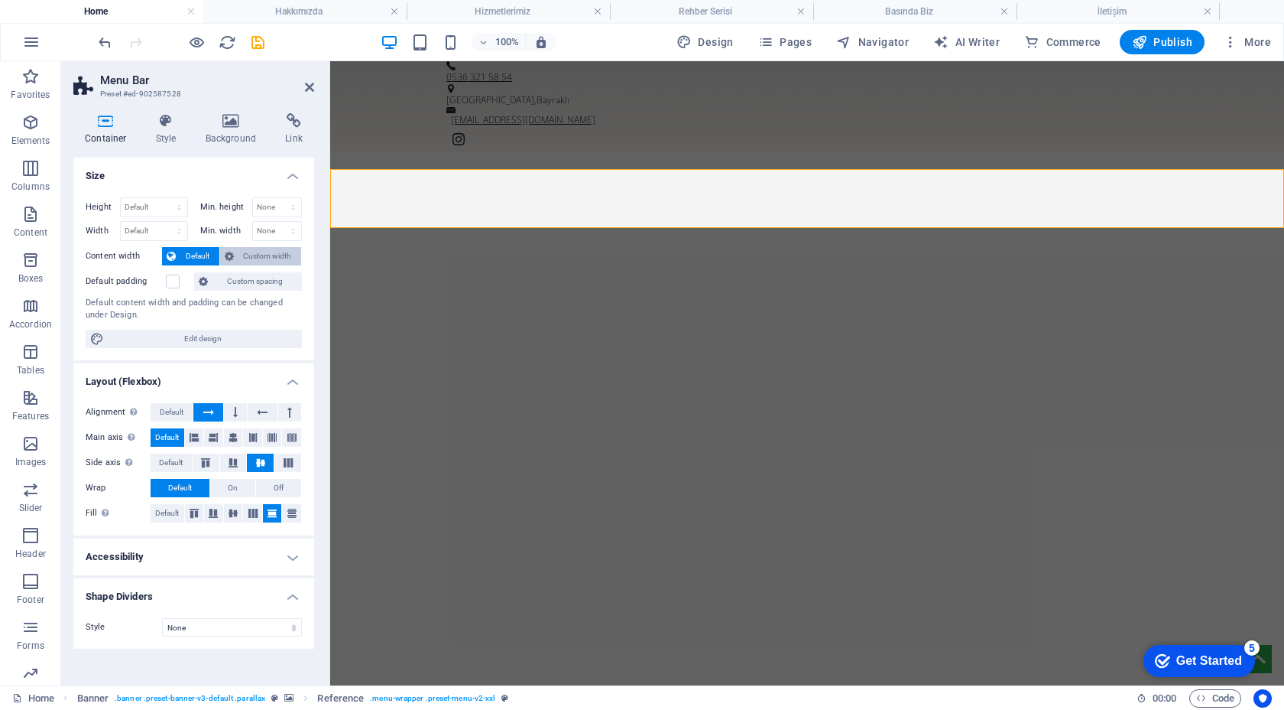
click at [229, 255] on icon at bounding box center [229, 256] width 9 height 18
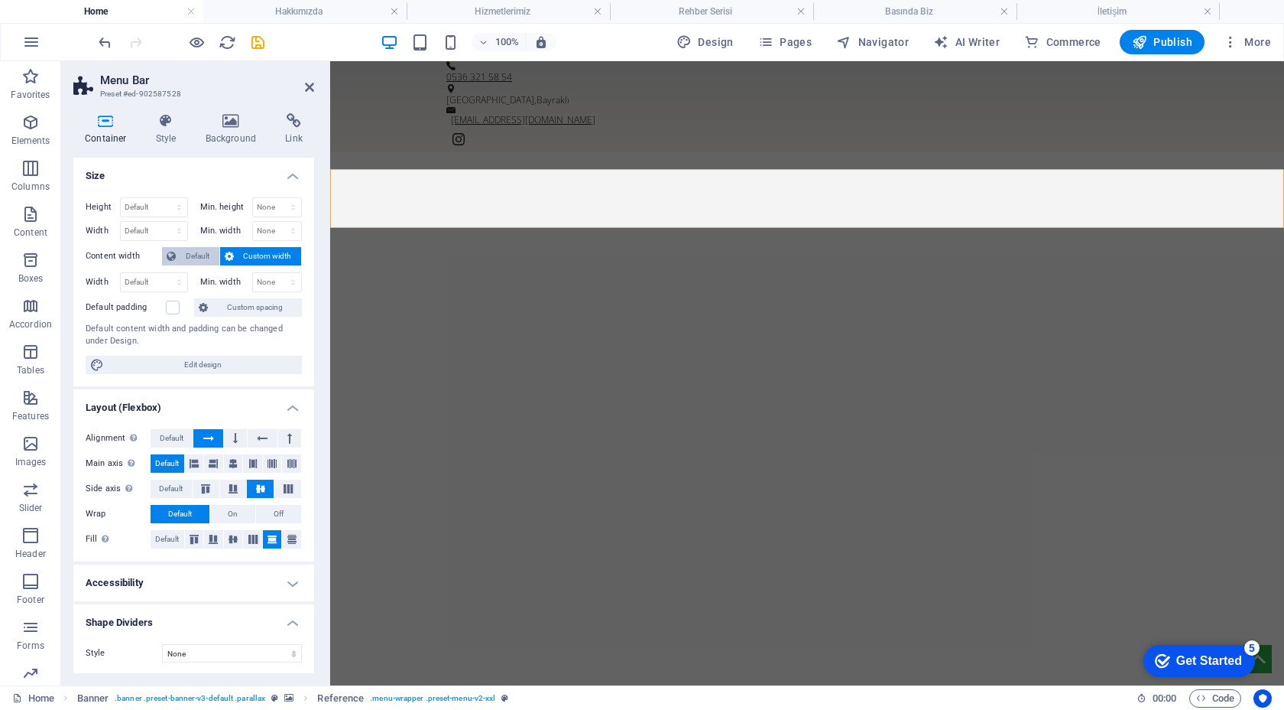
click at [193, 256] on span "Default" at bounding box center [197, 256] width 34 height 18
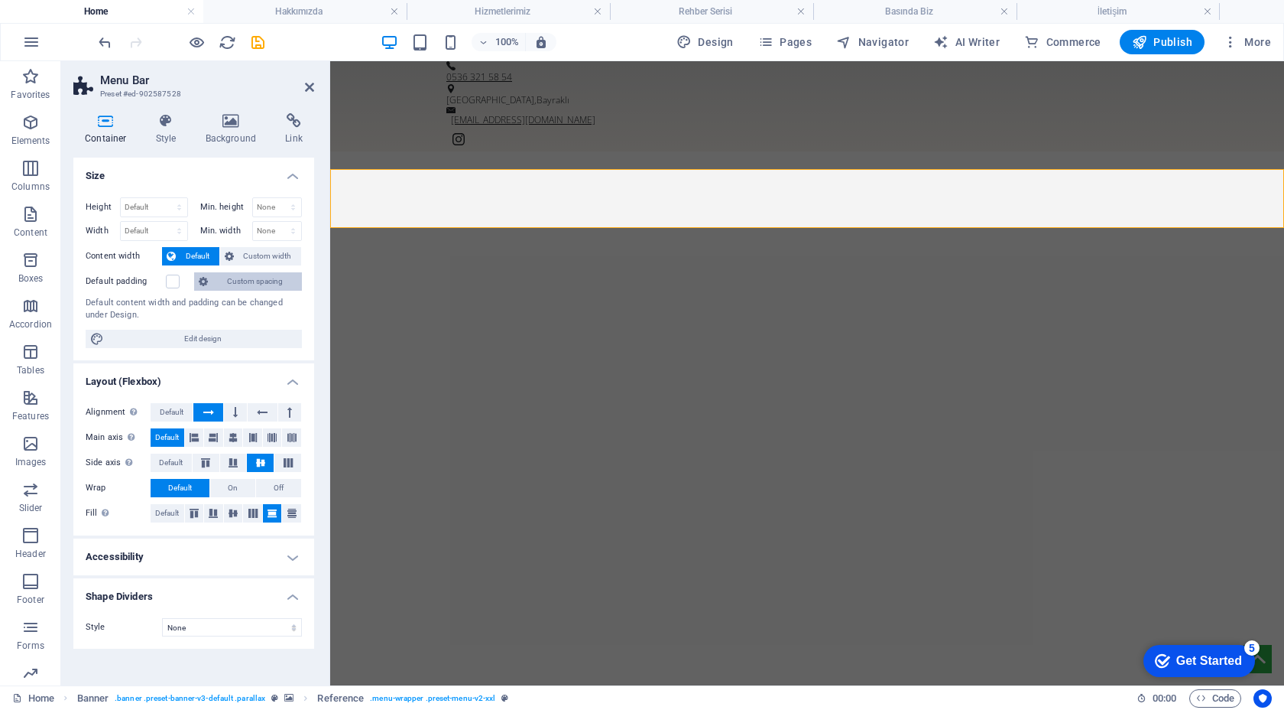
click at [222, 275] on span "Custom spacing" at bounding box center [255, 281] width 85 height 18
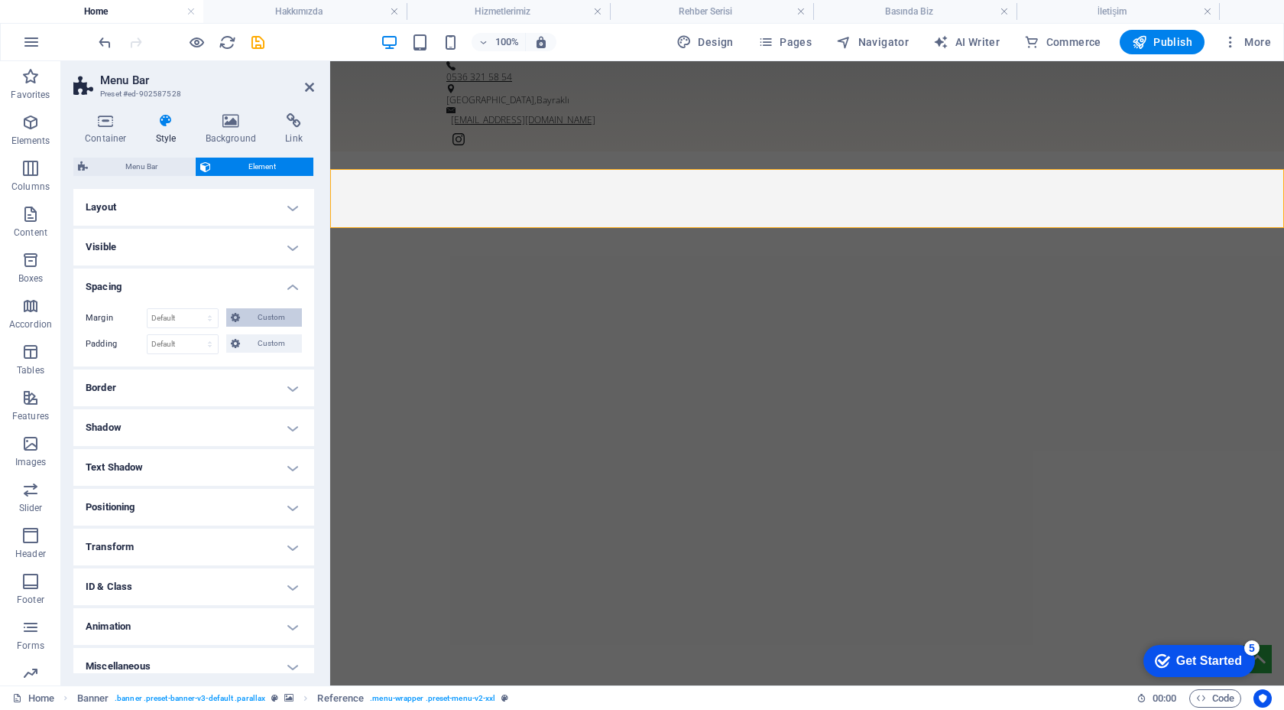
click at [241, 316] on button "Custom" at bounding box center [264, 317] width 76 height 18
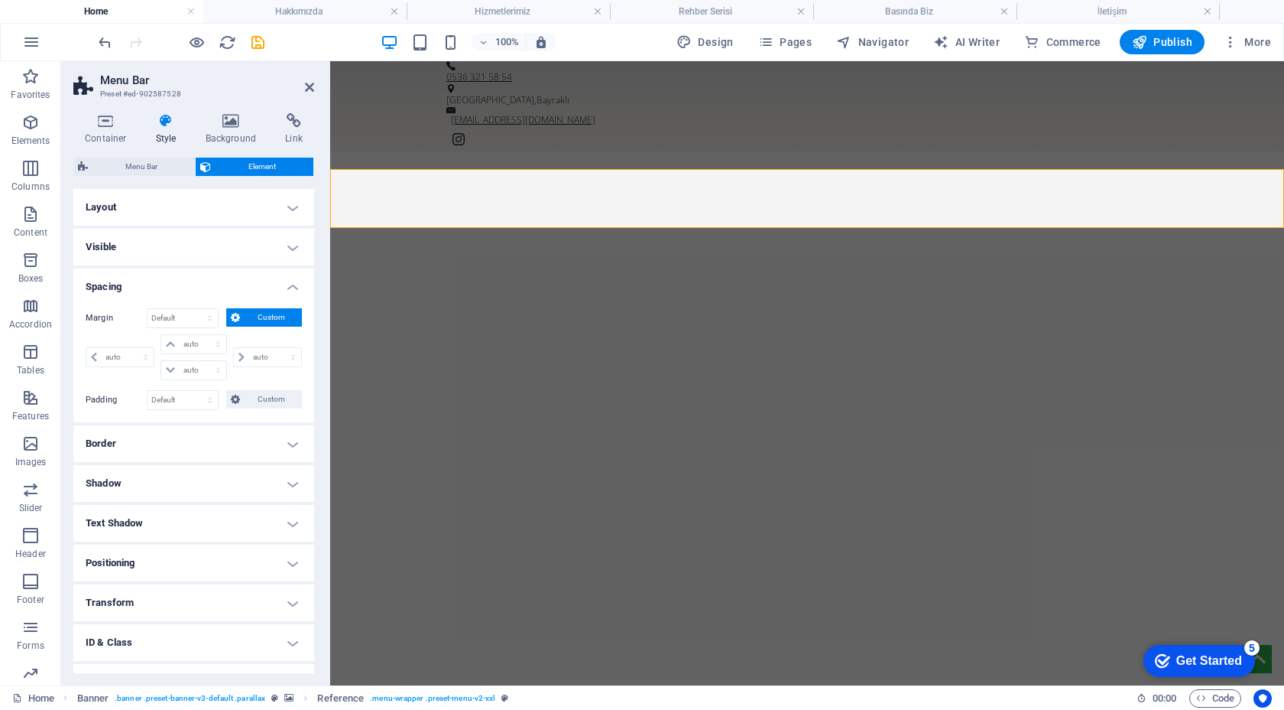
click at [241, 316] on button "Custom" at bounding box center [264, 317] width 76 height 18
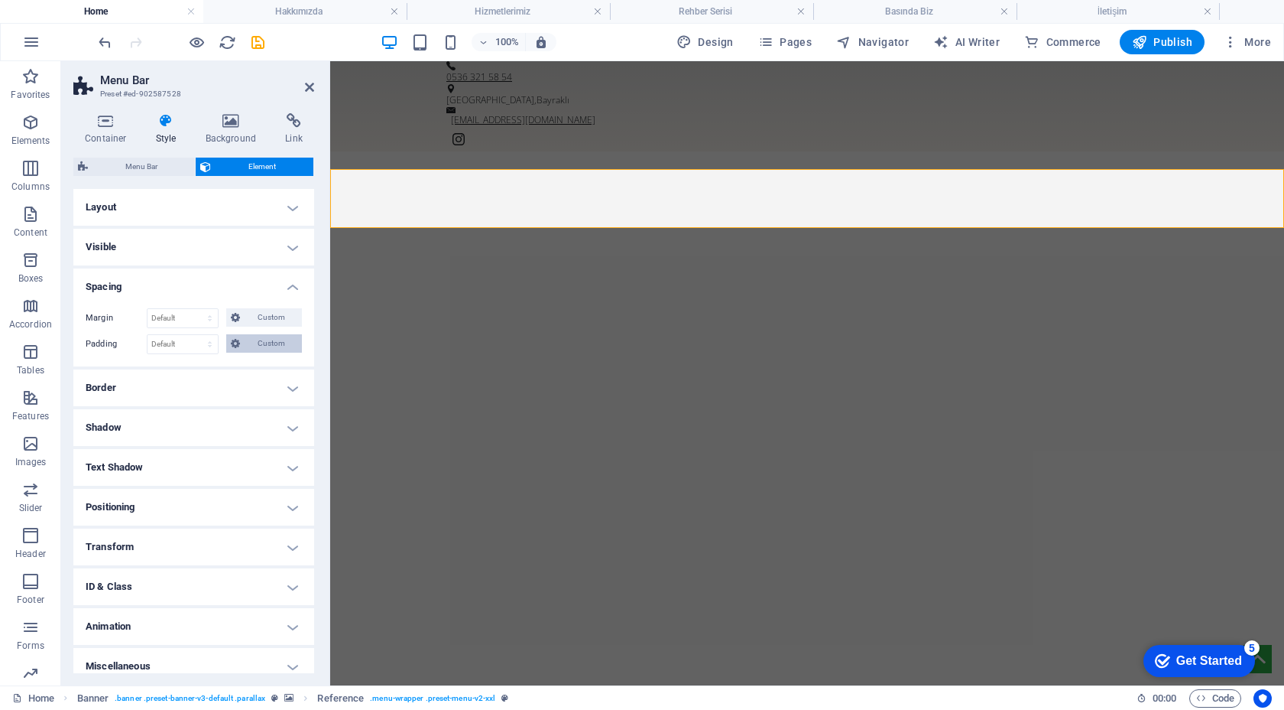
click at [248, 344] on span "Custom" at bounding box center [271, 343] width 53 height 18
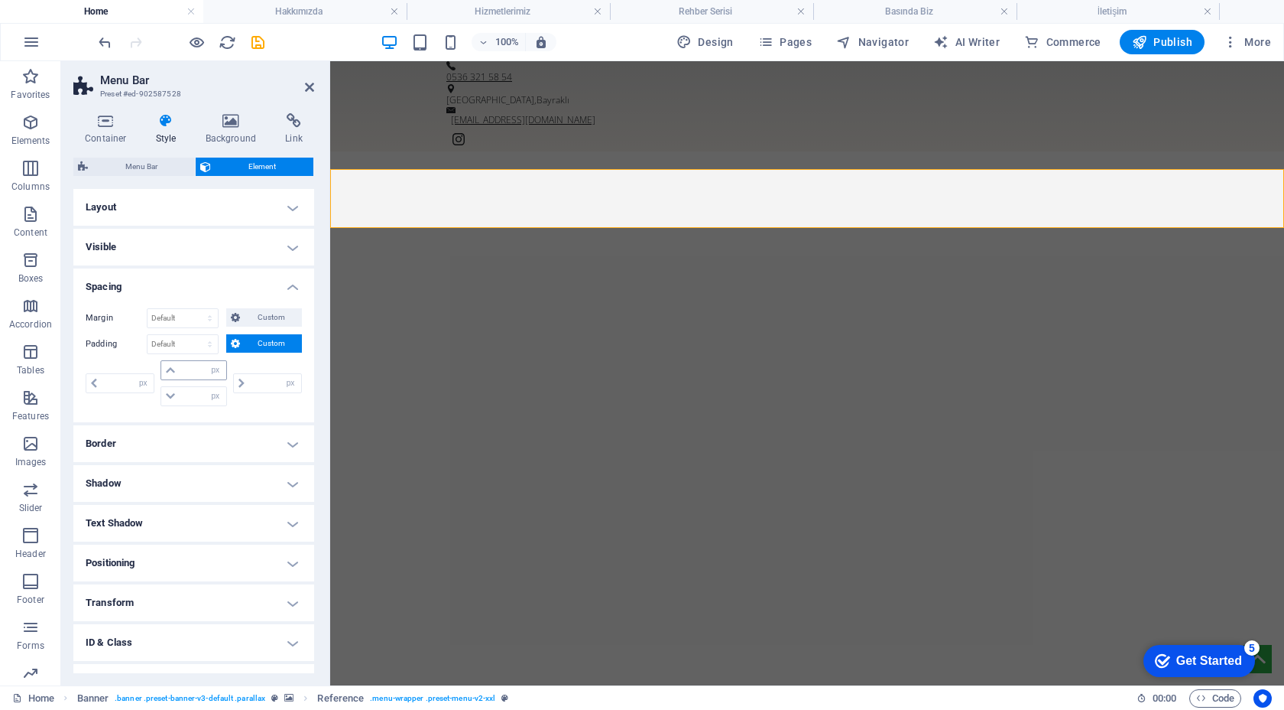
click at [195, 379] on div "px rem % vh vw" at bounding box center [194, 370] width 66 height 20
click at [195, 377] on input "number" at bounding box center [203, 370] width 46 height 18
click at [175, 393] on span at bounding box center [170, 396] width 18 height 18
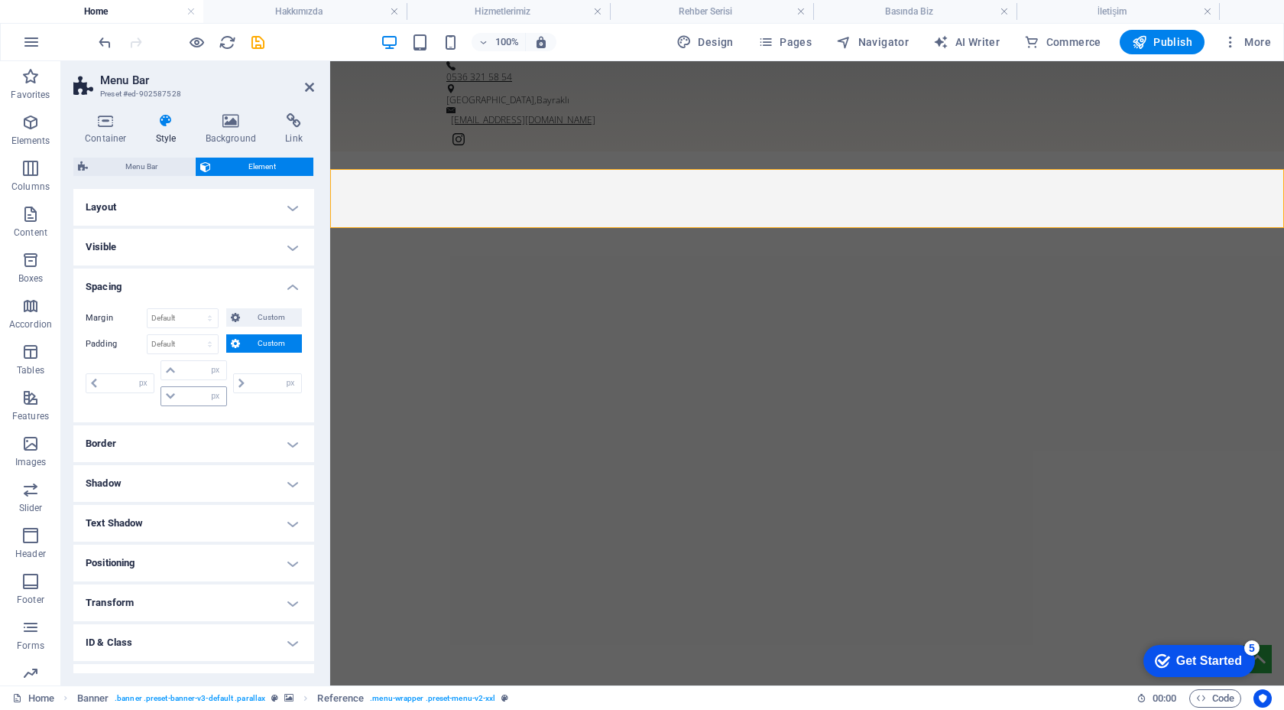
click at [175, 393] on span at bounding box center [170, 396] width 18 height 18
click at [169, 393] on icon at bounding box center [170, 395] width 9 height 9
click at [150, 161] on span "Menu Bar" at bounding box center [142, 166] width 98 height 18
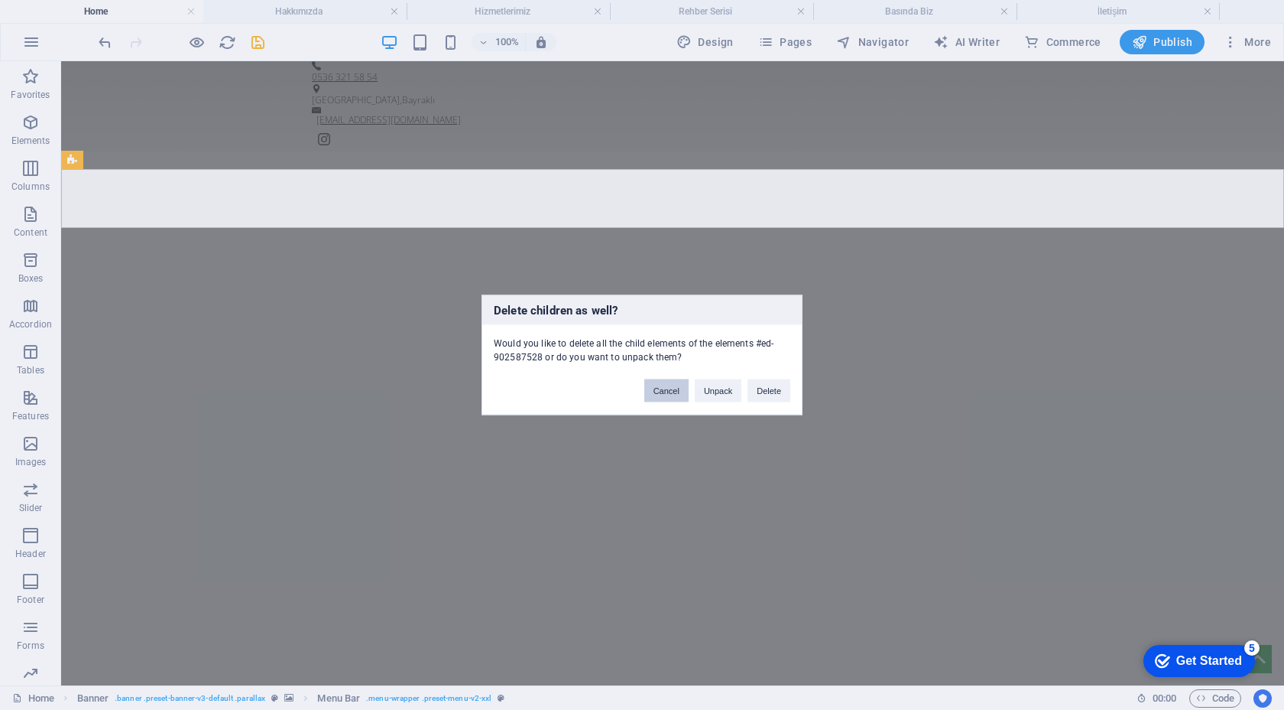
click at [665, 392] on button "Cancel" at bounding box center [667, 390] width 44 height 23
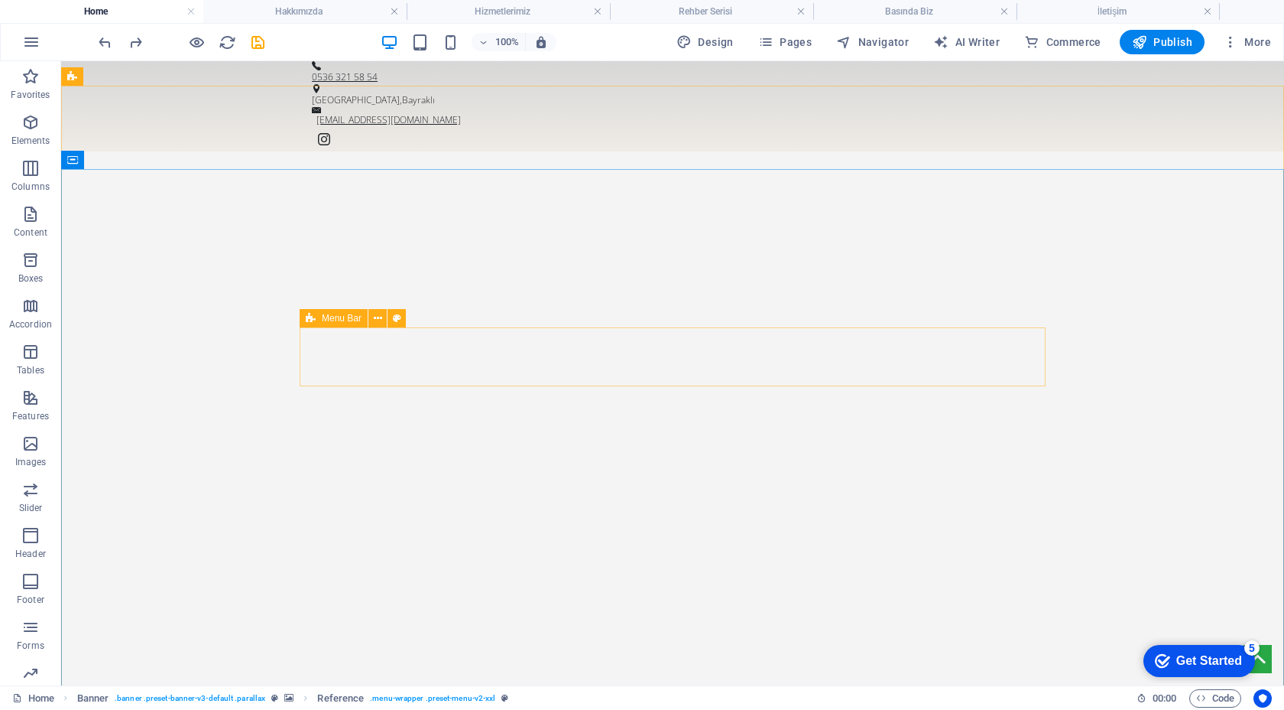
click at [309, 318] on icon at bounding box center [311, 318] width 10 height 18
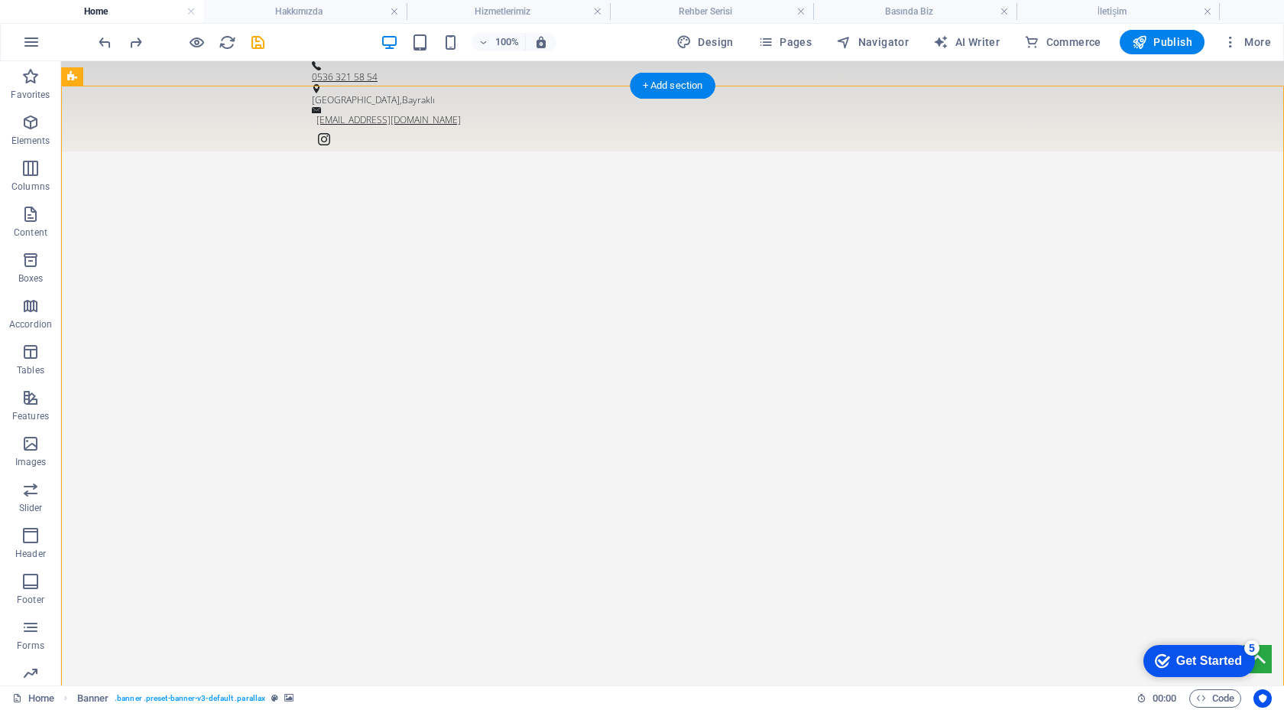
drag, startPoint x: 401, startPoint y: 378, endPoint x: 339, endPoint y: 197, distance: 191.2
click at [398, 316] on icon at bounding box center [397, 318] width 8 height 16
select select "rem"
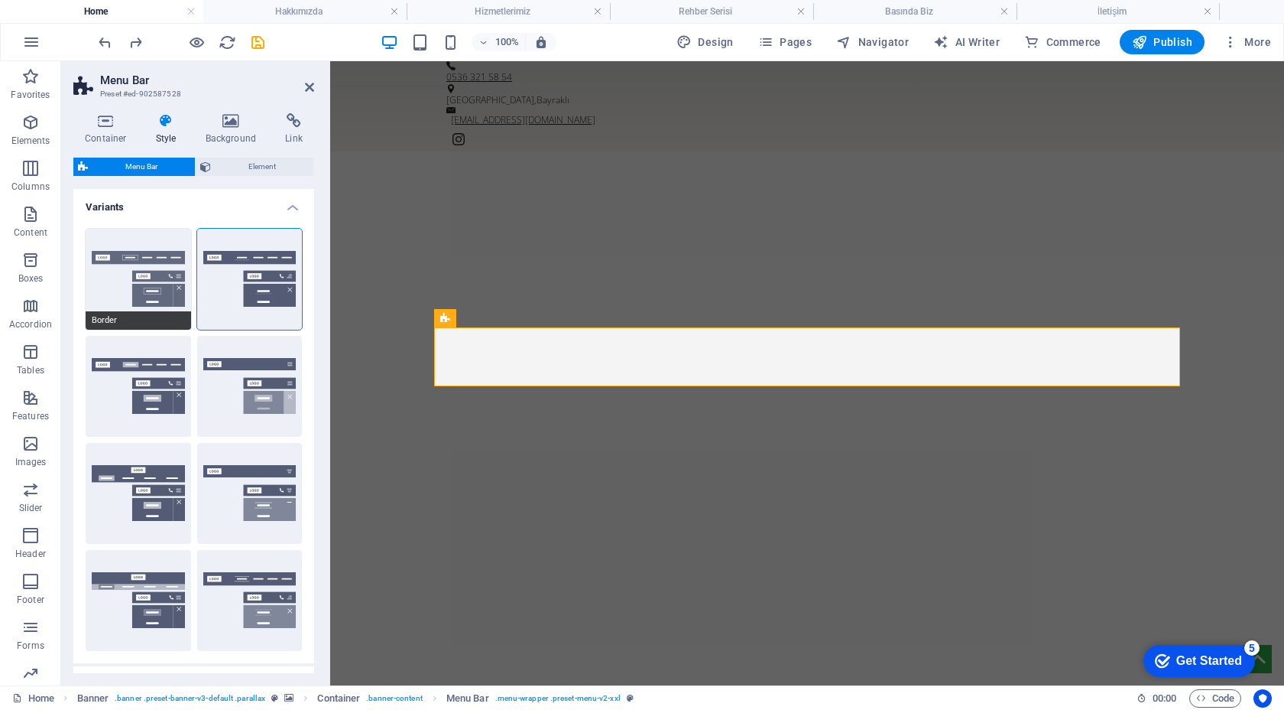
click at [150, 295] on button "Border" at bounding box center [139, 279] width 106 height 101
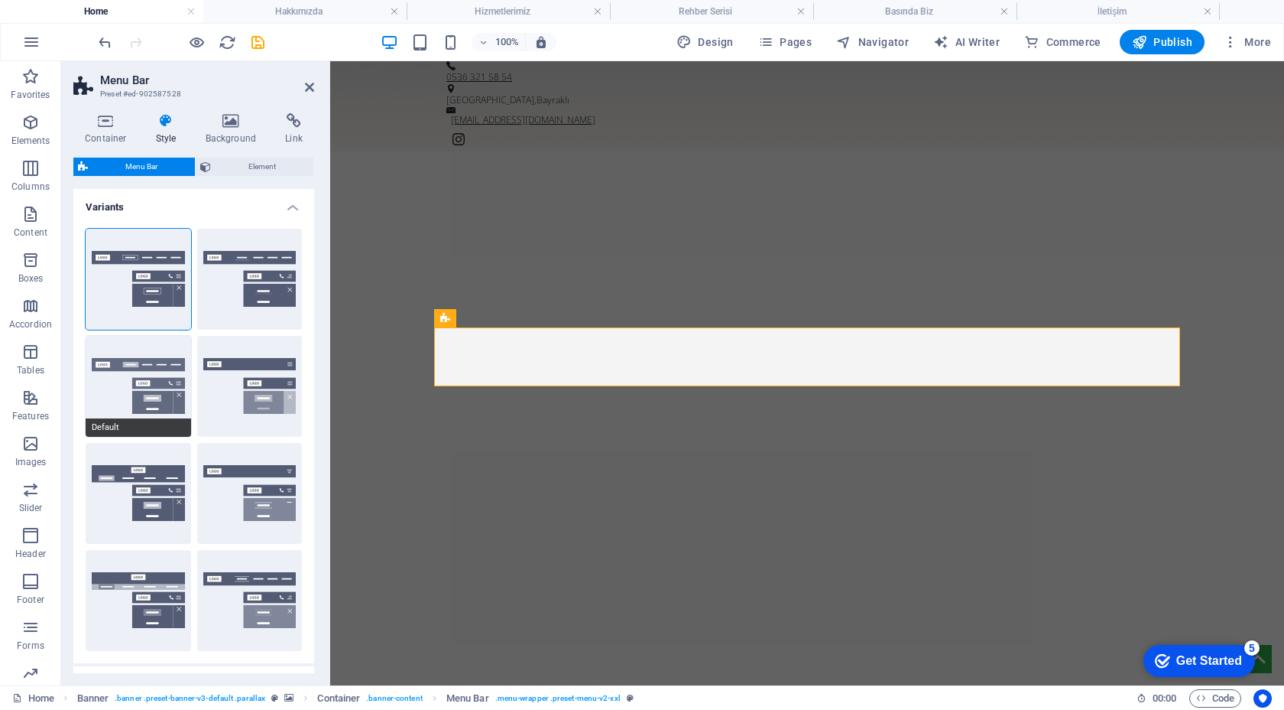
click at [168, 387] on button "Default" at bounding box center [139, 386] width 106 height 101
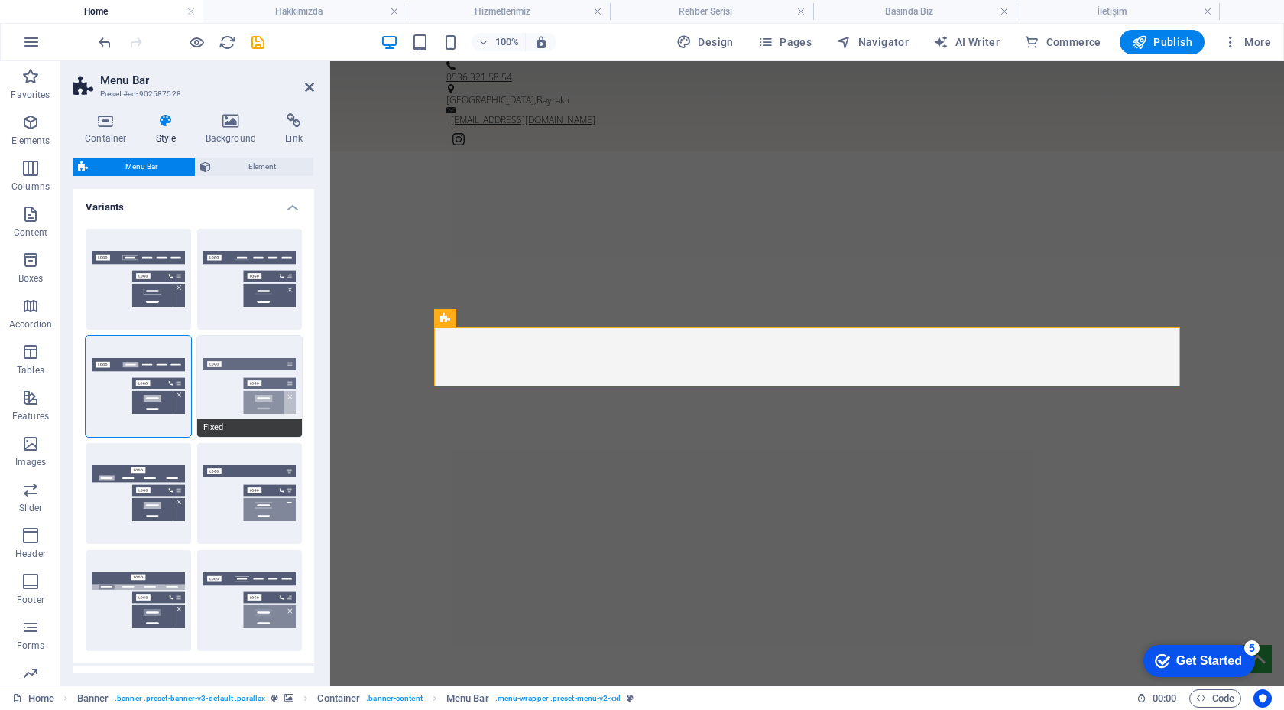
click at [225, 408] on button "Fixed" at bounding box center [250, 386] width 106 height 101
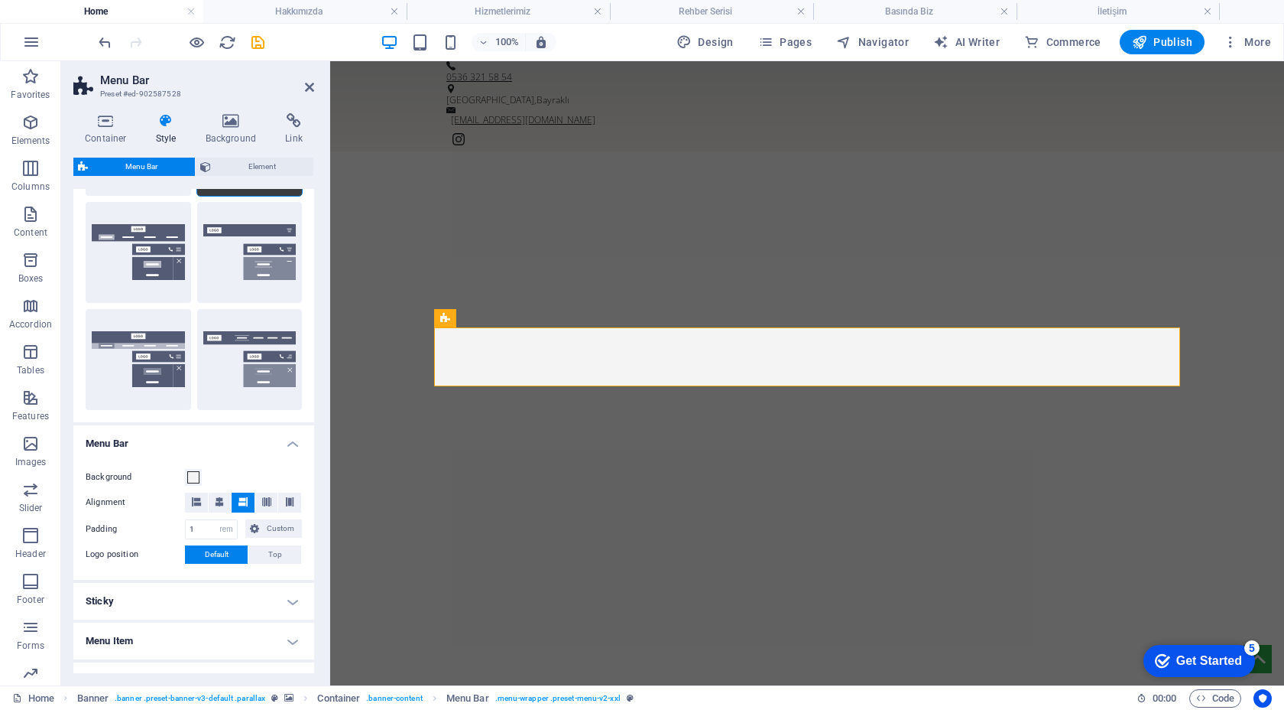
scroll to position [244, 0]
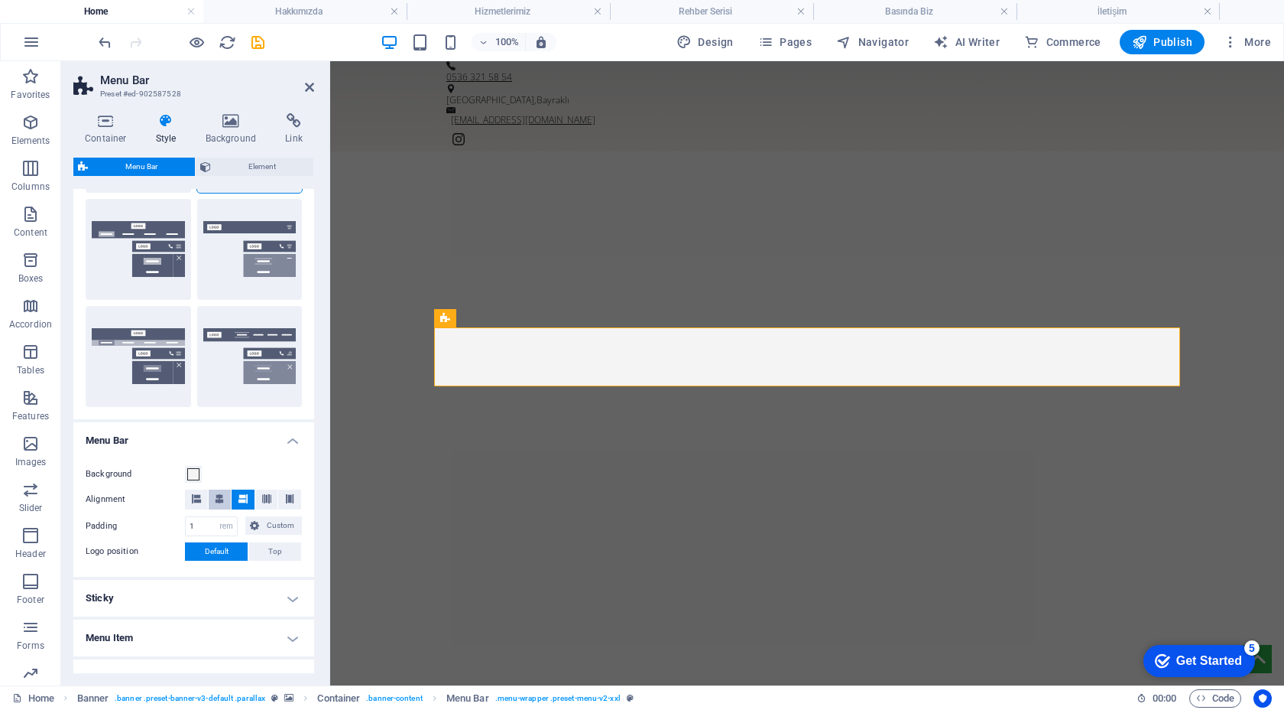
click at [217, 500] on icon at bounding box center [219, 498] width 9 height 9
click at [198, 502] on icon at bounding box center [196, 498] width 9 height 9
drag, startPoint x: 241, startPoint y: 501, endPoint x: 252, endPoint y: 501, distance: 10.7
click at [241, 501] on icon at bounding box center [243, 498] width 9 height 9
click at [268, 518] on span "Custom" at bounding box center [281, 525] width 34 height 18
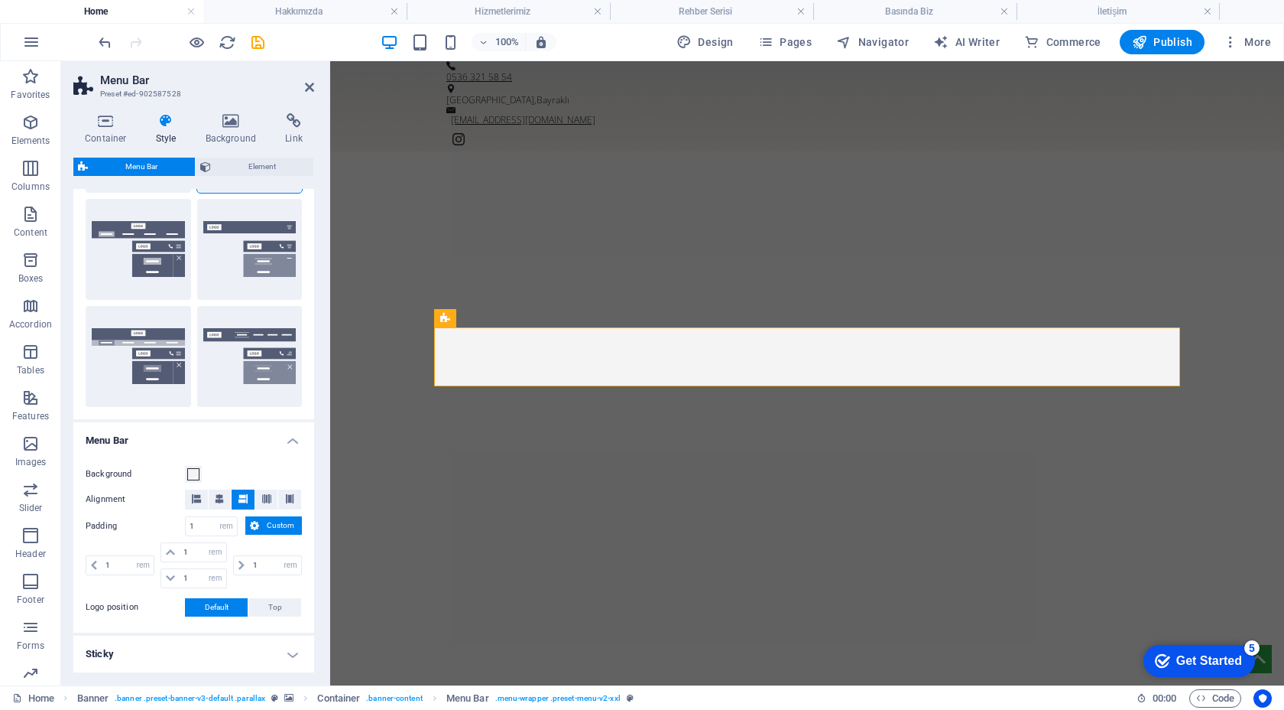
click at [268, 518] on span "Custom" at bounding box center [281, 525] width 34 height 18
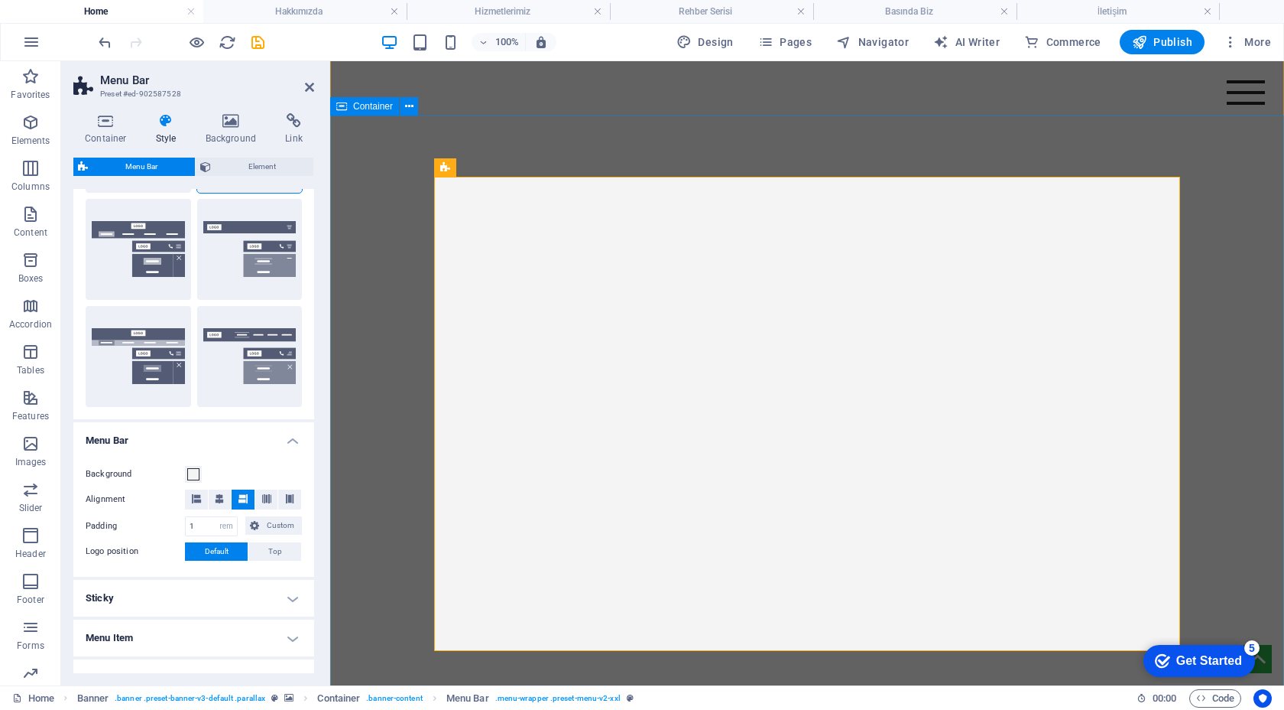
scroll to position [124, 0]
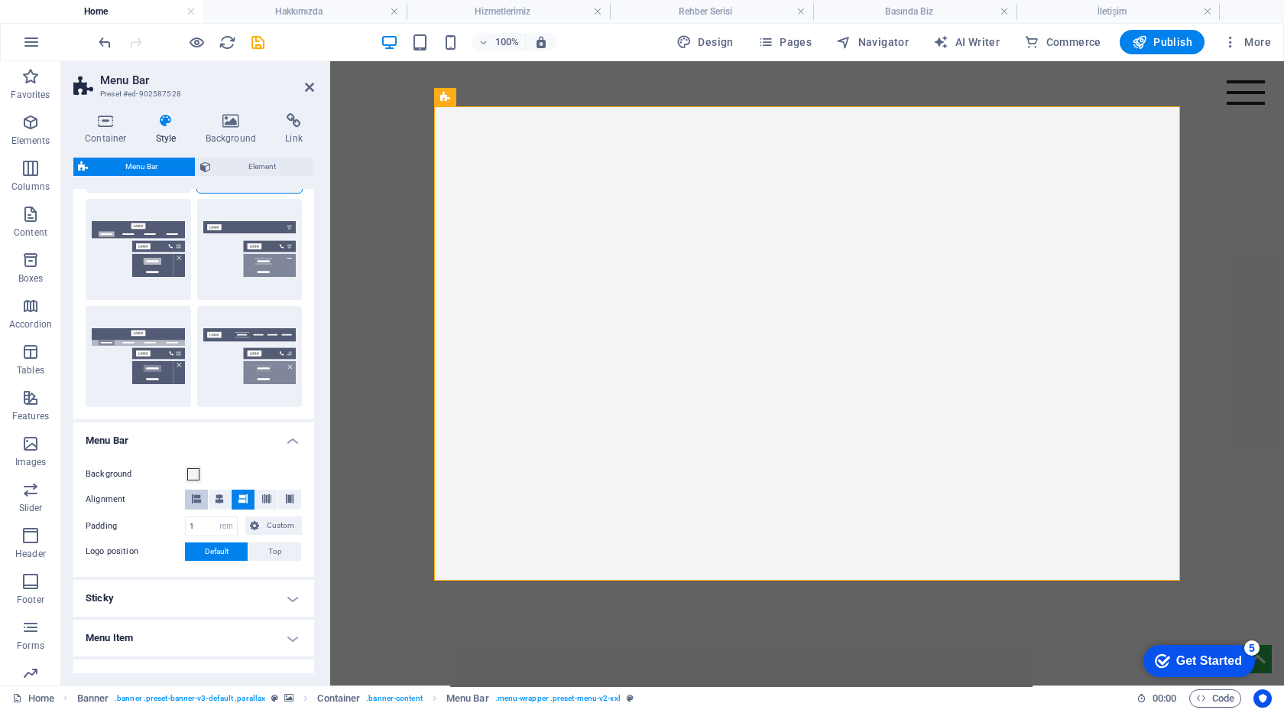
click at [197, 497] on icon at bounding box center [196, 498] width 9 height 9
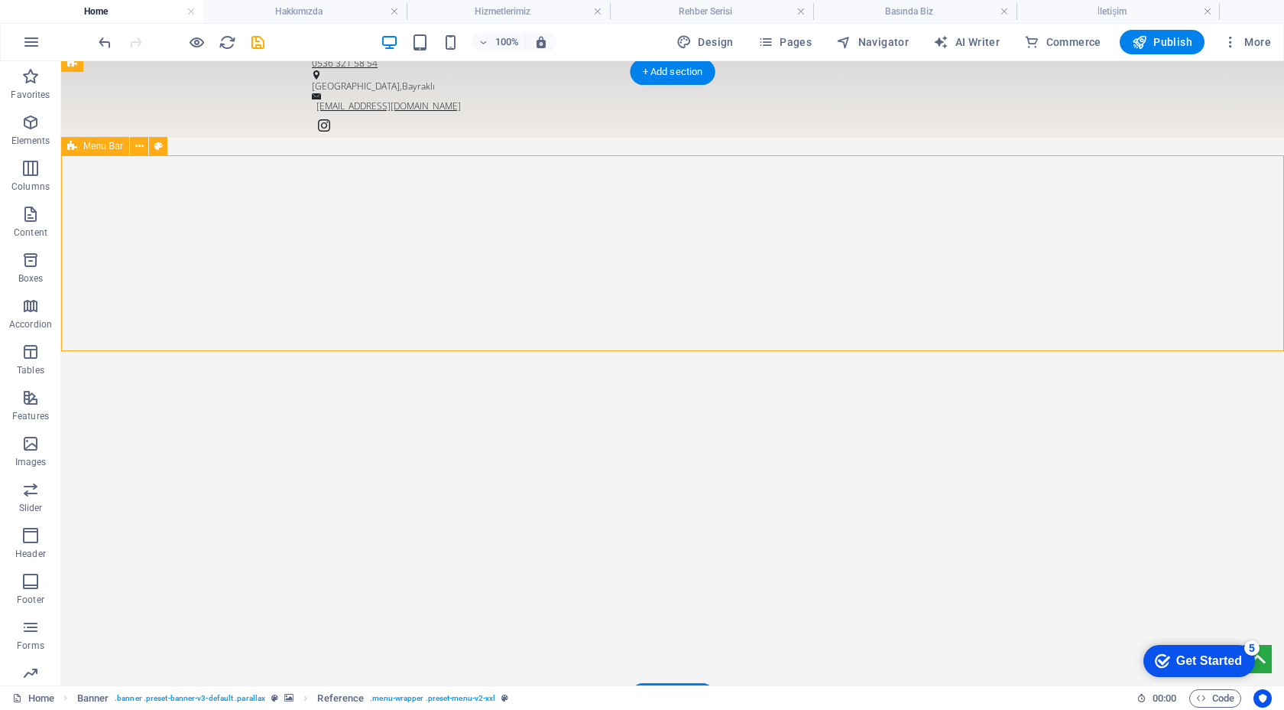
scroll to position [14, 0]
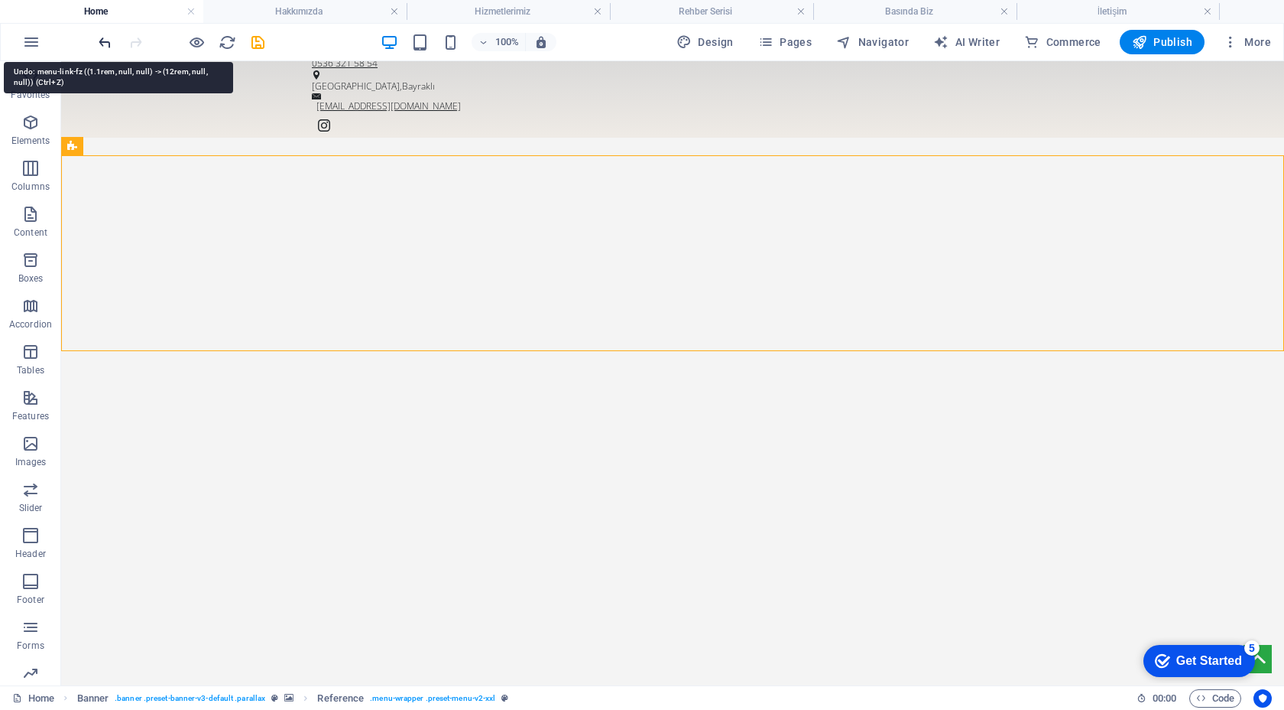
click at [109, 42] on icon "undo" at bounding box center [105, 43] width 18 height 18
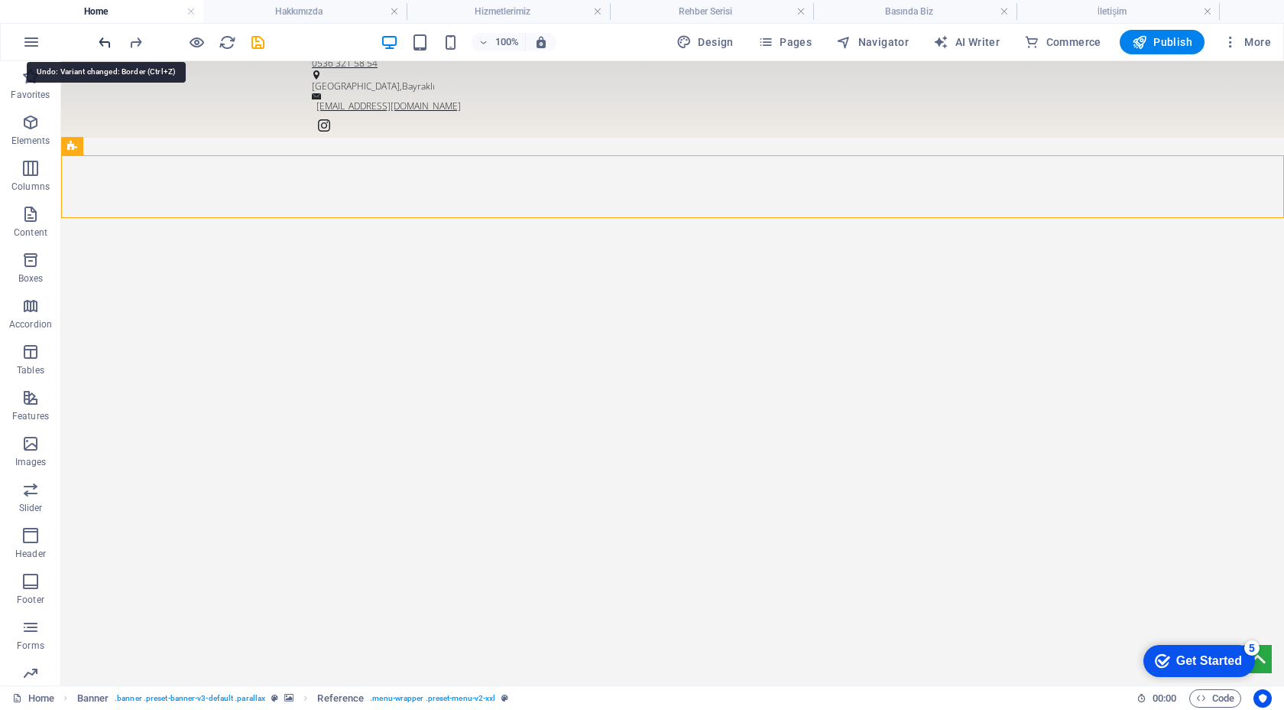
click at [108, 42] on icon "undo" at bounding box center [105, 43] width 18 height 18
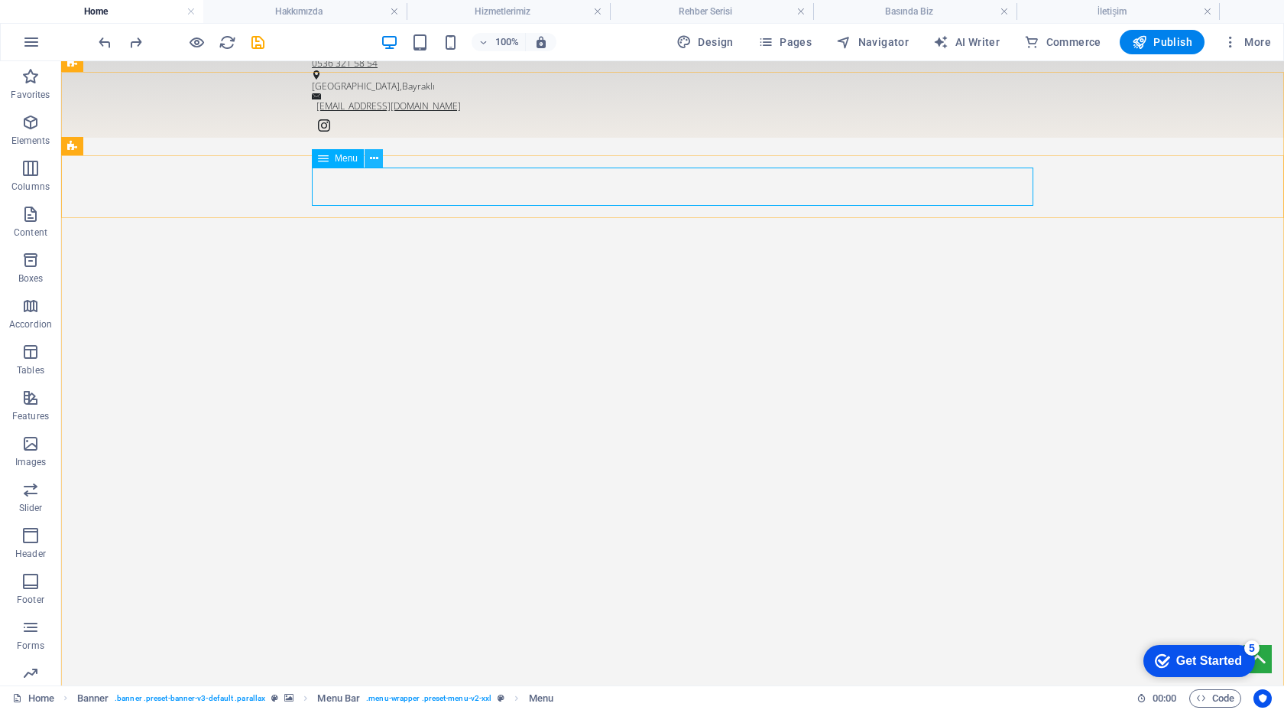
click at [370, 160] on icon at bounding box center [374, 159] width 8 height 16
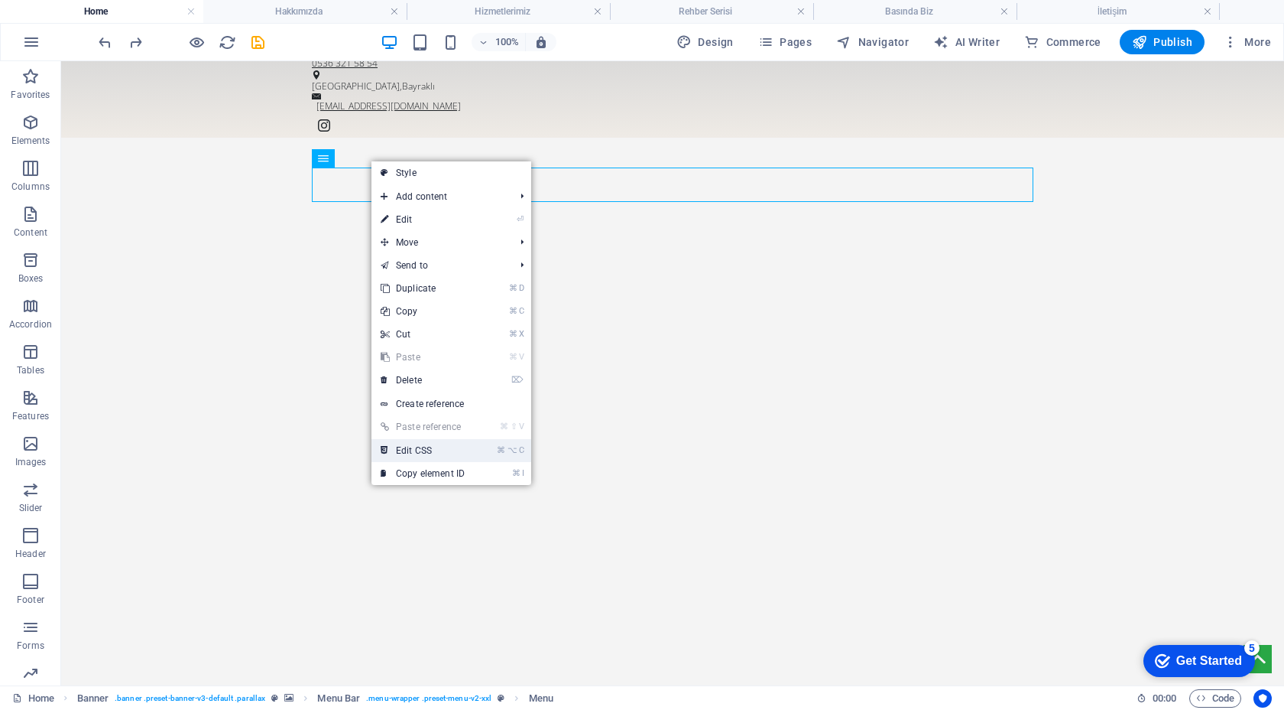
click at [443, 448] on link "⌘ ⌥ C Edit CSS" at bounding box center [423, 450] width 102 height 23
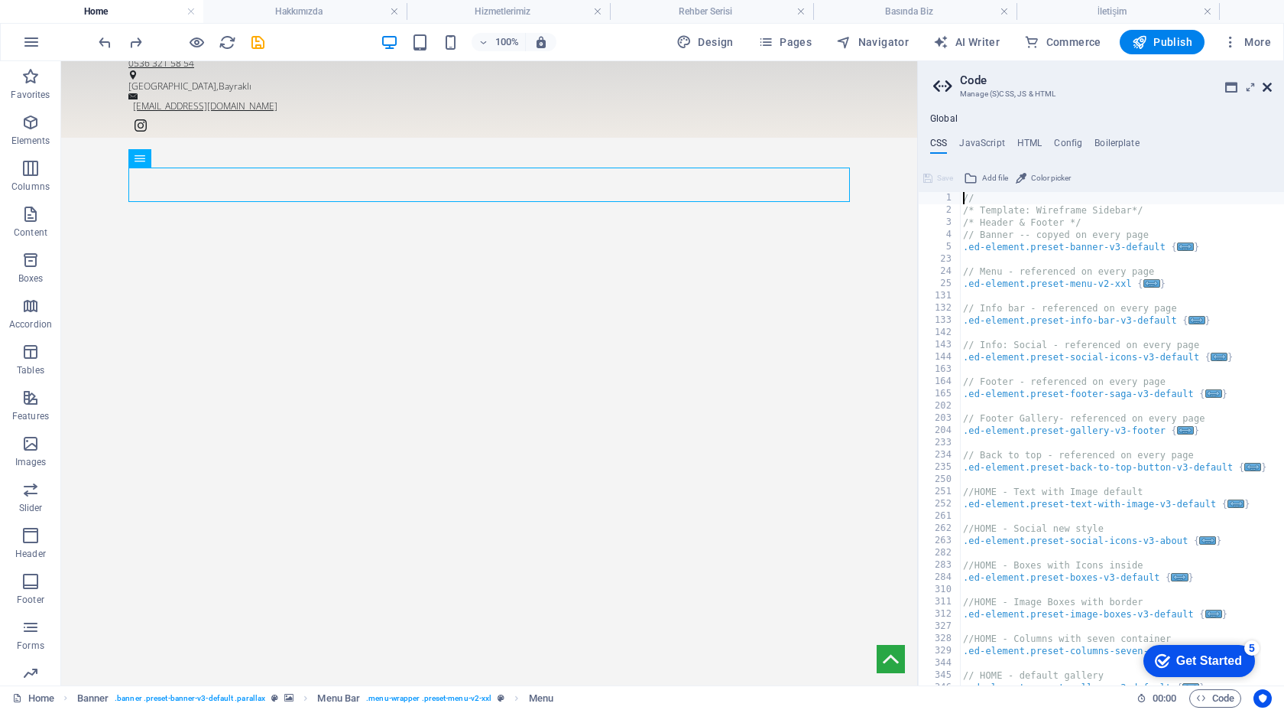
click at [1265, 88] on icon at bounding box center [1267, 87] width 9 height 12
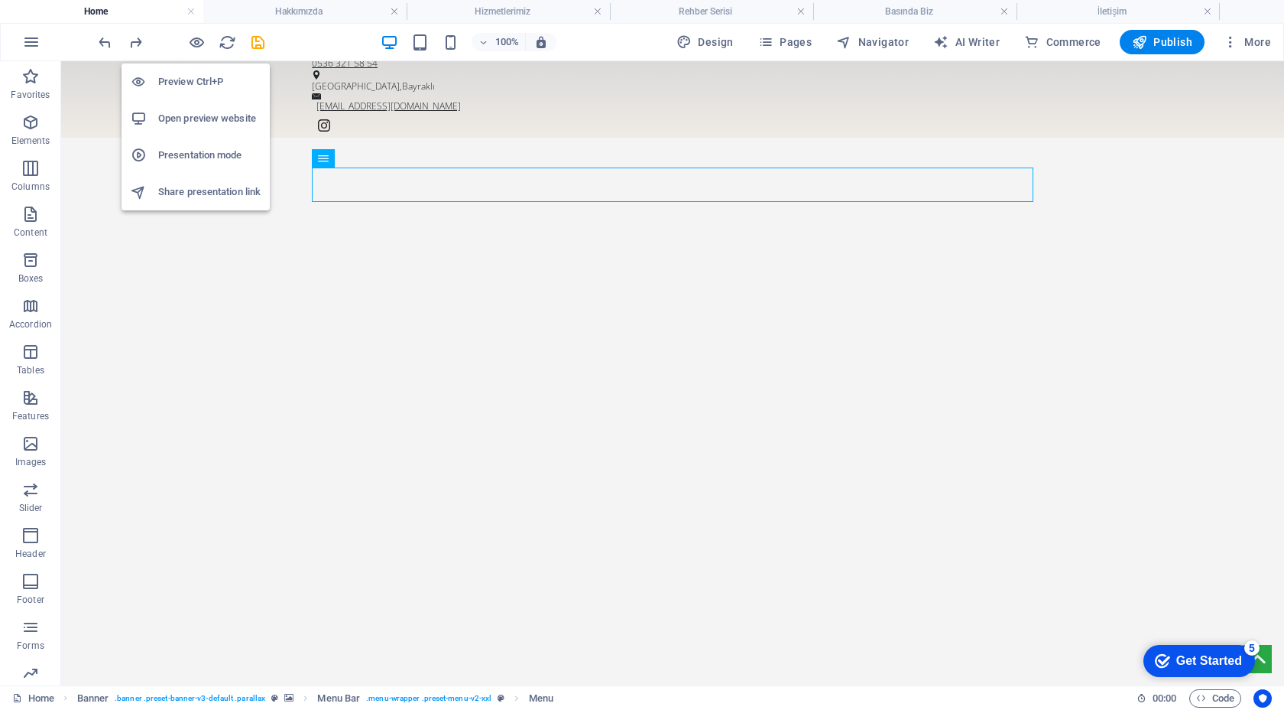
click at [196, 107] on li "Open preview website" at bounding box center [196, 118] width 148 height 37
click at [199, 39] on icon "button" at bounding box center [197, 43] width 18 height 18
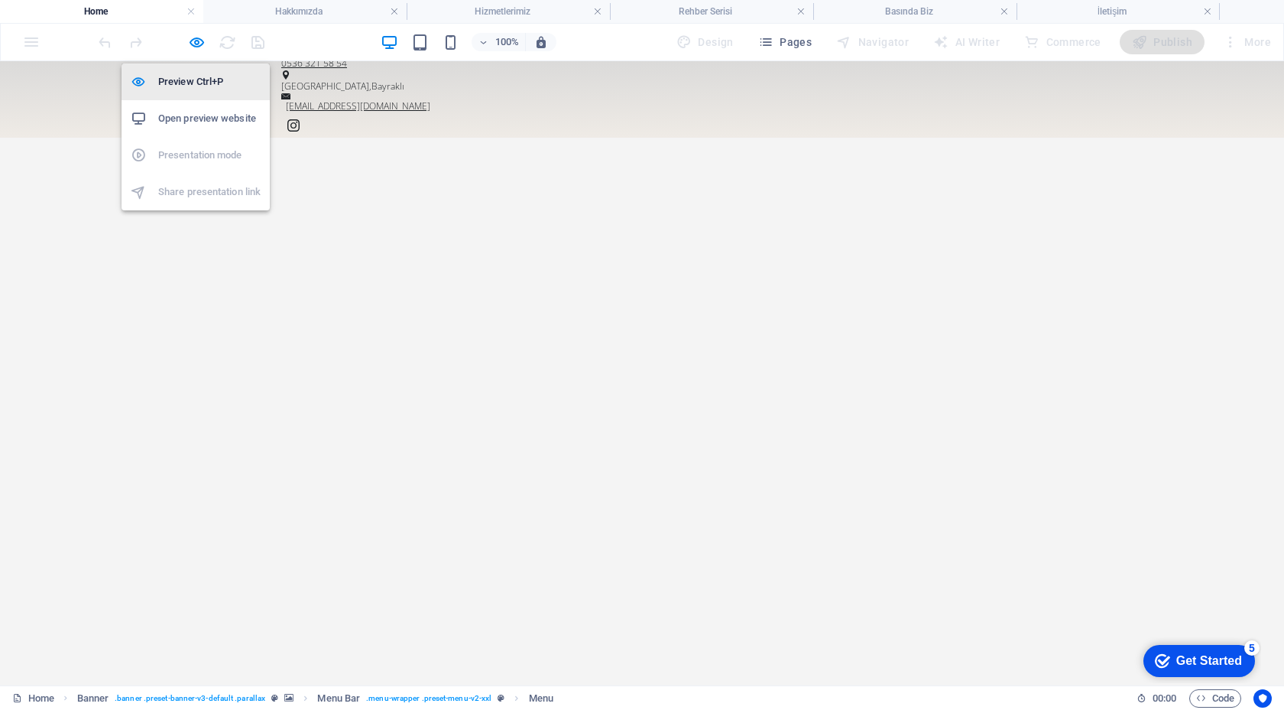
click at [190, 73] on h6 "Preview Ctrl+P" at bounding box center [209, 82] width 102 height 18
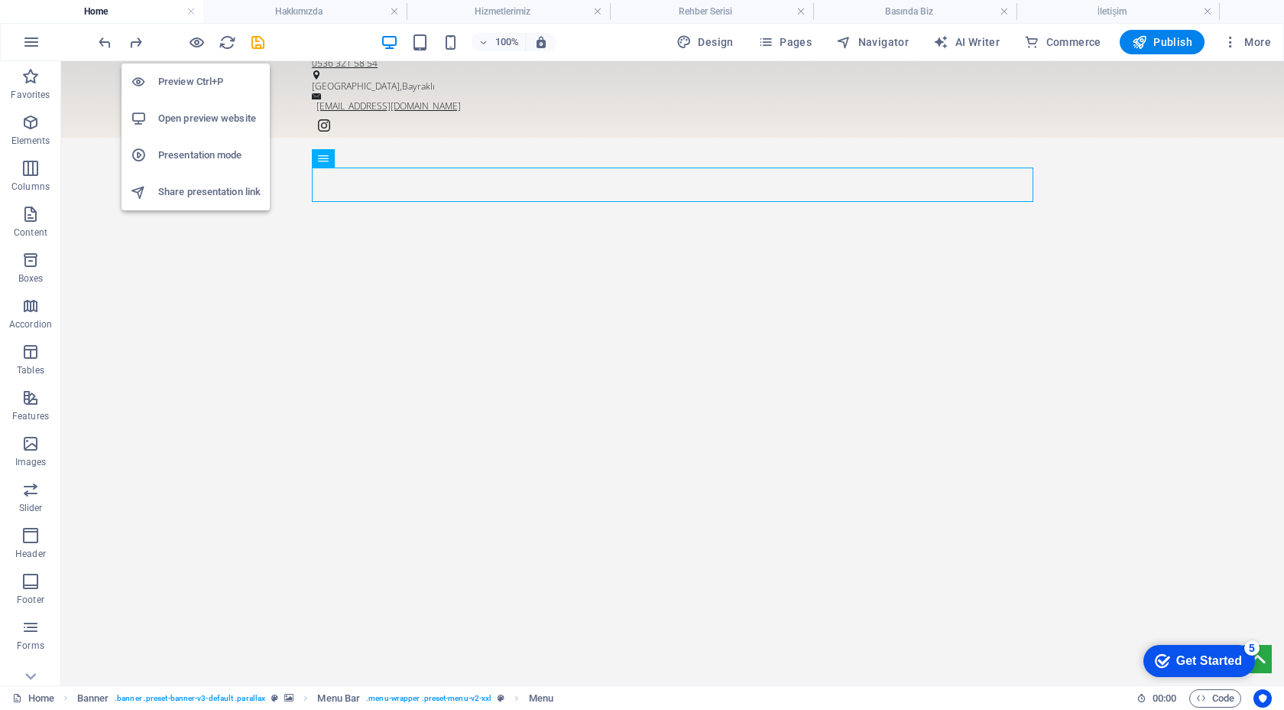
click at [235, 128] on li "Open preview website" at bounding box center [196, 118] width 148 height 37
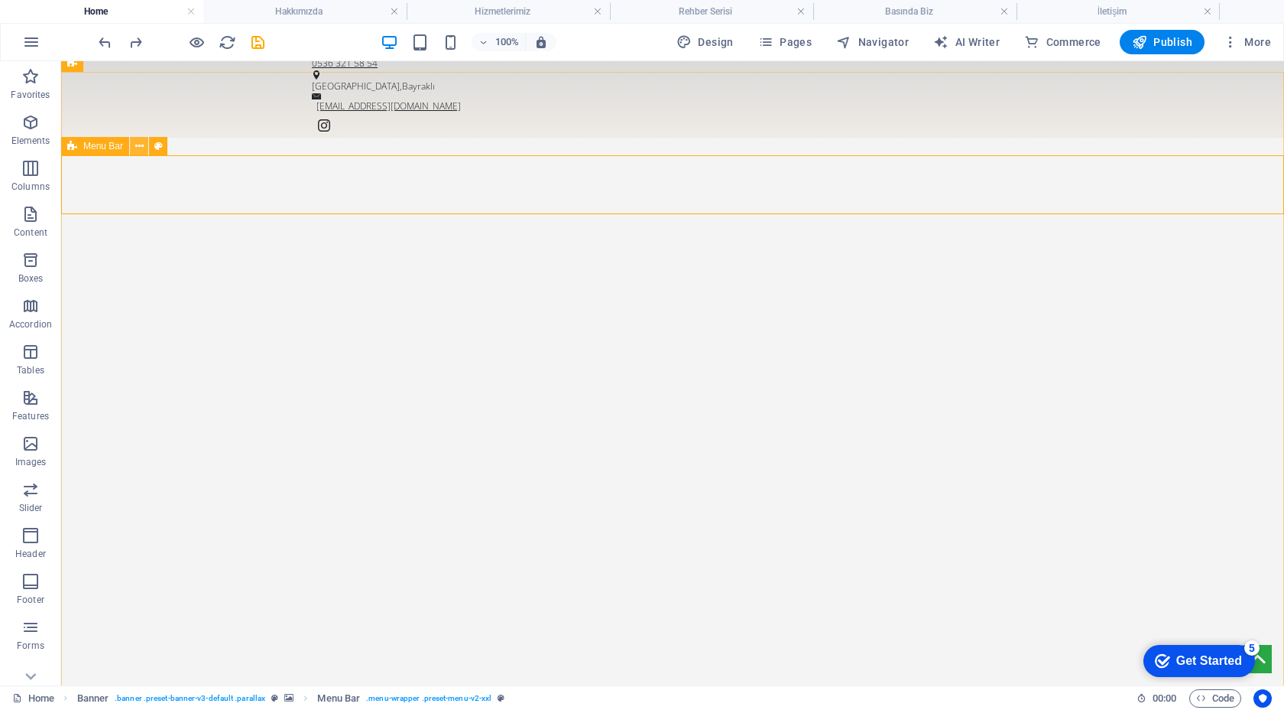
click at [138, 144] on icon at bounding box center [139, 146] width 8 height 16
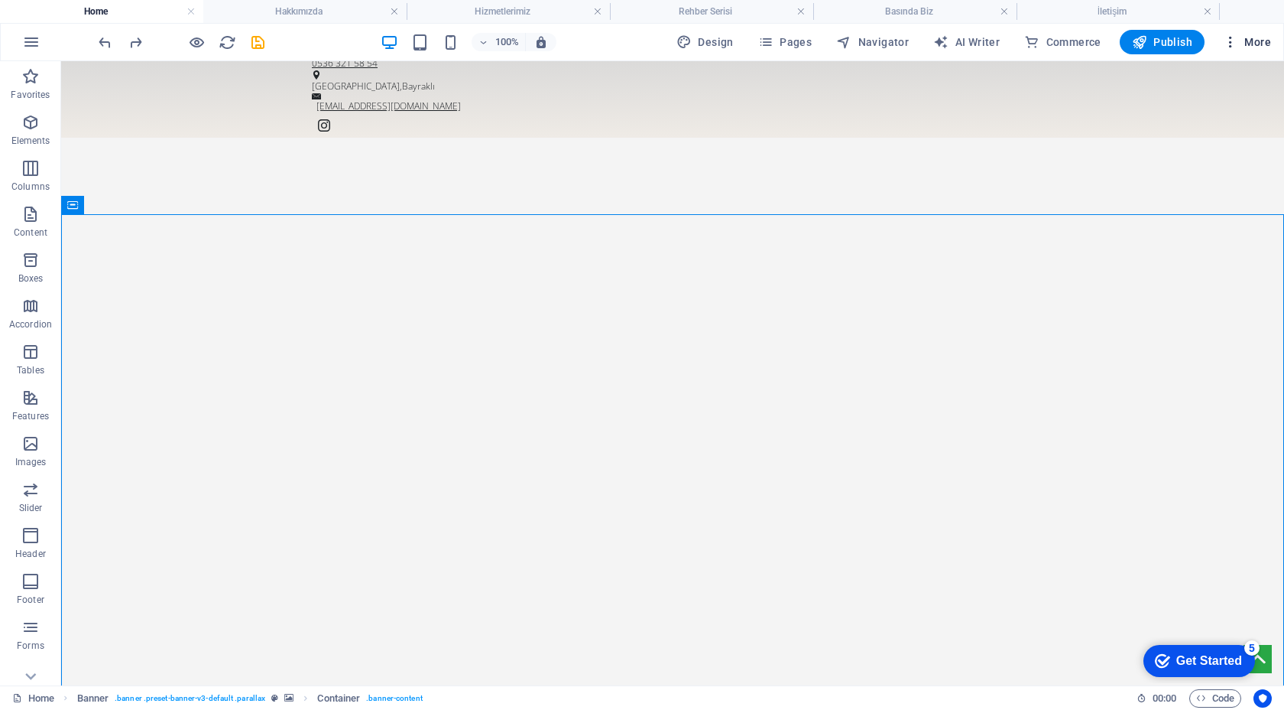
click at [1262, 44] on span "More" at bounding box center [1247, 41] width 48 height 15
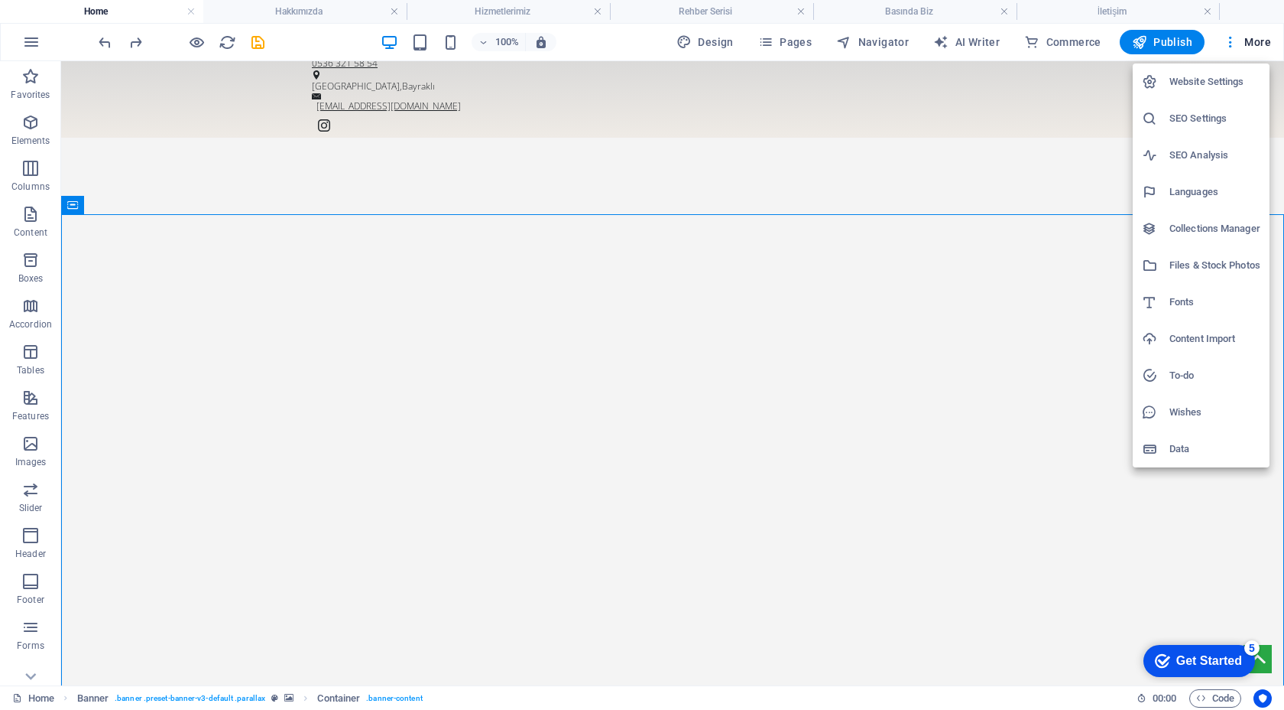
click at [1215, 83] on h6 "Website Settings" at bounding box center [1215, 82] width 91 height 18
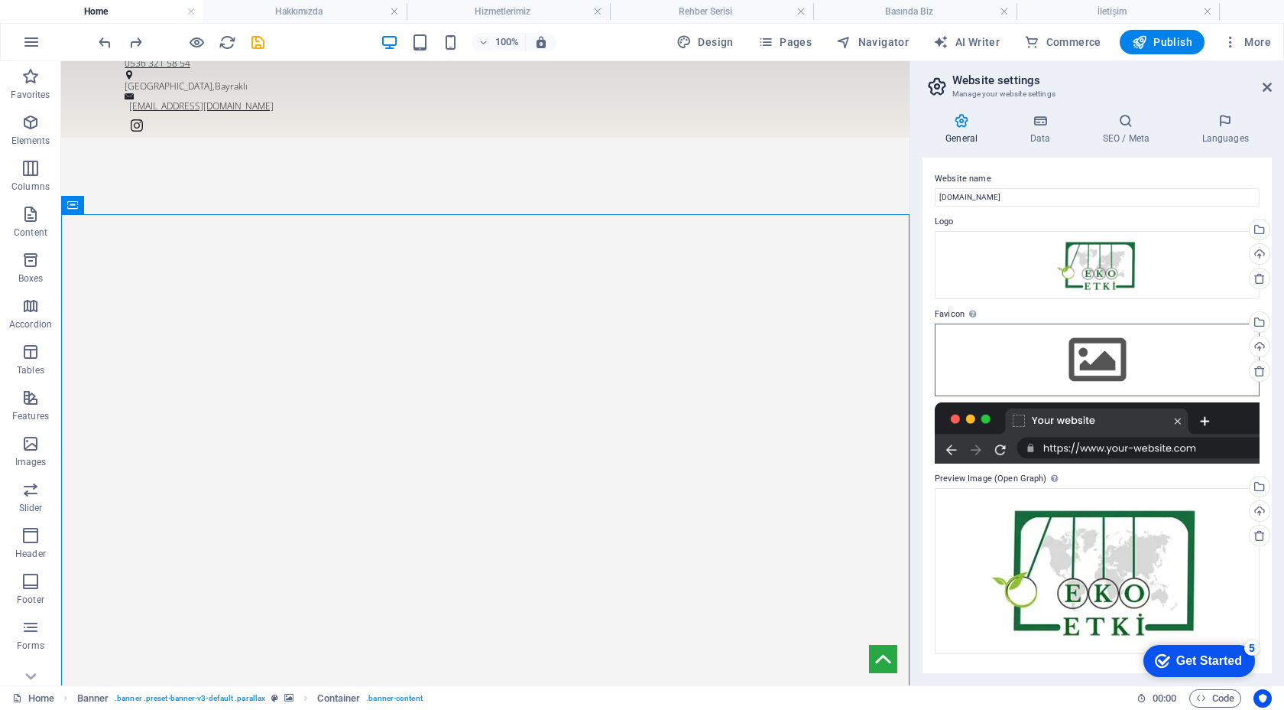
click at [1103, 356] on div "Drag files here, click to choose files or select files from Files or our free s…" at bounding box center [1097, 359] width 325 height 72
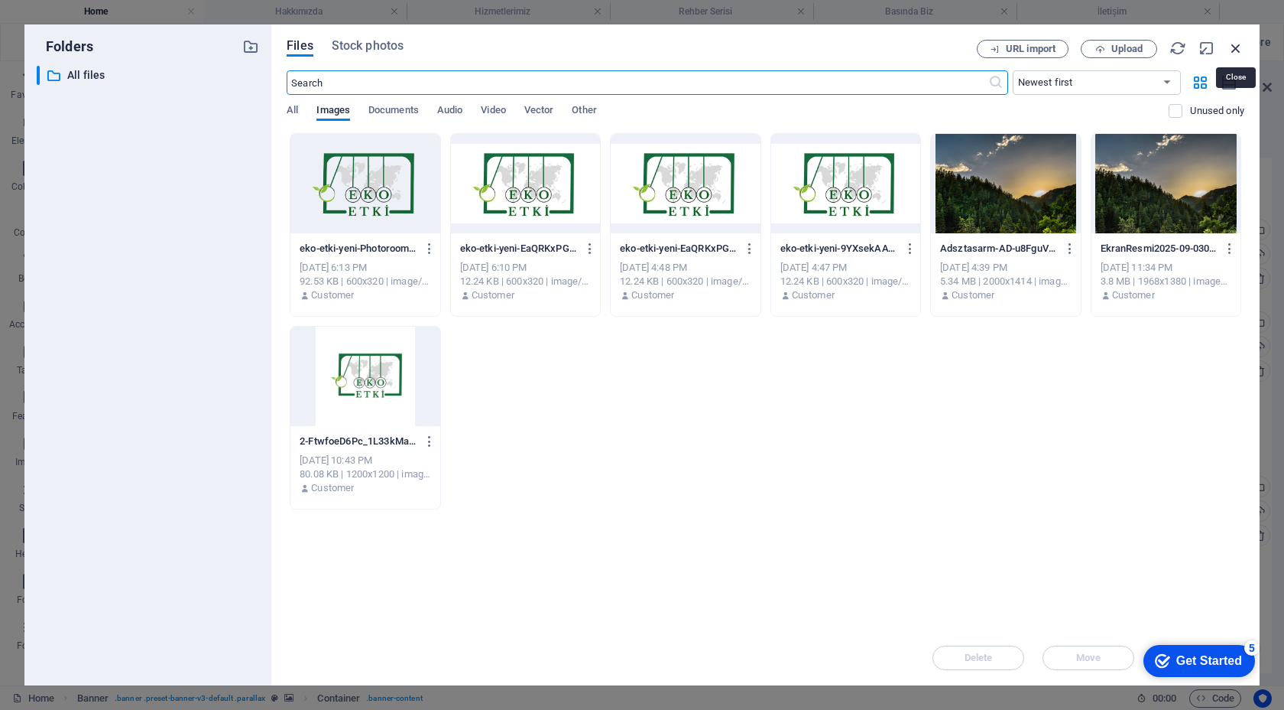
click at [1239, 47] on icon "button" at bounding box center [1236, 48] width 17 height 17
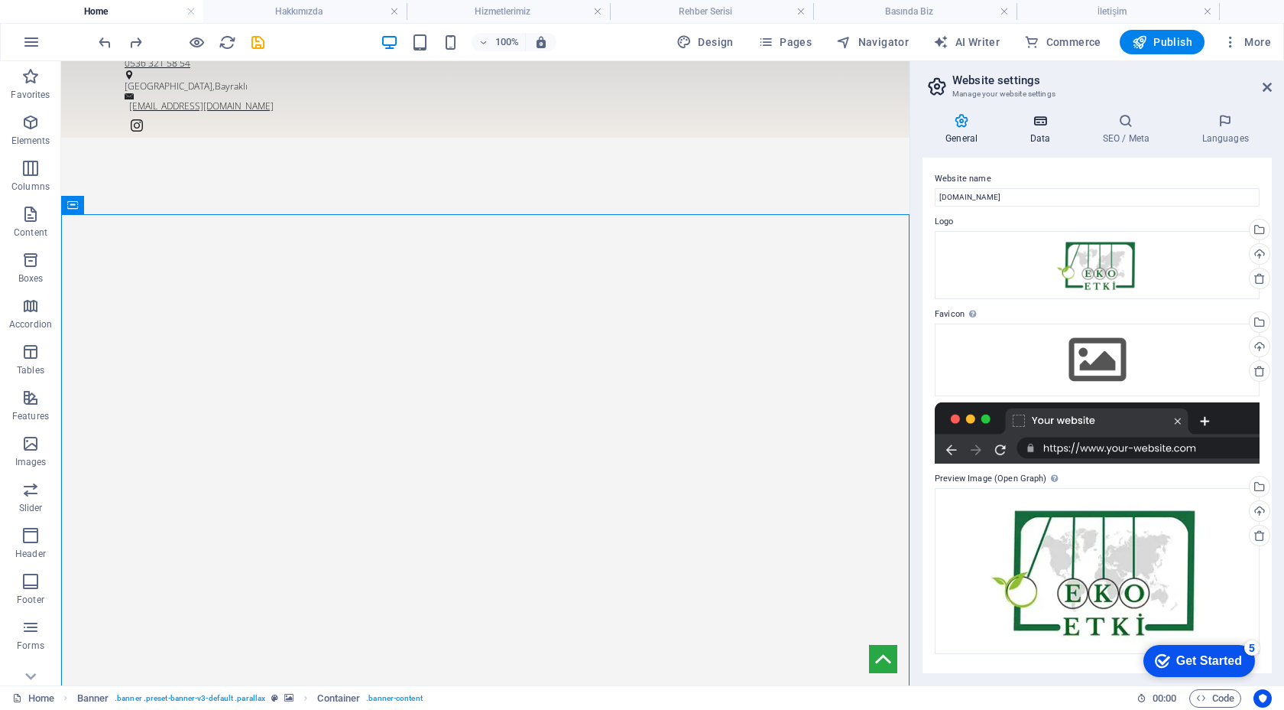
click at [1043, 141] on h4 "Data" at bounding box center [1043, 129] width 73 height 32
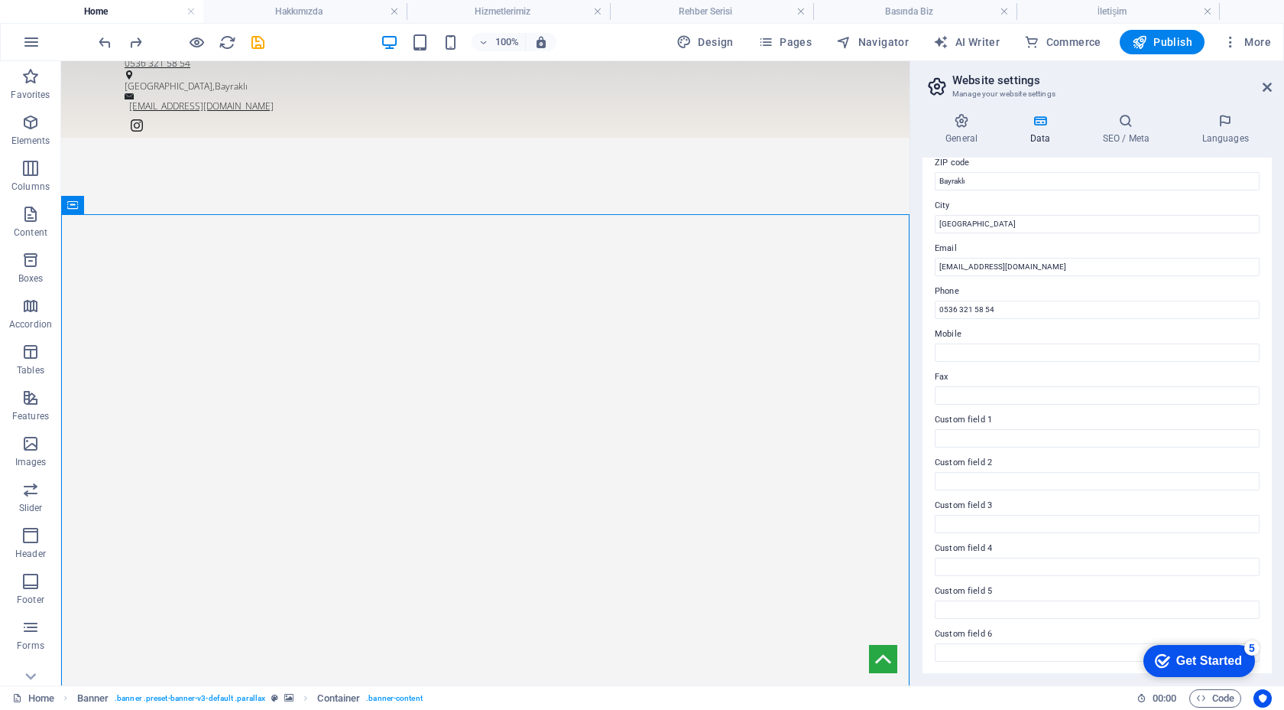
scroll to position [0, 0]
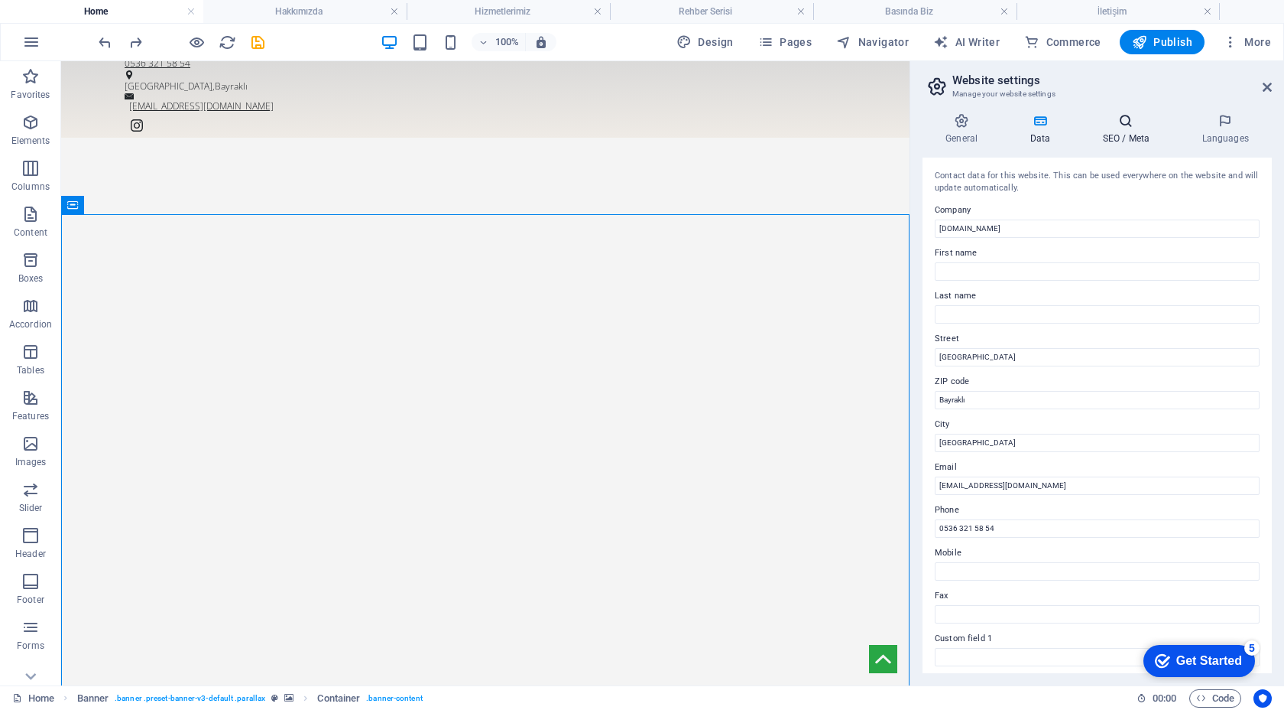
click at [1111, 120] on icon at bounding box center [1126, 120] width 93 height 15
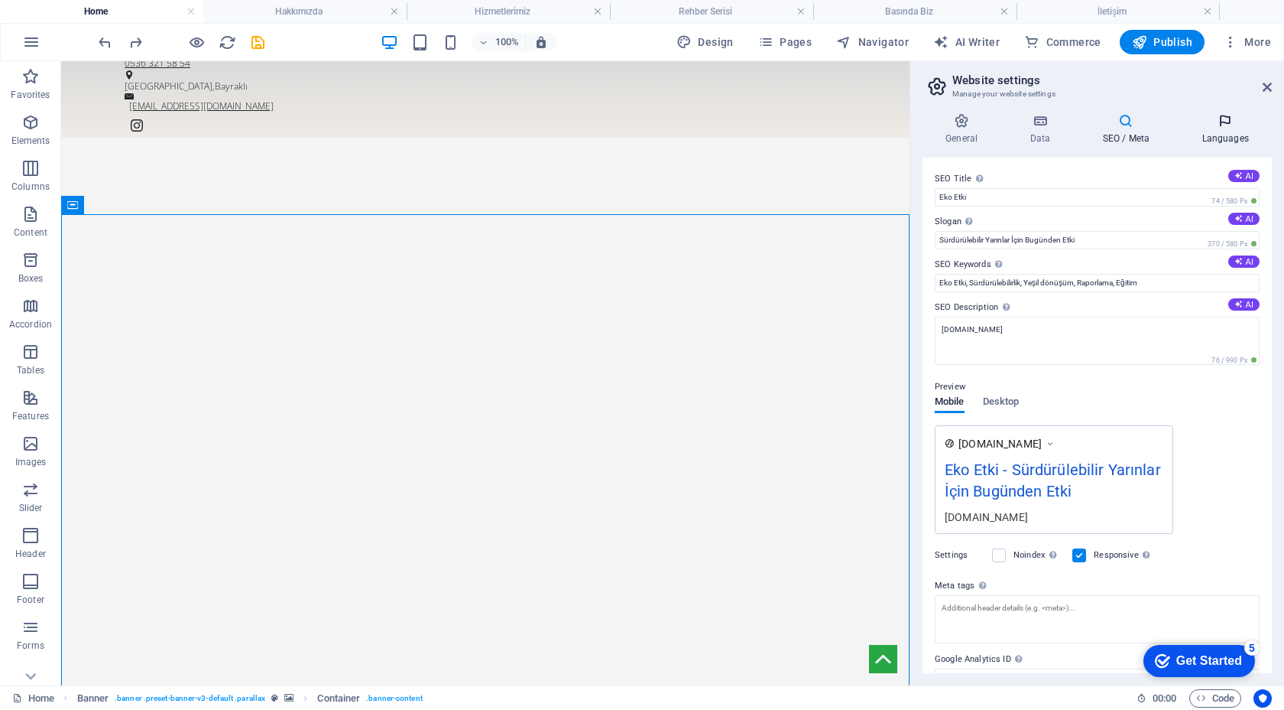
click at [1226, 128] on icon at bounding box center [1225, 120] width 93 height 15
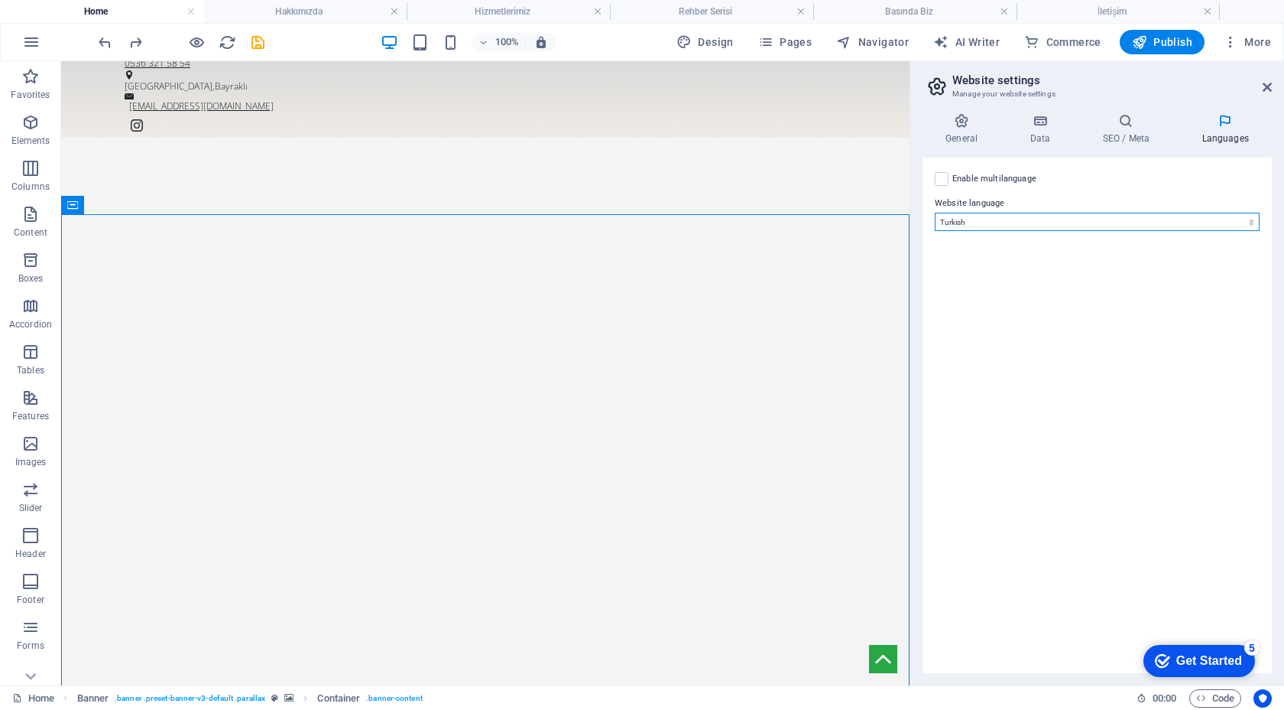
click at [1011, 222] on select "Abkhazian Afar Afrikaans Akan Albanian Amharic Arabic Aragonese Armenian Assame…" at bounding box center [1097, 222] width 325 height 18
click at [935, 213] on select "Abkhazian Afar Afrikaans Akan Albanian Amharic Arabic Aragonese Armenian Assame…" at bounding box center [1097, 222] width 325 height 18
click at [937, 178] on label at bounding box center [942, 179] width 14 height 14
click at [0, 0] on input "Enable multilanguage To disable multilanguage delete all languages until only o…" at bounding box center [0, 0] width 0 height 0
select select
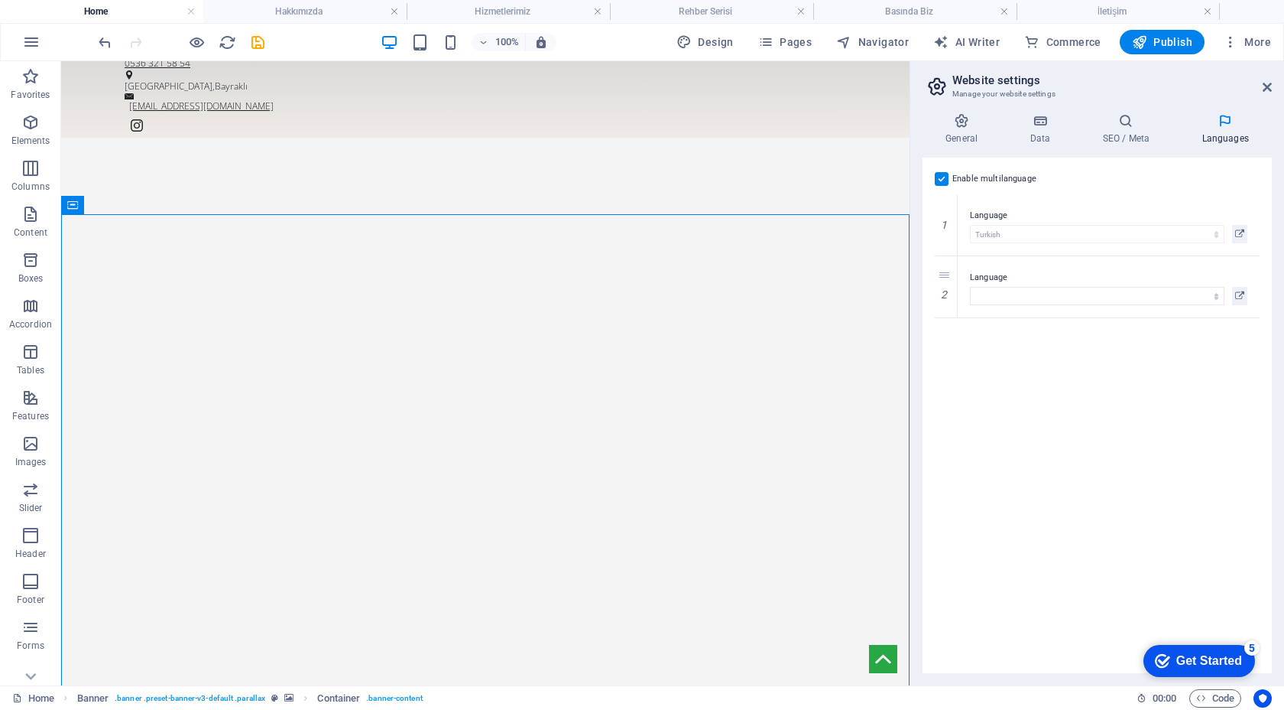
click at [945, 177] on label at bounding box center [942, 179] width 14 height 14
click at [0, 0] on input "Enable multilanguage To disable multilanguage delete all languages until only o…" at bounding box center [0, 0] width 0 height 0
click at [1012, 267] on div "Enable multilanguage To disable multilanguage delete all languages until only o…" at bounding box center [1097, 414] width 349 height 515
click at [1269, 74] on h2 "Website settings" at bounding box center [1113, 80] width 320 height 14
click at [1269, 81] on icon at bounding box center [1267, 87] width 9 height 12
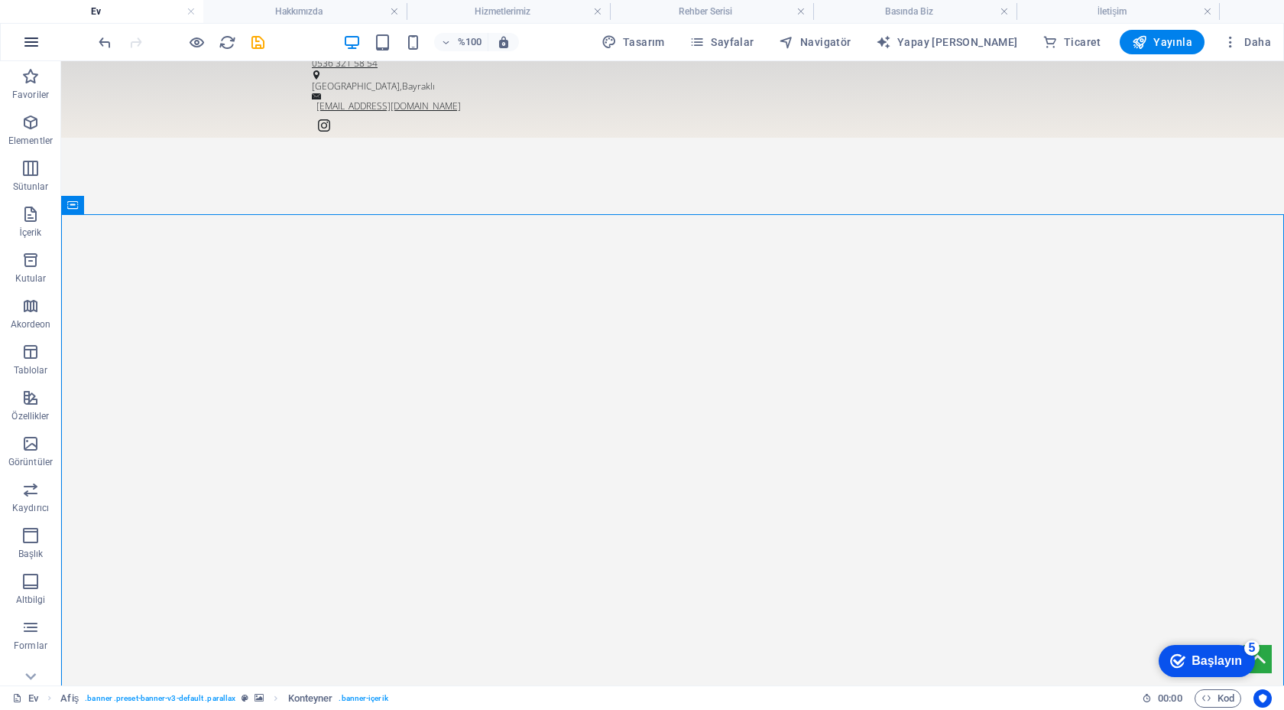
click at [30, 49] on icon "button" at bounding box center [31, 42] width 18 height 18
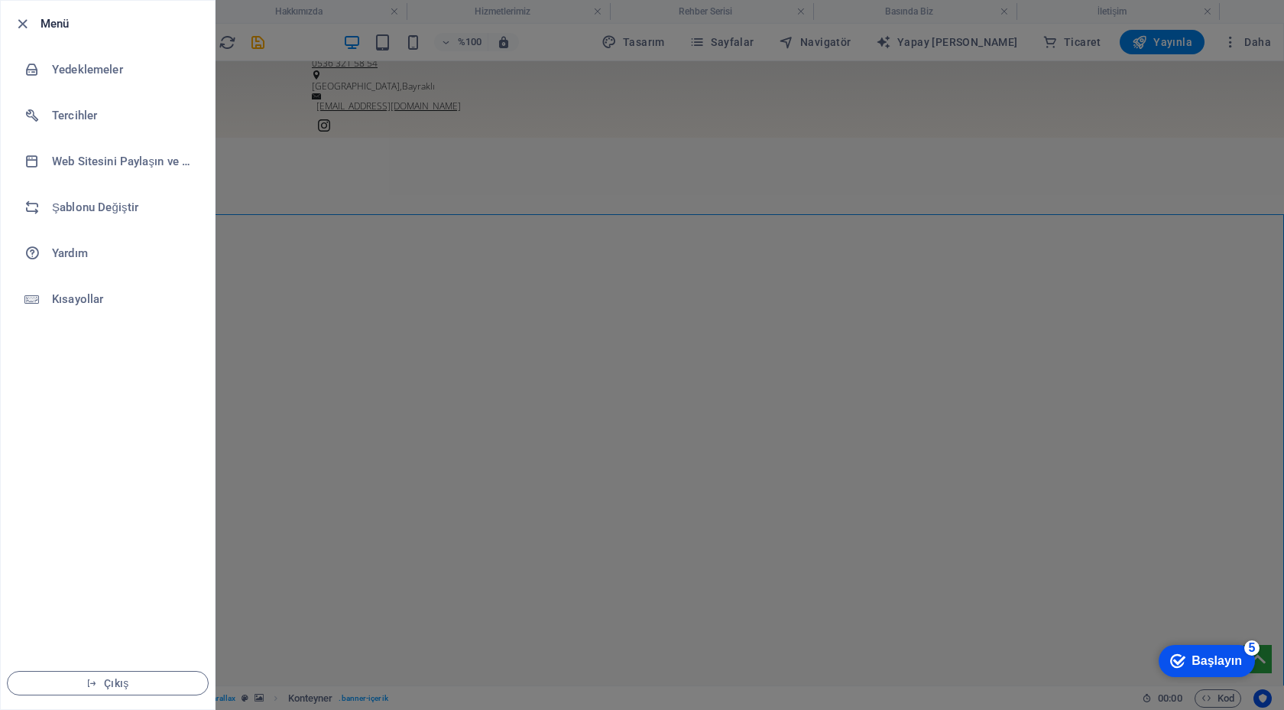
click at [220, 152] on div at bounding box center [642, 355] width 1284 height 710
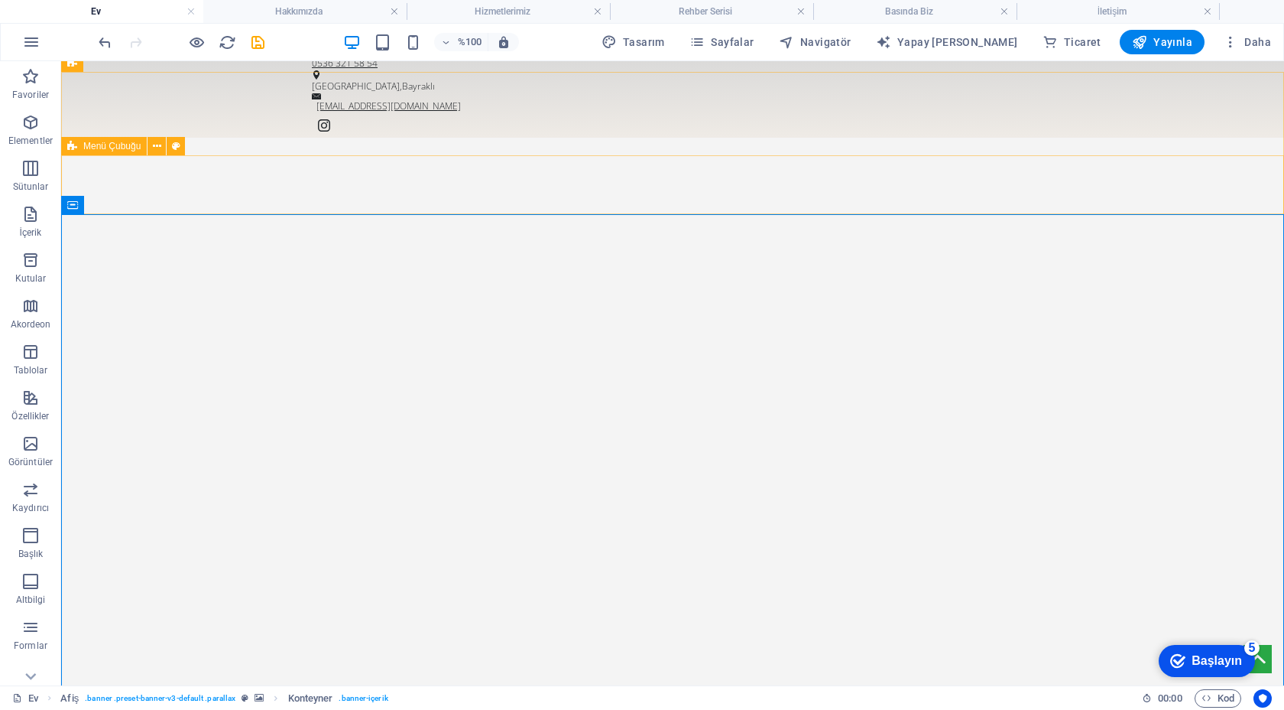
click at [124, 148] on font "Menü Çubuğu" at bounding box center [111, 146] width 57 height 11
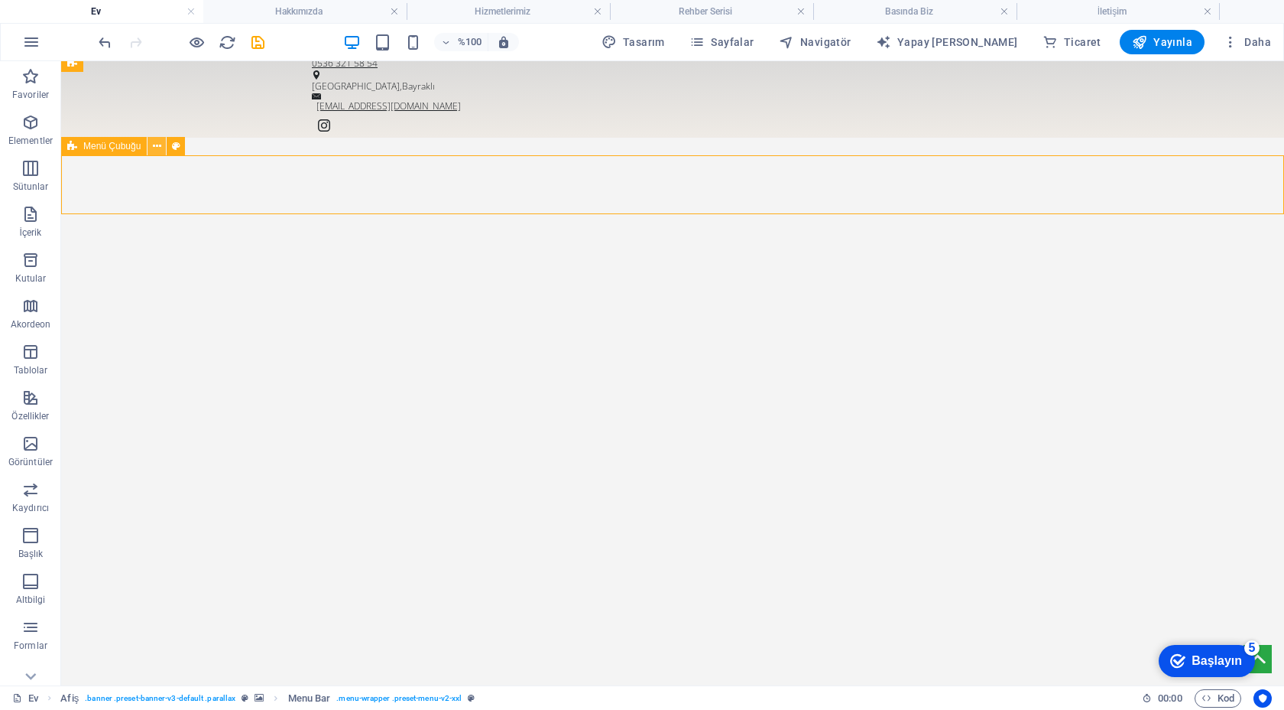
click at [156, 142] on icon at bounding box center [157, 146] width 8 height 16
click at [154, 148] on icon at bounding box center [157, 146] width 8 height 16
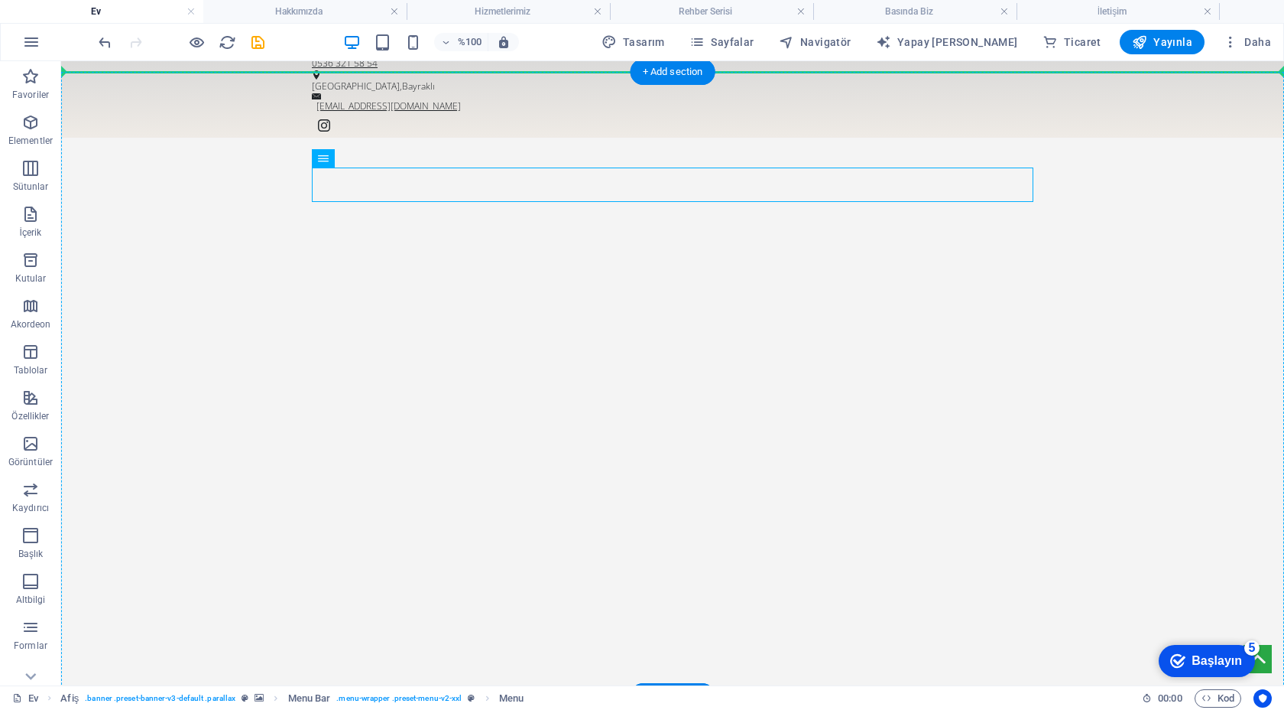
drag, startPoint x: 340, startPoint y: 200, endPoint x: 249, endPoint y: 202, distance: 91.0
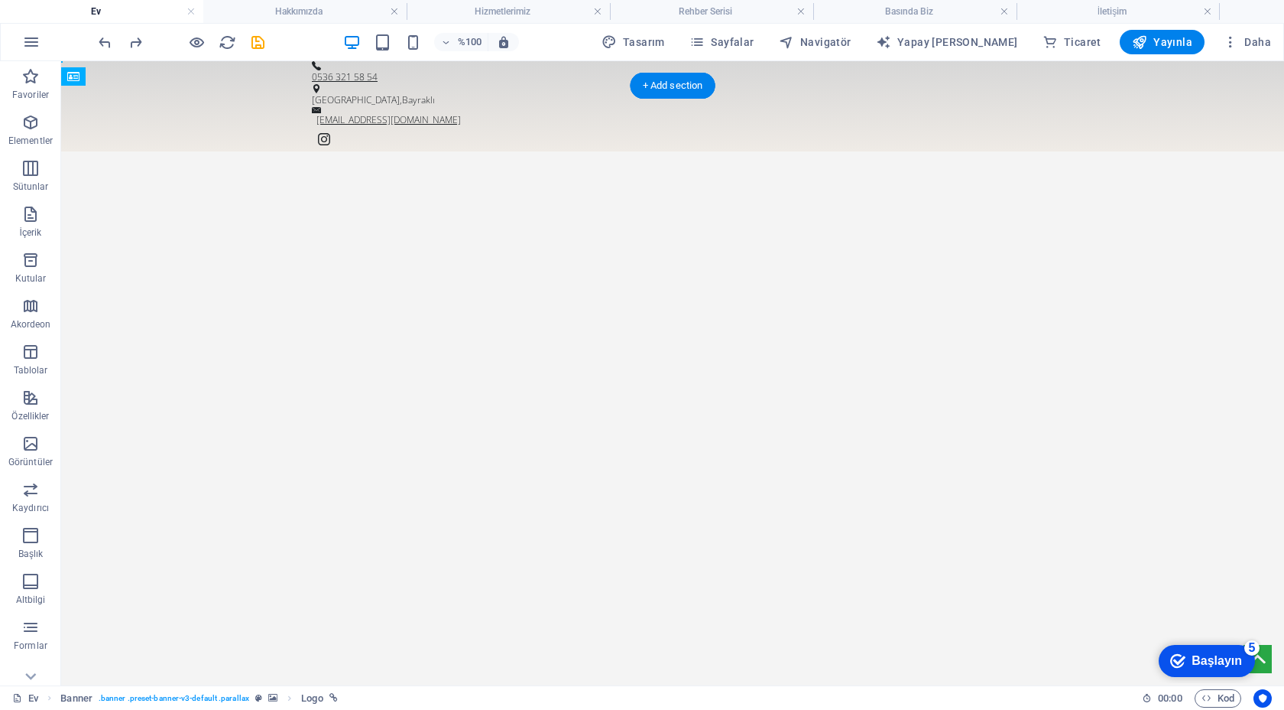
drag, startPoint x: 157, startPoint y: 122, endPoint x: 172, endPoint y: 189, distance: 68.8
drag, startPoint x: 172, startPoint y: 189, endPoint x: 287, endPoint y: 148, distance: 121.9
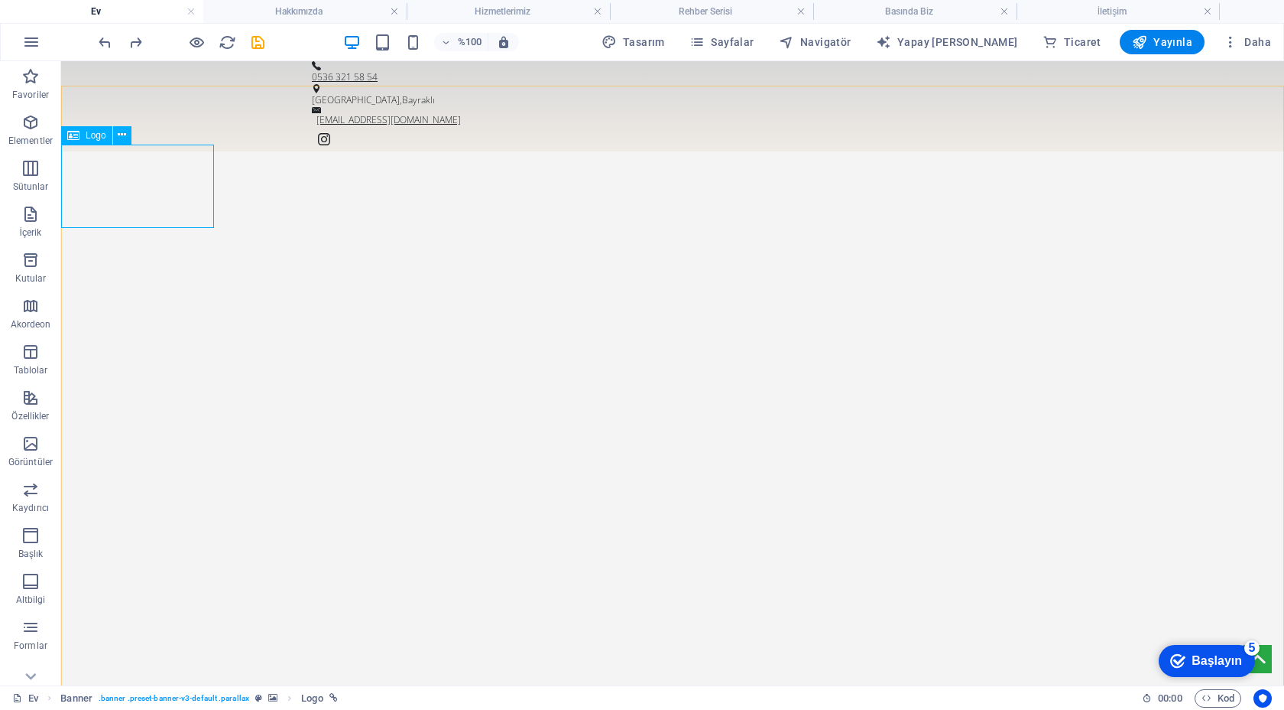
click at [80, 140] on div "Logo" at bounding box center [86, 135] width 51 height 18
click at [122, 133] on icon at bounding box center [122, 135] width 8 height 16
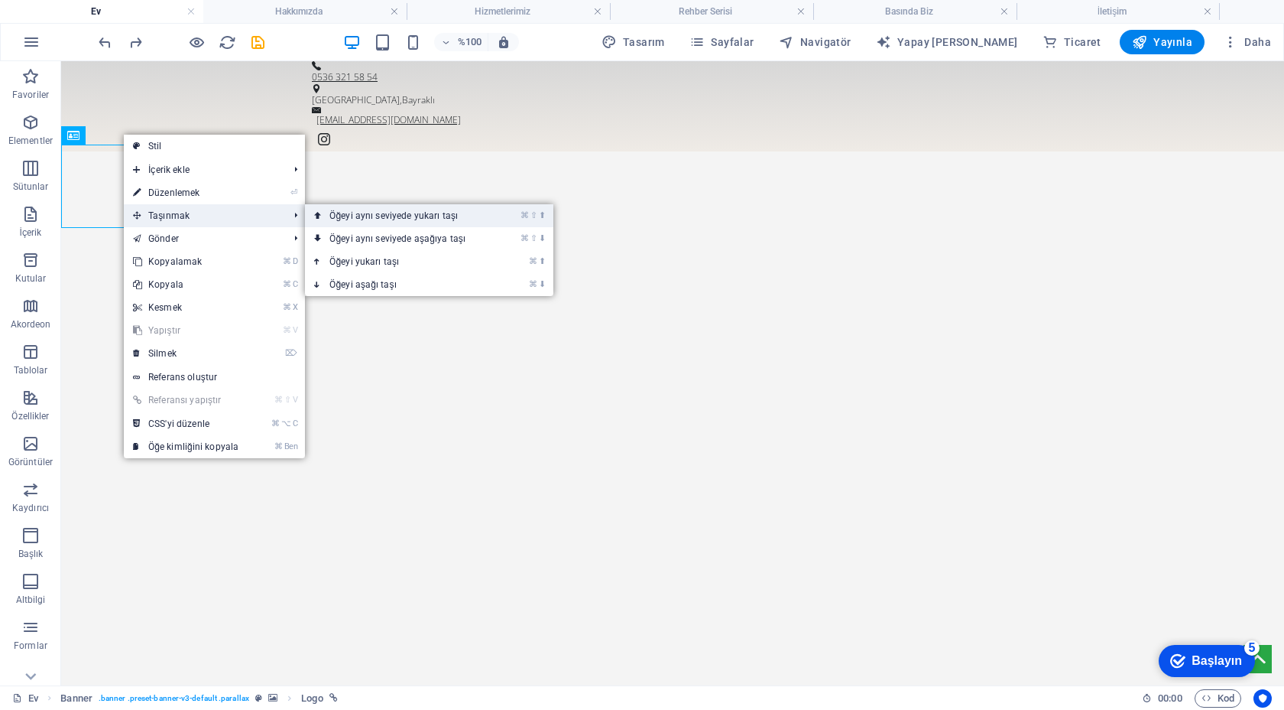
click at [343, 222] on link "⌘ ⇧ ⬆ Öğeyi aynı seviyede yukarı taşı" at bounding box center [400, 215] width 191 height 23
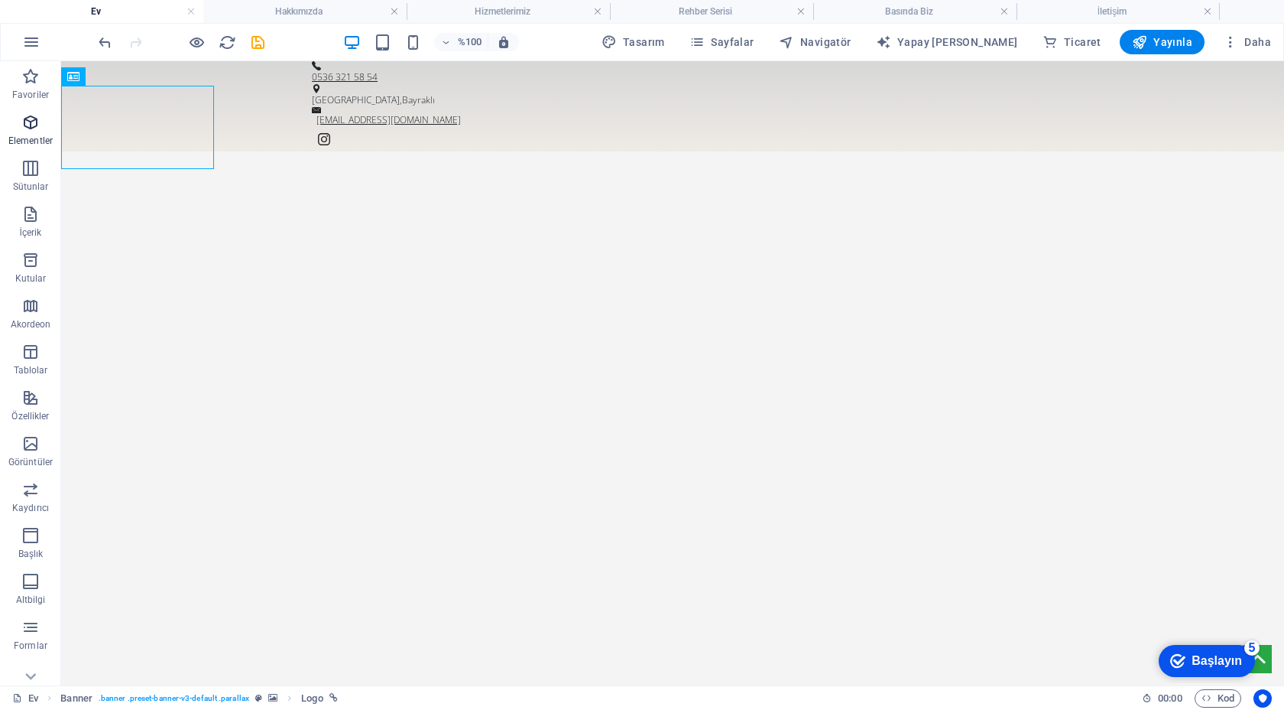
click at [41, 131] on span "Elementler" at bounding box center [30, 131] width 61 height 37
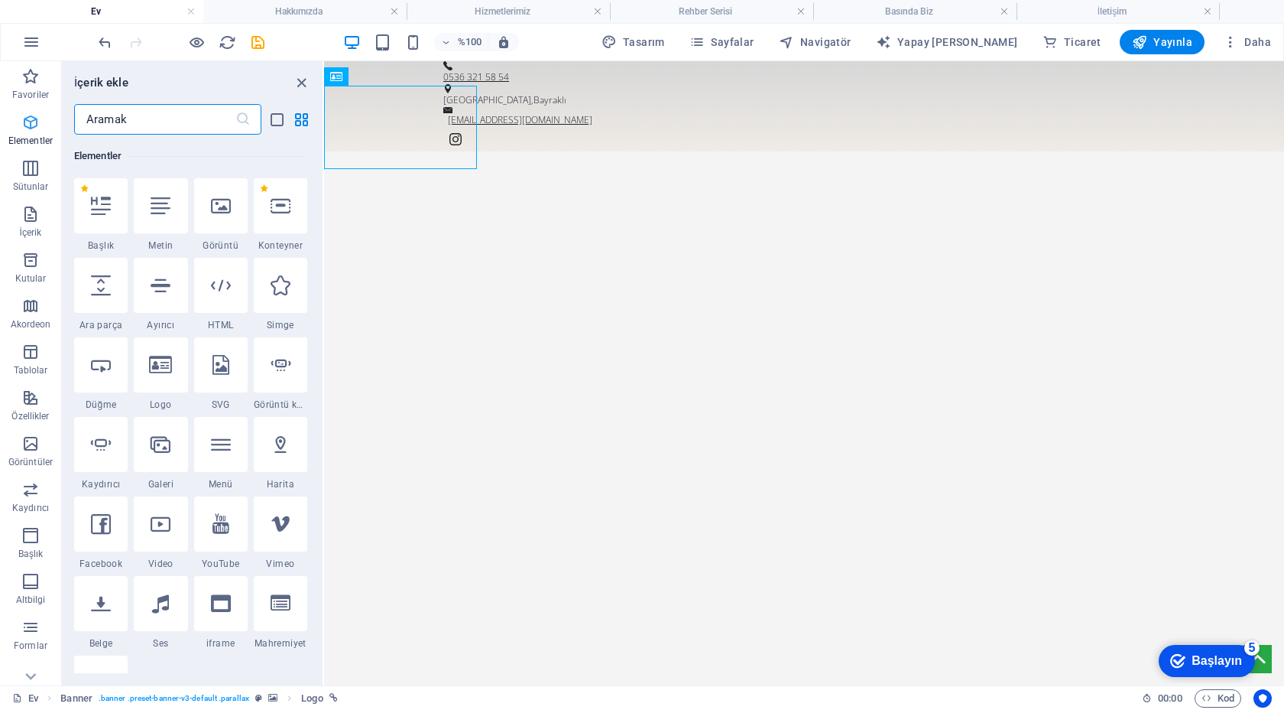
scroll to position [163, 0]
click at [83, 205] on div at bounding box center [101, 205] width 54 height 55
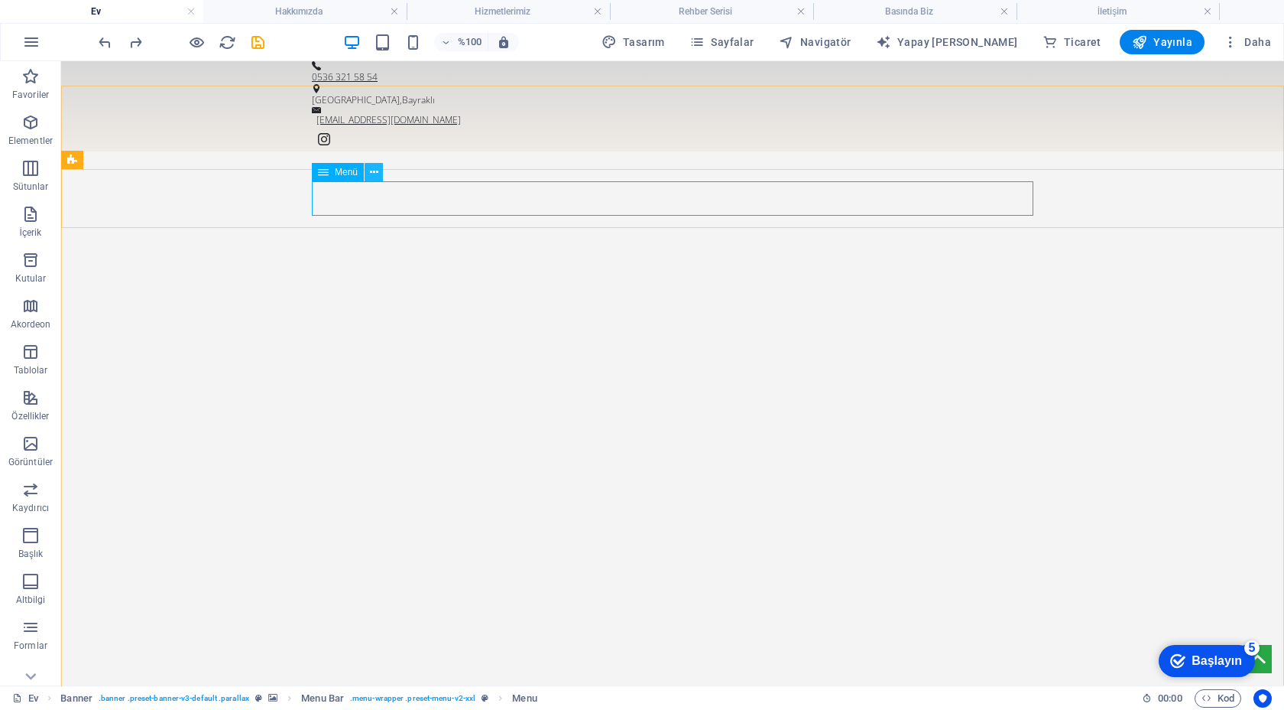
click at [380, 173] on button at bounding box center [374, 172] width 18 height 18
click at [593, 139] on img "1/1" at bounding box center [672, 139] width 1223 height 0
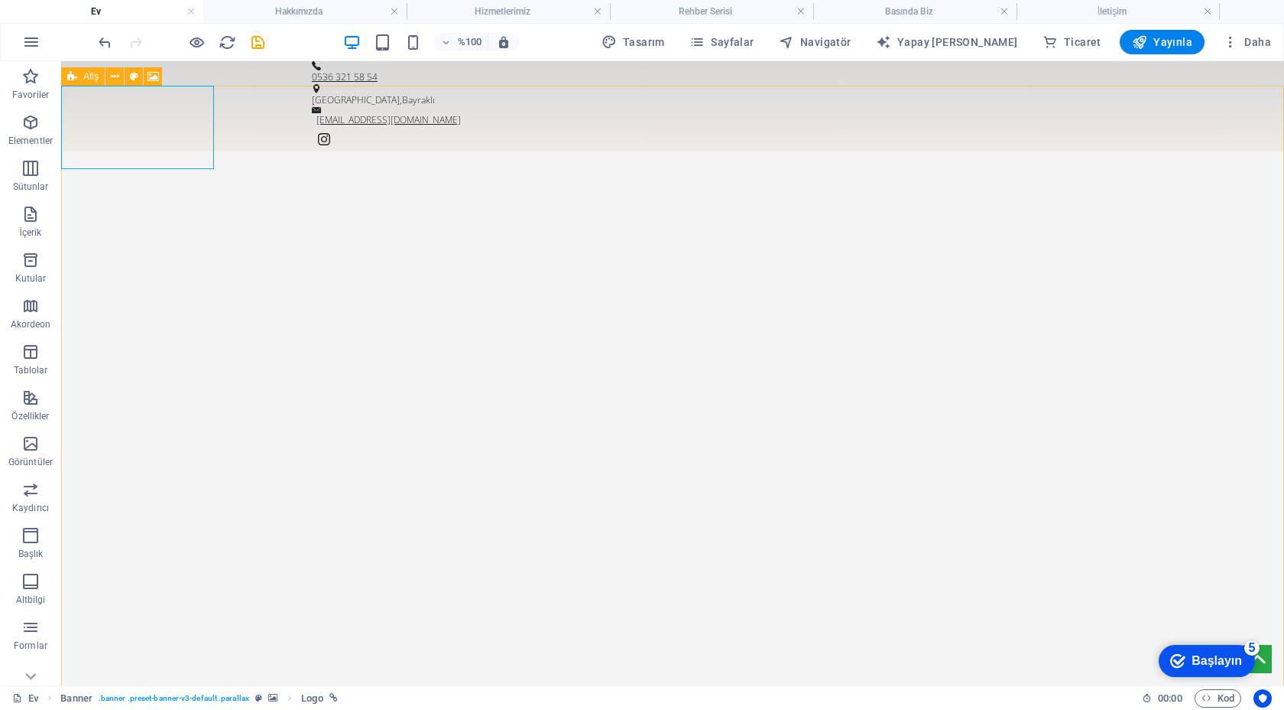
click at [72, 78] on icon at bounding box center [72, 76] width 10 height 18
click at [109, 78] on button at bounding box center [115, 76] width 18 height 18
click at [34, 127] on icon "button" at bounding box center [30, 122] width 18 height 18
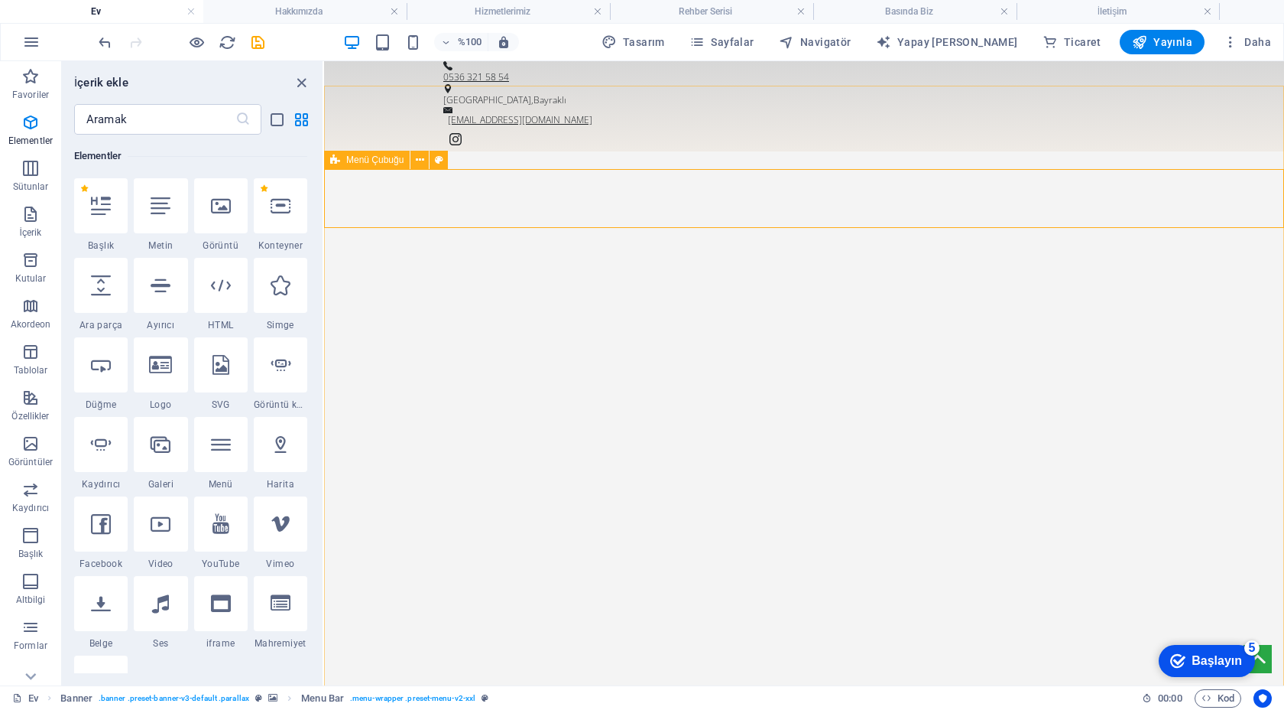
click at [371, 157] on font "Menü Çubuğu" at bounding box center [374, 159] width 57 height 11
click at [440, 159] on icon at bounding box center [439, 160] width 8 height 16
select select "px"
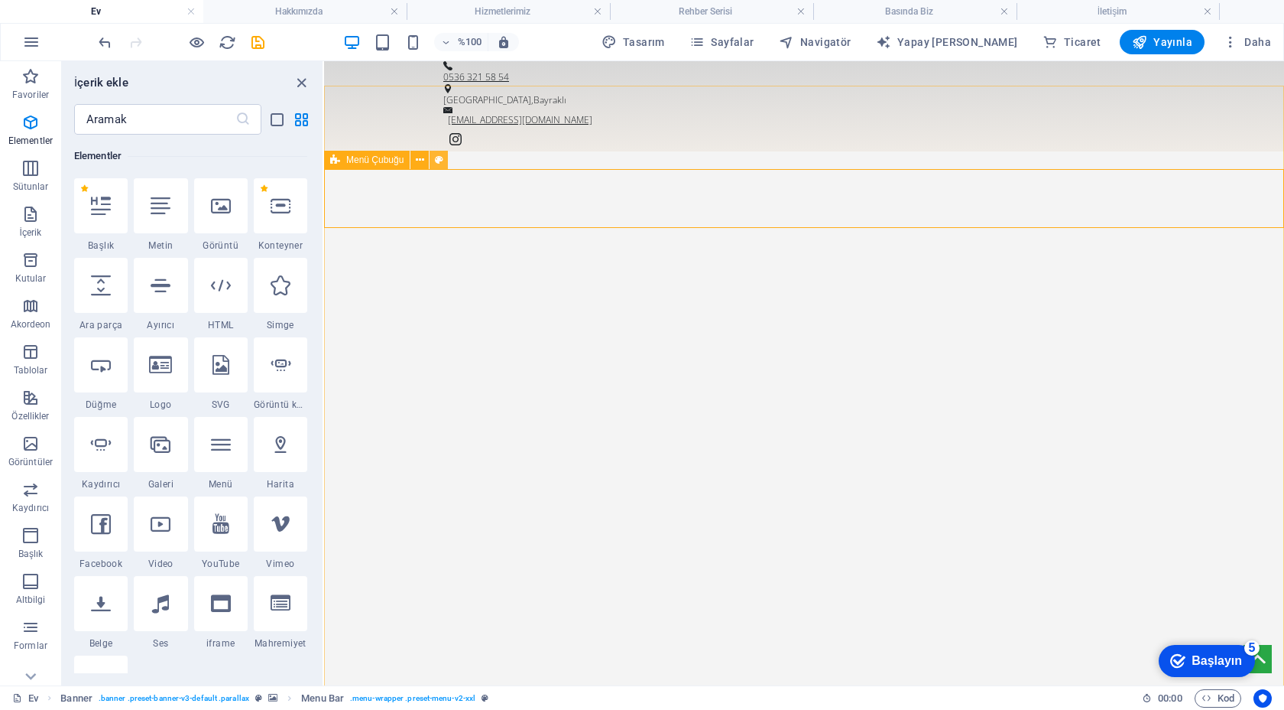
select select "px"
select select "rem"
select select "hover_border_top"
select select "px"
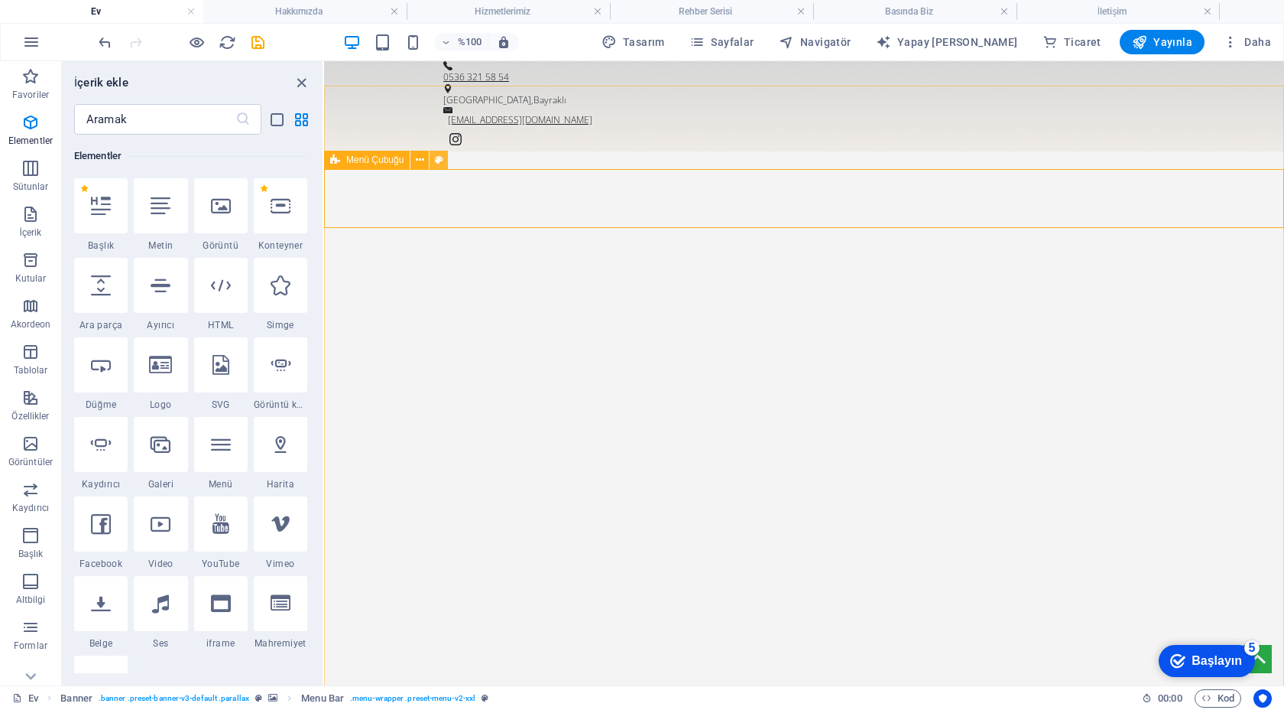
select select "rem"
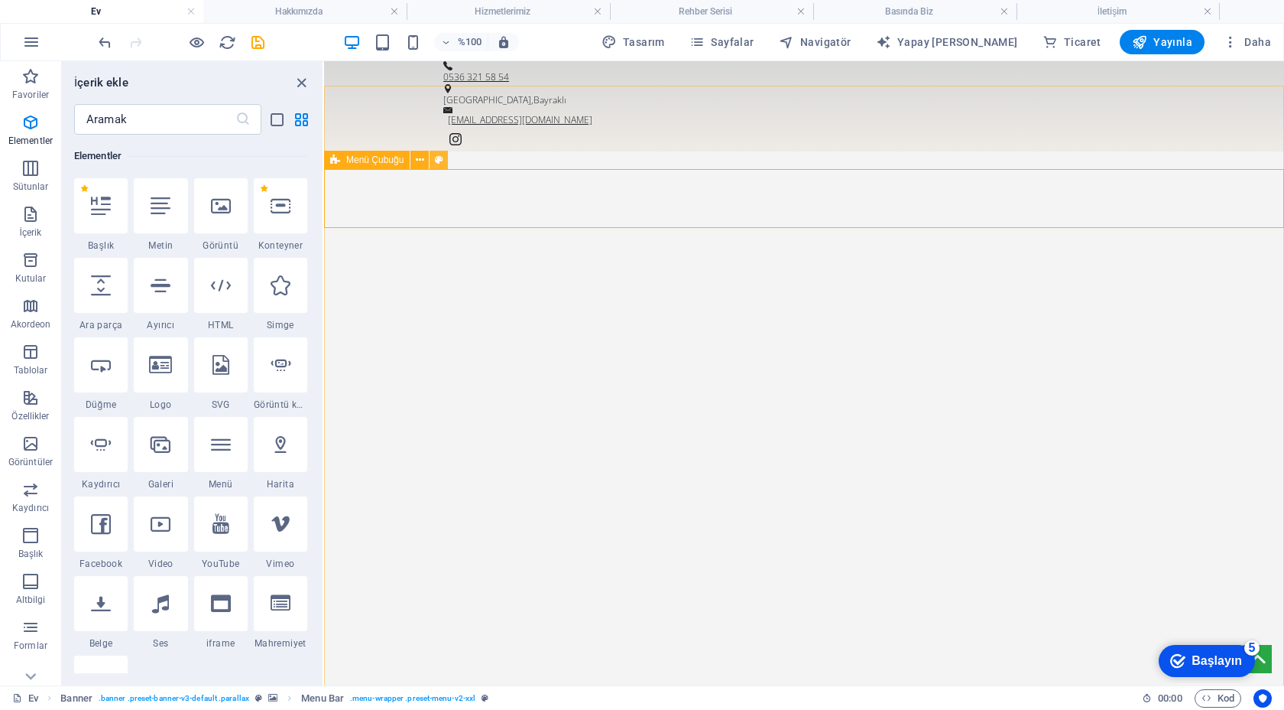
select select "rem"
select select "700"
select select "px"
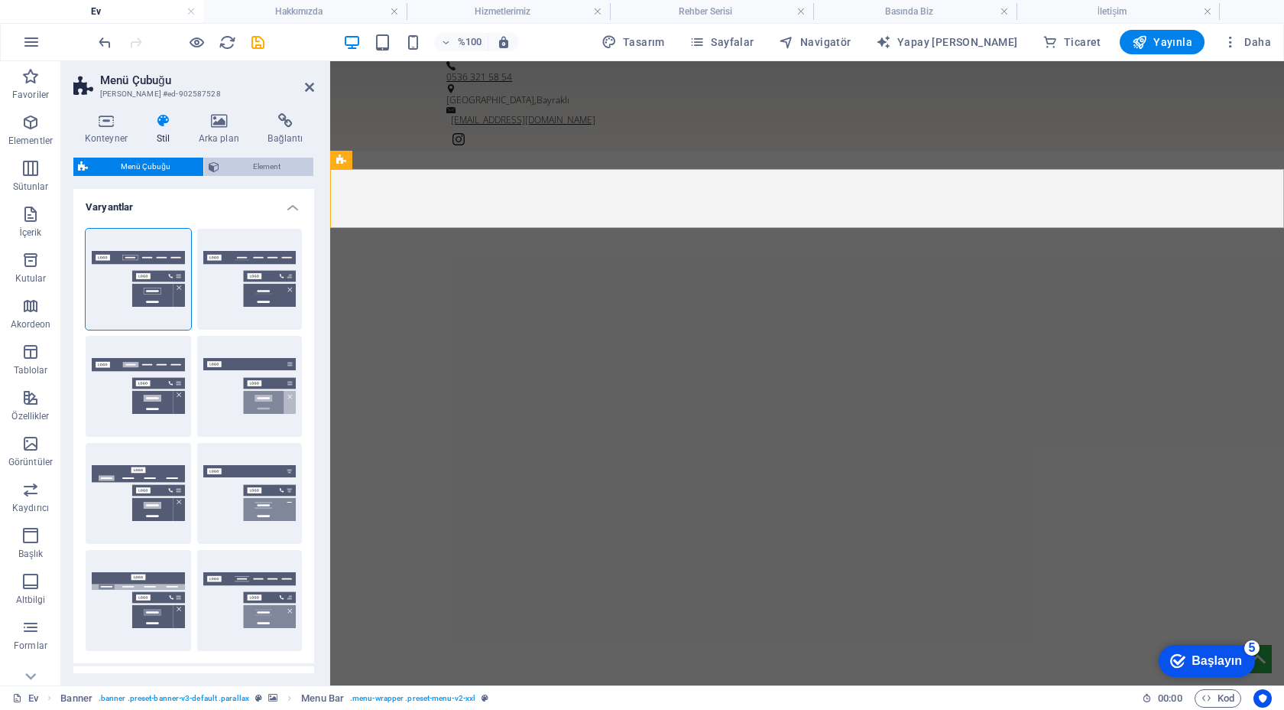
click at [265, 169] on font "Element" at bounding box center [267, 166] width 28 height 8
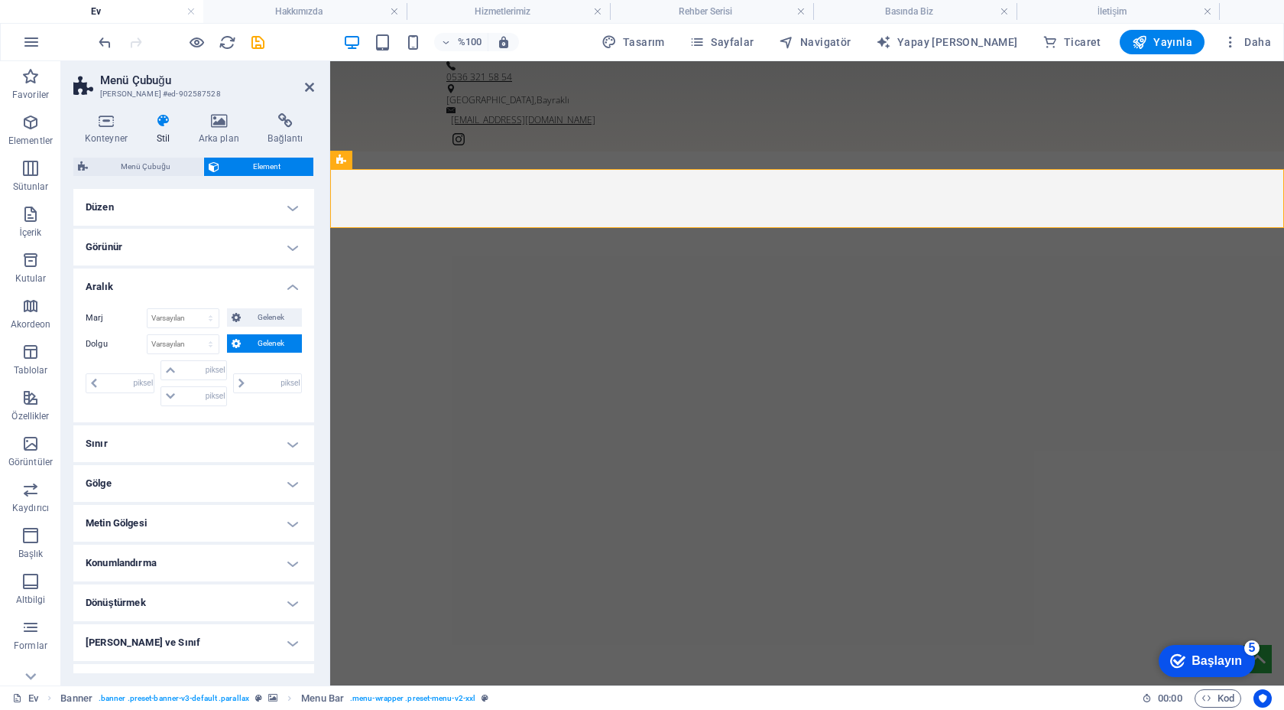
click at [258, 249] on h4 "Görünür" at bounding box center [193, 247] width 241 height 37
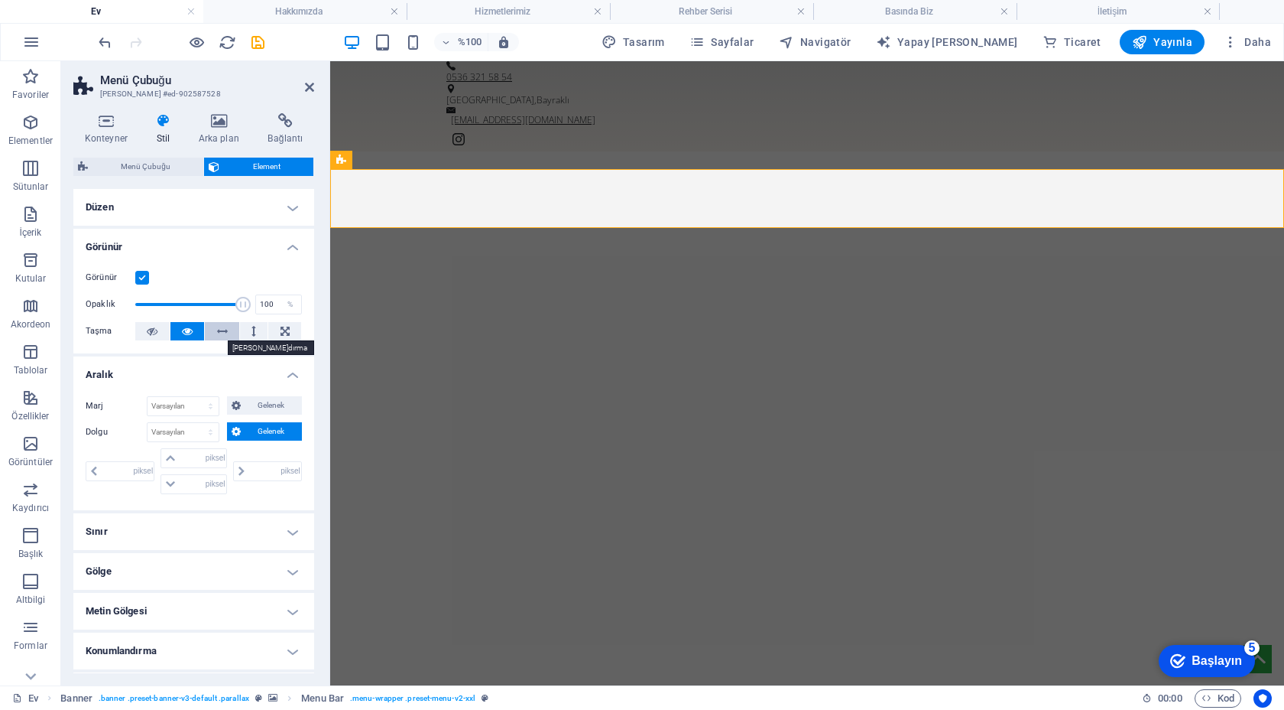
click at [232, 331] on button at bounding box center [222, 331] width 34 height 18
click at [243, 330] on button at bounding box center [254, 331] width 28 height 18
click at [281, 330] on icon at bounding box center [285, 331] width 9 height 18
click at [191, 331] on icon at bounding box center [187, 331] width 11 height 18
click at [133, 269] on label "Görünür" at bounding box center [111, 277] width 50 height 18
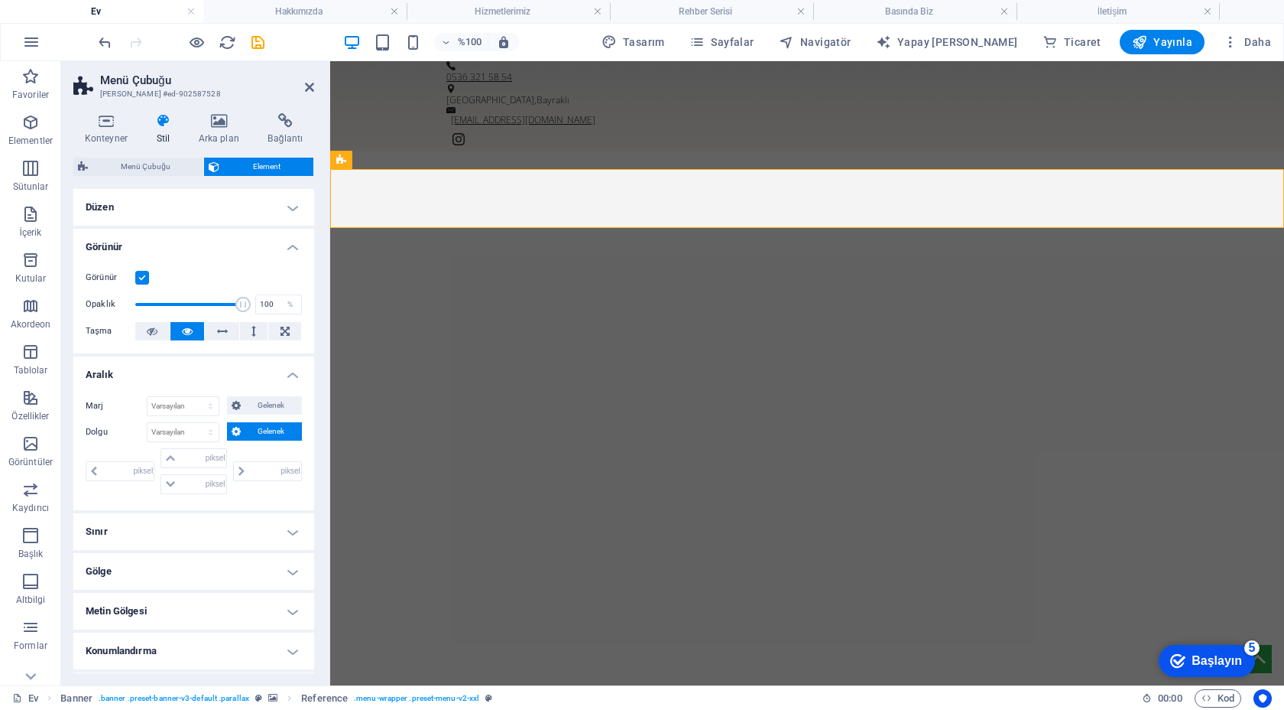
click at [0, 0] on input "Görünür" at bounding box center [0, 0] width 0 height 0
click at [135, 269] on label "Görünür" at bounding box center [111, 277] width 50 height 18
click at [0, 0] on input "Görünür" at bounding box center [0, 0] width 0 height 0
click at [138, 274] on label at bounding box center [142, 278] width 14 height 14
click at [0, 0] on input "Görünür" at bounding box center [0, 0] width 0 height 0
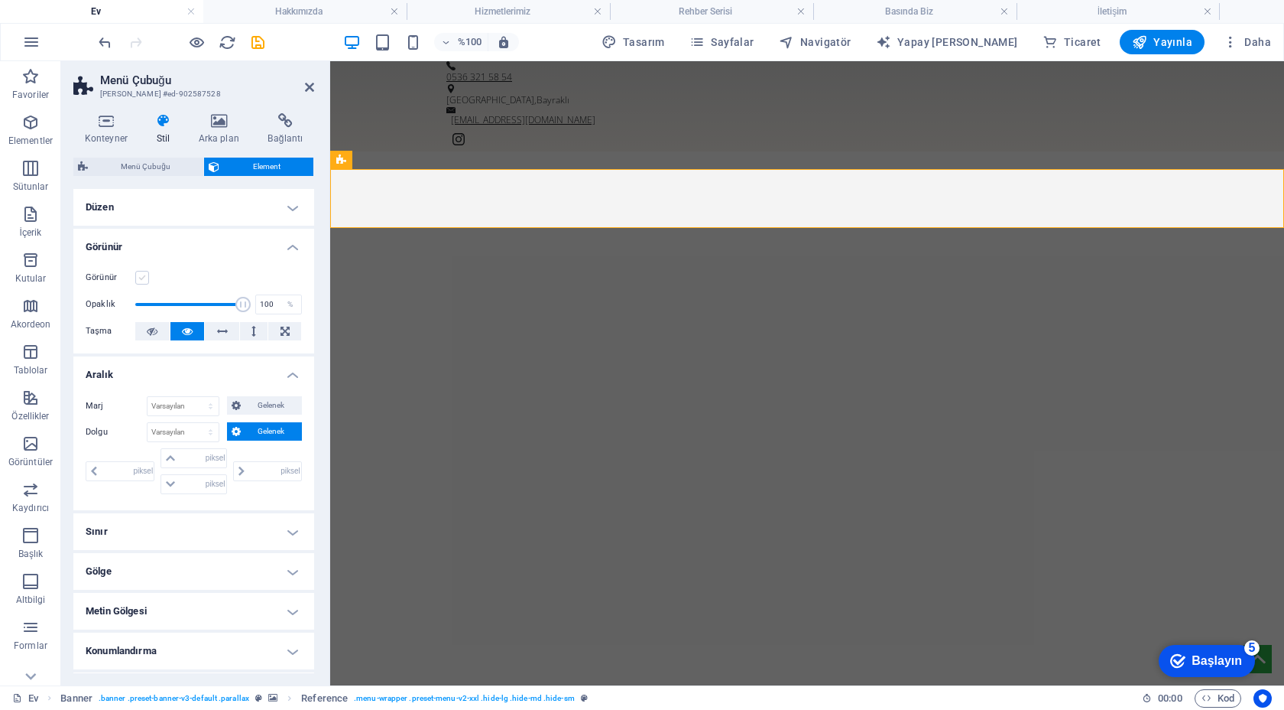
click at [138, 274] on label at bounding box center [142, 278] width 14 height 14
click at [0, 0] on input "Görünür" at bounding box center [0, 0] width 0 height 0
click at [271, 203] on h4 "Düzen" at bounding box center [193, 207] width 241 height 37
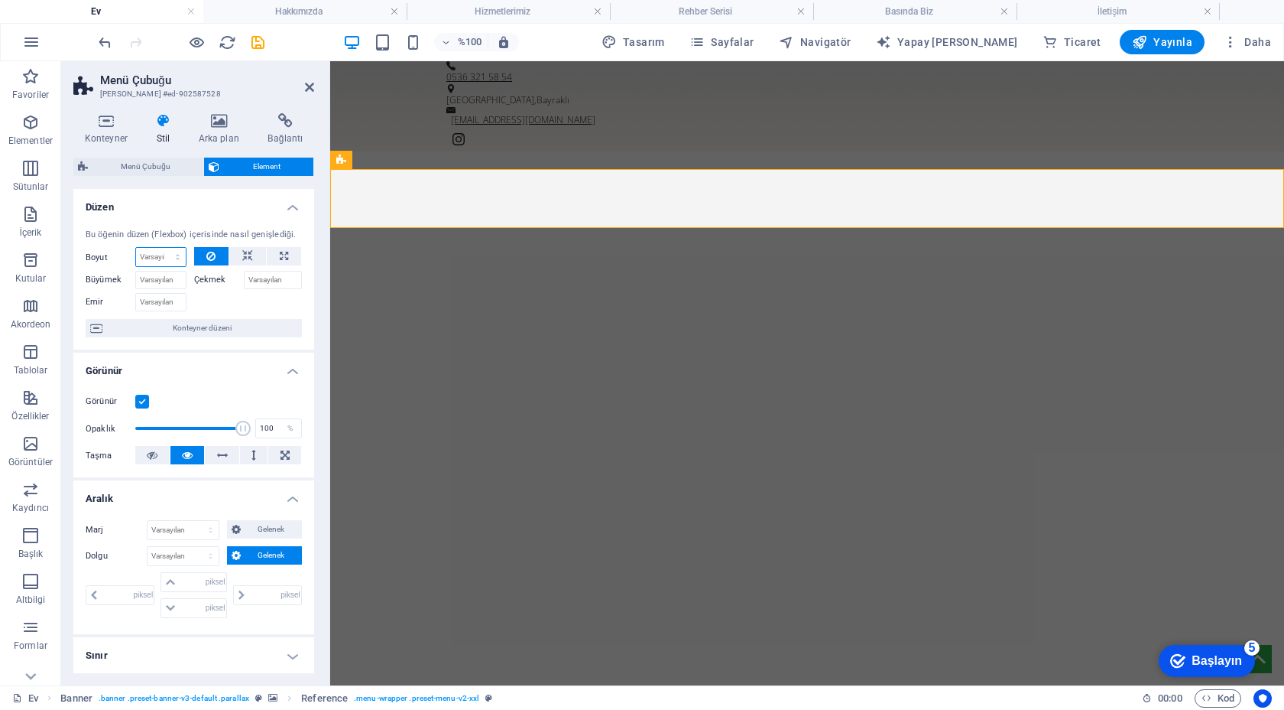
click at [177, 255] on select "Varsayılan otomatik piksel % 1/1 1/2 1/3 1/4 1/5 1/6 1/7 1/8 1/9 1/10" at bounding box center [161, 257] width 50 height 18
click at [136, 248] on select "Varsayılan otomatik piksel % 1/1 1/2 1/3 1/4 1/5 1/6 1/7 1/8 1/9 1/10" at bounding box center [161, 257] width 50 height 18
select select "DISABLED_OPTION_VALUE"
click at [174, 276] on input "Büyümek" at bounding box center [160, 280] width 51 height 18
click at [178, 282] on input "Büyümek" at bounding box center [160, 280] width 51 height 18
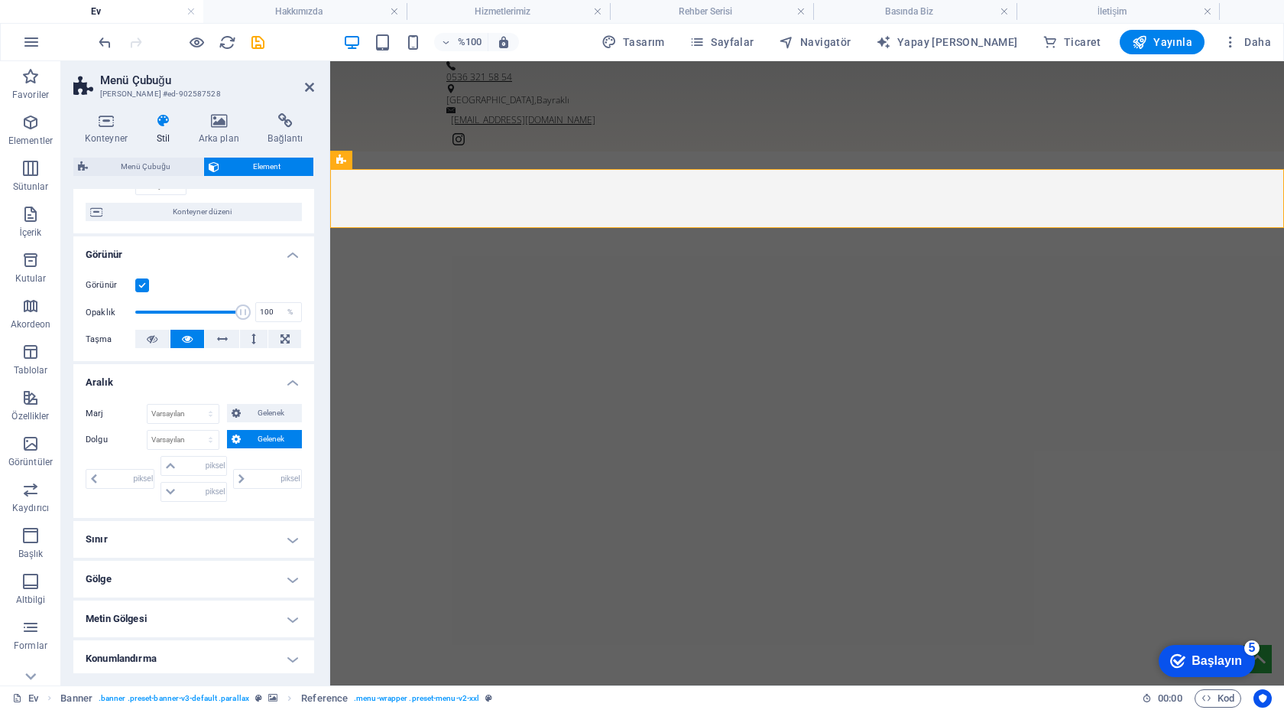
scroll to position [117, 0]
click at [237, 416] on icon at bounding box center [236, 412] width 9 height 18
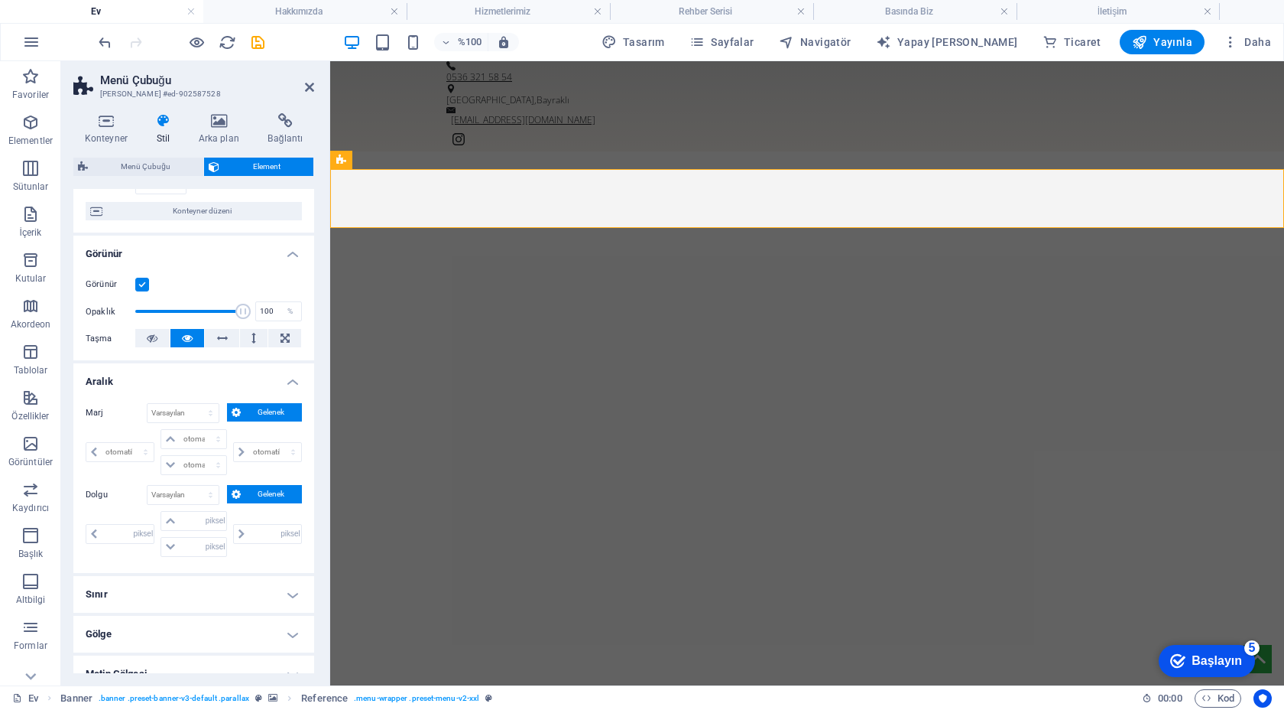
click at [237, 416] on icon at bounding box center [236, 412] width 9 height 18
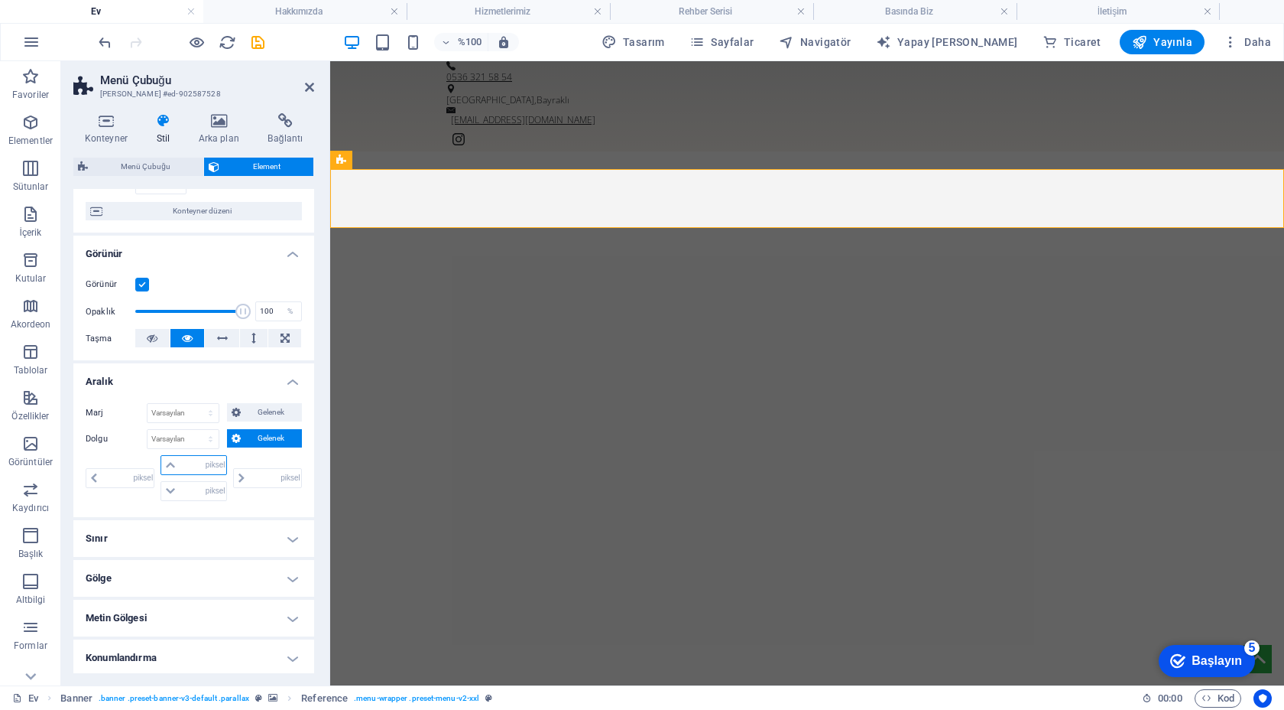
click at [186, 465] on input "number" at bounding box center [203, 465] width 46 height 18
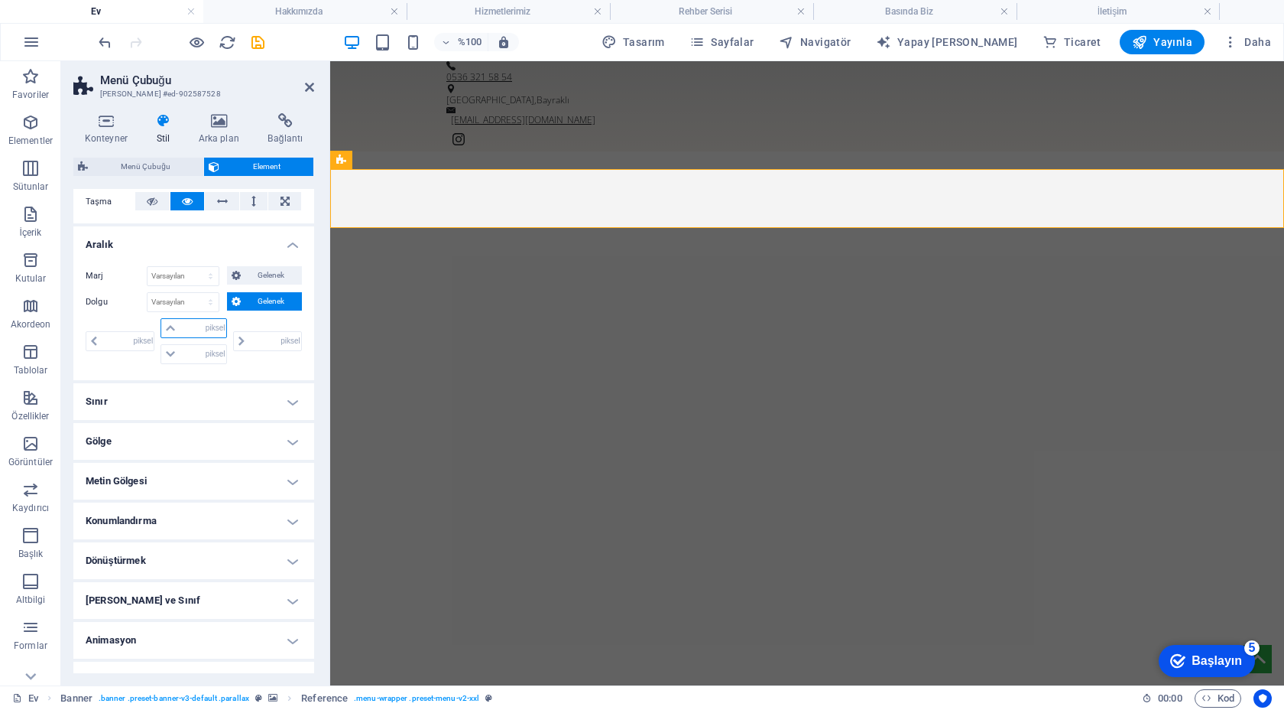
scroll to position [279, 0]
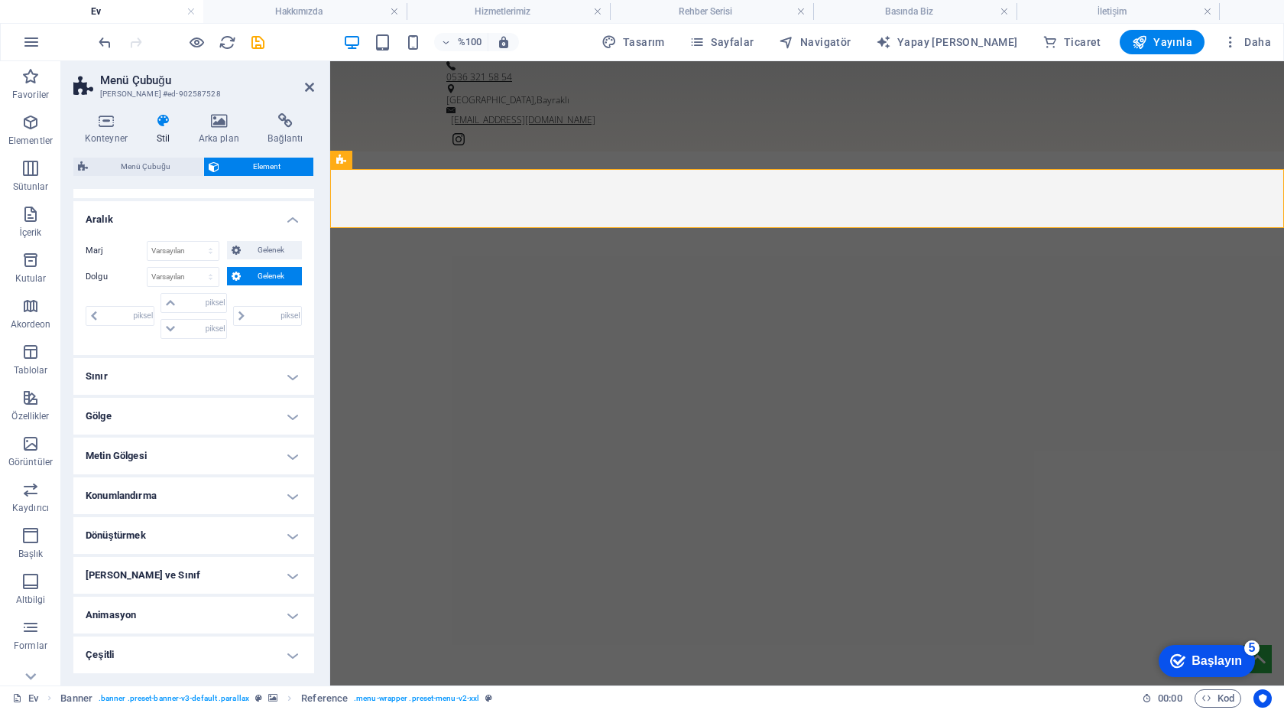
click at [213, 376] on h4 "Sınır" at bounding box center [193, 376] width 241 height 37
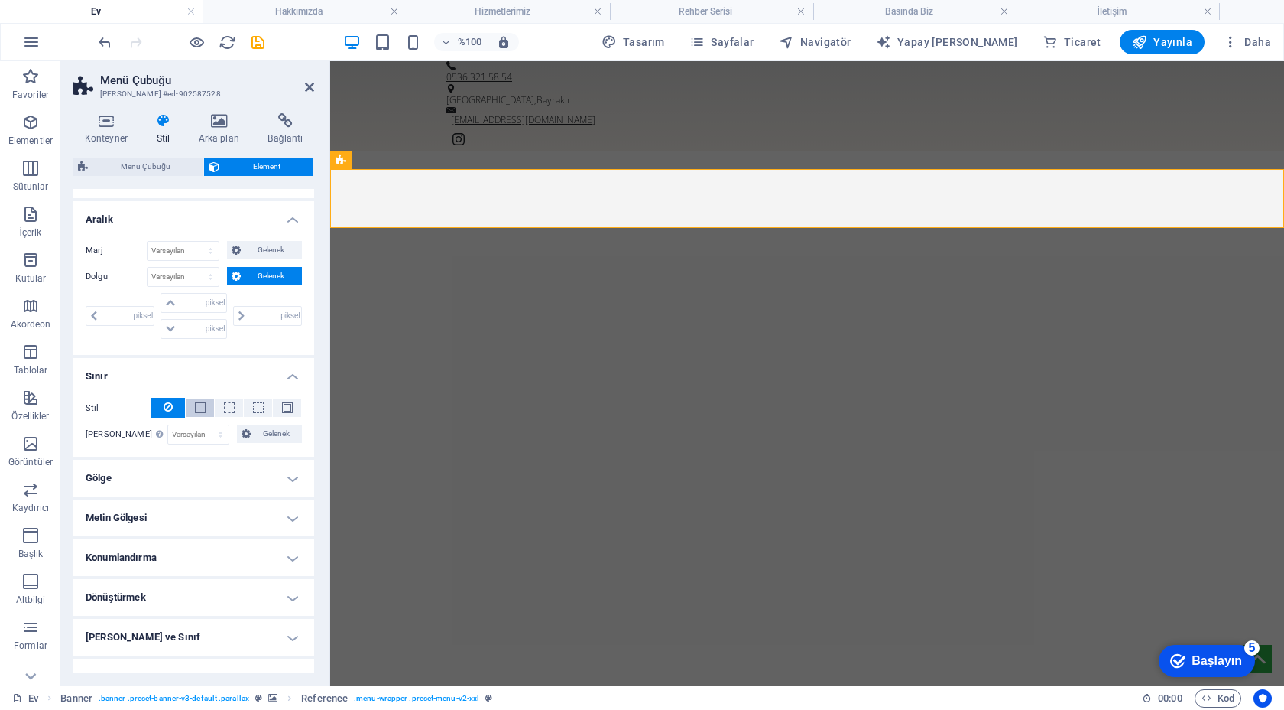
click at [203, 407] on span at bounding box center [200, 407] width 11 height 11
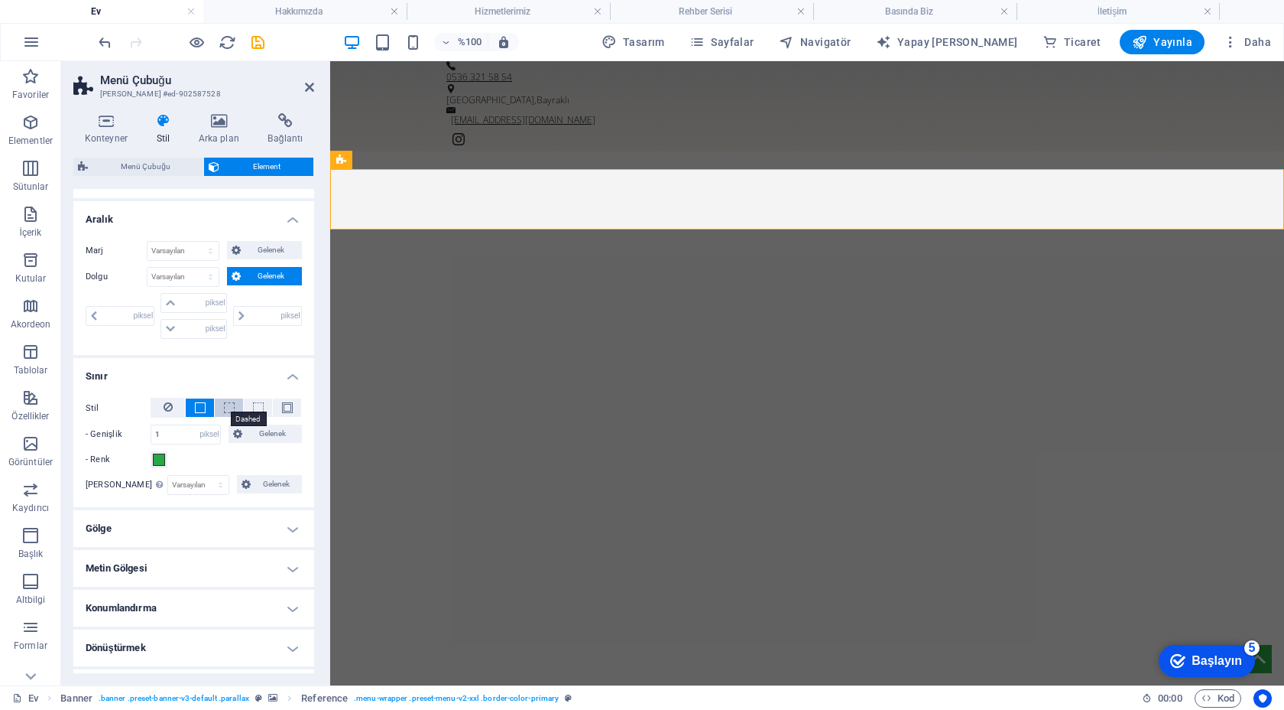
click at [229, 407] on span at bounding box center [229, 407] width 11 height 11
click at [282, 408] on span at bounding box center [287, 407] width 11 height 11
click at [173, 408] on button at bounding box center [168, 408] width 34 height 20
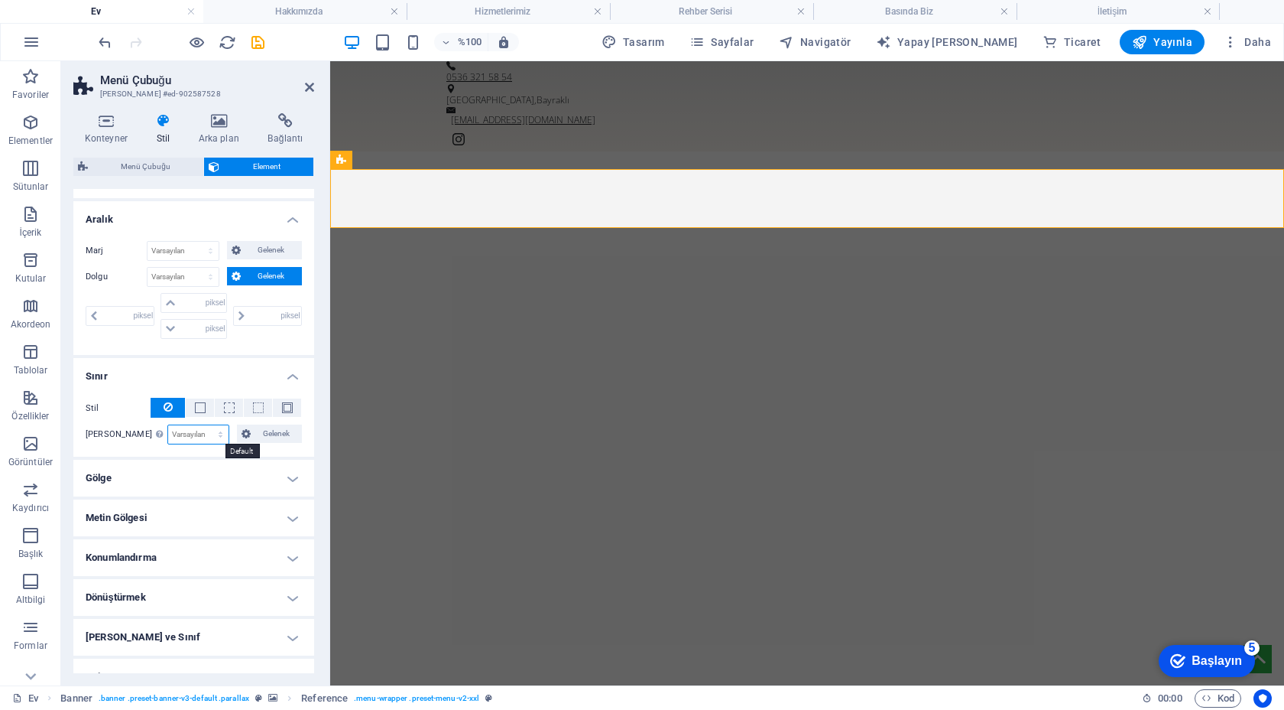
click at [184, 439] on select "Varsayılan piksel rem % vh vw Gelenek" at bounding box center [198, 434] width 60 height 18
click at [168, 425] on select "Varsayılan piksel rem % vh vw Gelenek" at bounding box center [198, 434] width 60 height 18
select select "DISABLED_OPTION_VALUE"
click at [203, 459] on h4 "Gölge" at bounding box center [193, 477] width 241 height 37
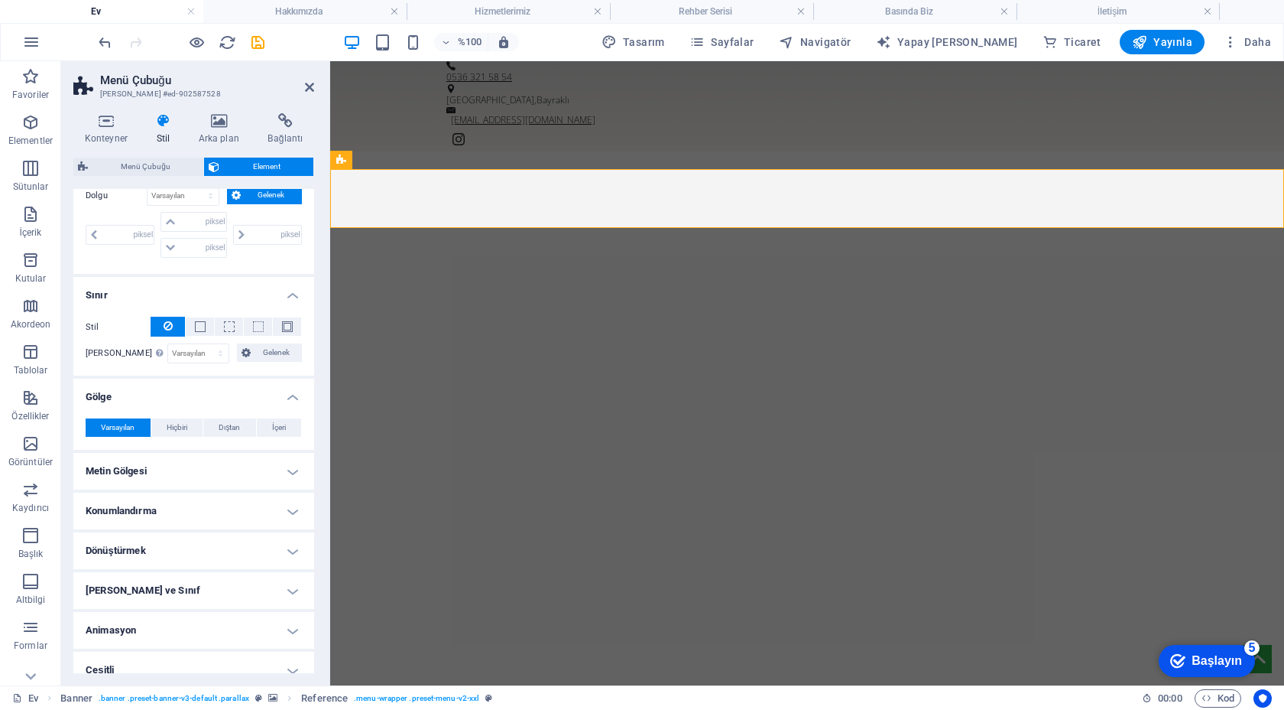
scroll to position [375, 0]
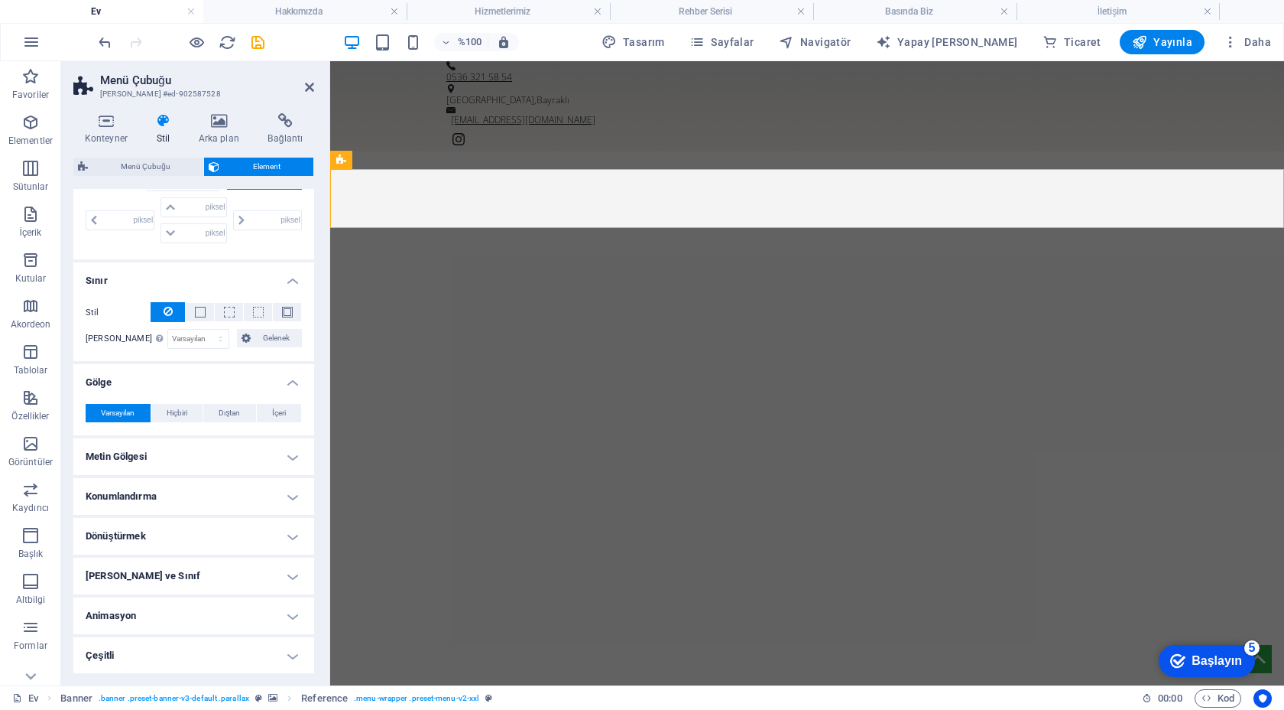
click at [183, 534] on h4 "Dönüştürmek" at bounding box center [193, 536] width 241 height 37
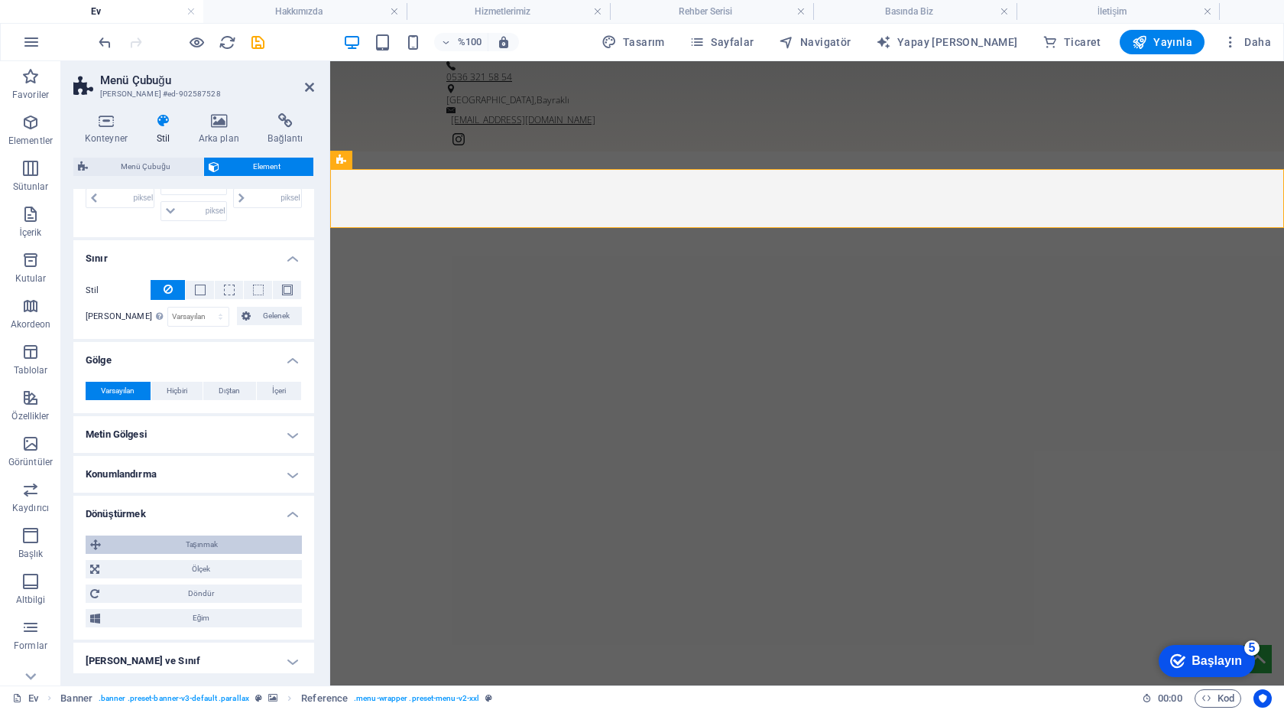
scroll to position [395, 0]
click at [182, 537] on span "Taşınmak" at bounding box center [202, 546] width 192 height 18
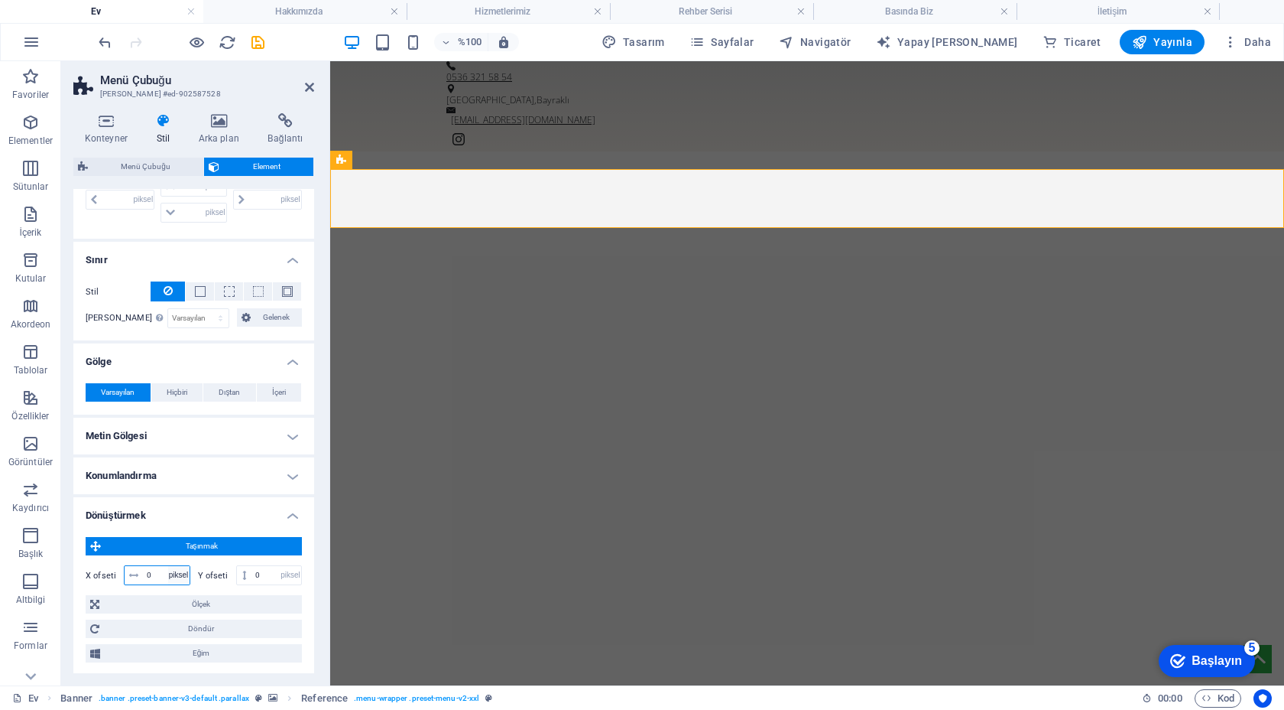
click at [168, 574] on select "piksel rem % onlar vh vw" at bounding box center [178, 575] width 21 height 18
click at [239, 574] on span at bounding box center [244, 575] width 15 height 18
click at [280, 515] on h4 "Dönüştürmek" at bounding box center [193, 511] width 241 height 28
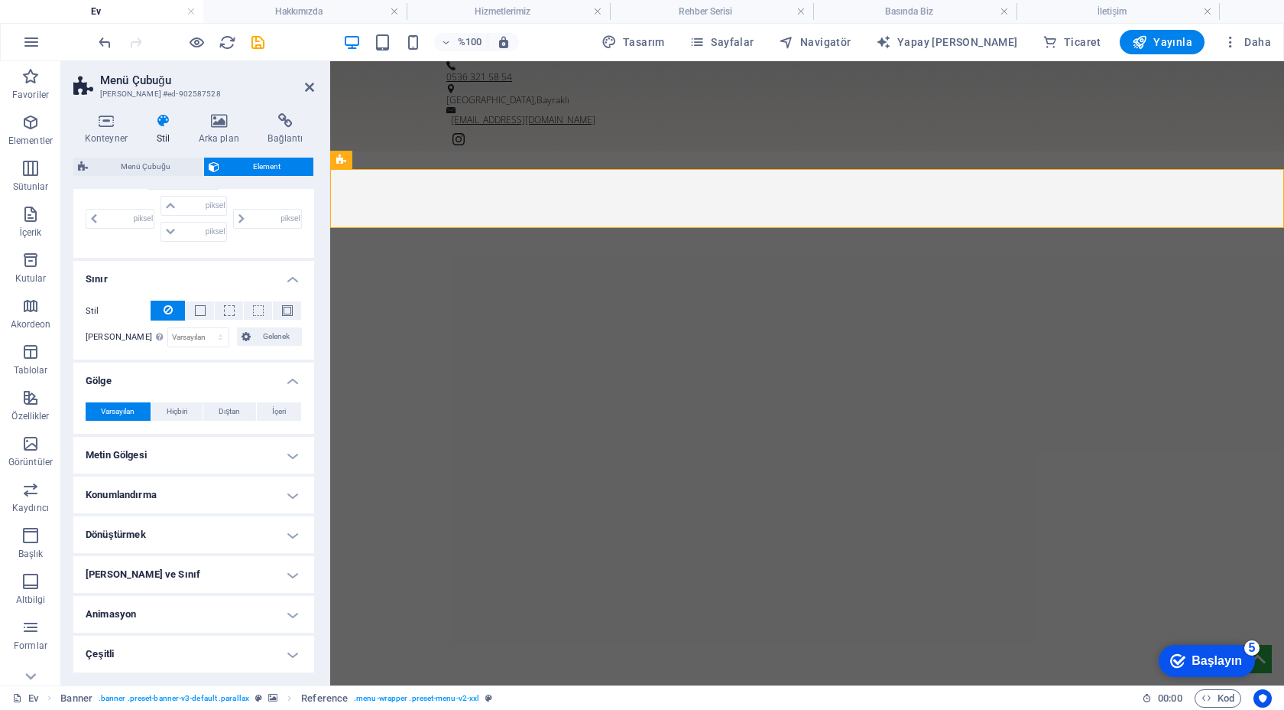
scroll to position [375, 0]
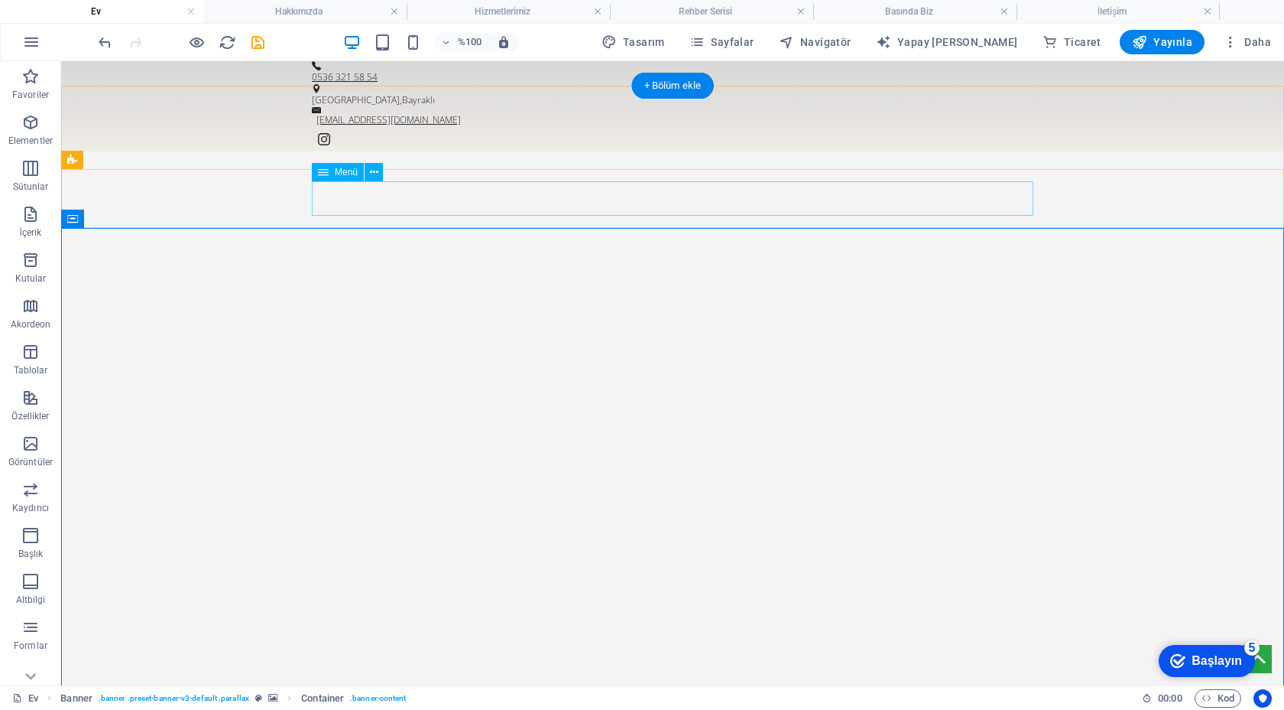
drag, startPoint x: 1227, startPoint y: 112, endPoint x: 625, endPoint y: 210, distance: 609.7
click at [621, 210] on div "Anasayfa Hakkımızda HİZMETLERİMİZ Rehber Serisi Basında Biz İLETİŞİM Sürdürüleb…" at bounding box center [672, 678] width 1223 height 1054
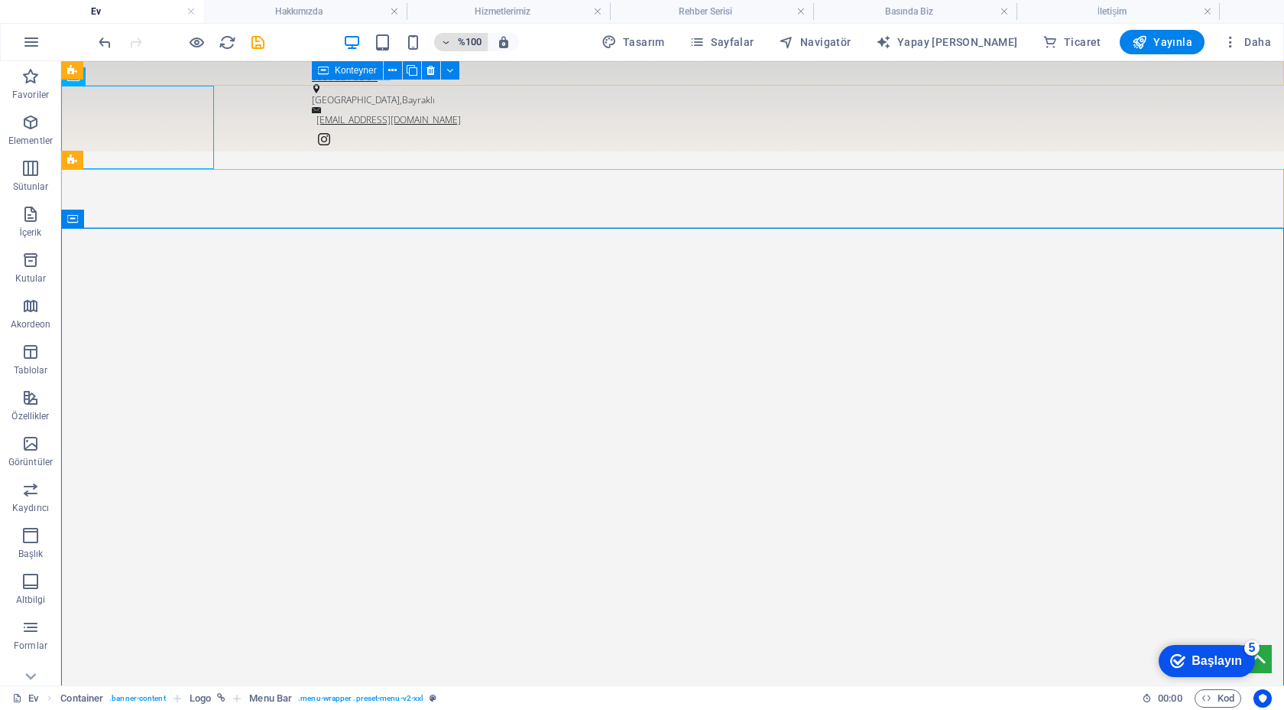
click at [482, 45] on font "%100" at bounding box center [470, 41] width 24 height 11
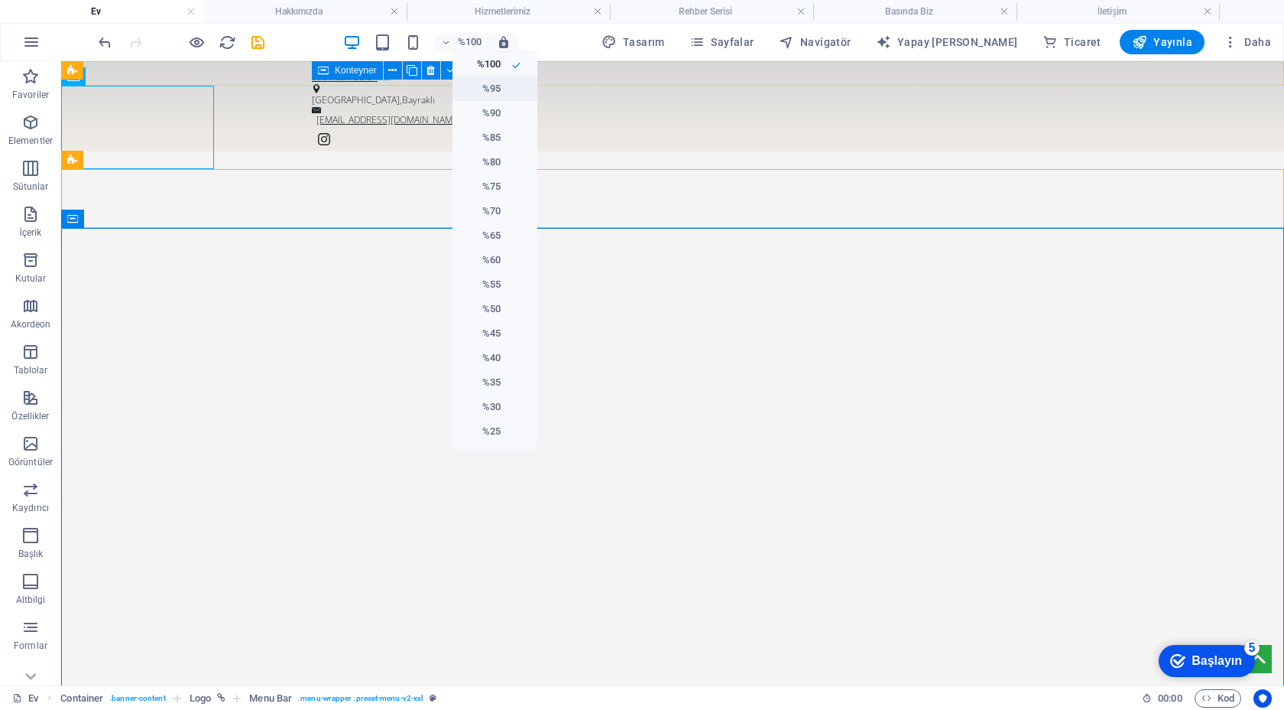
click at [495, 97] on h6 "%95" at bounding box center [481, 89] width 39 height 18
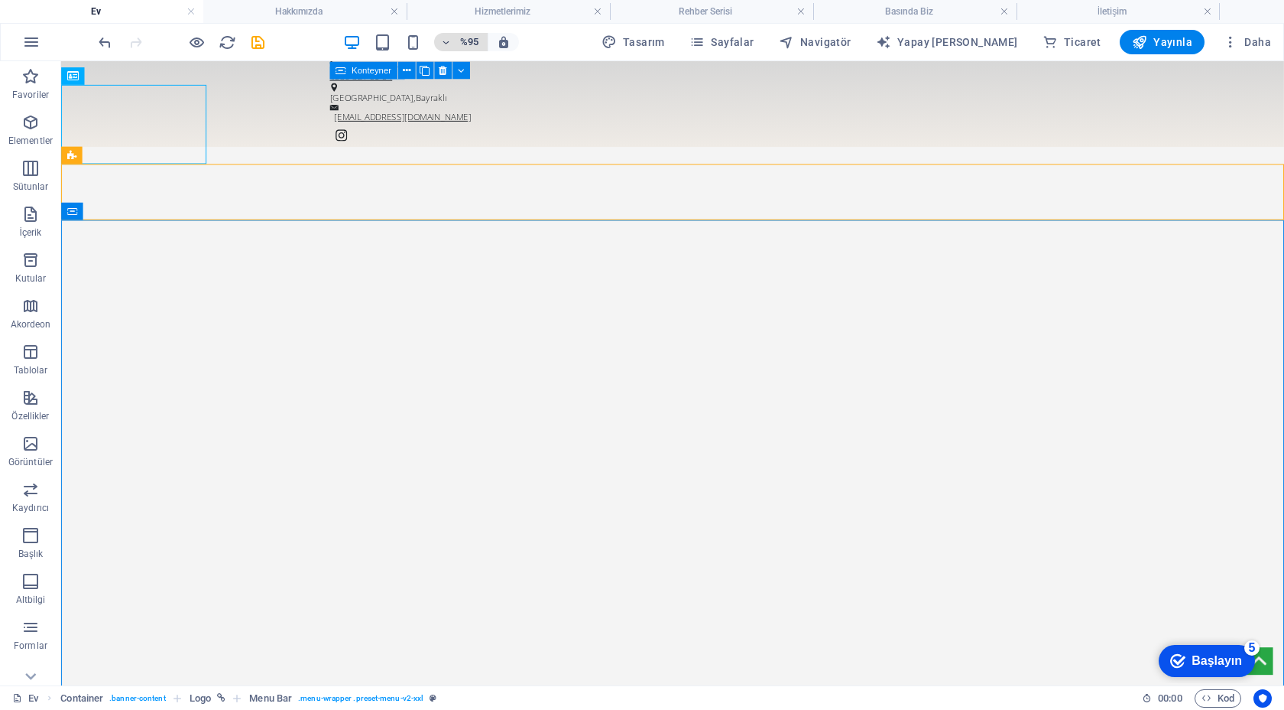
click at [479, 41] on font "%95" at bounding box center [469, 41] width 18 height 11
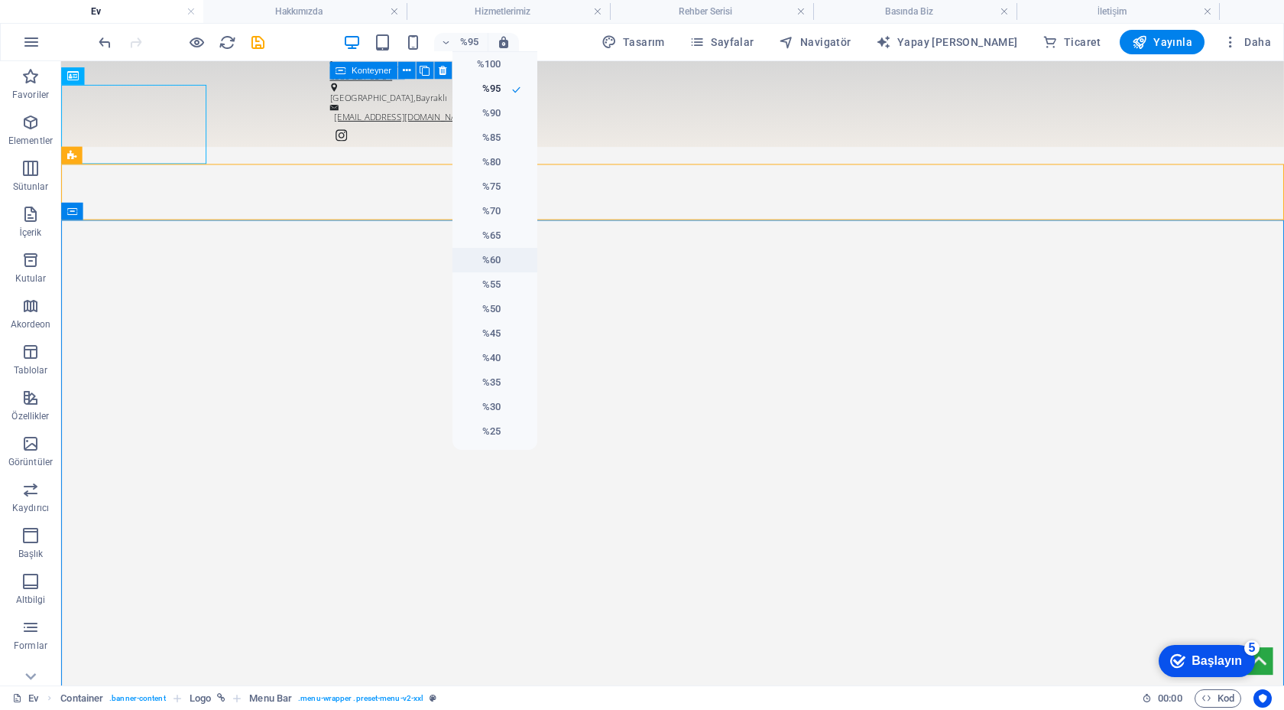
click at [492, 248] on li "%60" at bounding box center [495, 260] width 85 height 24
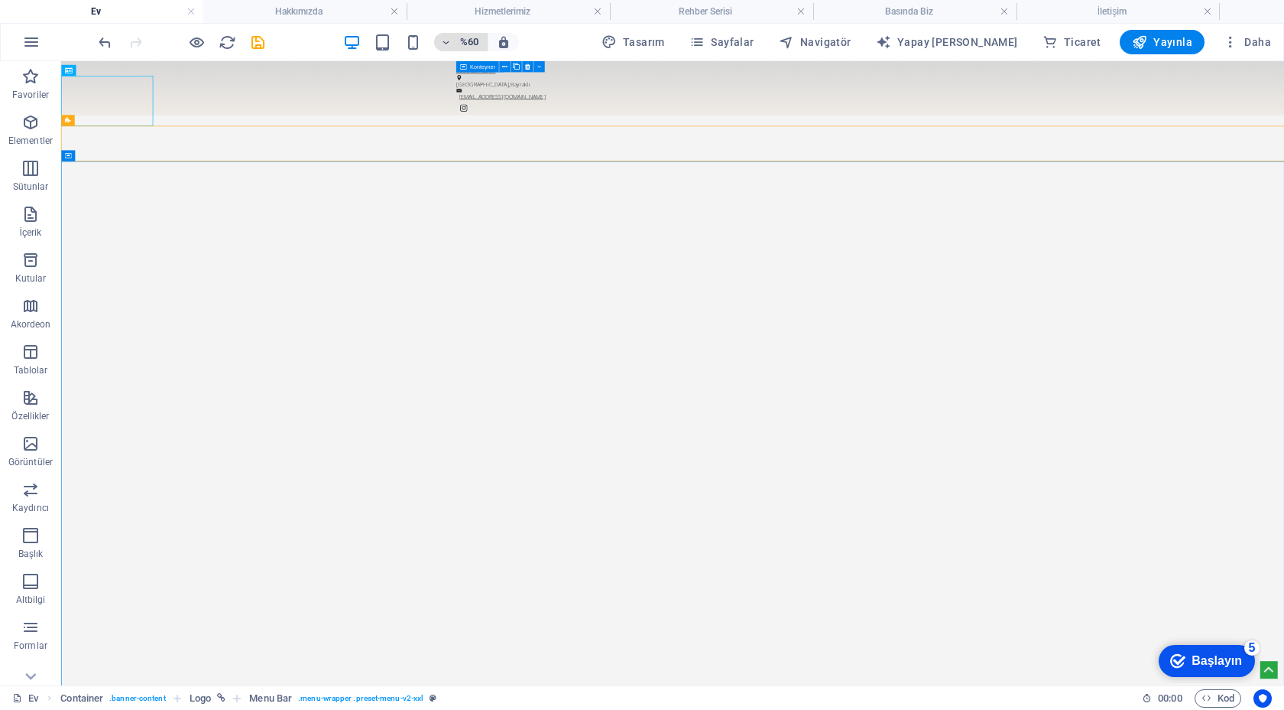
click at [482, 46] on h6 "%60" at bounding box center [469, 42] width 24 height 18
click at [498, 68] on font "%100" at bounding box center [489, 63] width 24 height 11
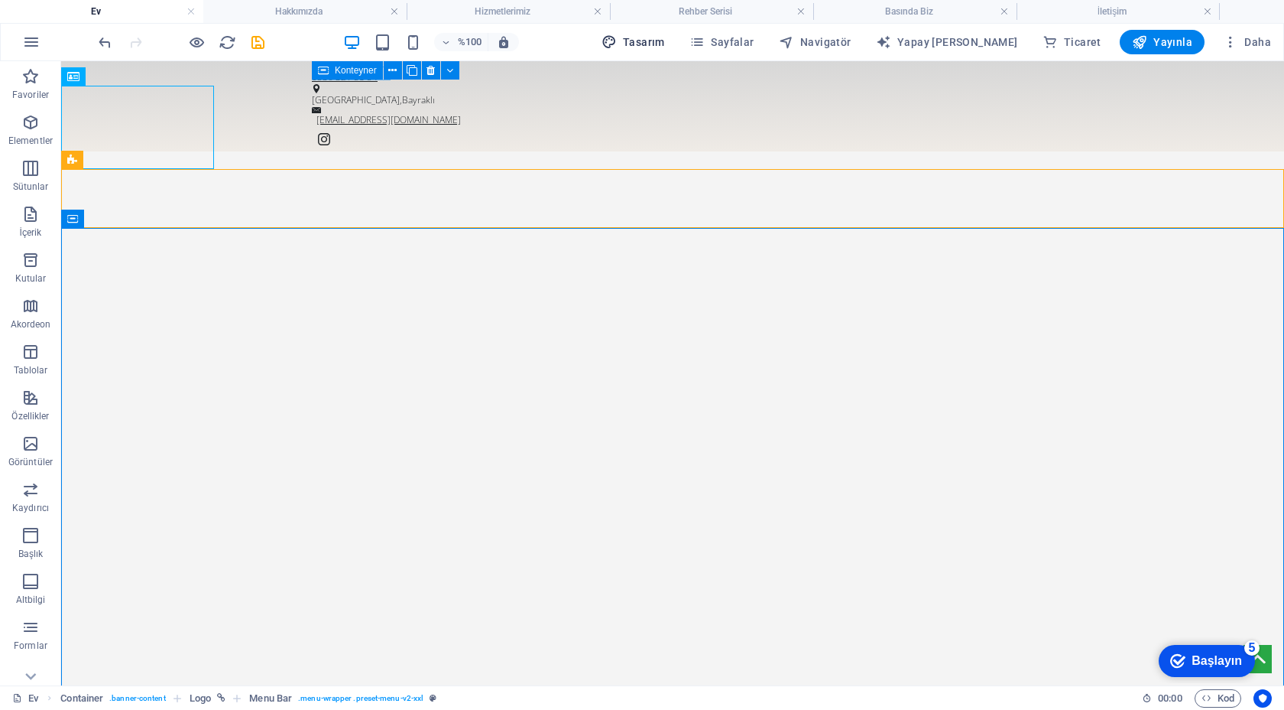
click at [665, 41] on font "Tasarım" at bounding box center [644, 42] width 42 height 12
select select "700"
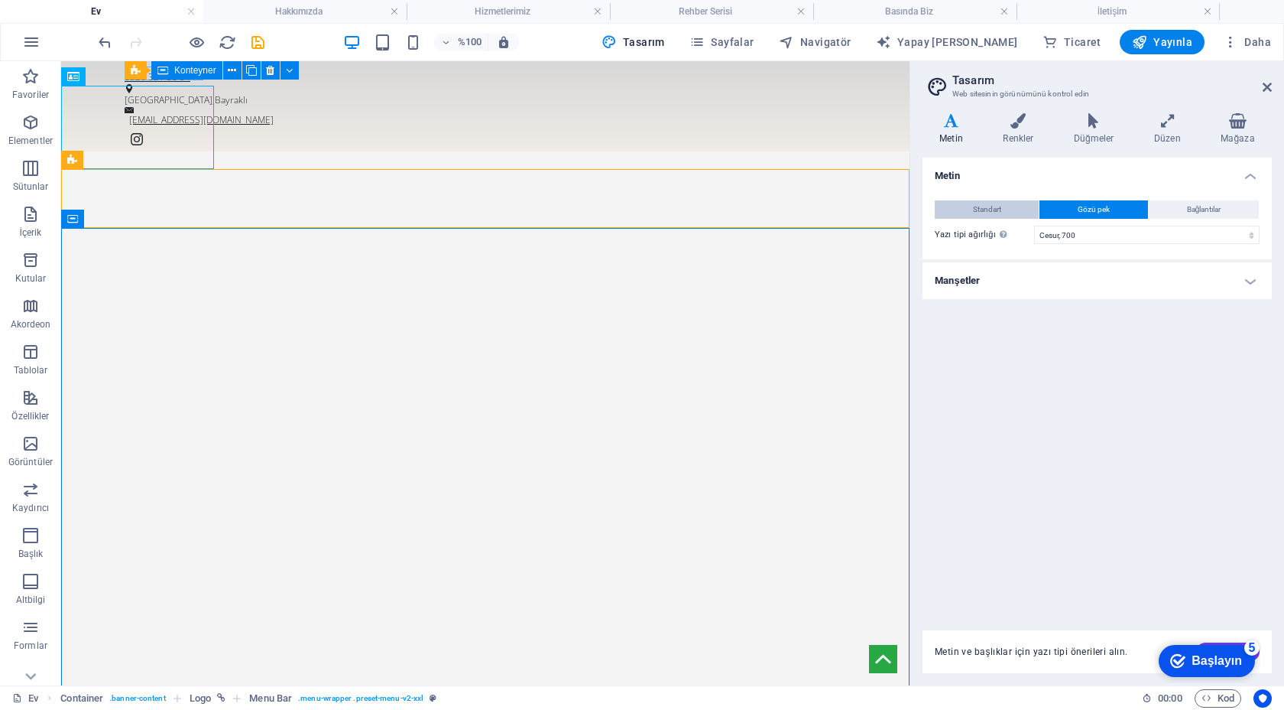
click at [992, 202] on span "Standart" at bounding box center [987, 209] width 28 height 18
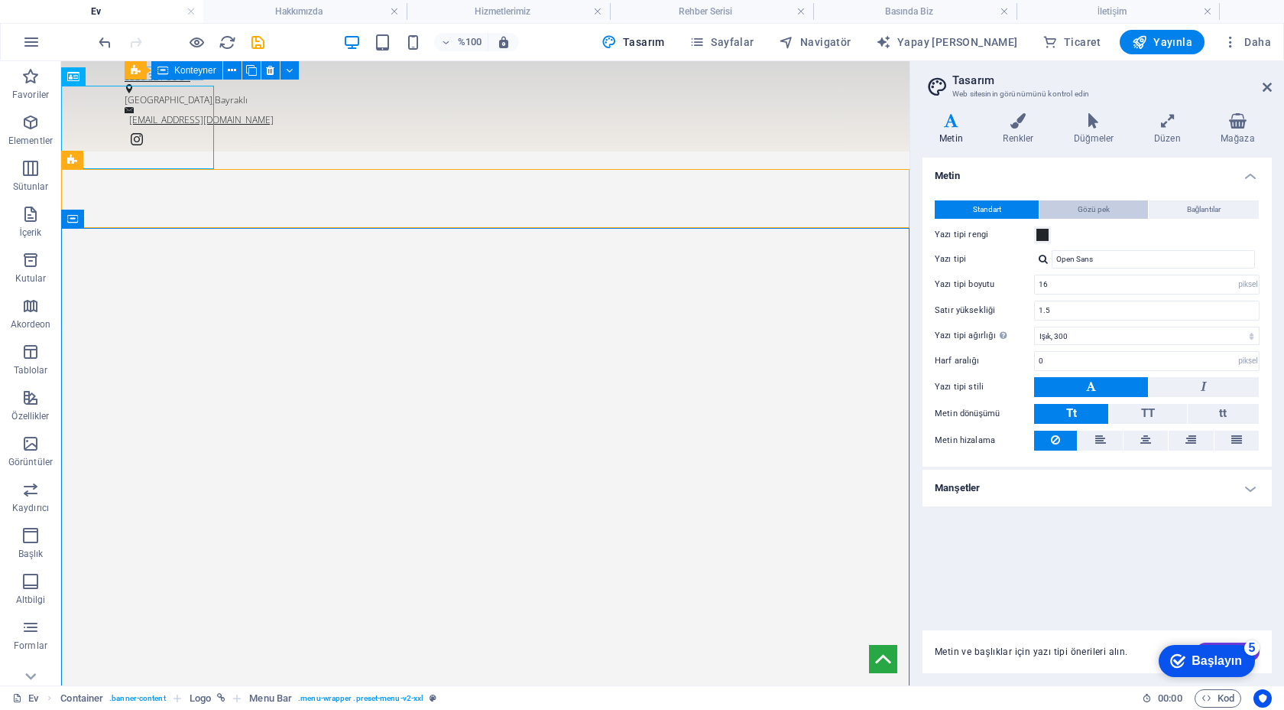
click at [1057, 200] on button "Gözü pek" at bounding box center [1094, 209] width 108 height 18
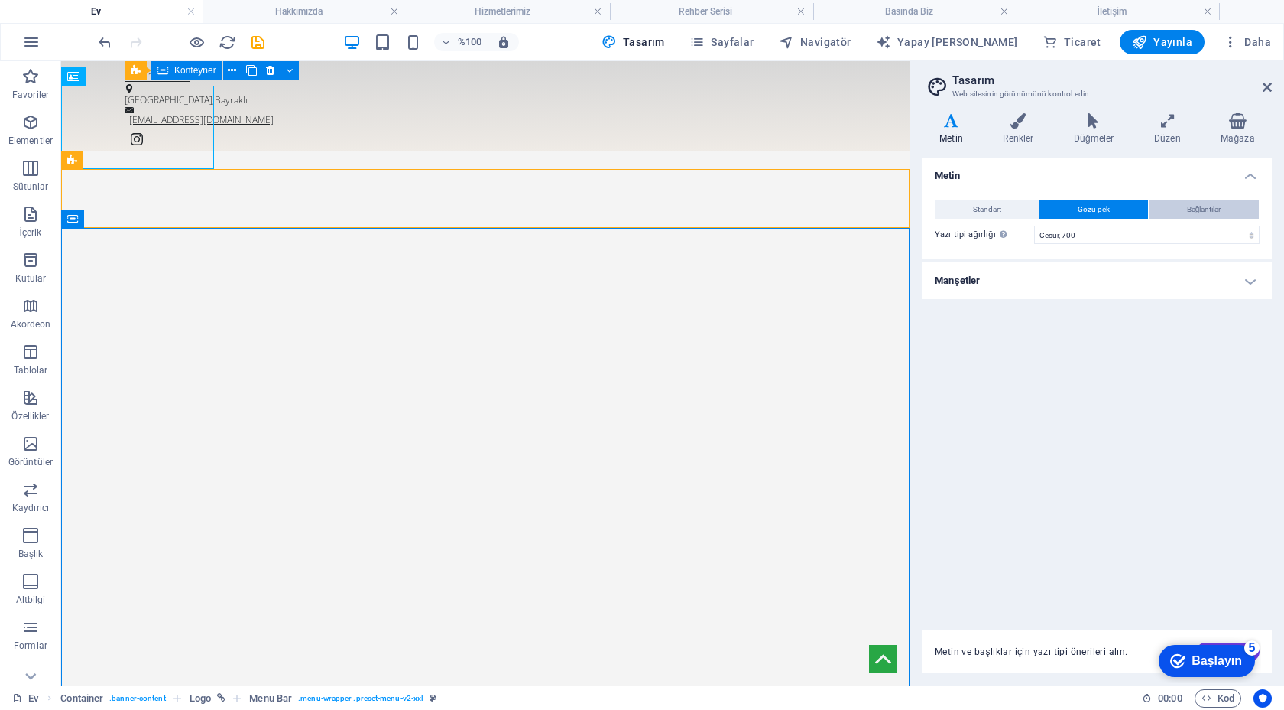
click at [1170, 213] on button "Bağlantılar" at bounding box center [1204, 209] width 110 height 18
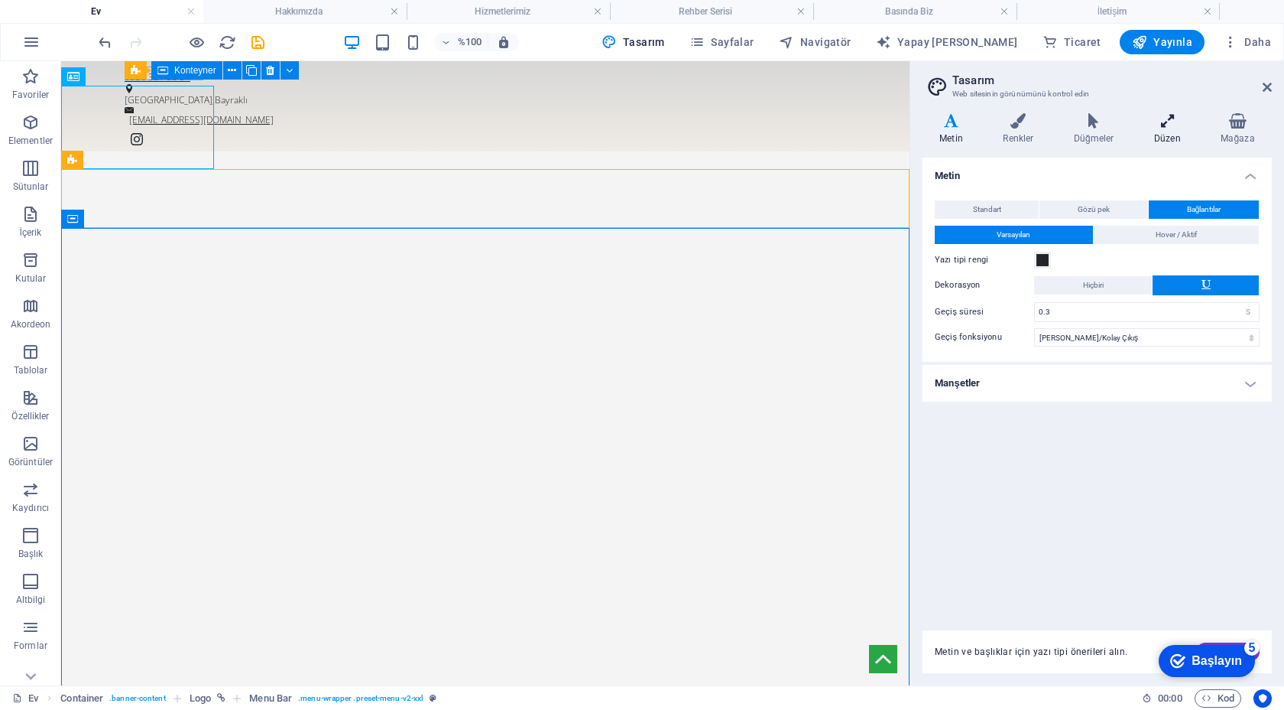
click at [1169, 124] on icon at bounding box center [1168, 120] width 60 height 15
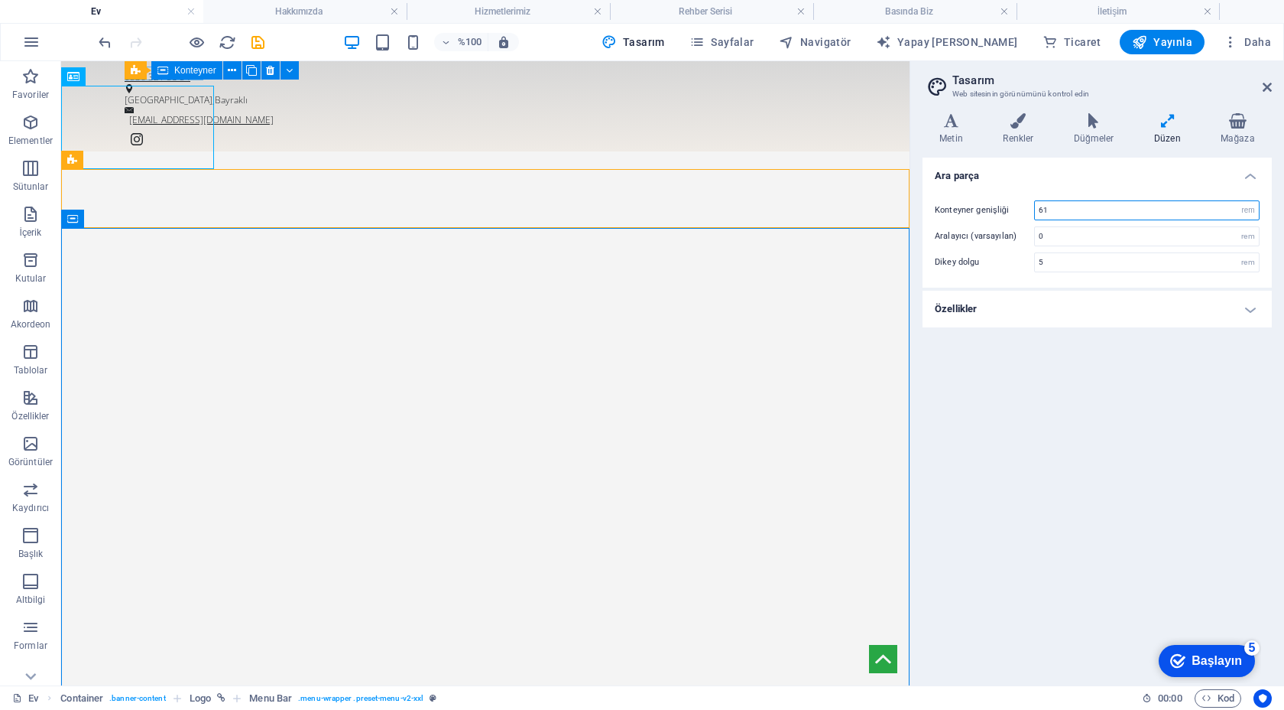
click at [1053, 211] on input "61" at bounding box center [1147, 210] width 224 height 18
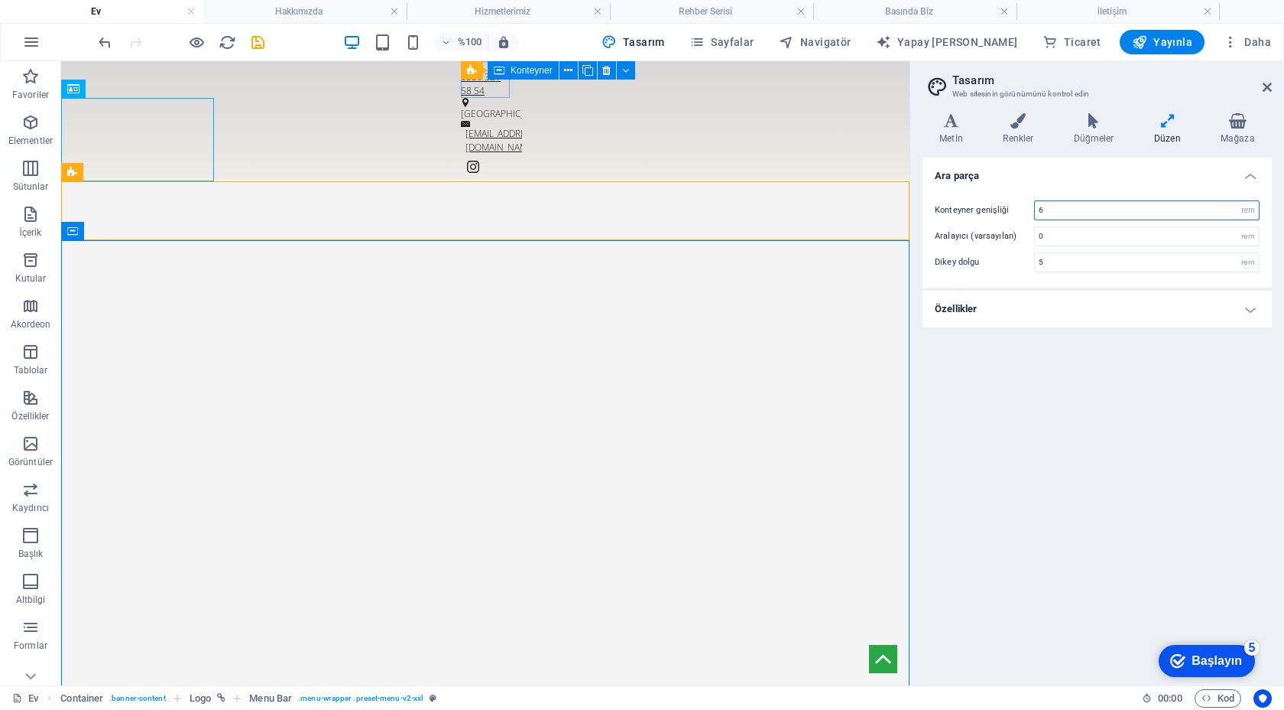
type input "61"
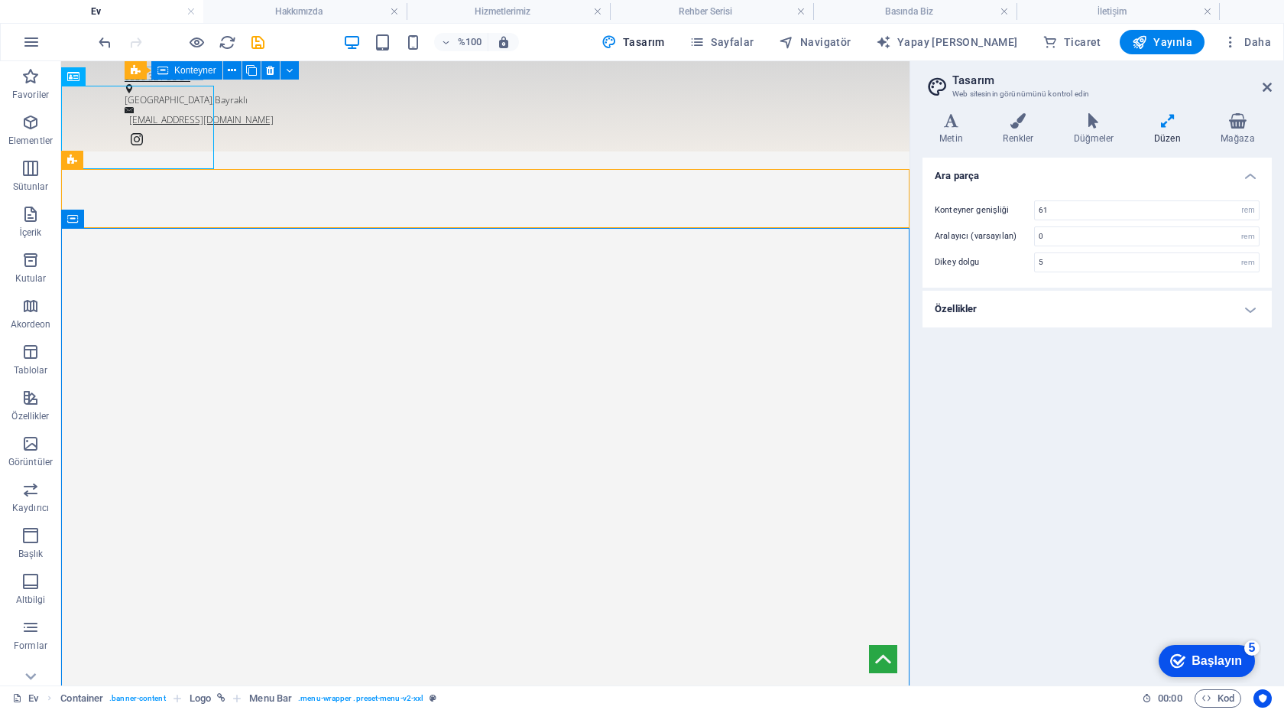
click at [1058, 313] on h4 "Özellikler" at bounding box center [1097, 309] width 349 height 37
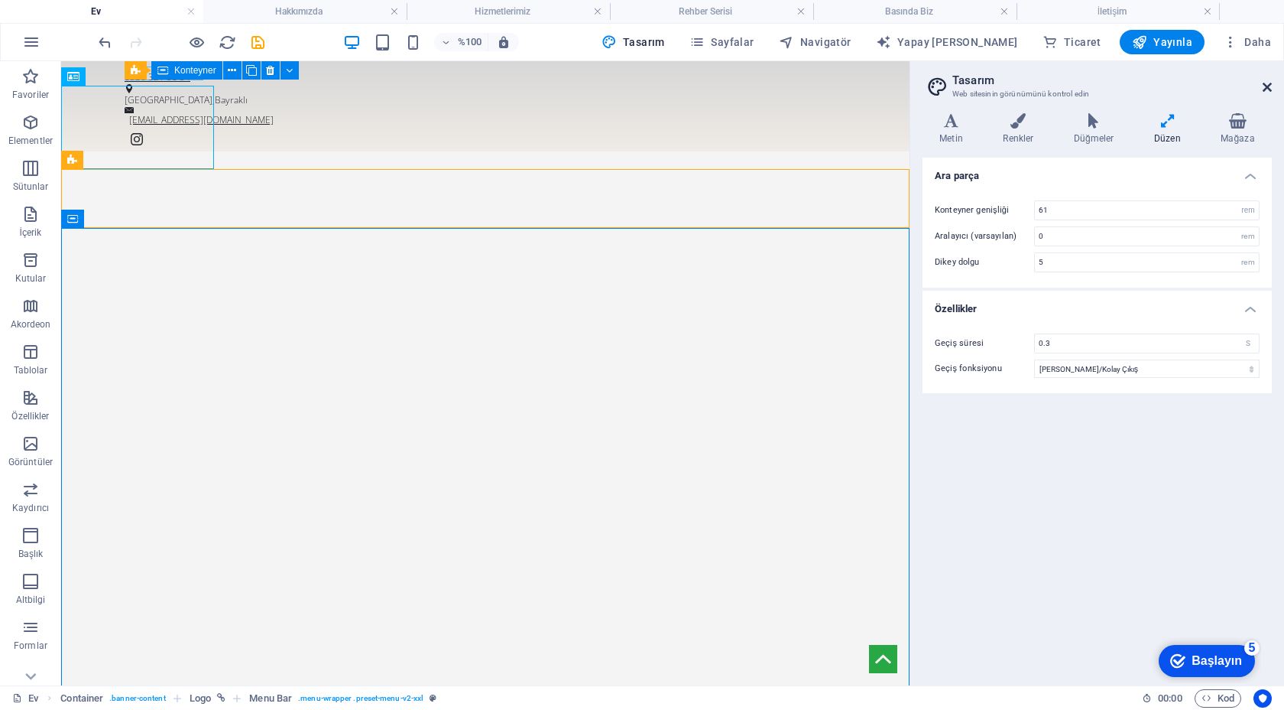
click at [1268, 90] on icon at bounding box center [1267, 87] width 9 height 12
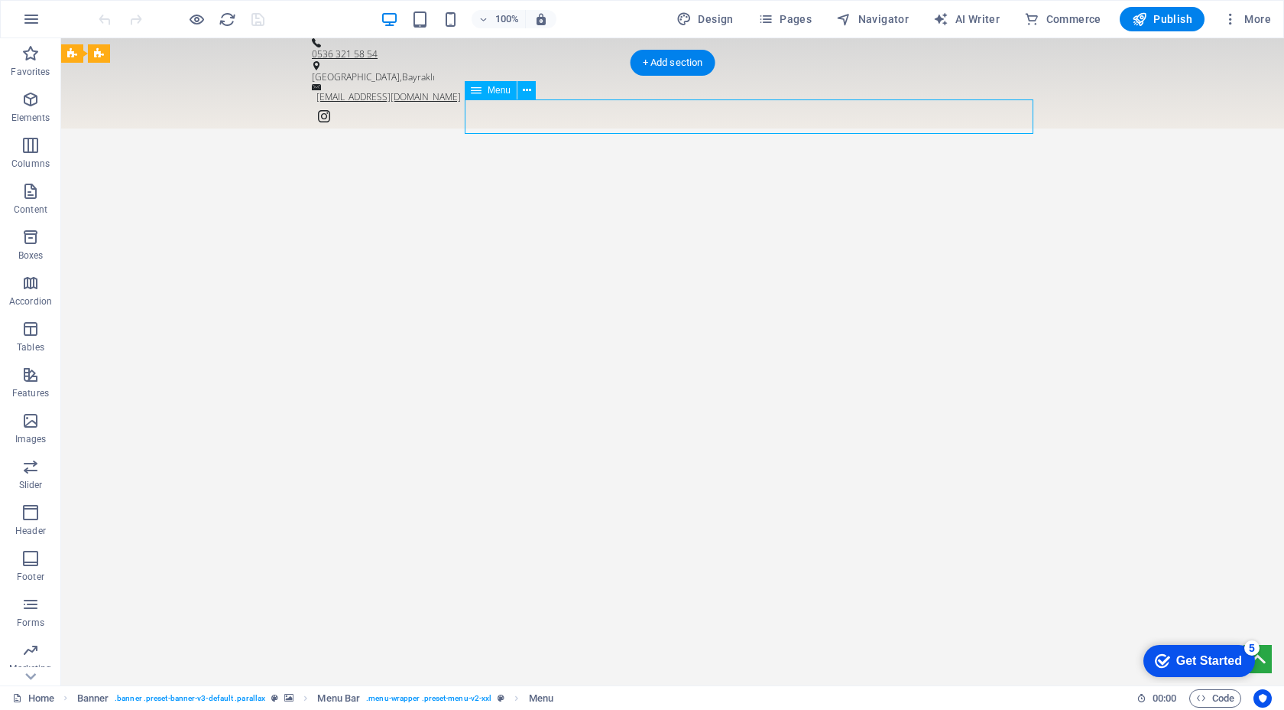
select select
select select "1"
select select
select select "2"
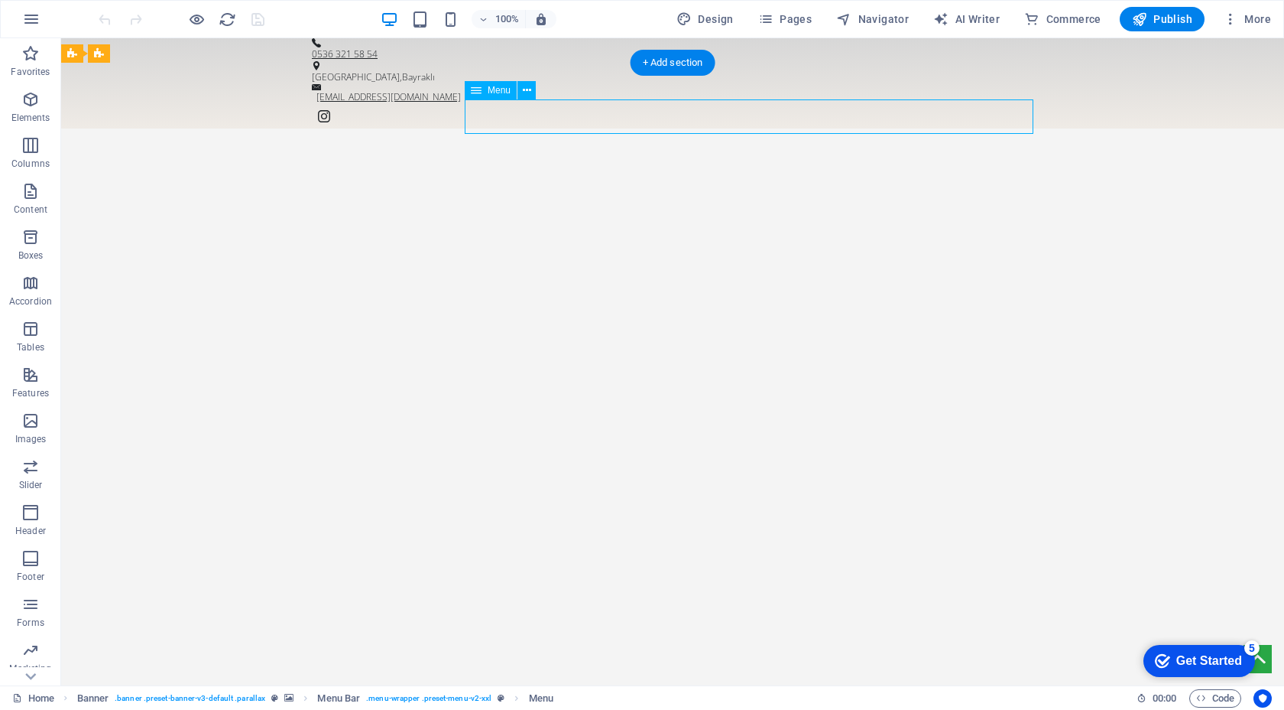
select select
select select "3"
select select
select select "4"
select select
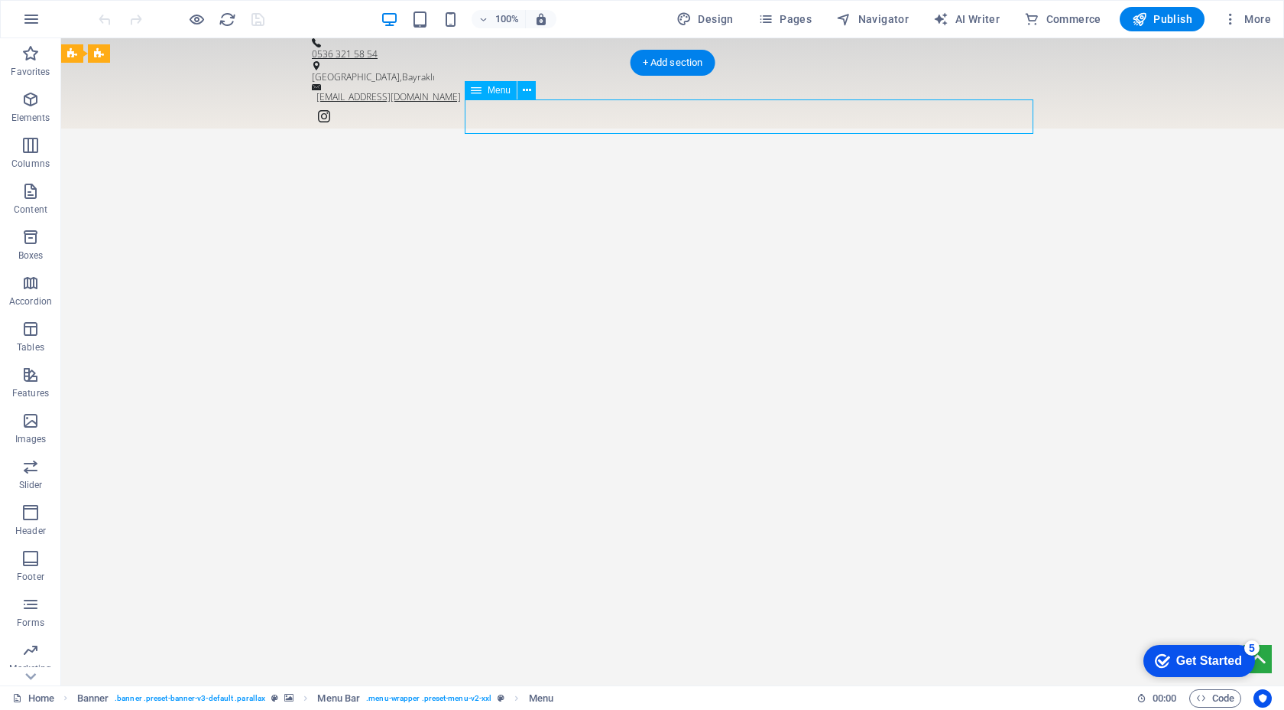
select select "5"
select select
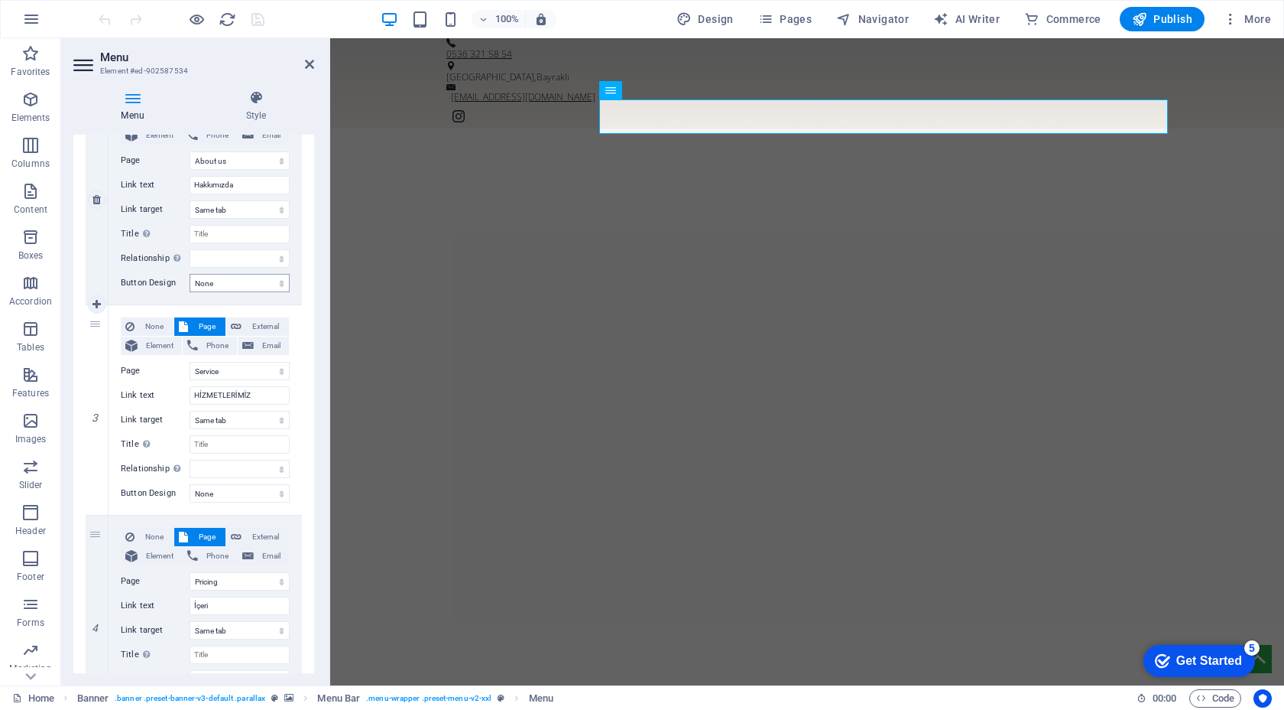
scroll to position [407, 0]
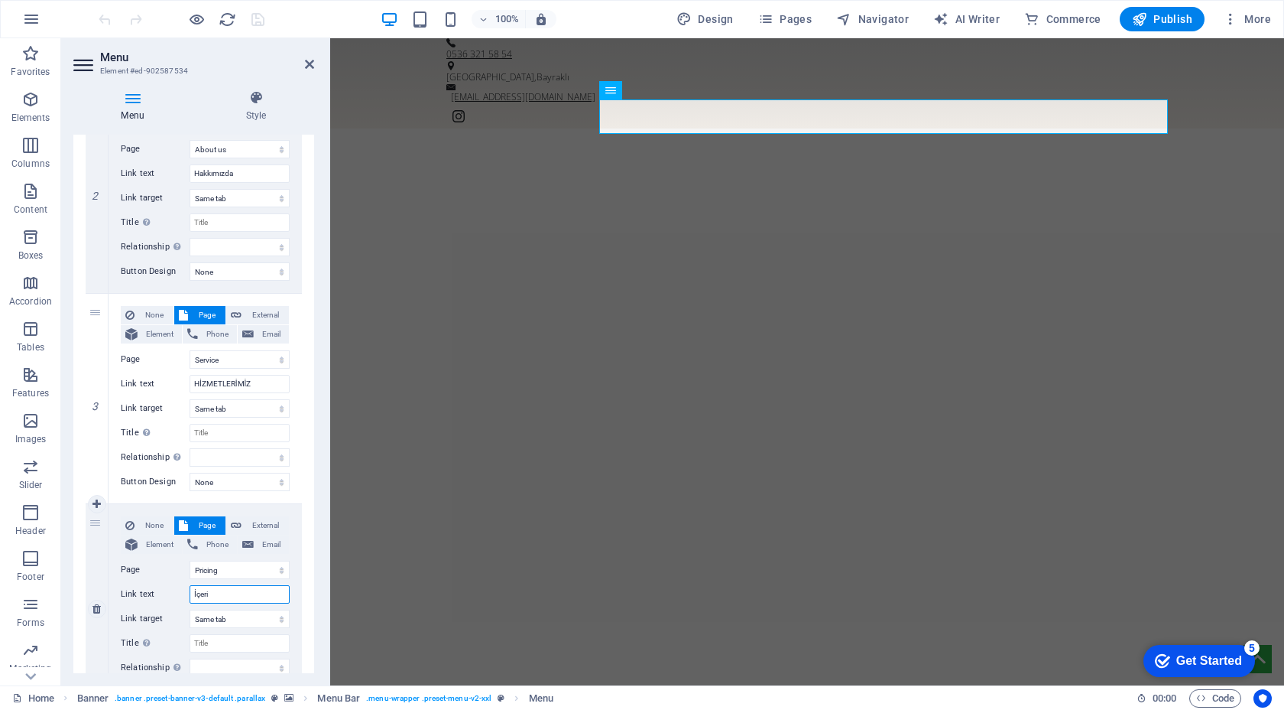
click at [222, 592] on input "İçeri" at bounding box center [240, 594] width 100 height 18
type input "İçerik"
select select
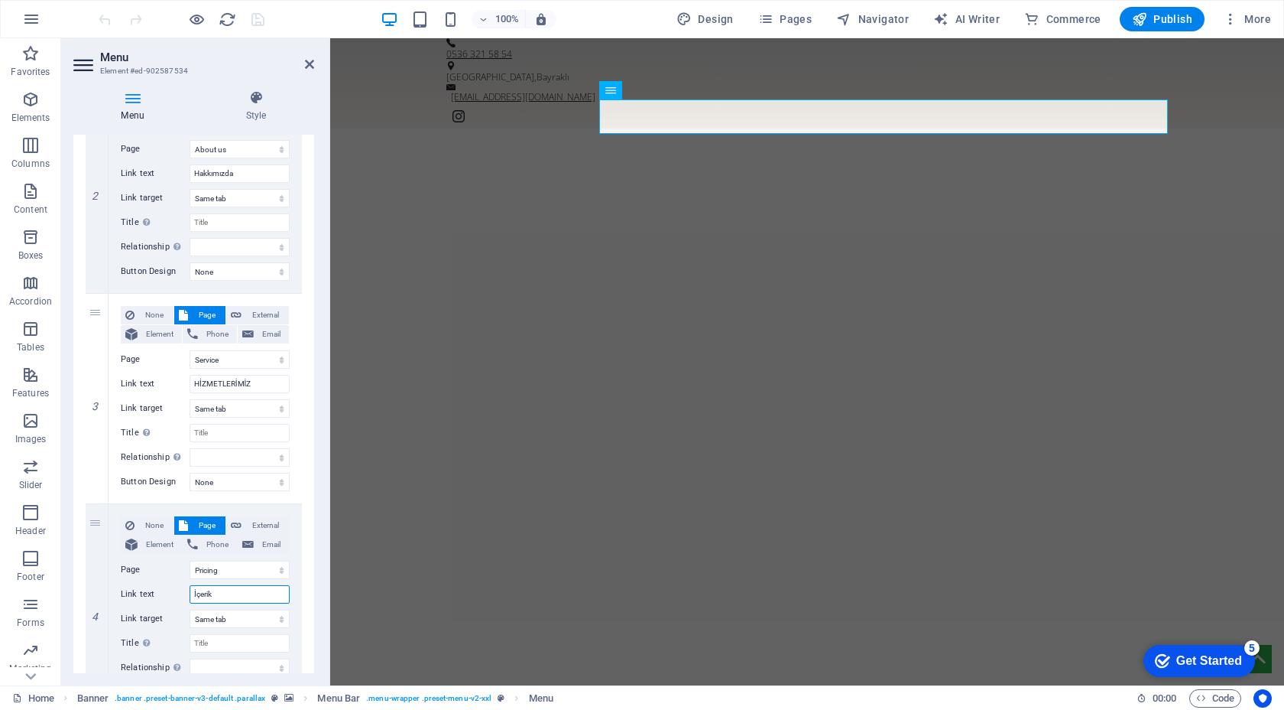
select select
type input "İçerik"
click at [451, 116] on img "1/1" at bounding box center [807, 116] width 954 height 0
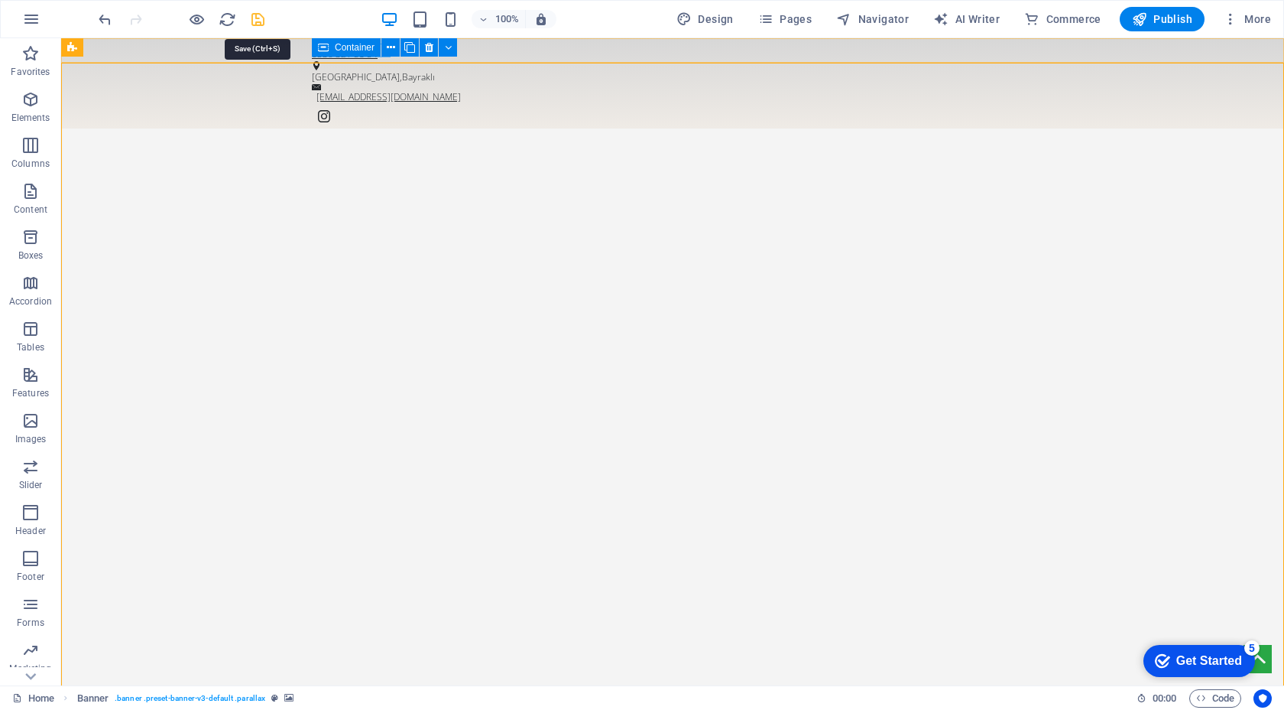
click at [256, 18] on icon "save" at bounding box center [258, 20] width 18 height 18
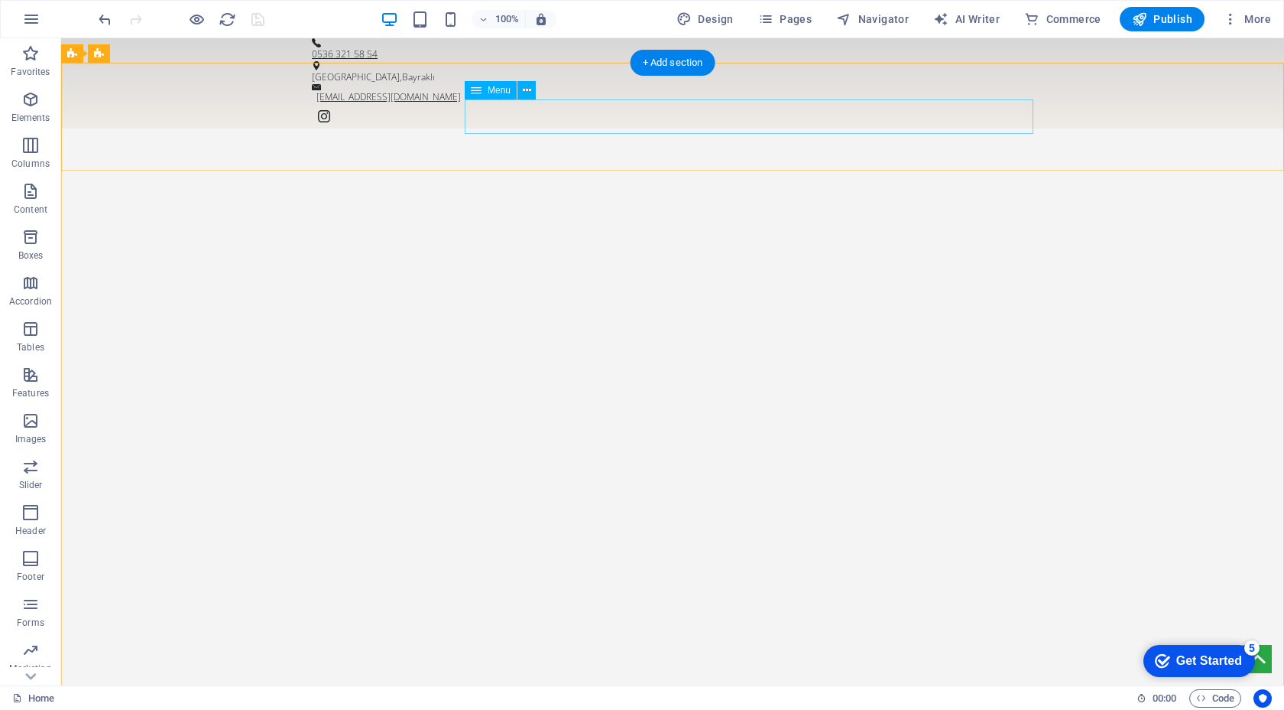
select select
select select "1"
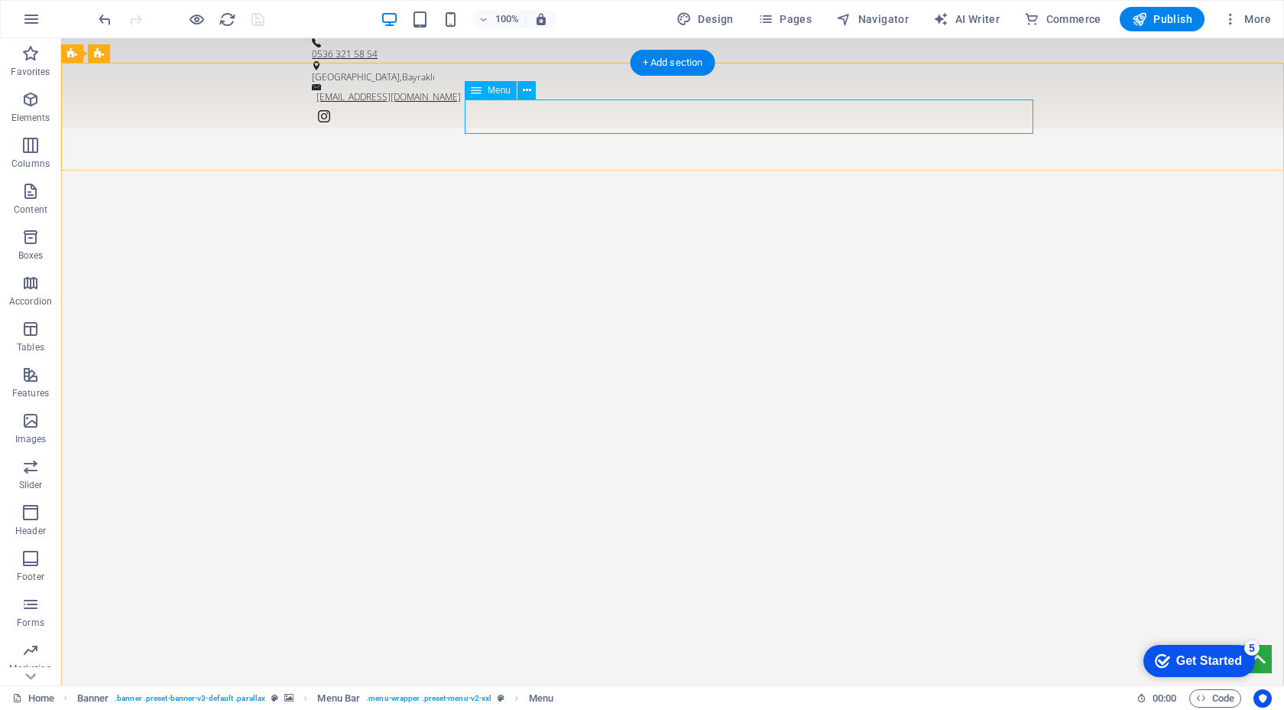
select select
select select "2"
select select
select select "3"
select select
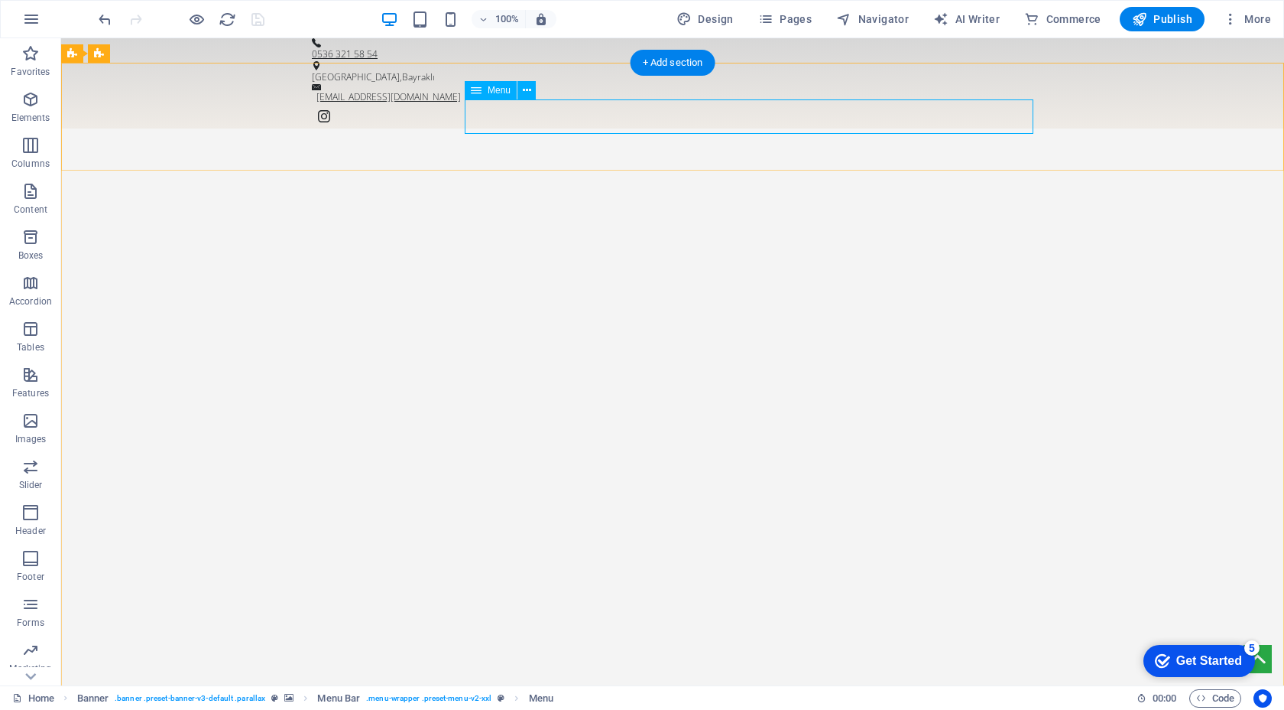
select select "4"
select select
select select "5"
select select
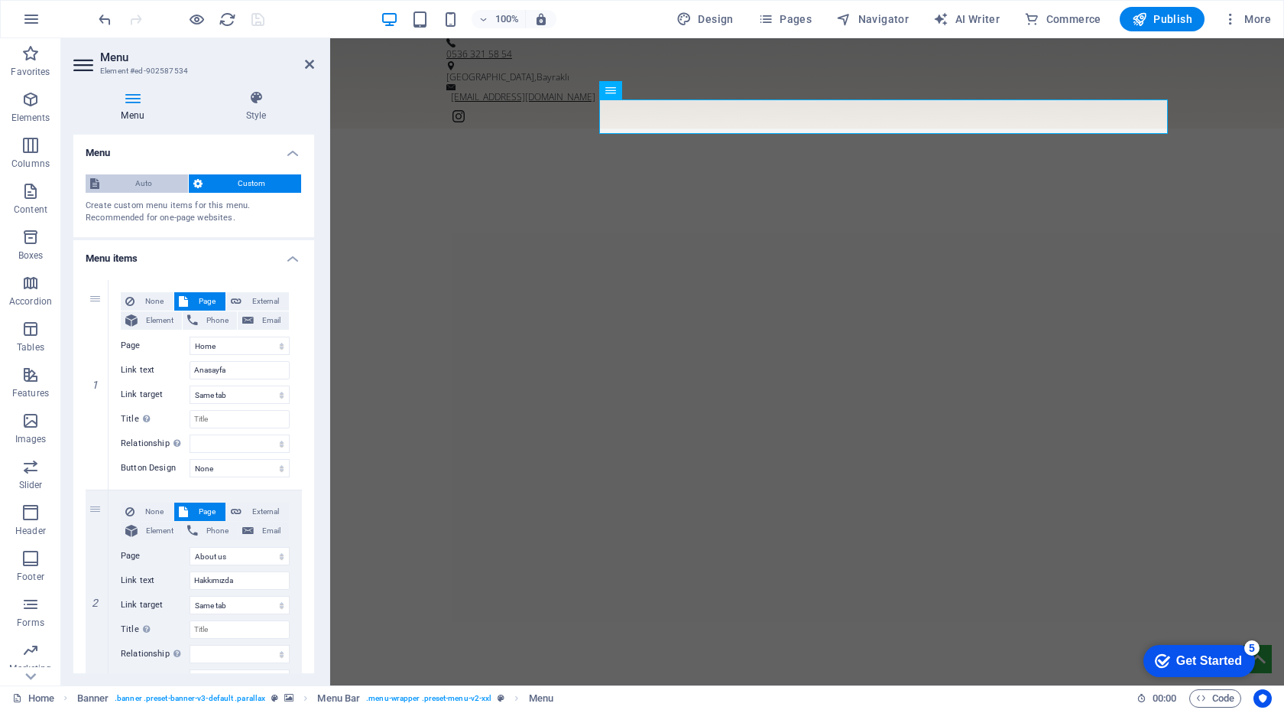
click at [170, 180] on span "Auto" at bounding box center [144, 183] width 80 height 18
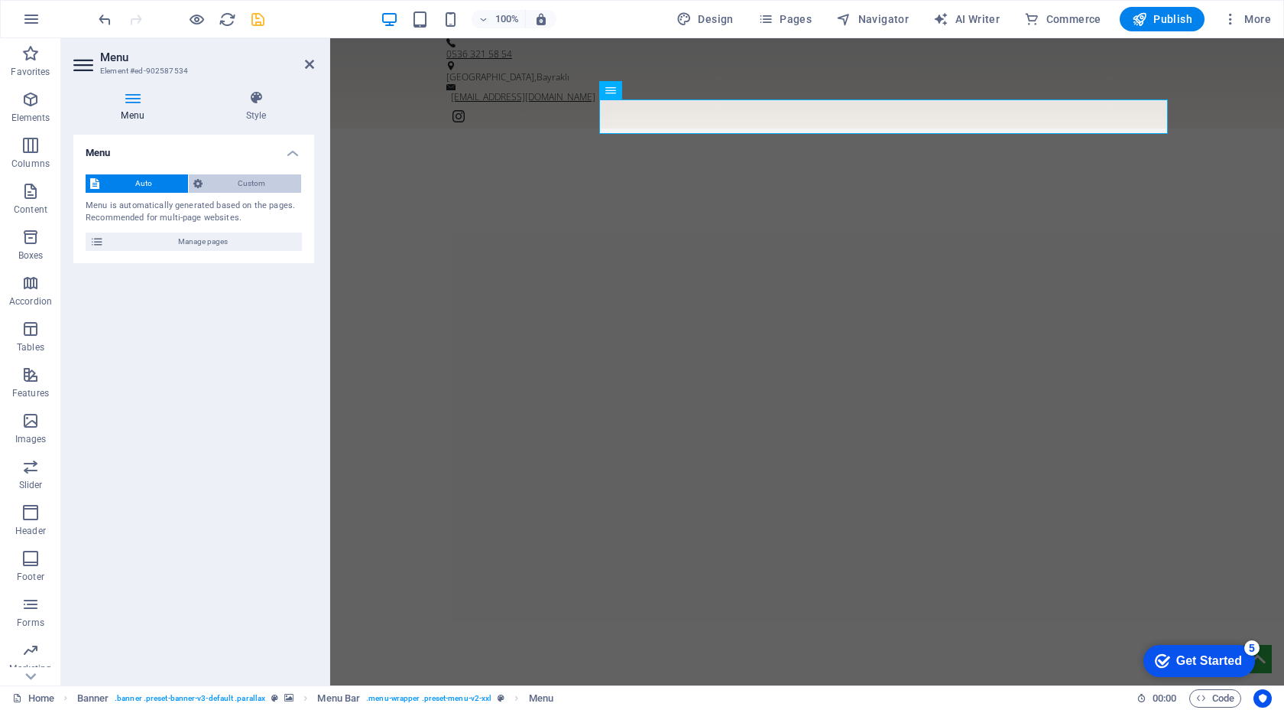
click at [204, 180] on button "Custom" at bounding box center [245, 183] width 113 height 18
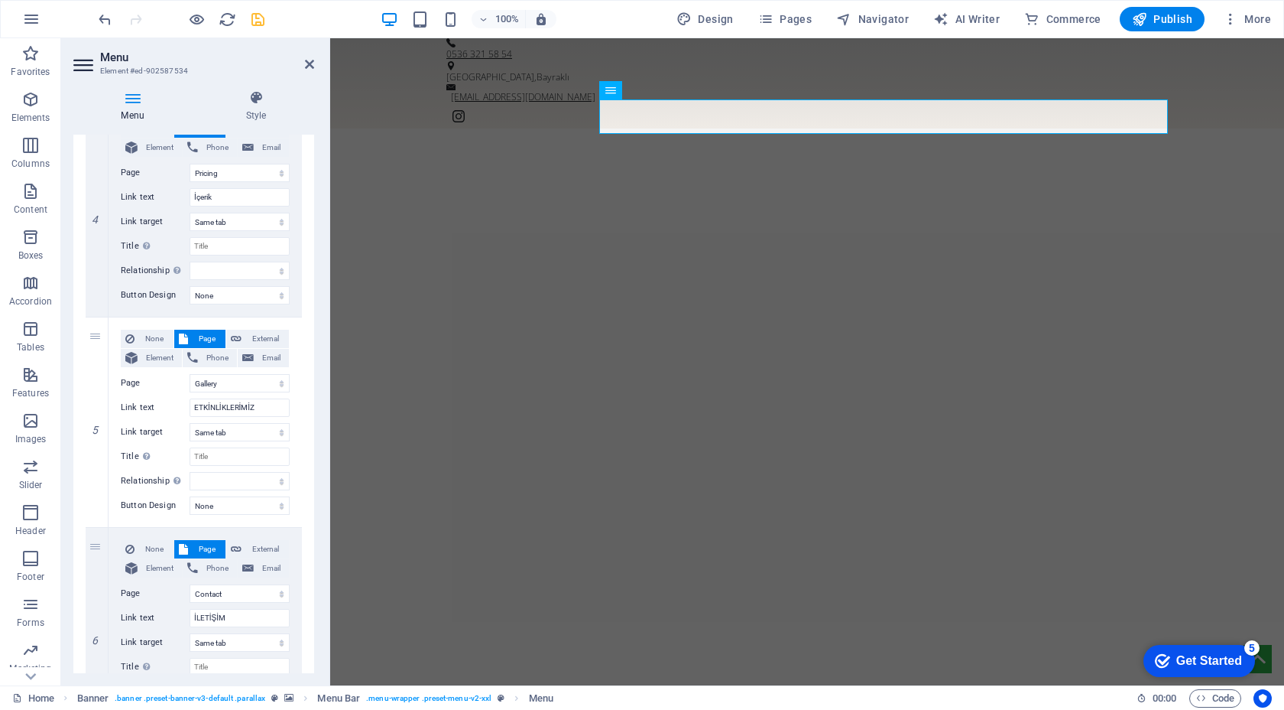
scroll to position [911, 0]
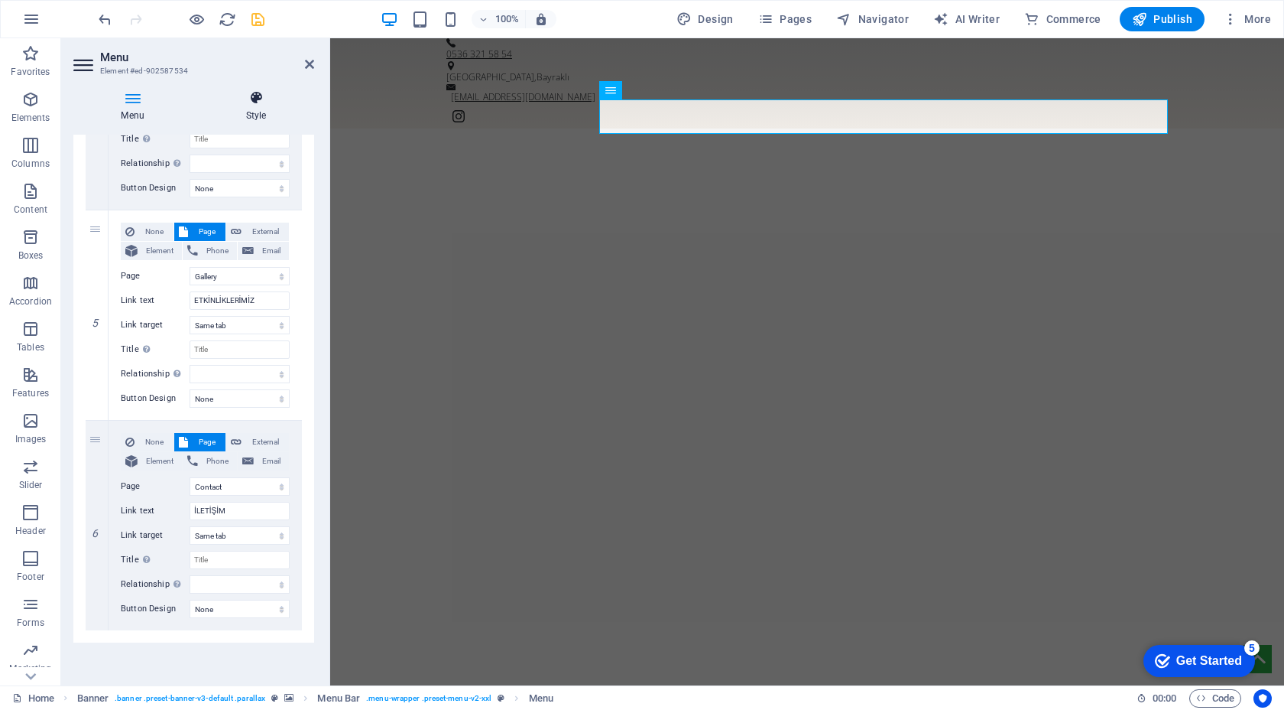
click at [265, 106] on h4 "Style" at bounding box center [256, 106] width 116 height 32
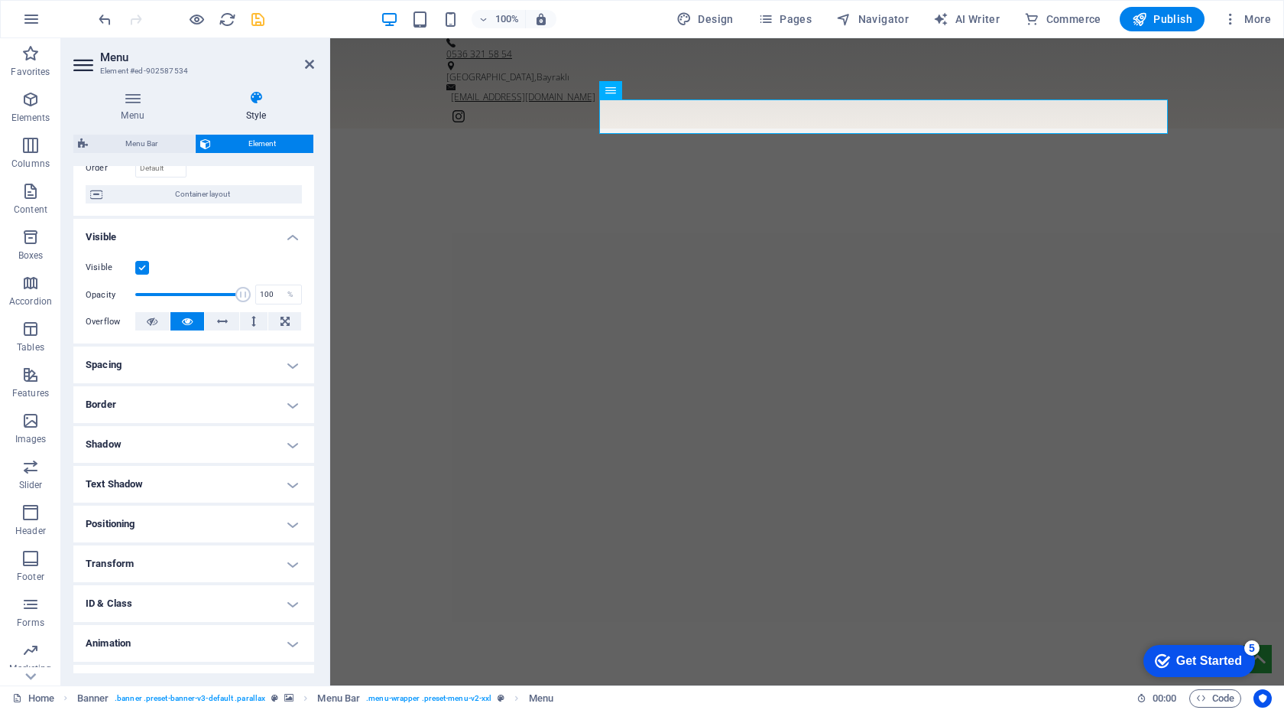
scroll to position [113, 0]
click at [205, 447] on h4 "Shadow" at bounding box center [193, 442] width 241 height 37
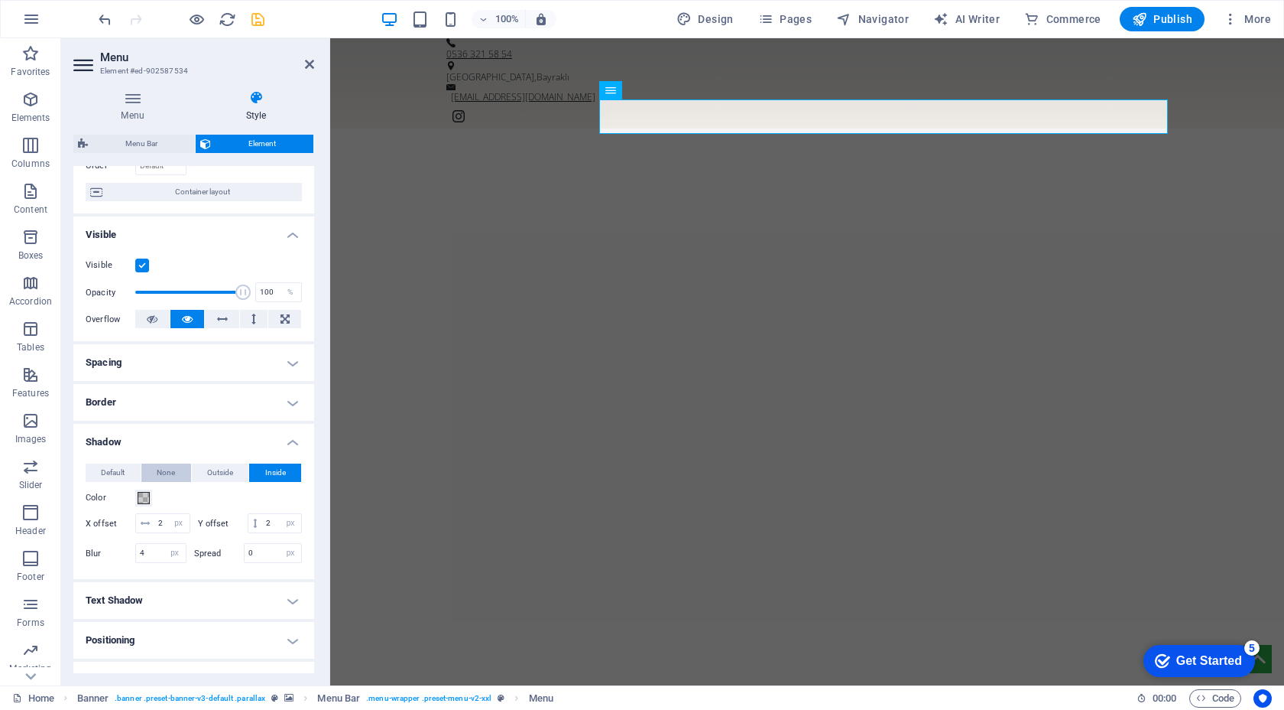
click at [162, 479] on span "None" at bounding box center [166, 472] width 18 height 18
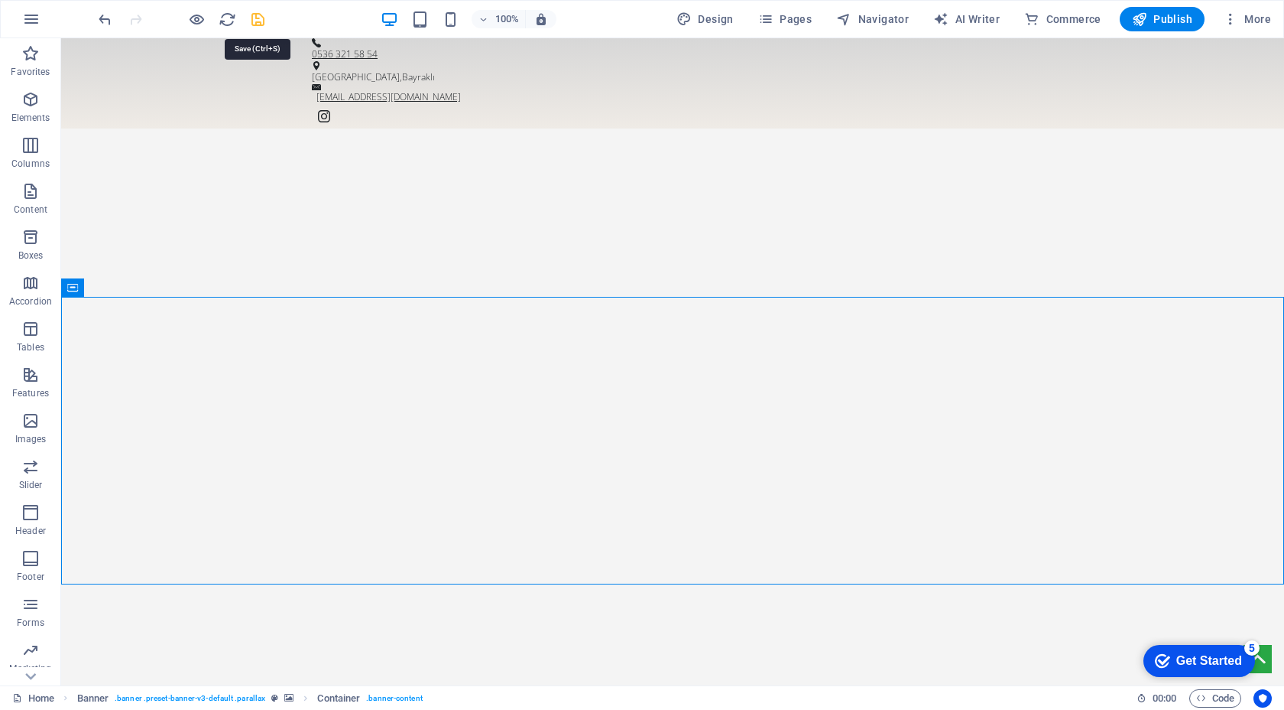
click at [255, 24] on icon "save" at bounding box center [258, 20] width 18 height 18
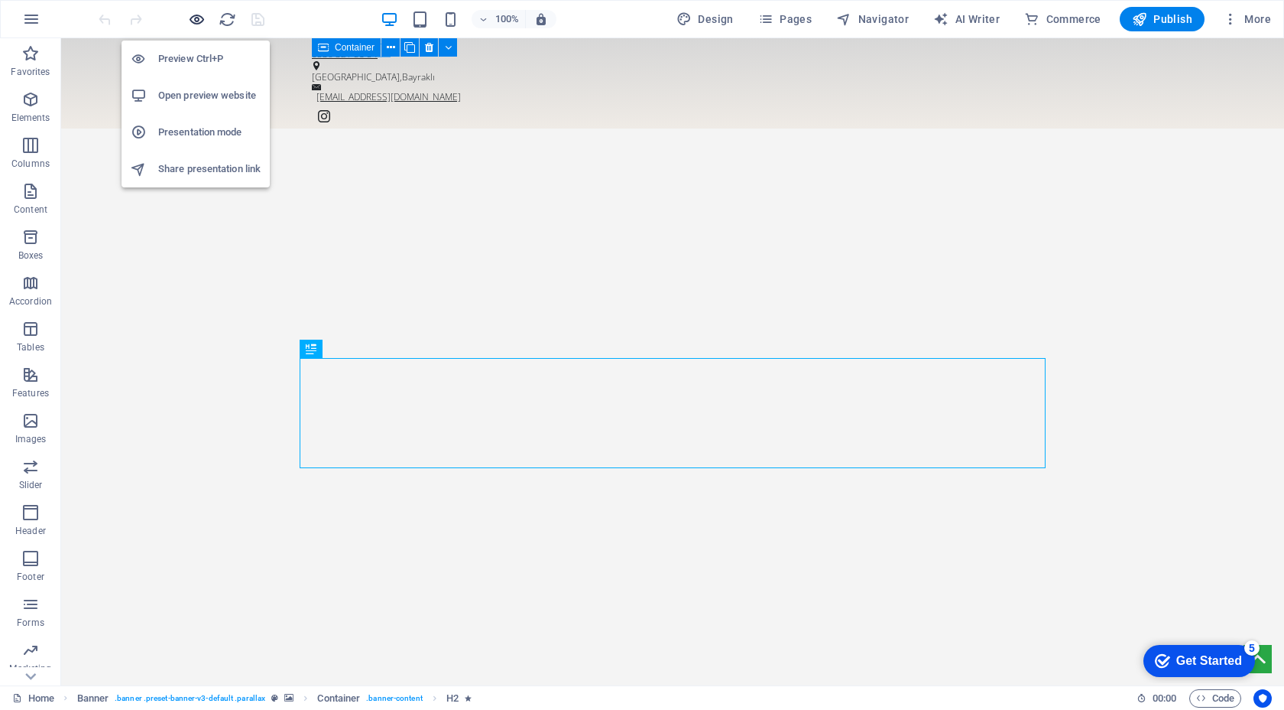
click at [198, 16] on icon "button" at bounding box center [197, 20] width 18 height 18
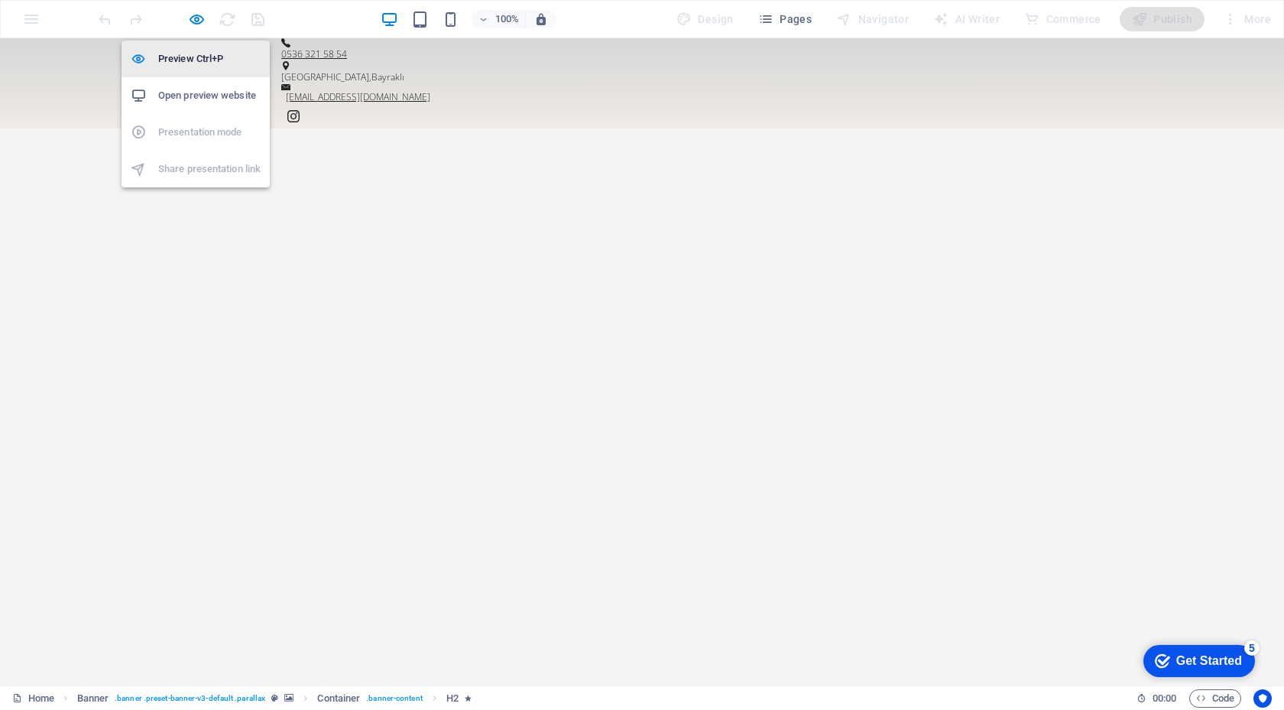
click at [195, 52] on h6 "Preview Ctrl+P" at bounding box center [209, 59] width 102 height 18
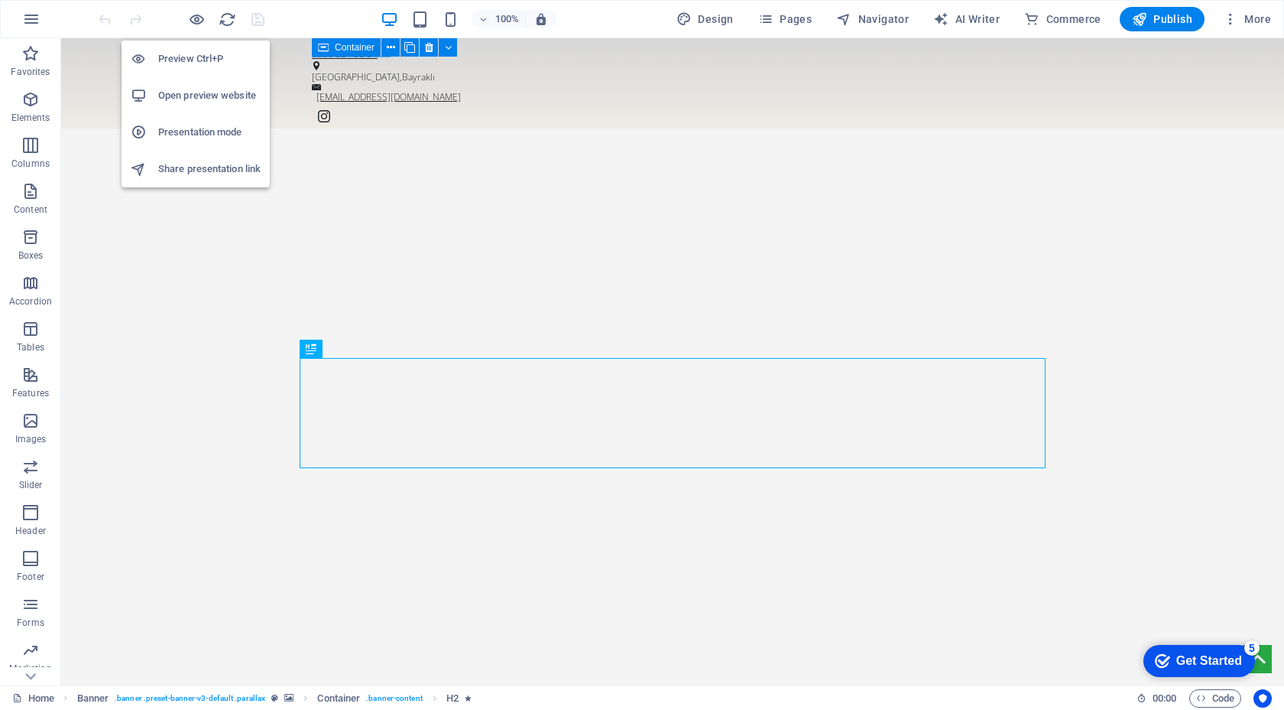
click at [197, 96] on h6 "Open preview website" at bounding box center [209, 95] width 102 height 18
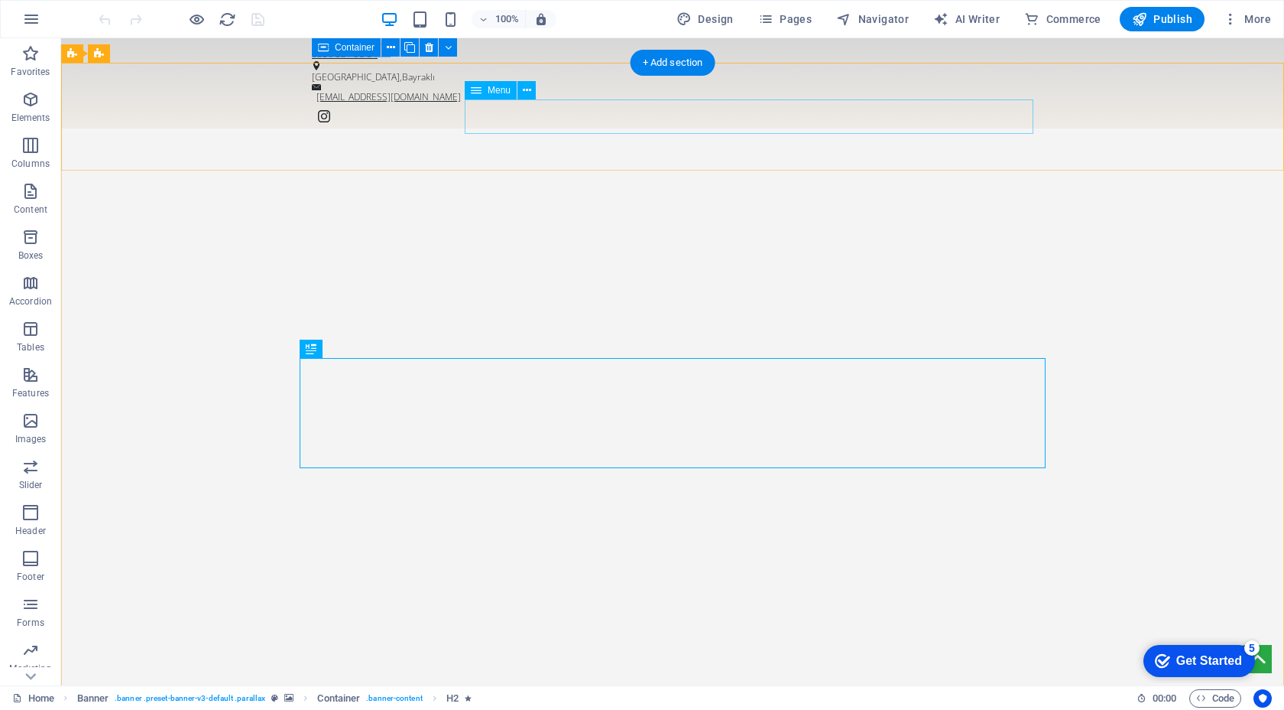
select select
select select "1"
select select
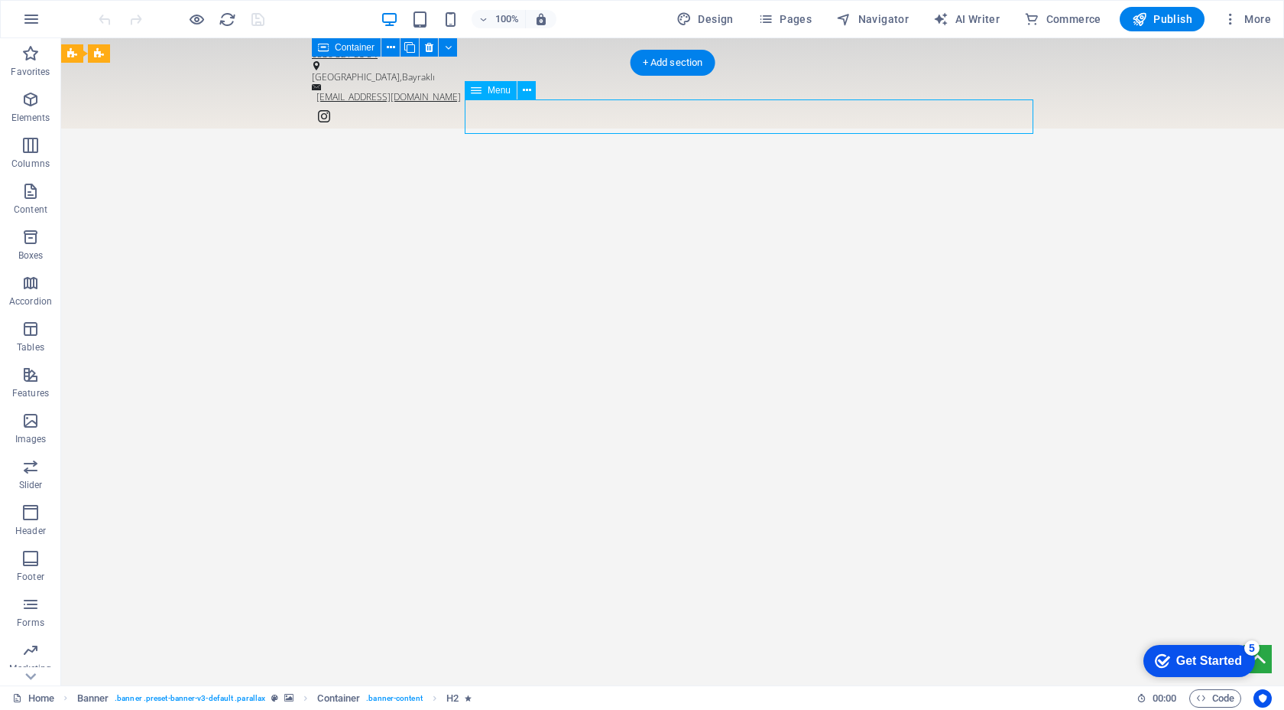
select select "2"
select select
select select "3"
select select
select select "4"
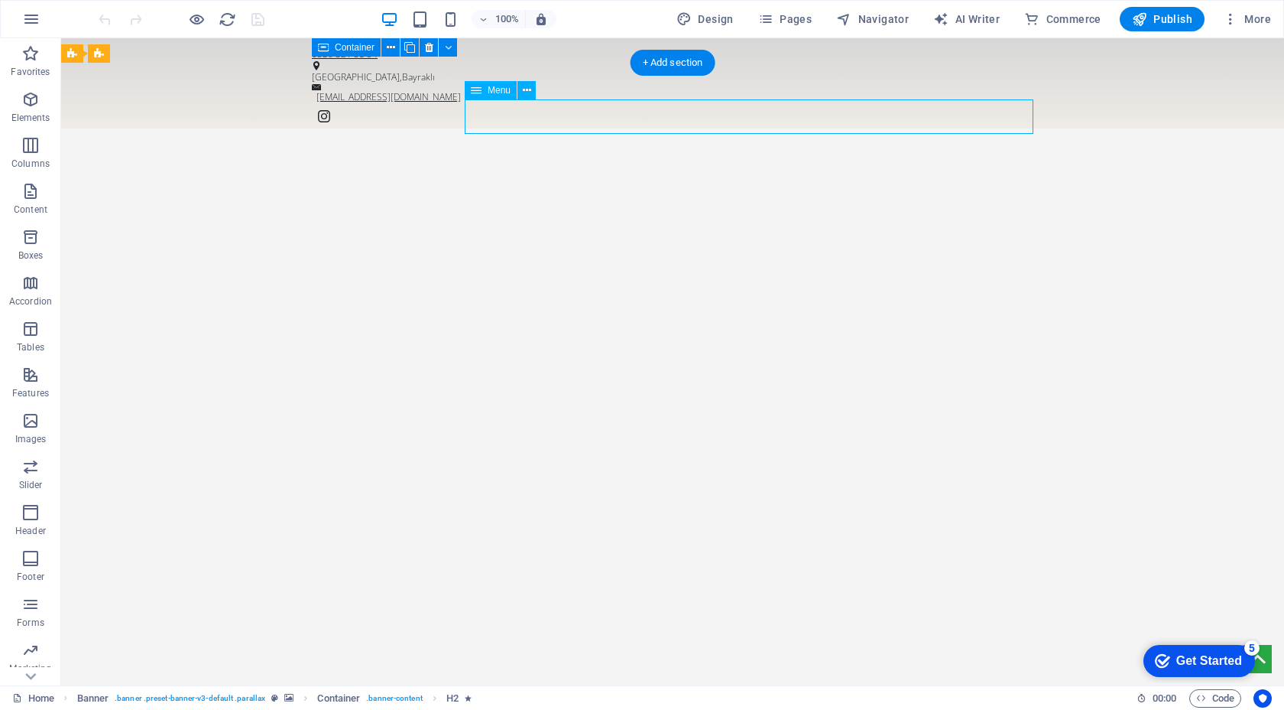
select select
select select "5"
select select
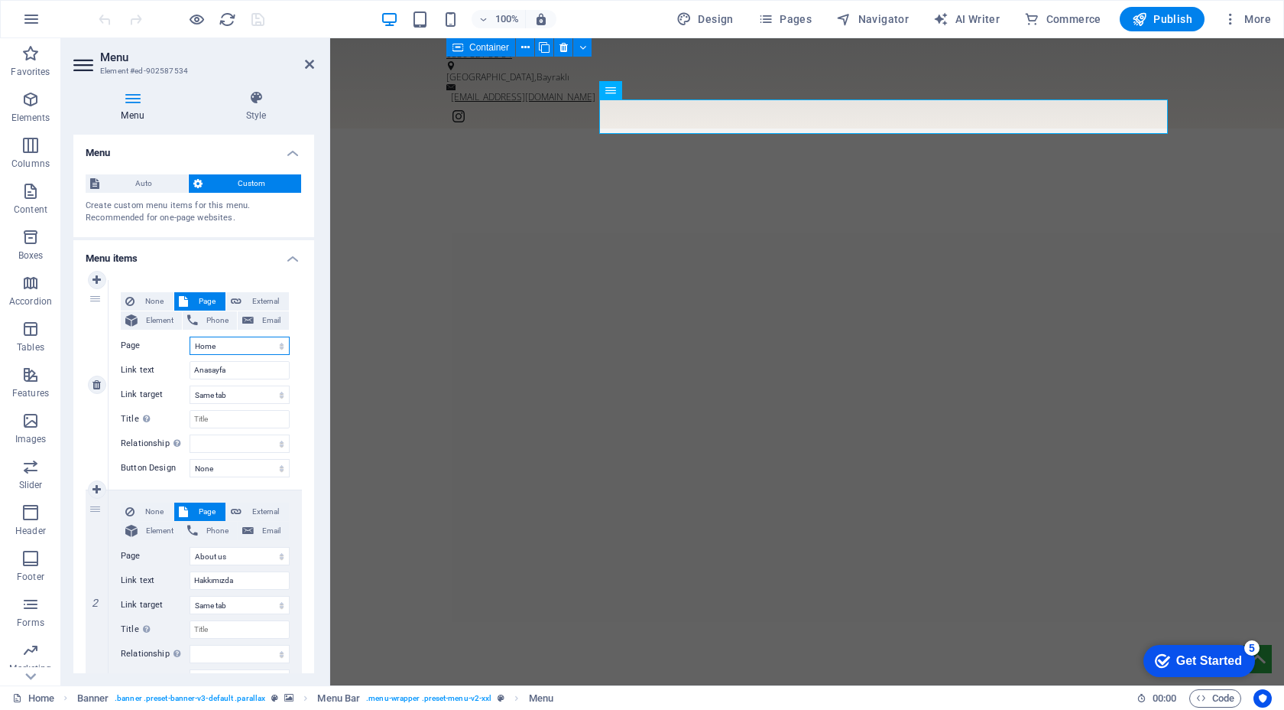
click at [240, 349] on select "Home About us Service Pricing Gallery Contact Legal Notice Privacy" at bounding box center [240, 345] width 100 height 18
click at [521, 116] on img "1/1" at bounding box center [807, 116] width 954 height 0
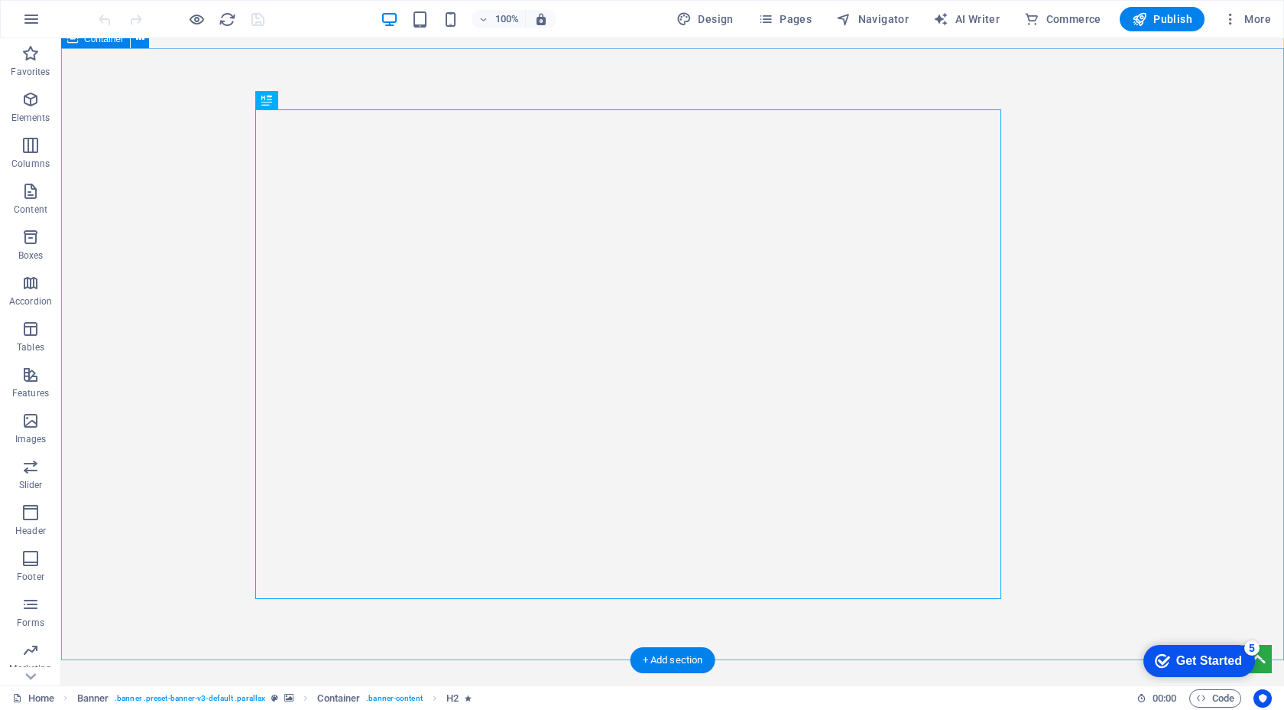
scroll to position [122, 0]
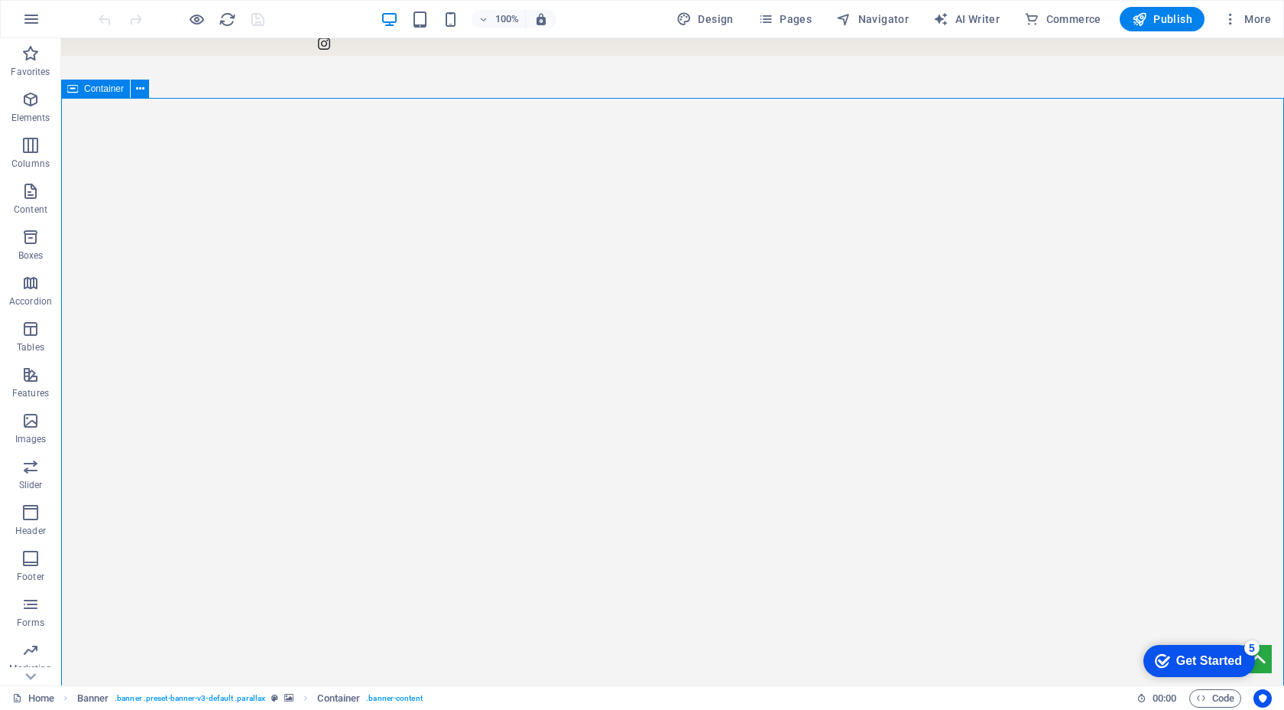
scroll to position [73, 0]
click at [114, 89] on span "Container" at bounding box center [104, 87] width 40 height 9
click at [117, 89] on span "Container" at bounding box center [104, 87] width 40 height 9
select select "rem"
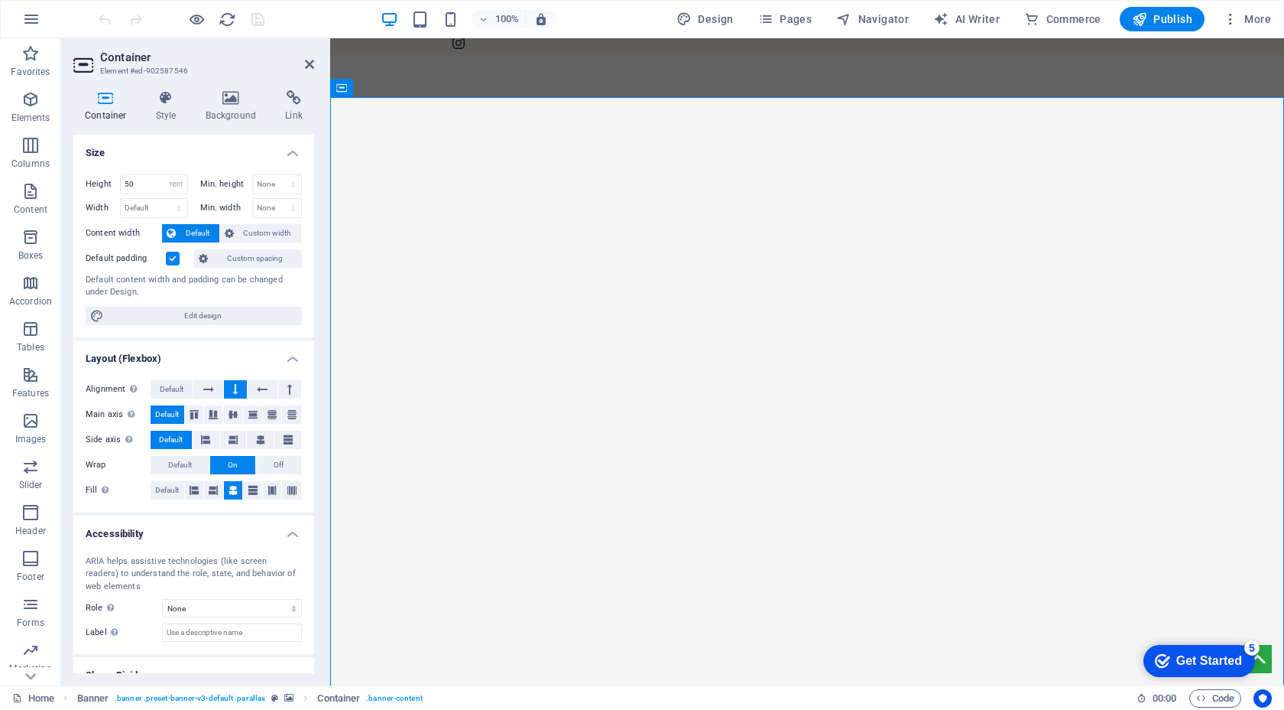
scroll to position [54, 0]
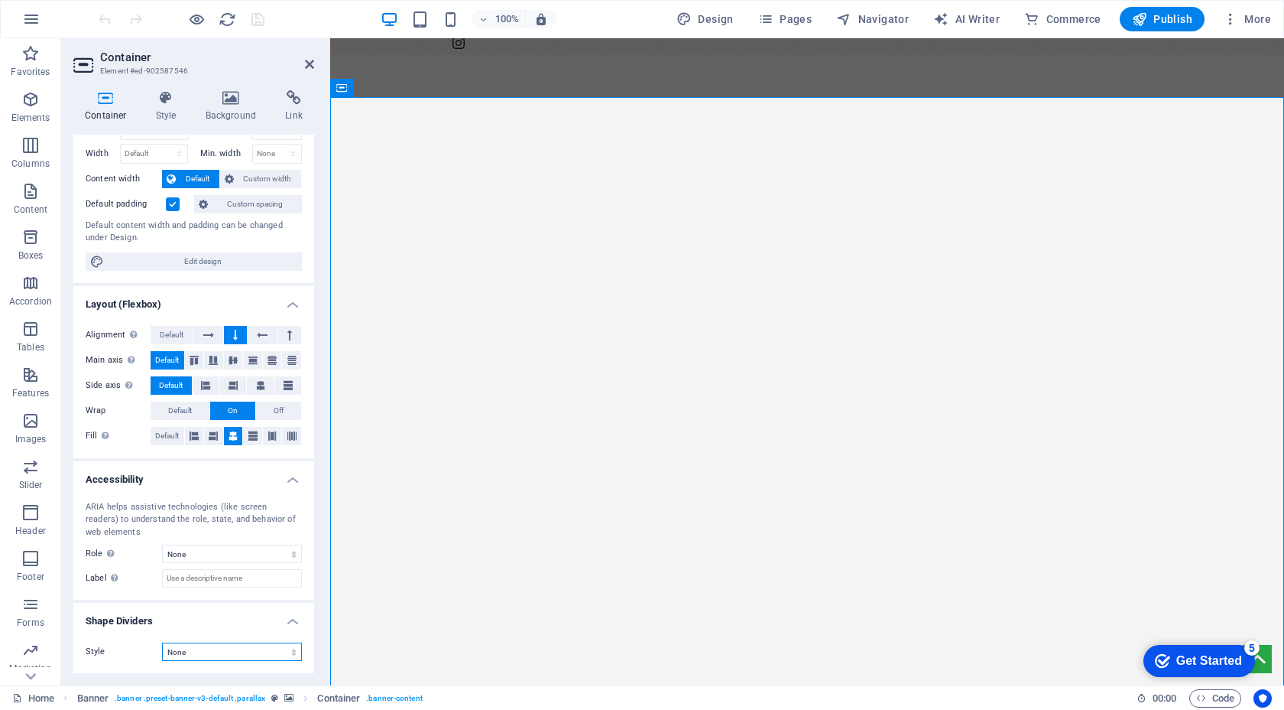
click at [223, 649] on select "None Triangle Square Diagonal Polygon 1 Polygon 2 Zigzag Multiple Zigzags Waves…" at bounding box center [232, 651] width 140 height 18
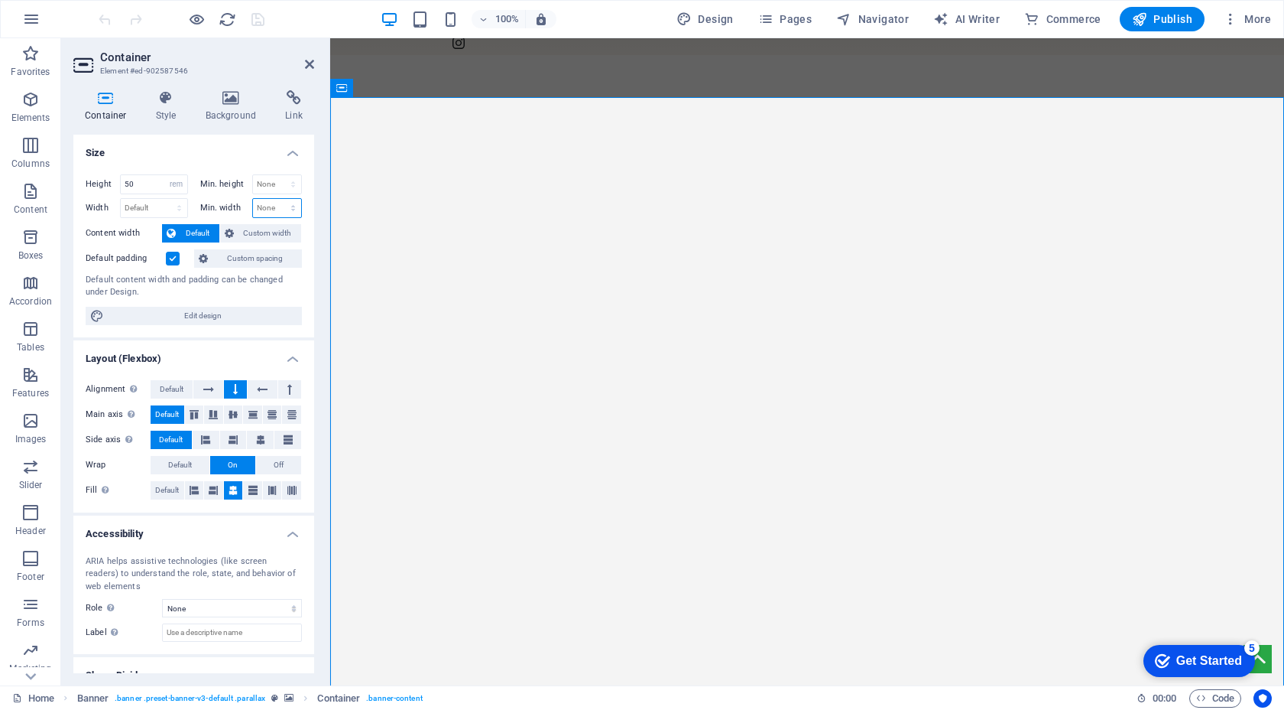
click at [283, 201] on select "None px rem % vh vw" at bounding box center [277, 208] width 49 height 18
click at [253, 199] on select "None px rem % vh vw" at bounding box center [277, 208] width 49 height 18
select select "DISABLED_OPTION_VALUE"
click at [157, 179] on input "50" at bounding box center [154, 184] width 67 height 18
type input "5"
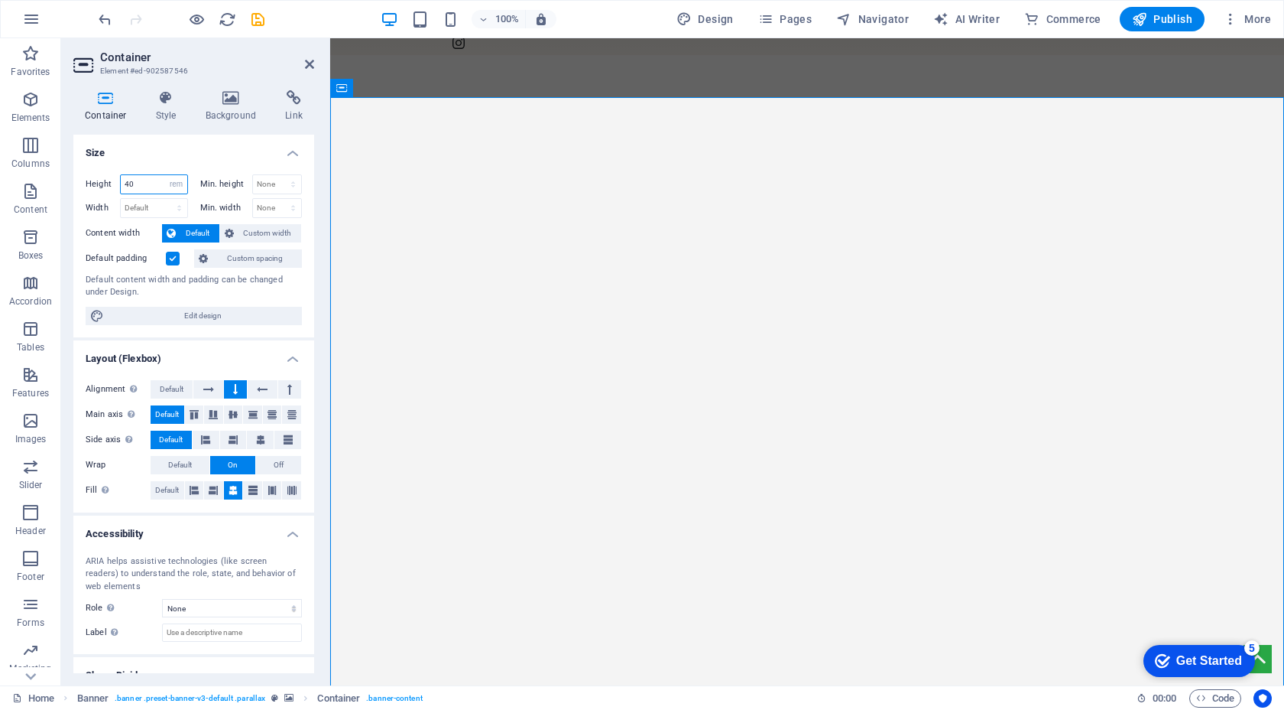
type input "40"
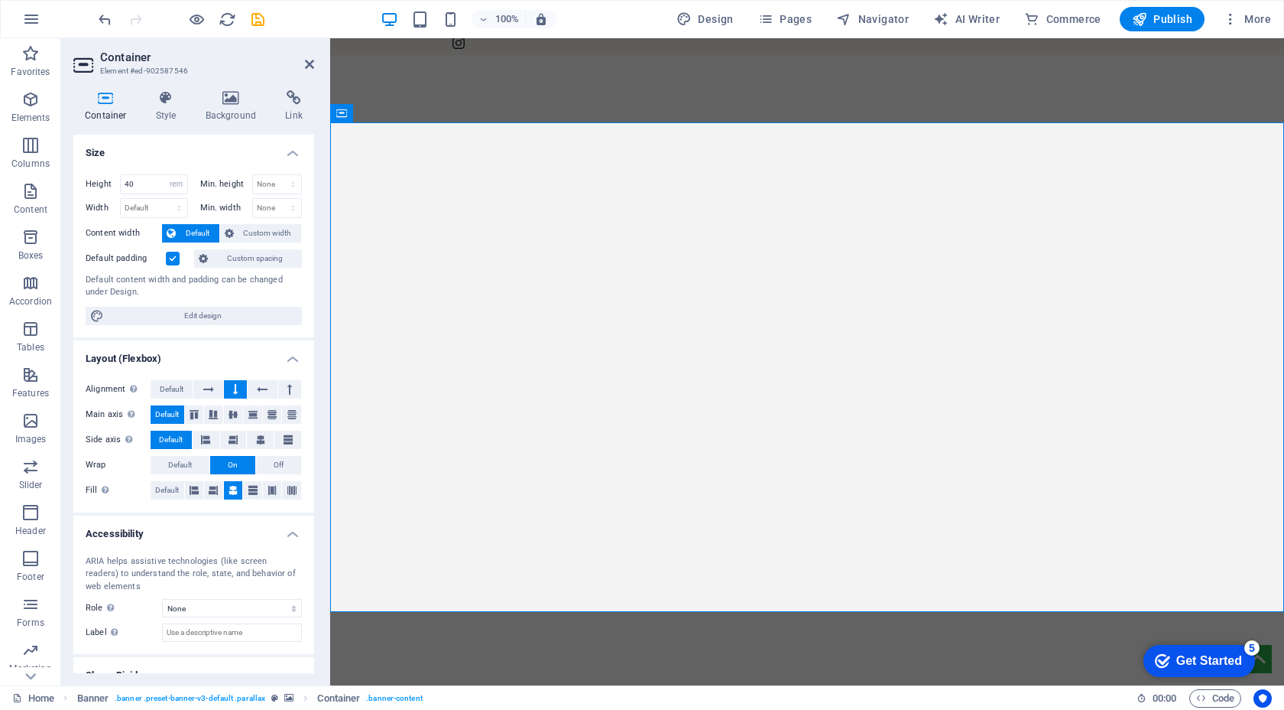
click at [450, 80] on img "1/1" at bounding box center [807, 80] width 954 height 0
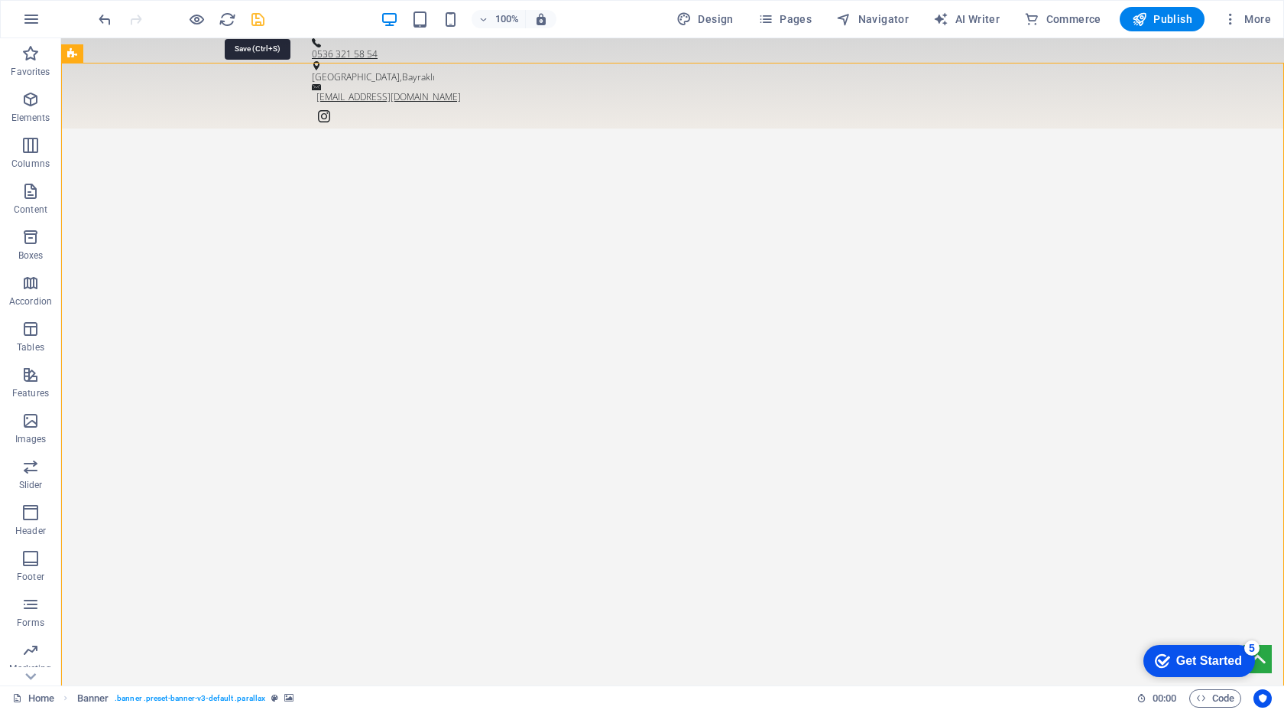
click at [265, 11] on icon "save" at bounding box center [258, 20] width 18 height 18
